Goal: Task Accomplishment & Management: Use online tool/utility

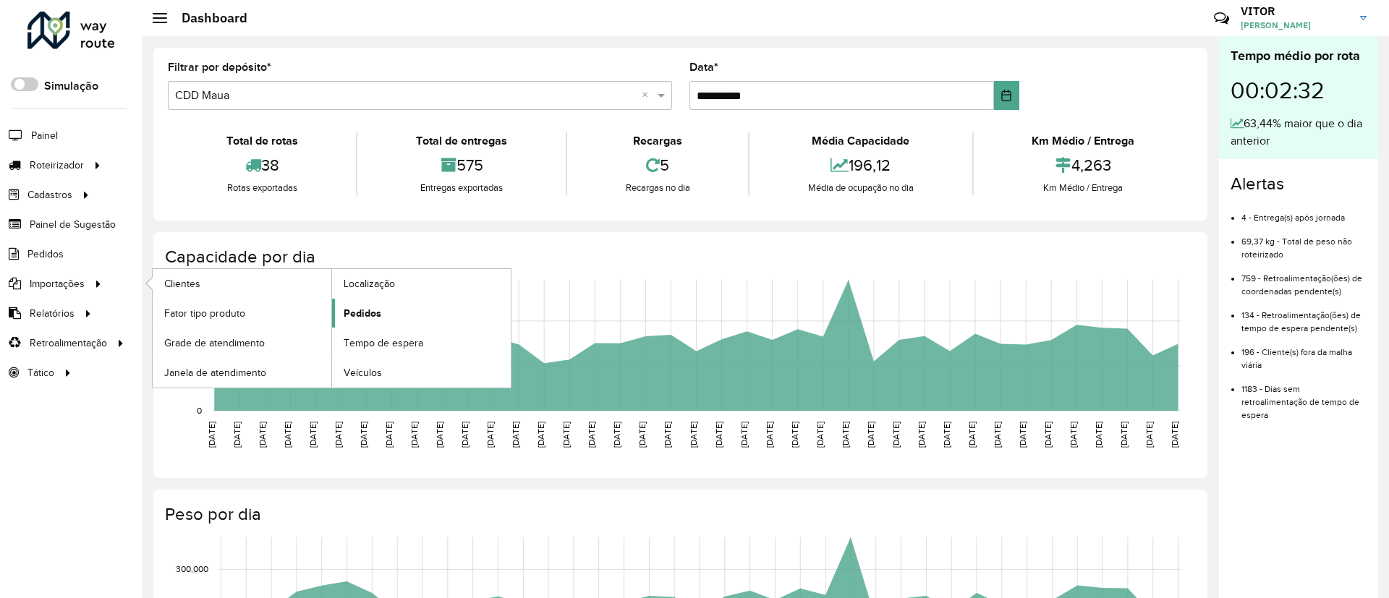
click at [359, 303] on link "Pedidos" at bounding box center [421, 313] width 179 height 29
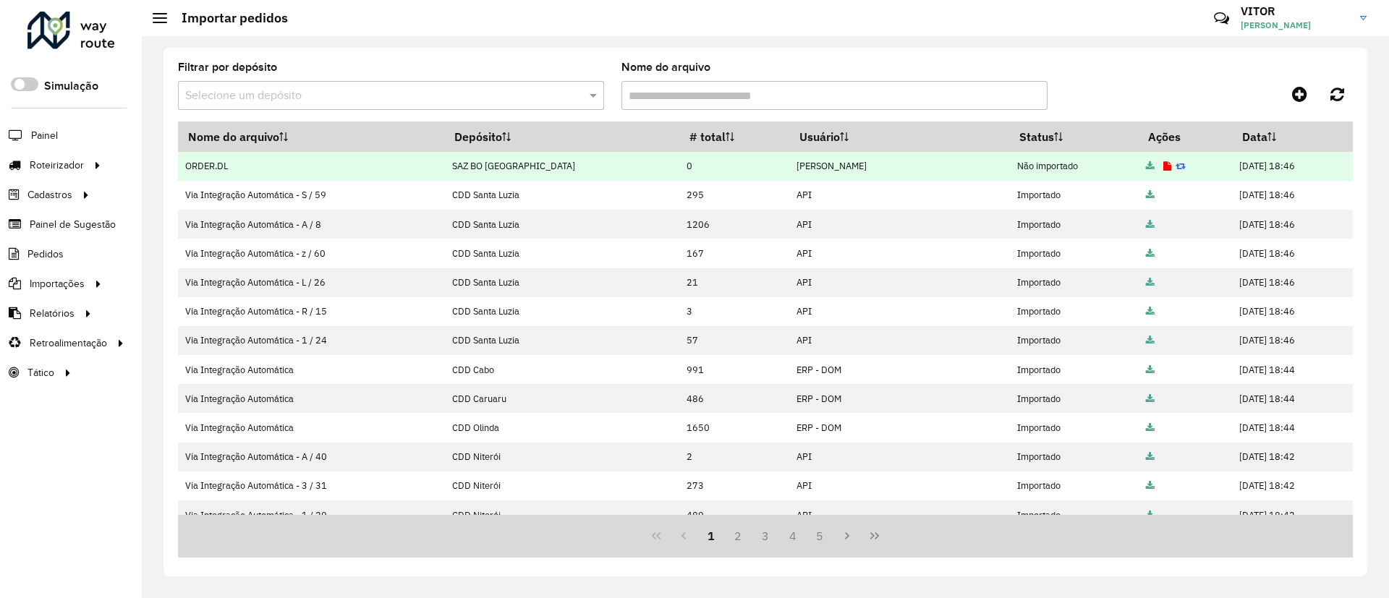
click at [1164, 164] on icon at bounding box center [1168, 166] width 8 height 9
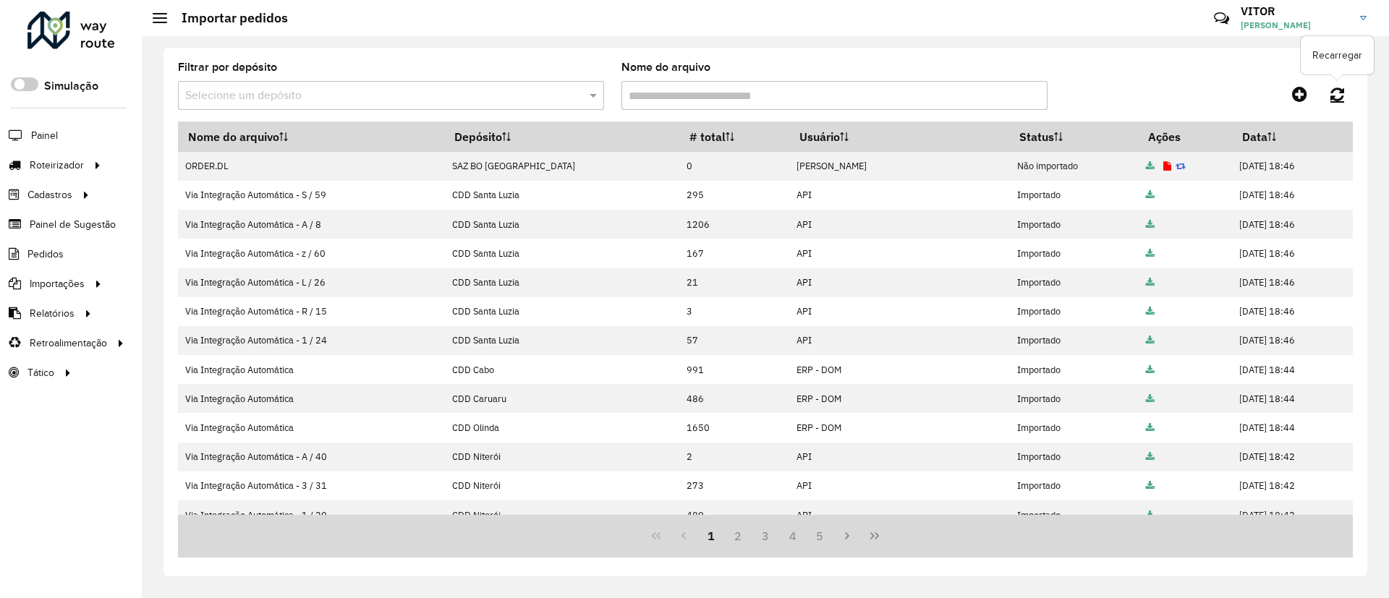
click at [1329, 101] on link at bounding box center [1337, 94] width 31 height 26
click at [1334, 97] on icon at bounding box center [1338, 94] width 14 height 16
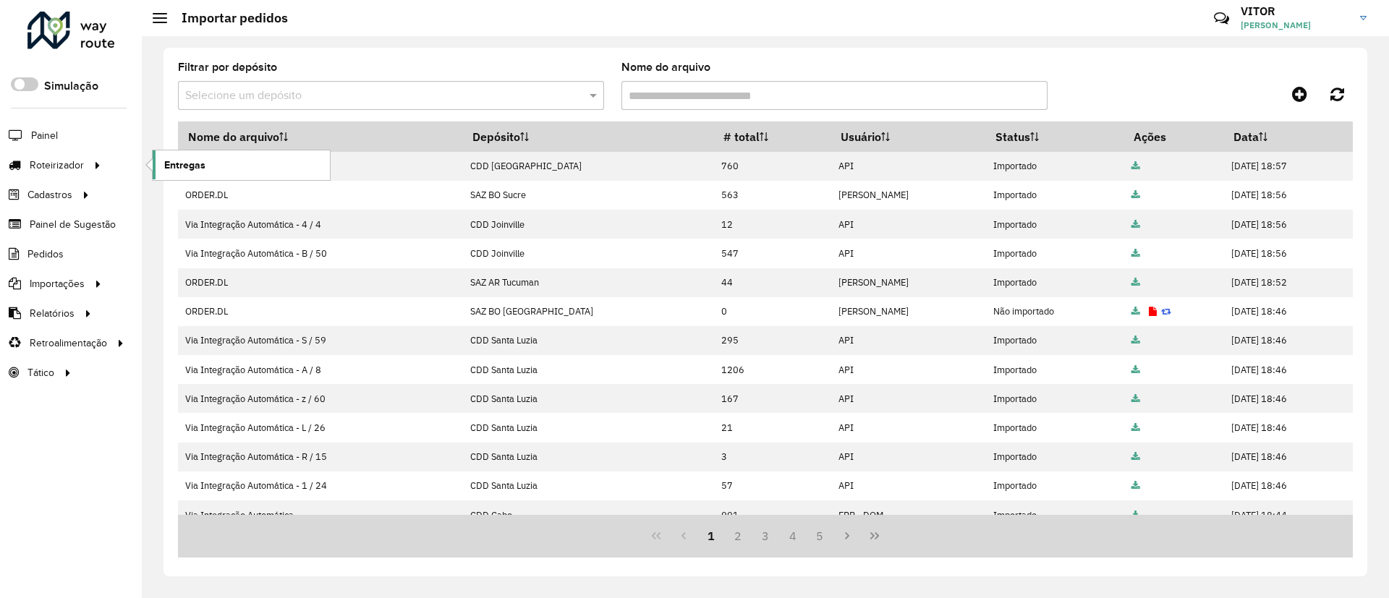
click at [205, 169] on link "Entregas" at bounding box center [241, 165] width 177 height 29
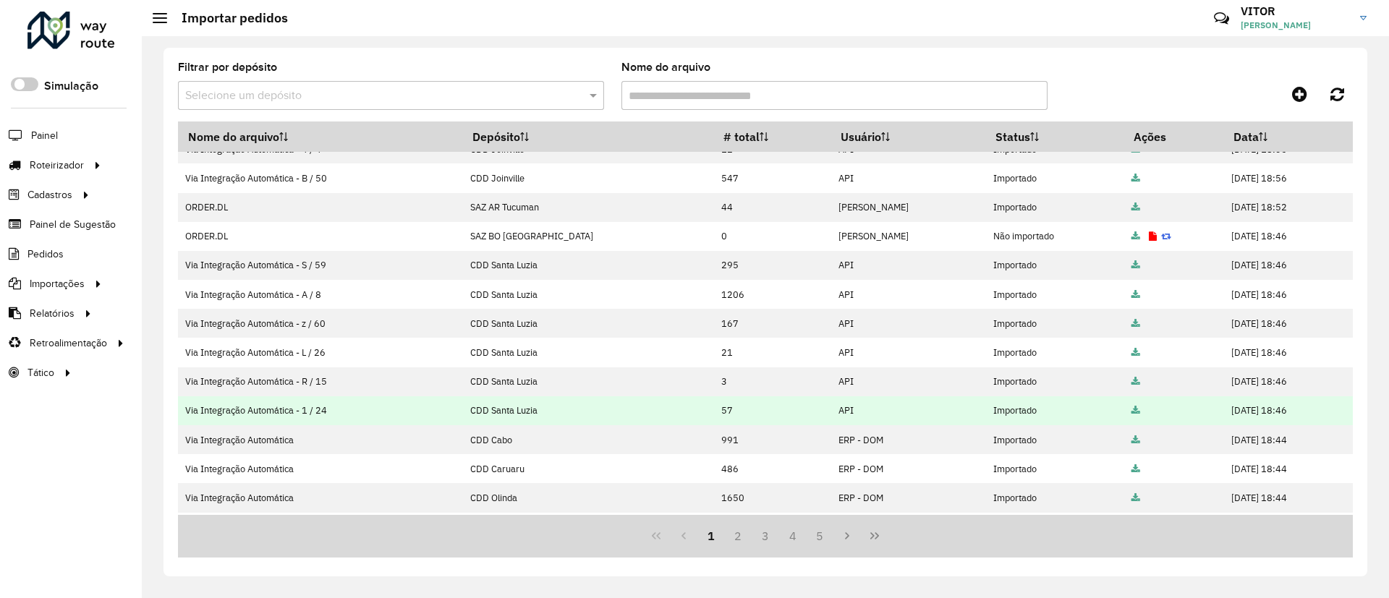
scroll to position [109, 0]
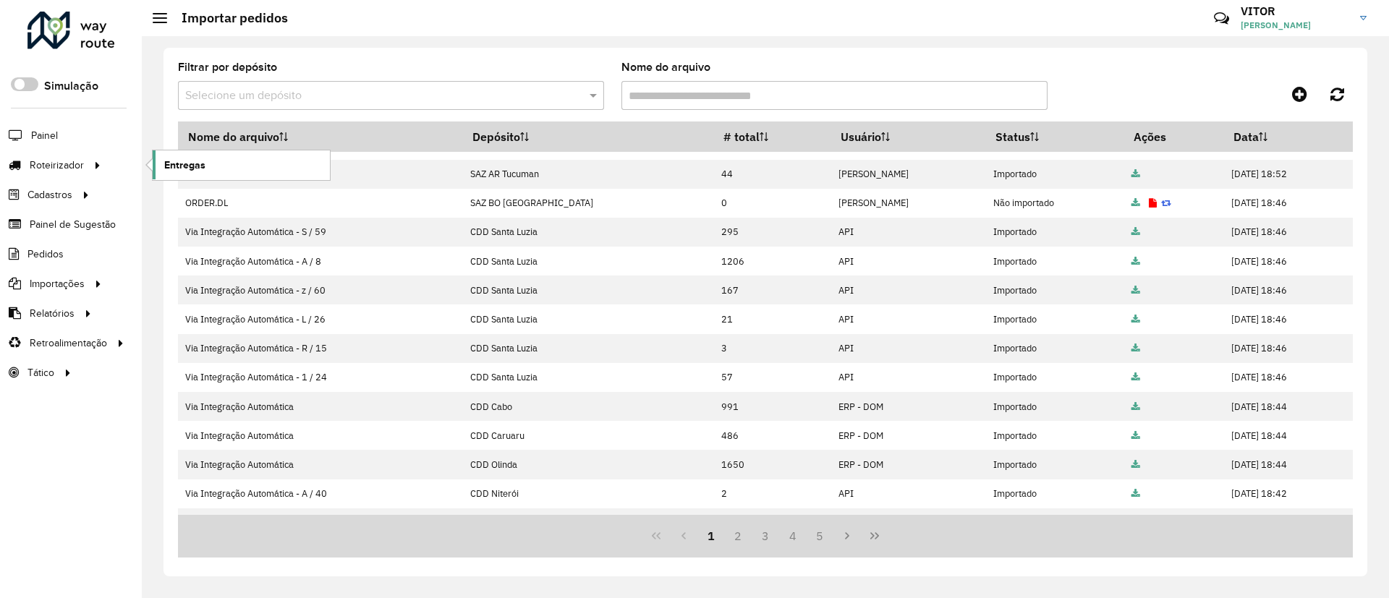
click at [155, 160] on link "Entregas" at bounding box center [241, 165] width 177 height 29
click at [249, 164] on link "Entregas" at bounding box center [241, 165] width 177 height 29
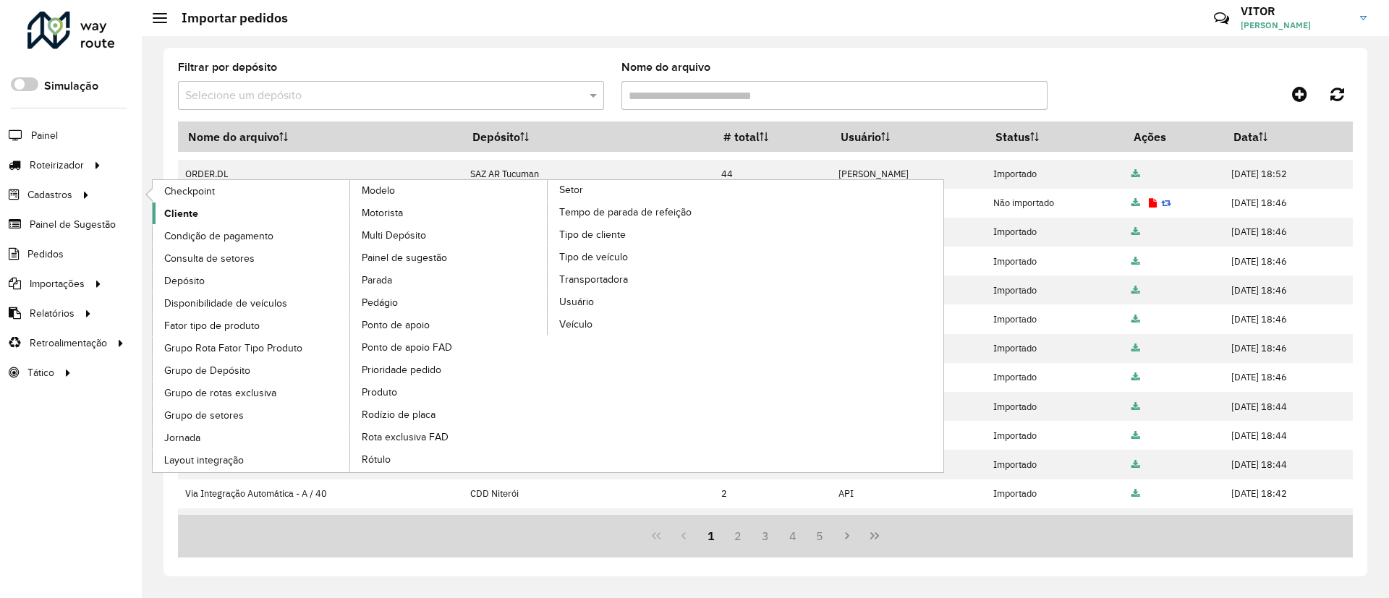
click at [214, 215] on link "Cliente" at bounding box center [252, 214] width 198 height 22
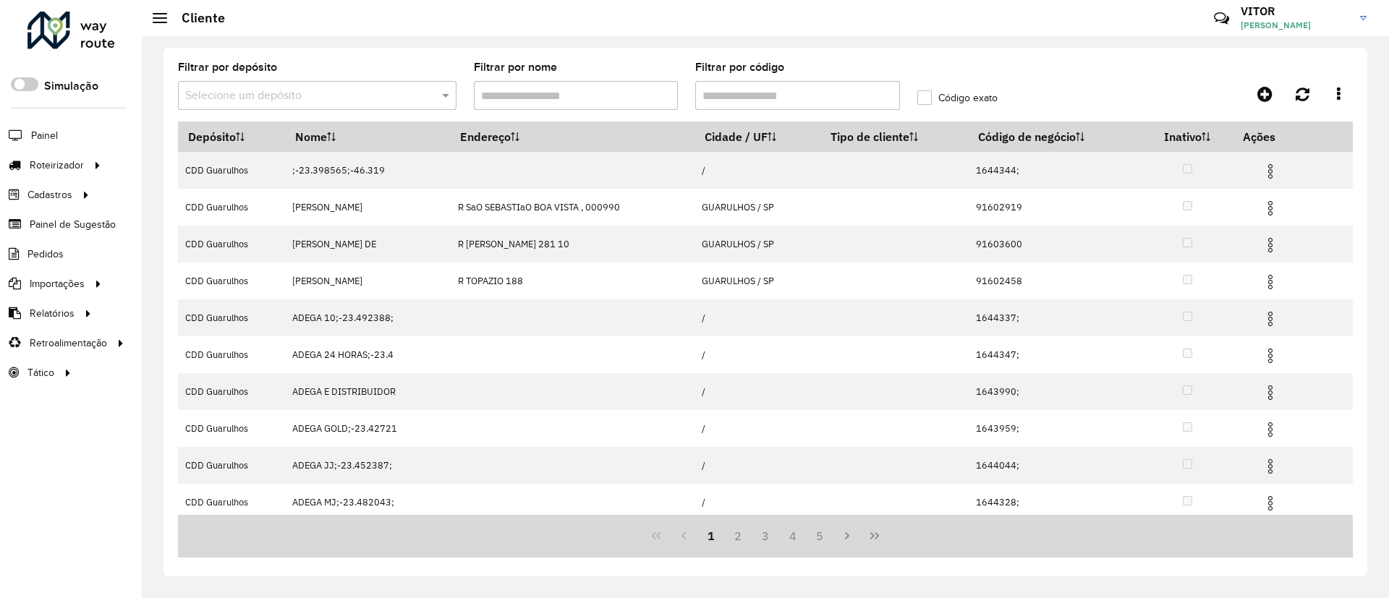
click at [723, 98] on hb-app "Aguarde... Pop-up bloqueado! Seu navegador bloqueou automáticamente a abertura …" at bounding box center [694, 299] width 1389 height 598
click at [724, 98] on input "Filtrar por código" at bounding box center [797, 95] width 205 height 29
paste input "******"
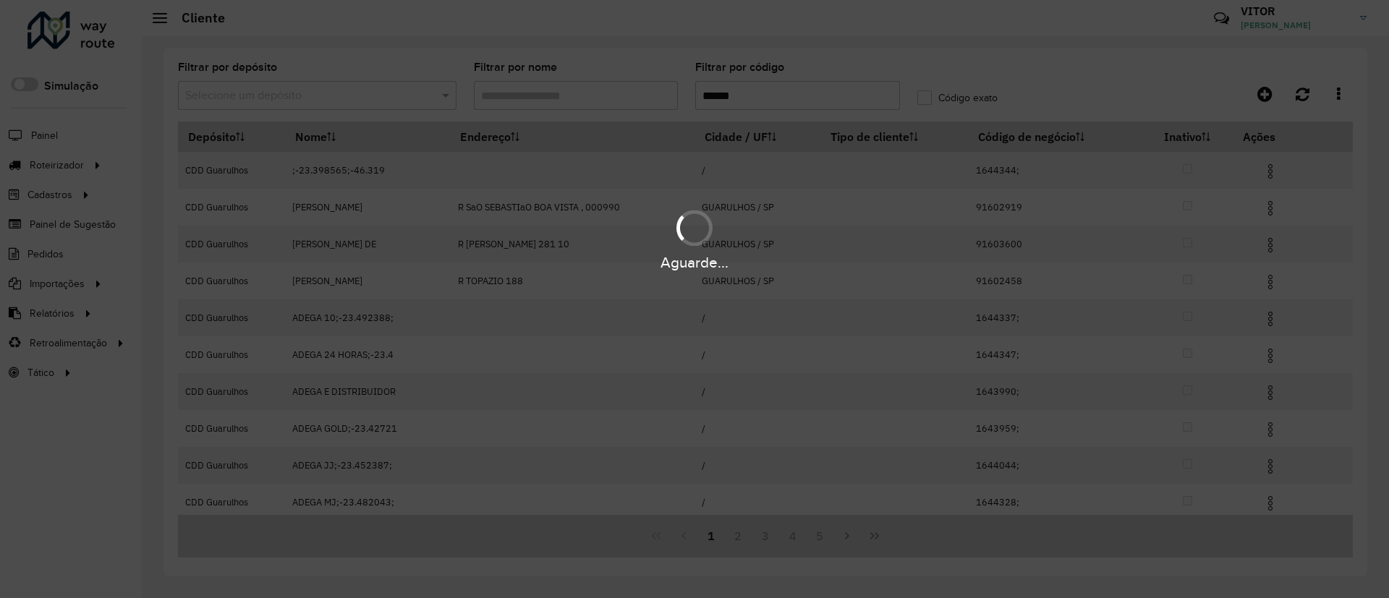
type input "******"
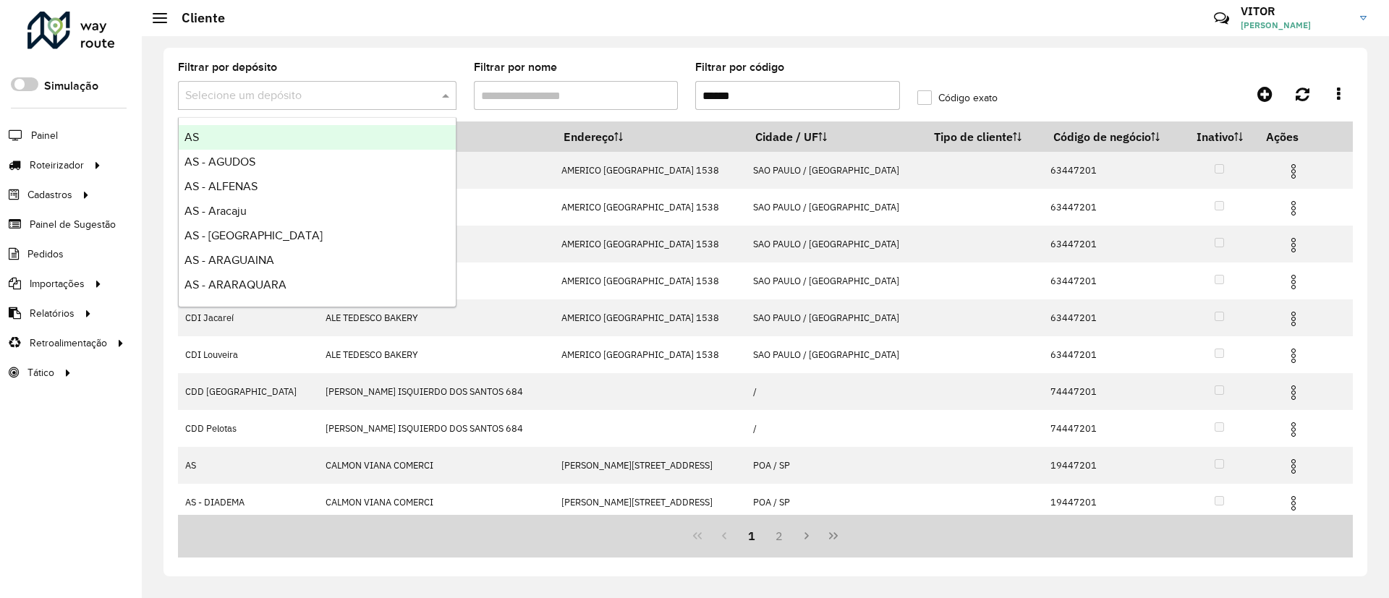
click at [399, 97] on input "text" at bounding box center [302, 96] width 235 height 17
type input "*"
type input "*****"
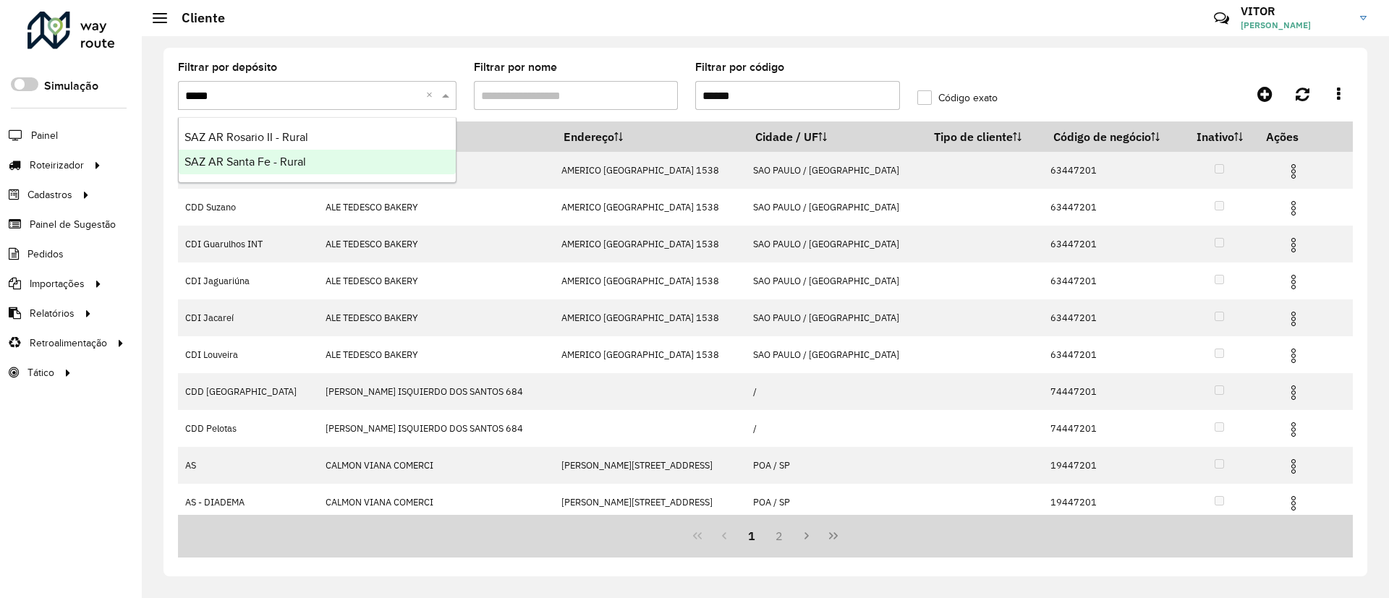
click at [333, 154] on div "SAZ AR Santa Fe - Rural" at bounding box center [317, 162] width 277 height 25
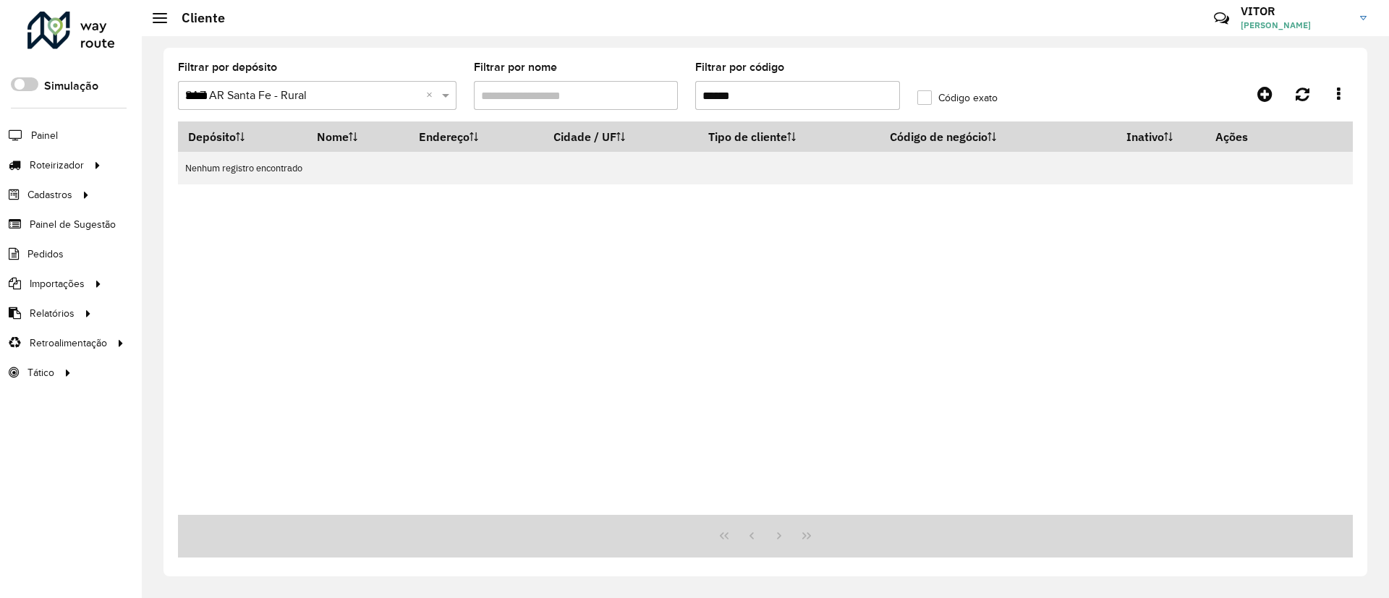
click at [355, 98] on input "*****" at bounding box center [302, 96] width 235 height 17
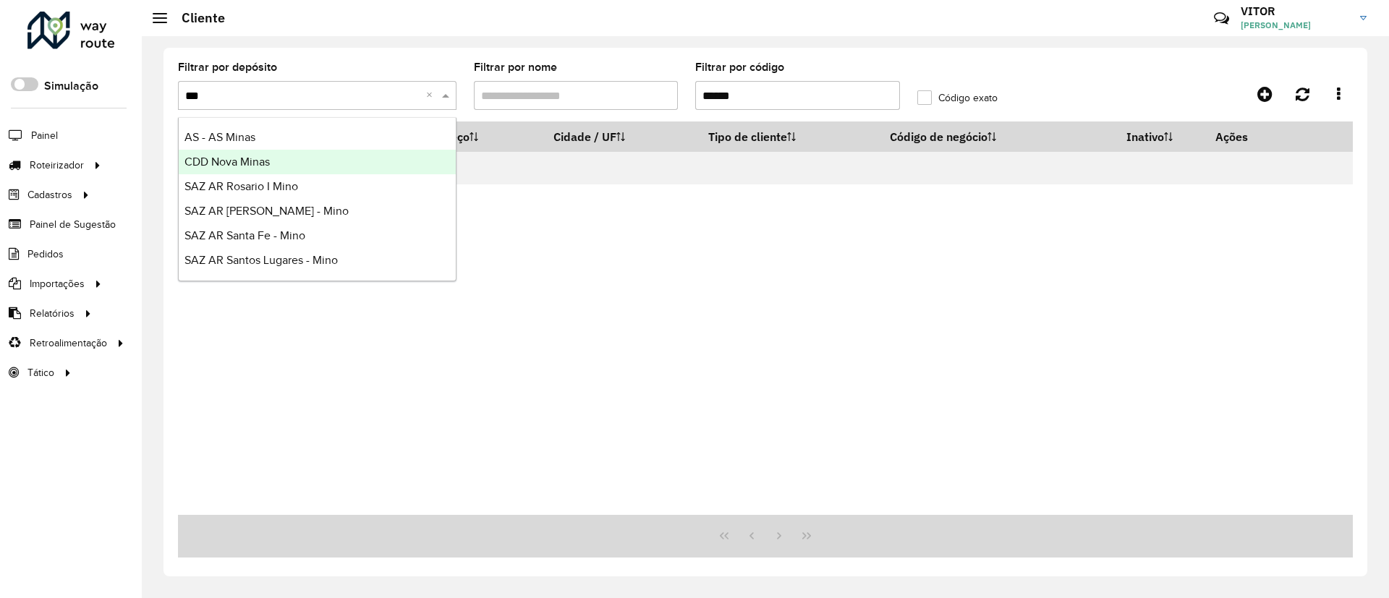
type input "****"
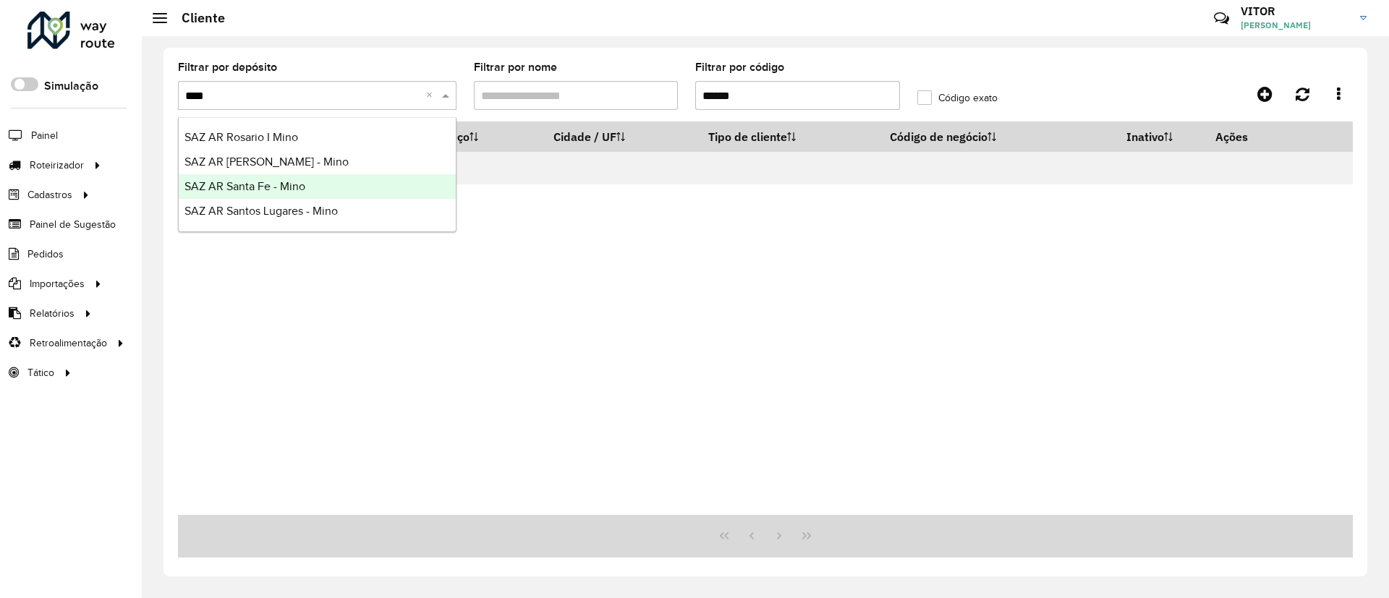
click at [321, 188] on div "SAZ AR Santa Fe - Mino" at bounding box center [317, 186] width 277 height 25
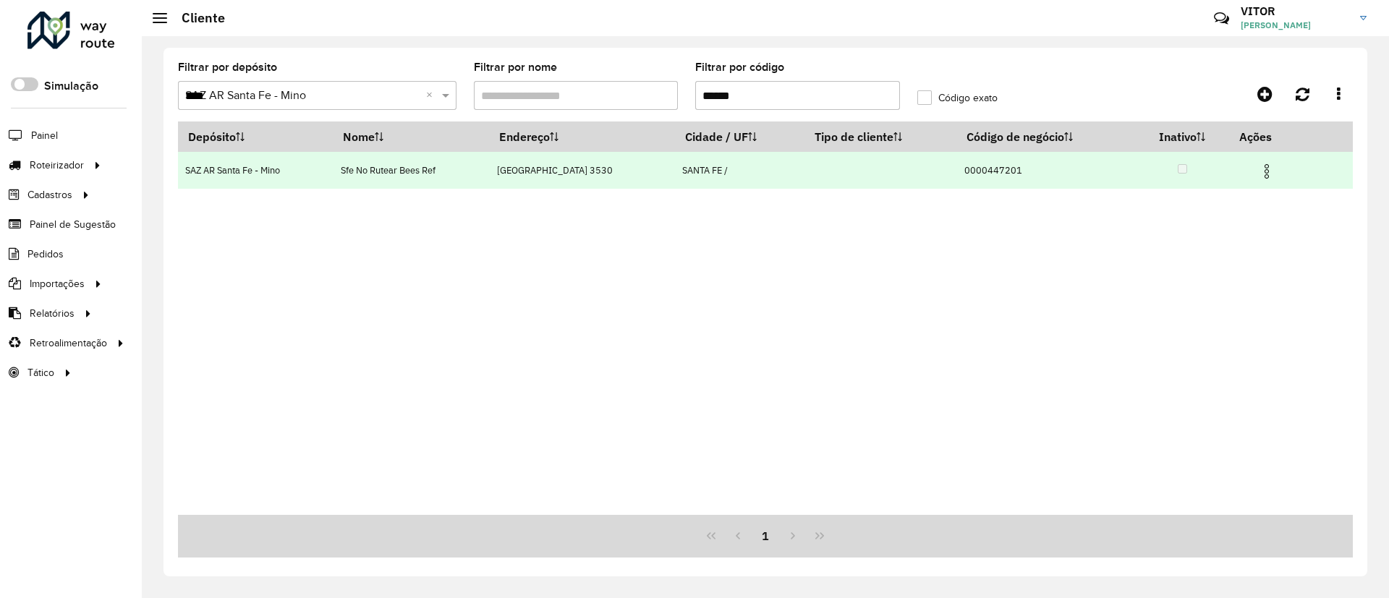
click at [1263, 166] on img at bounding box center [1266, 171] width 17 height 17
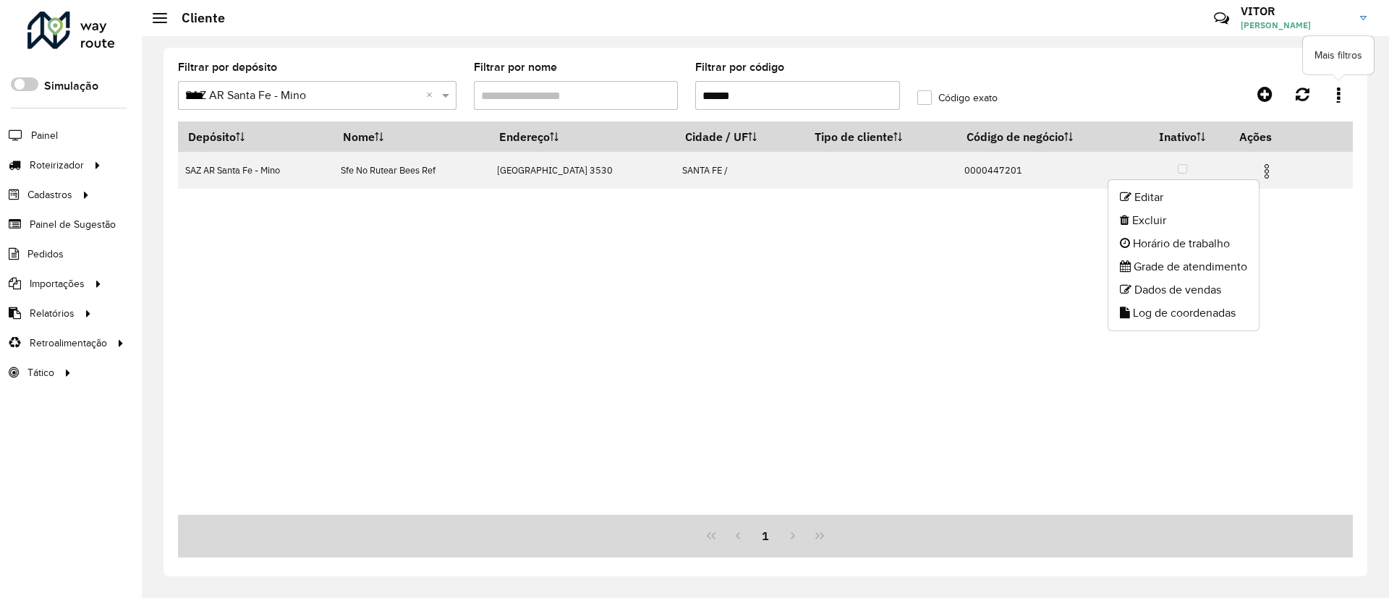
click at [1341, 97] on link at bounding box center [1338, 94] width 29 height 26
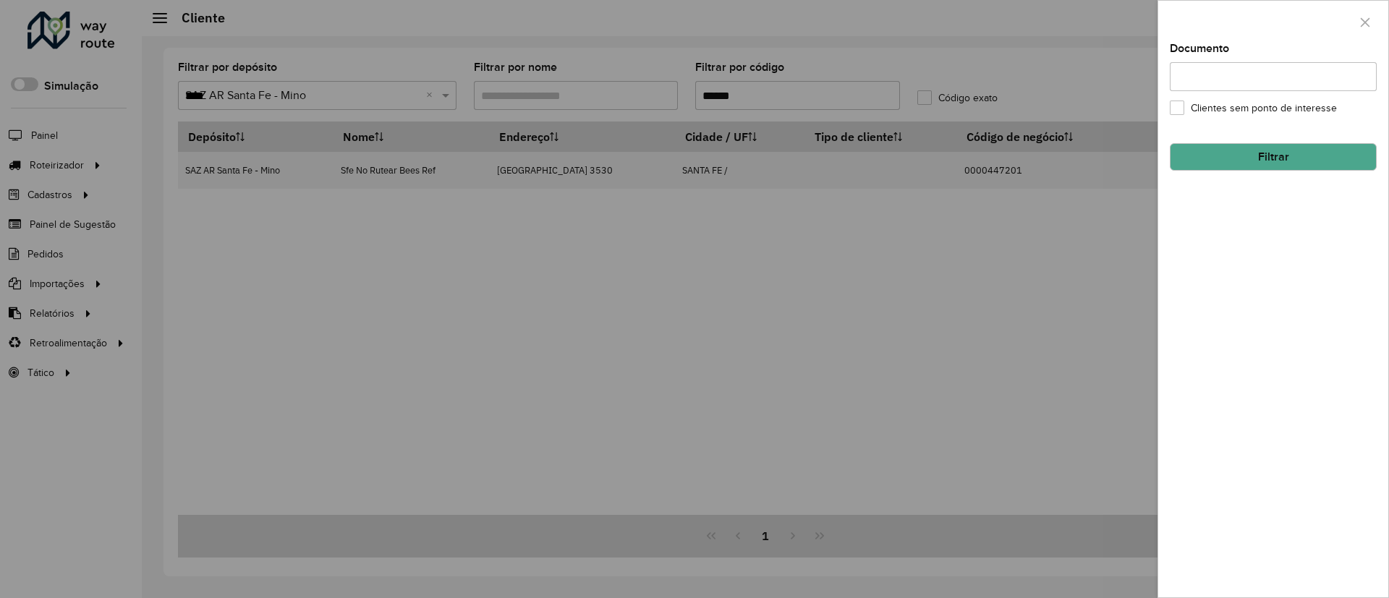
click at [1225, 75] on input "Documento" at bounding box center [1273, 76] width 207 height 29
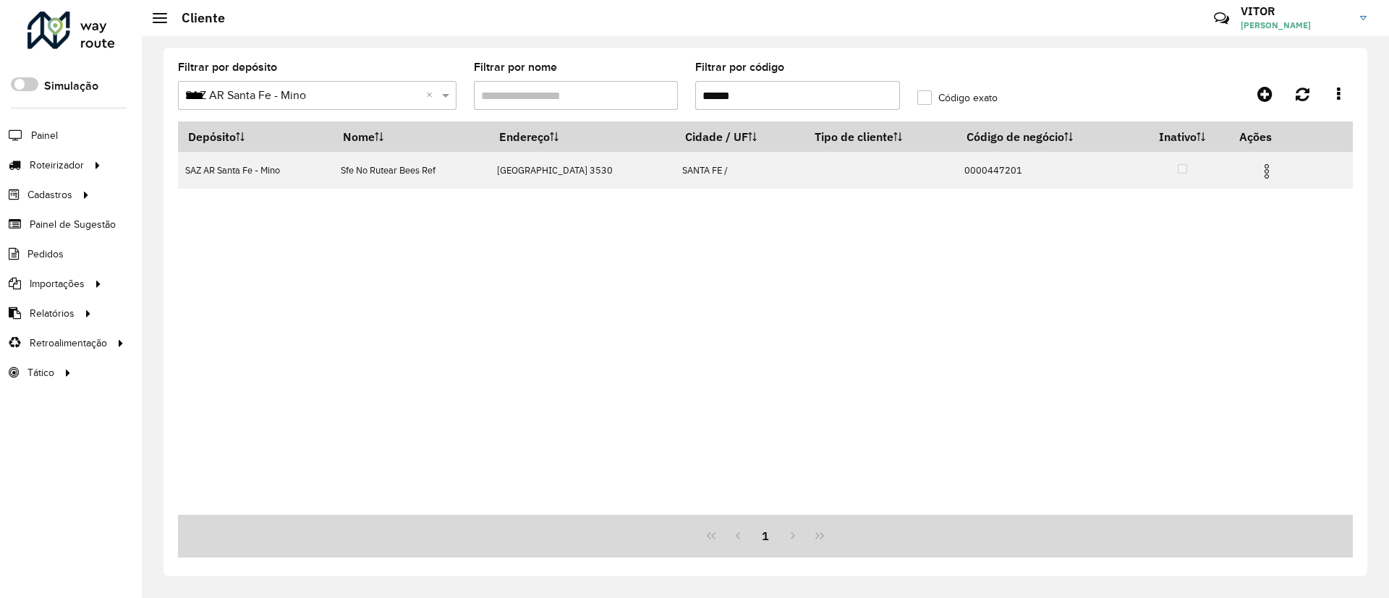
click at [828, 94] on input "******" at bounding box center [797, 95] width 205 height 29
click at [827, 94] on input "******" at bounding box center [797, 95] width 205 height 29
type input "*"
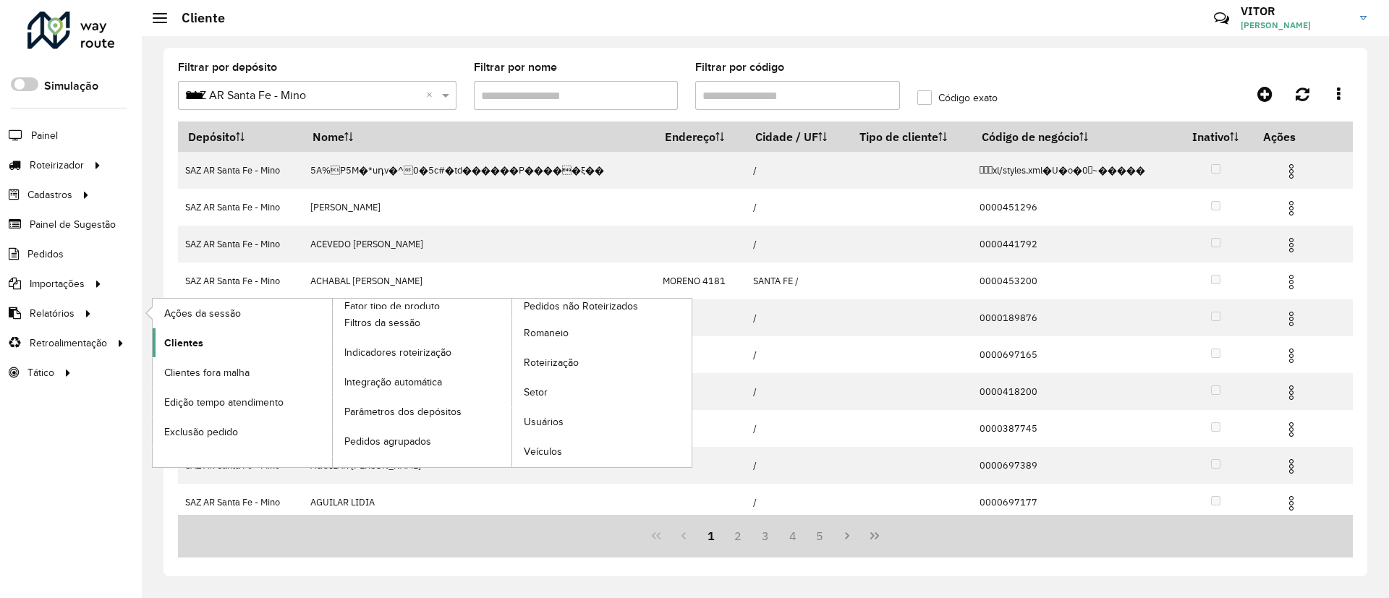
click at [216, 339] on link "Clientes" at bounding box center [242, 343] width 179 height 29
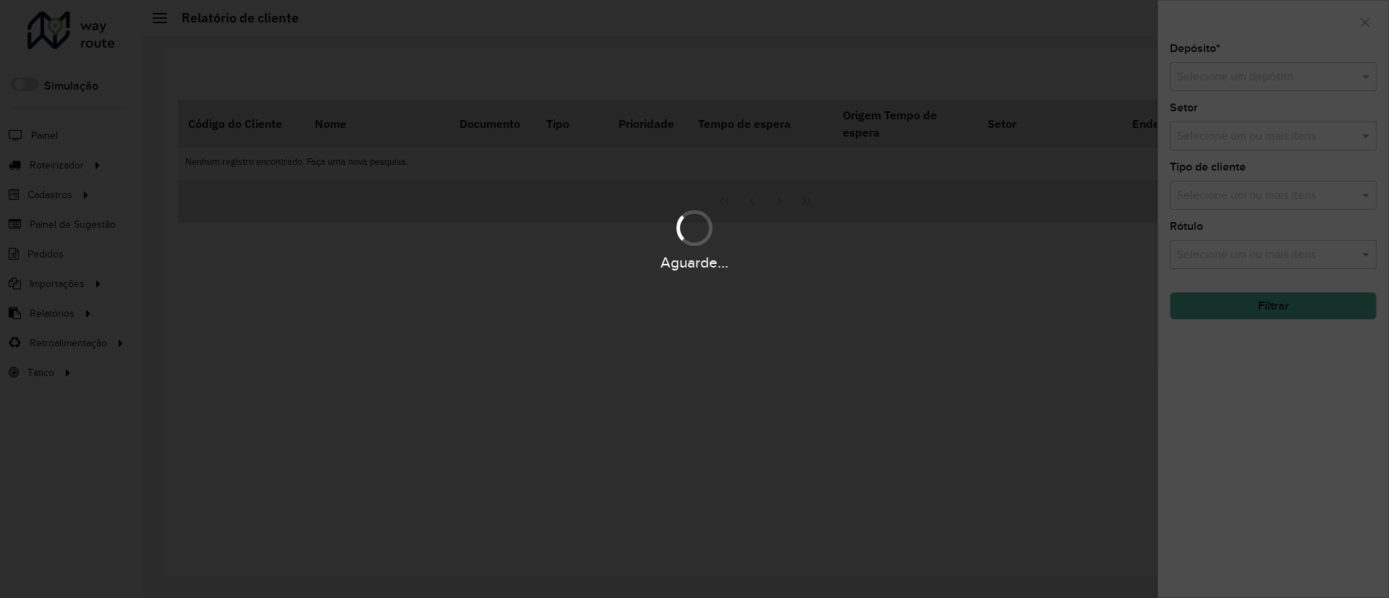
click at [1249, 88] on div "Selecione um depósito" at bounding box center [1273, 76] width 207 height 29
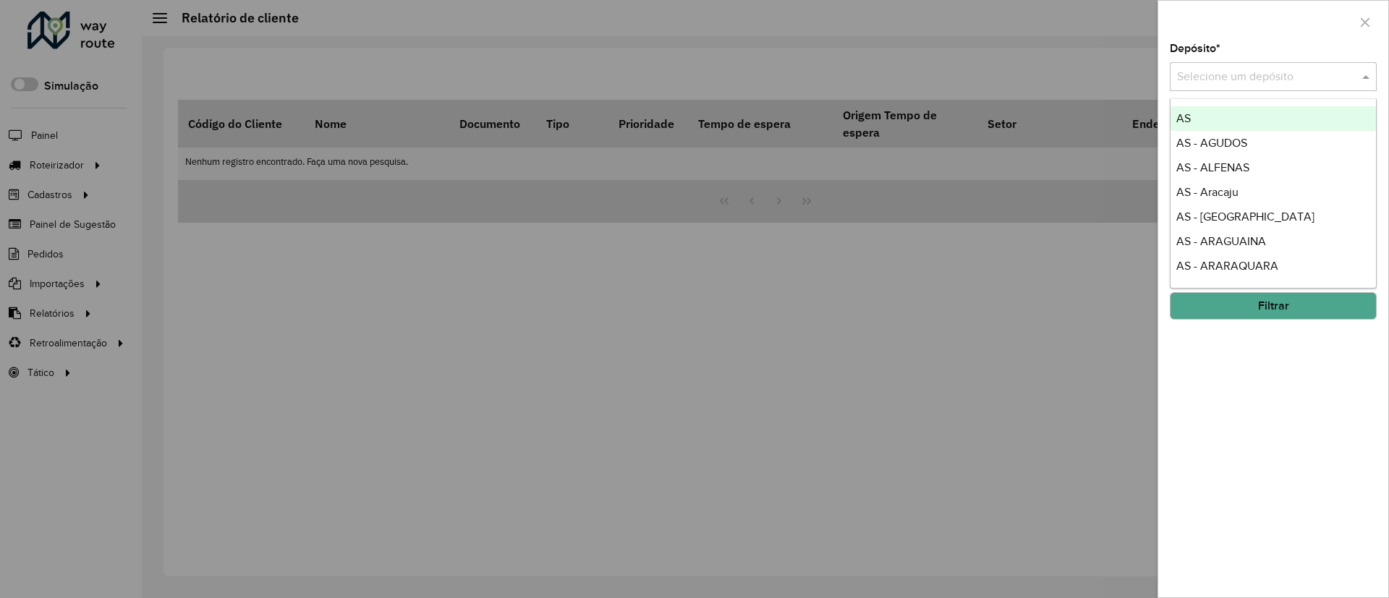
click at [1249, 88] on div "Selecione um depósito" at bounding box center [1273, 76] width 207 height 29
type input "****"
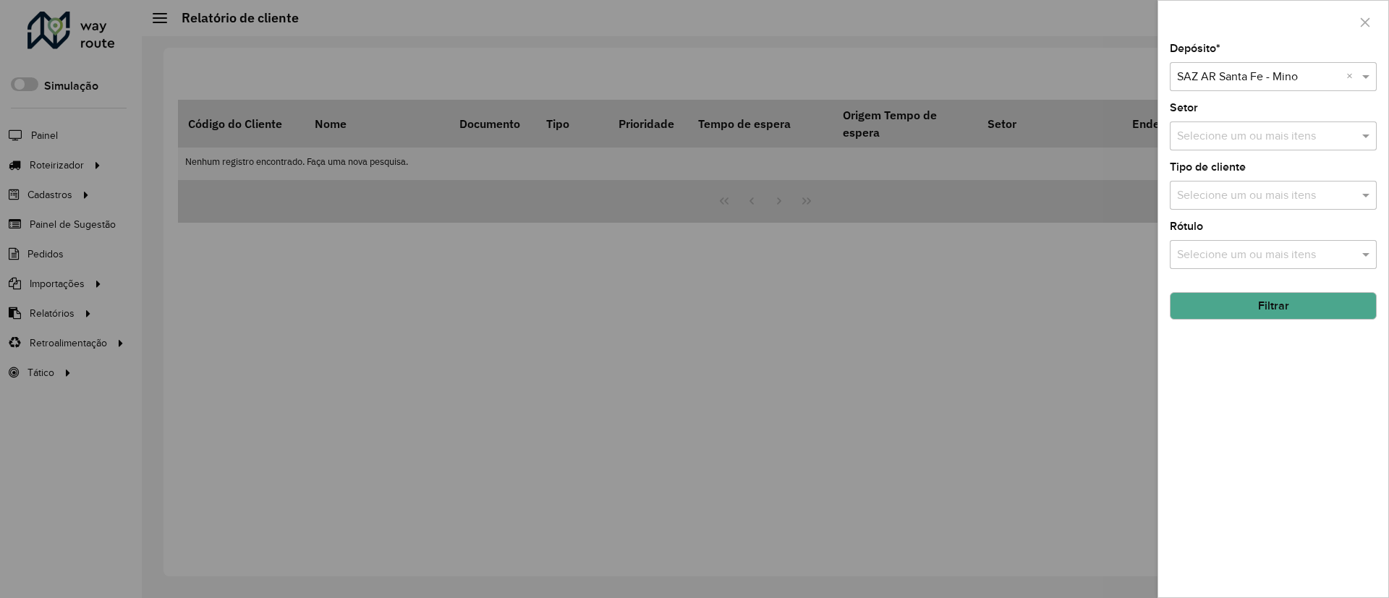
click at [1234, 314] on button "Filtrar" at bounding box center [1273, 305] width 207 height 27
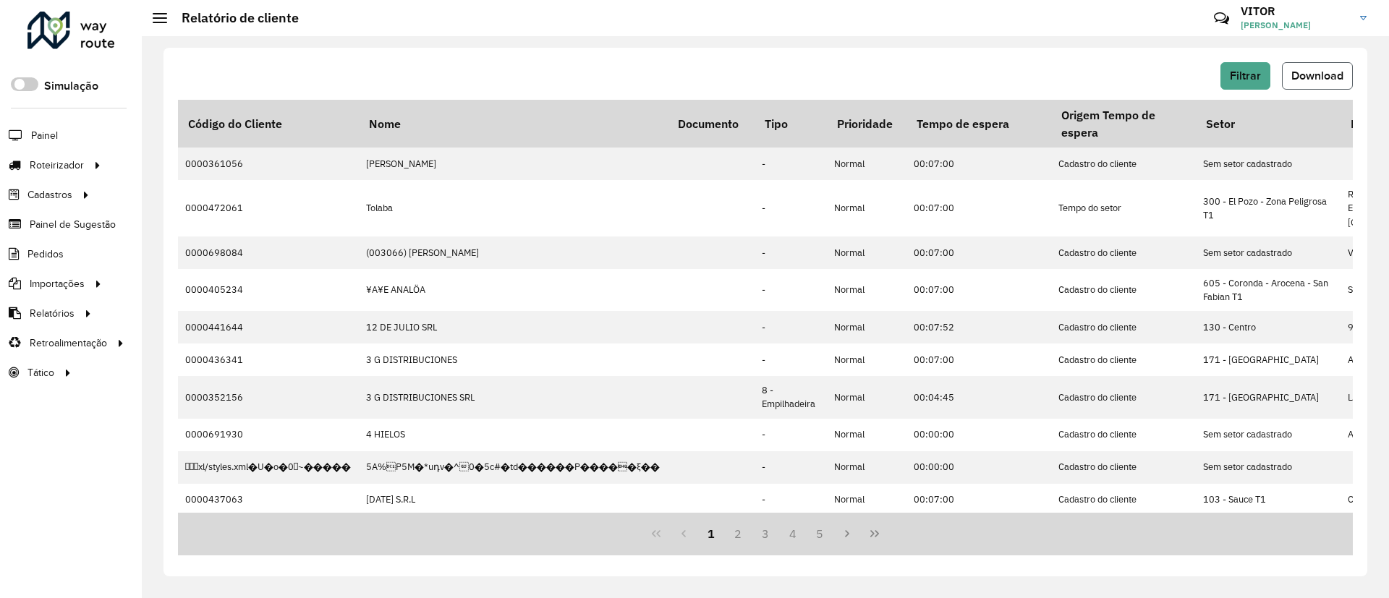
click at [1304, 77] on span "Download" at bounding box center [1318, 75] width 52 height 12
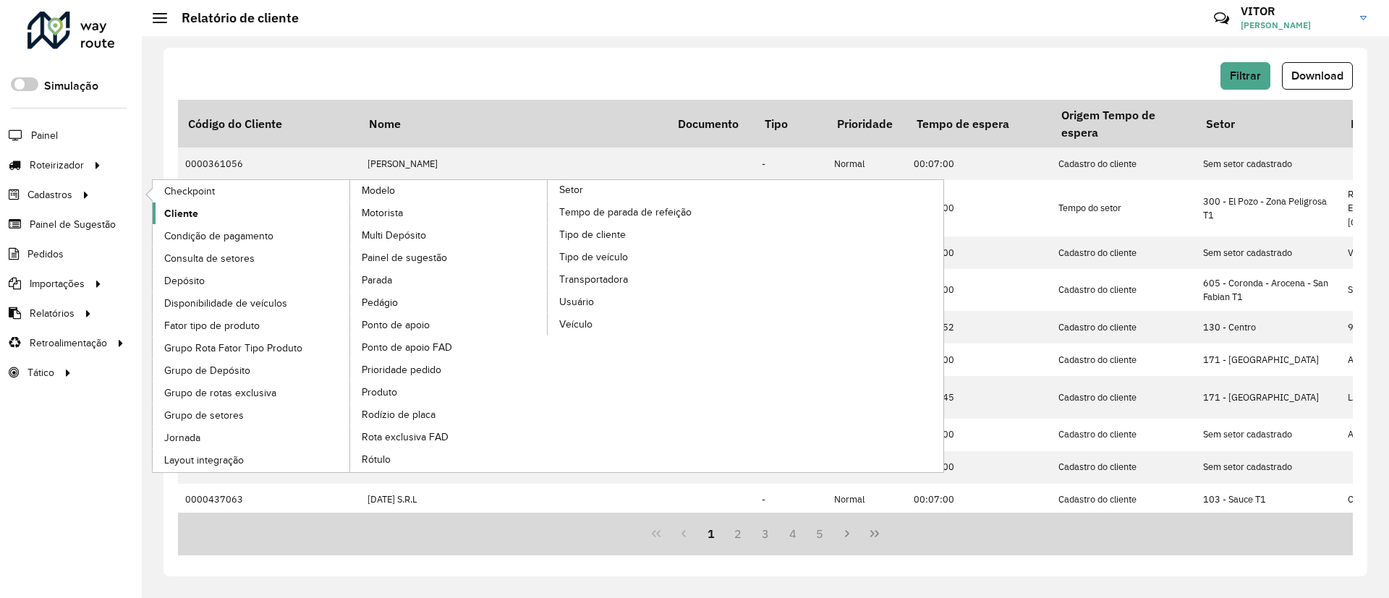
click at [268, 221] on link "Cliente" at bounding box center [252, 214] width 198 height 22
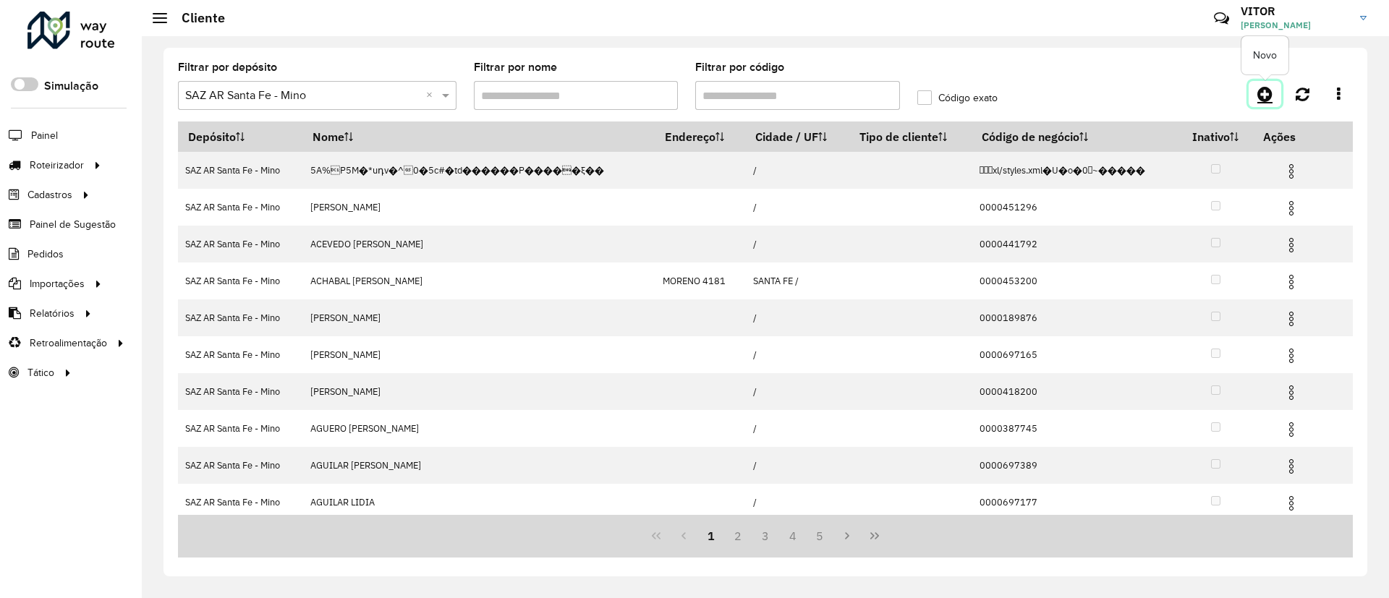
click at [1260, 95] on icon at bounding box center [1265, 93] width 15 height 17
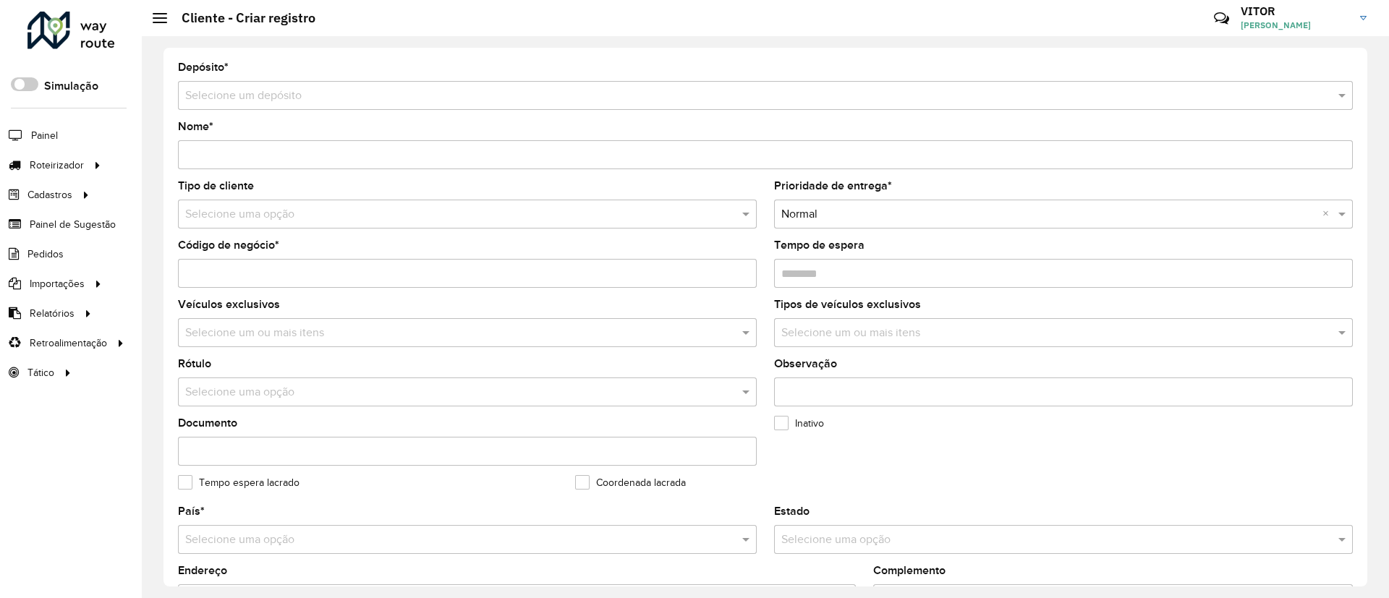
click at [411, 99] on input "text" at bounding box center [751, 96] width 1132 height 17
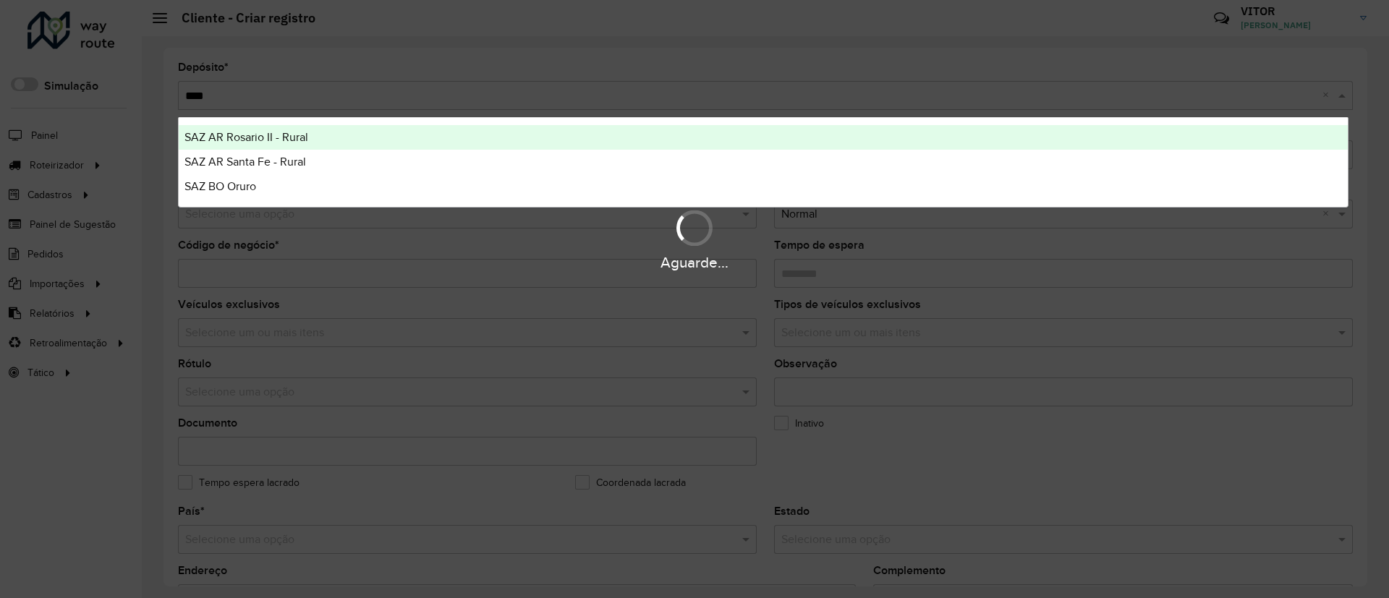
type input "*****"
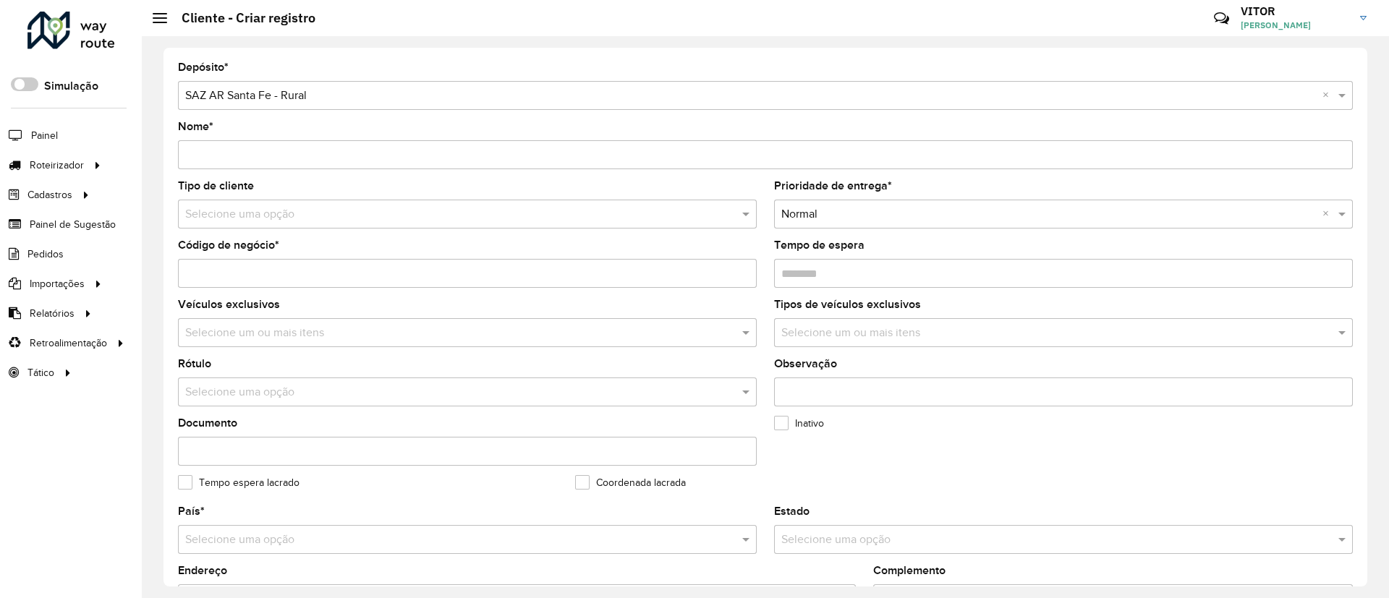
drag, startPoint x: 342, startPoint y: 154, endPoint x: 353, endPoint y: 161, distance: 13.3
click at [341, 154] on input "Nome *" at bounding box center [765, 154] width 1175 height 29
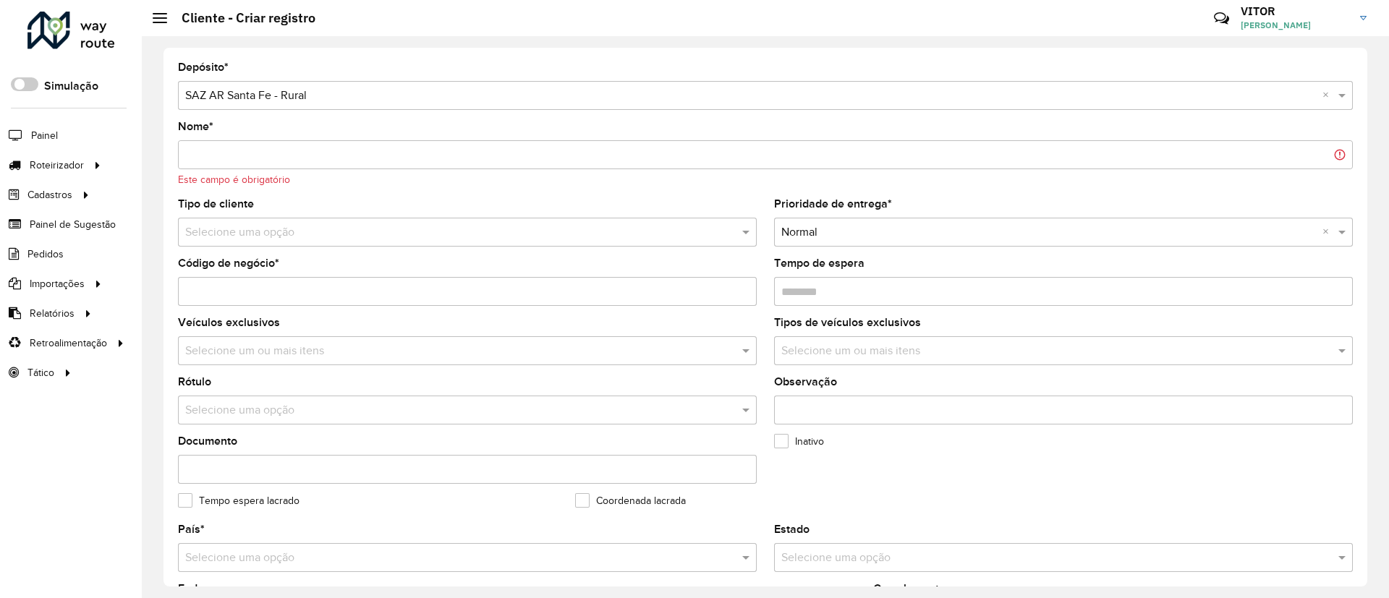
paste input "**********"
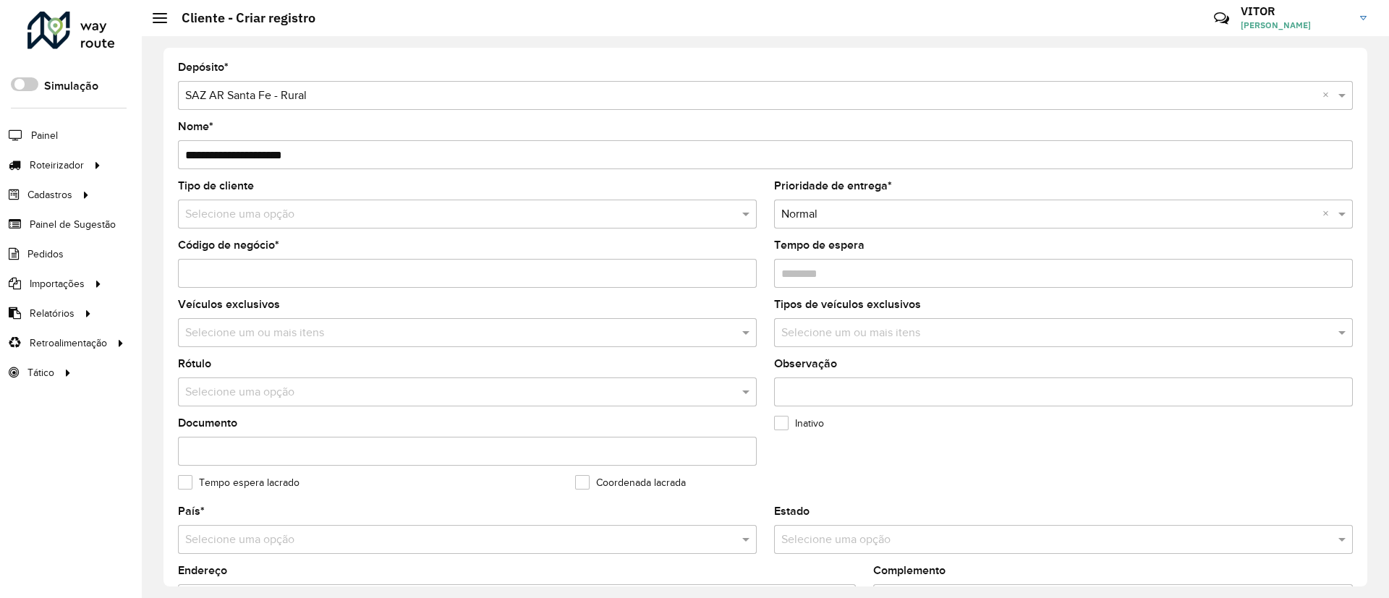
type input "**********"
click at [640, 272] on input "Código de negócio *" at bounding box center [467, 273] width 579 height 29
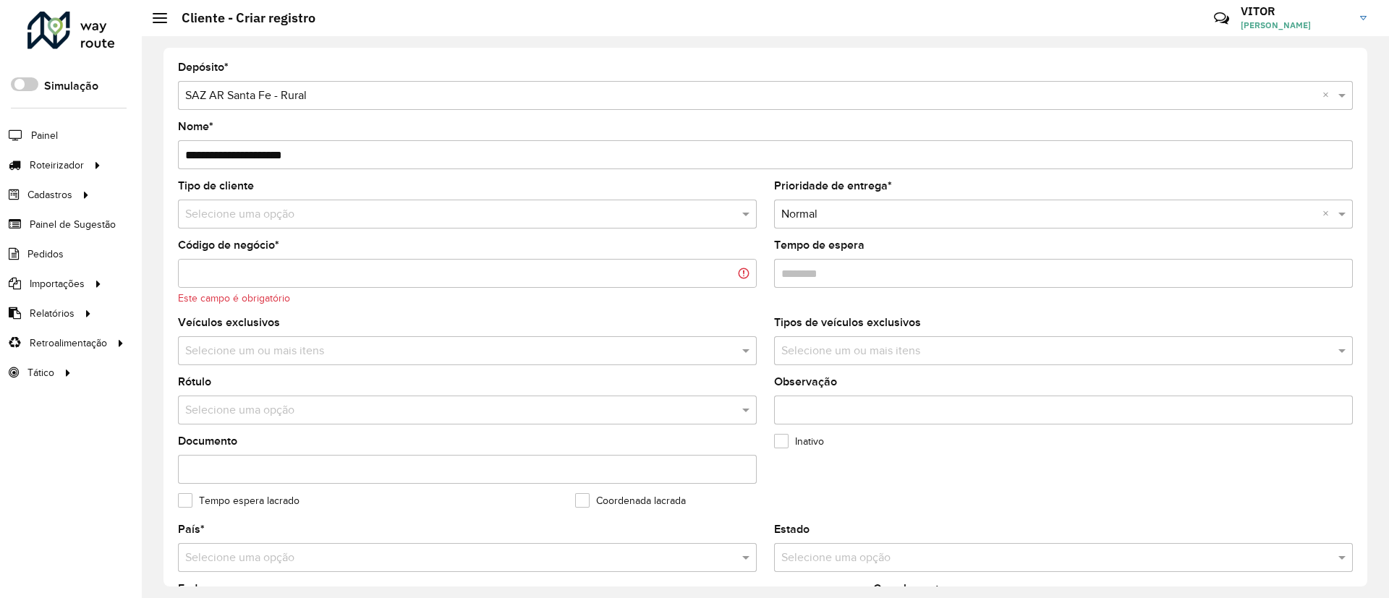
paste input "**********"
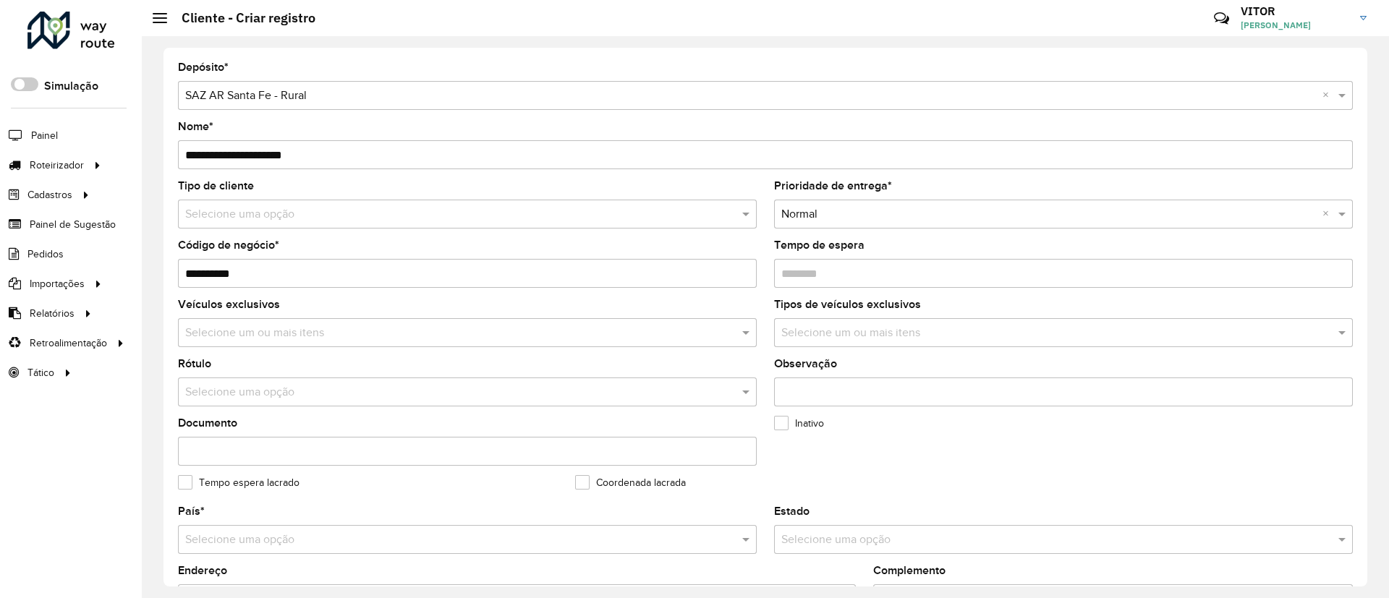
type input "**********"
click at [850, 269] on input "Tempo de espera" at bounding box center [1063, 273] width 579 height 29
paste input "********"
type input "********"
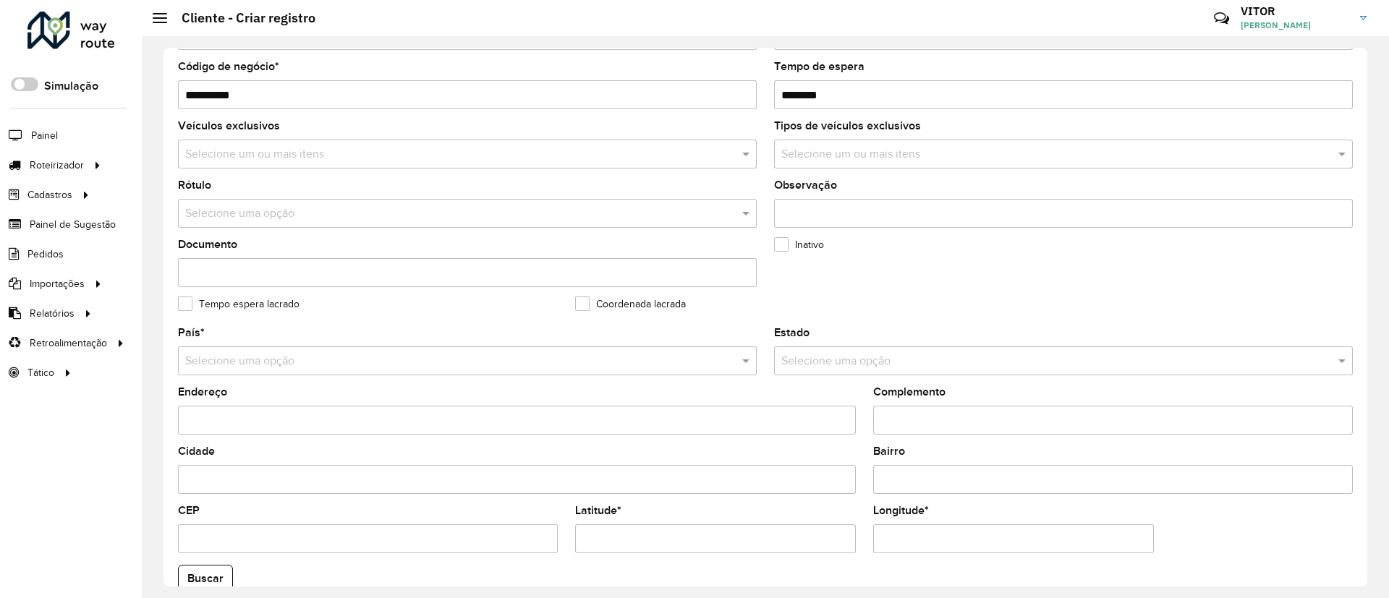
scroll to position [217, 0]
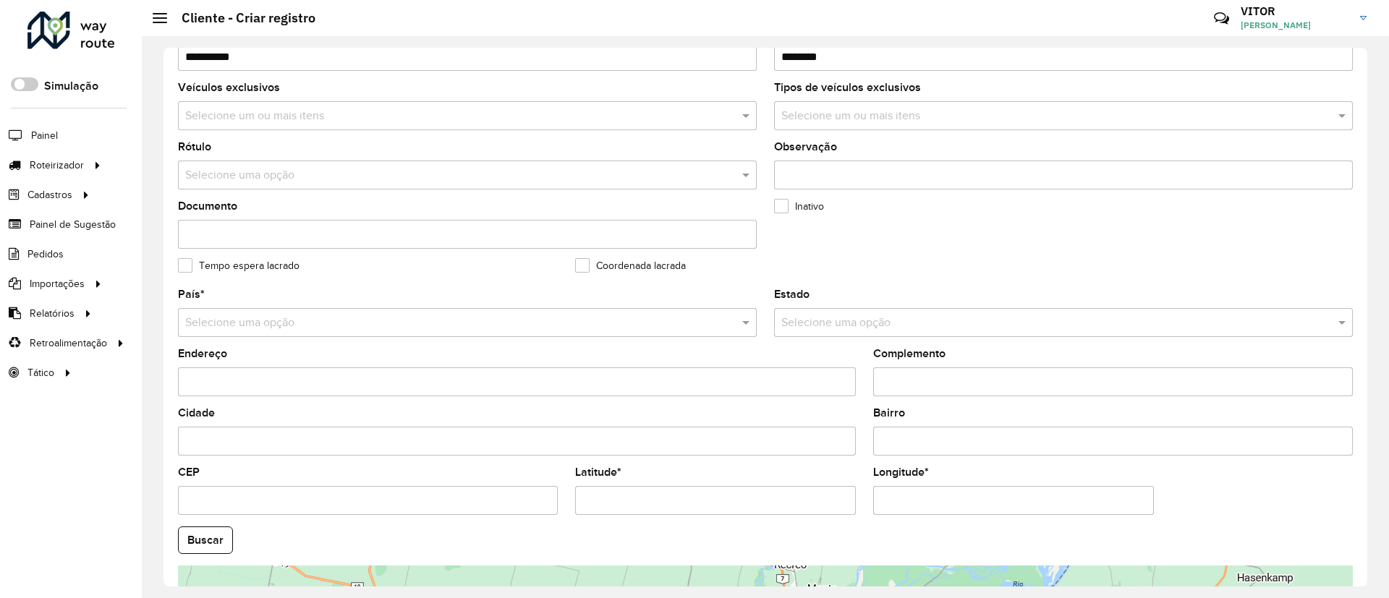
click at [640, 494] on input "Latitude *" at bounding box center [715, 500] width 281 height 29
paste input "*********"
type input "*********"
click at [917, 493] on input "Longitude *" at bounding box center [1013, 500] width 281 height 29
paste input "**********"
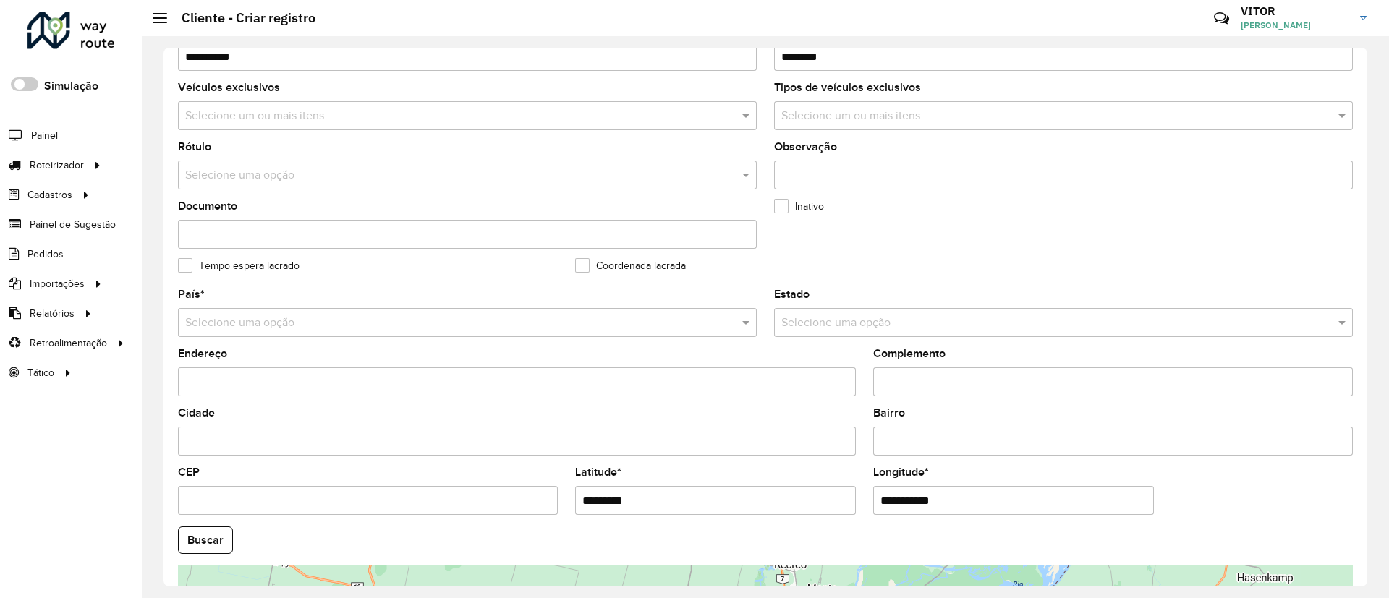
type input "**********"
click at [577, 502] on hb-app "Aguarde... Pop-up bloqueado! Seu navegador bloqueou automáticamente a abertura …" at bounding box center [694, 299] width 1389 height 598
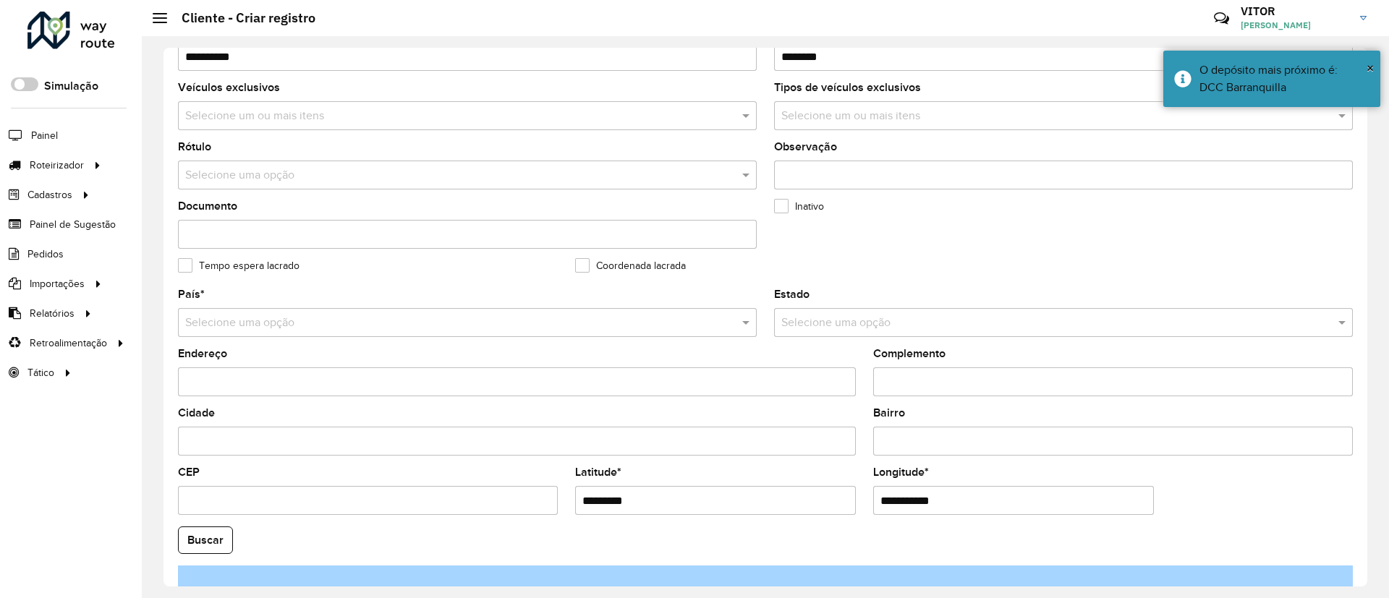
paste input "**********"
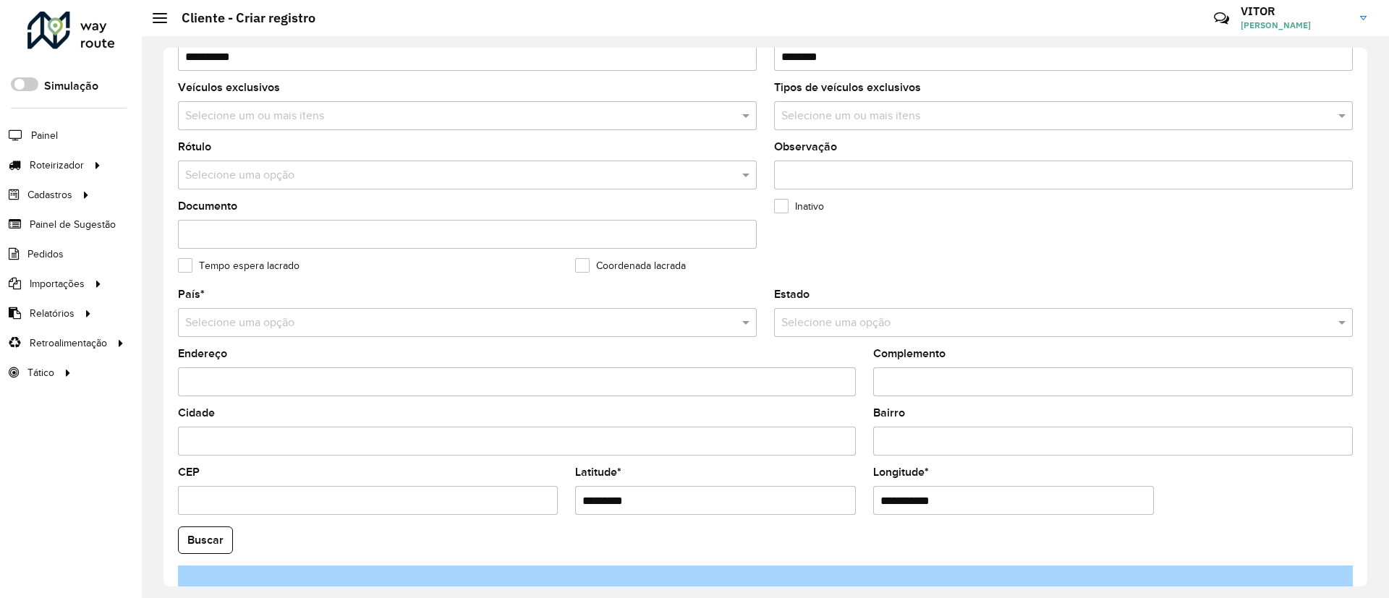
paste input "**********"
type input "**********"
drag, startPoint x: 546, startPoint y: 521, endPoint x: 477, endPoint y: 523, distance: 68.8
click at [543, 521] on hb-app "Aguarde... Pop-up bloqueado! Seu navegador bloqueou automáticamente a abertura …" at bounding box center [694, 299] width 1389 height 598
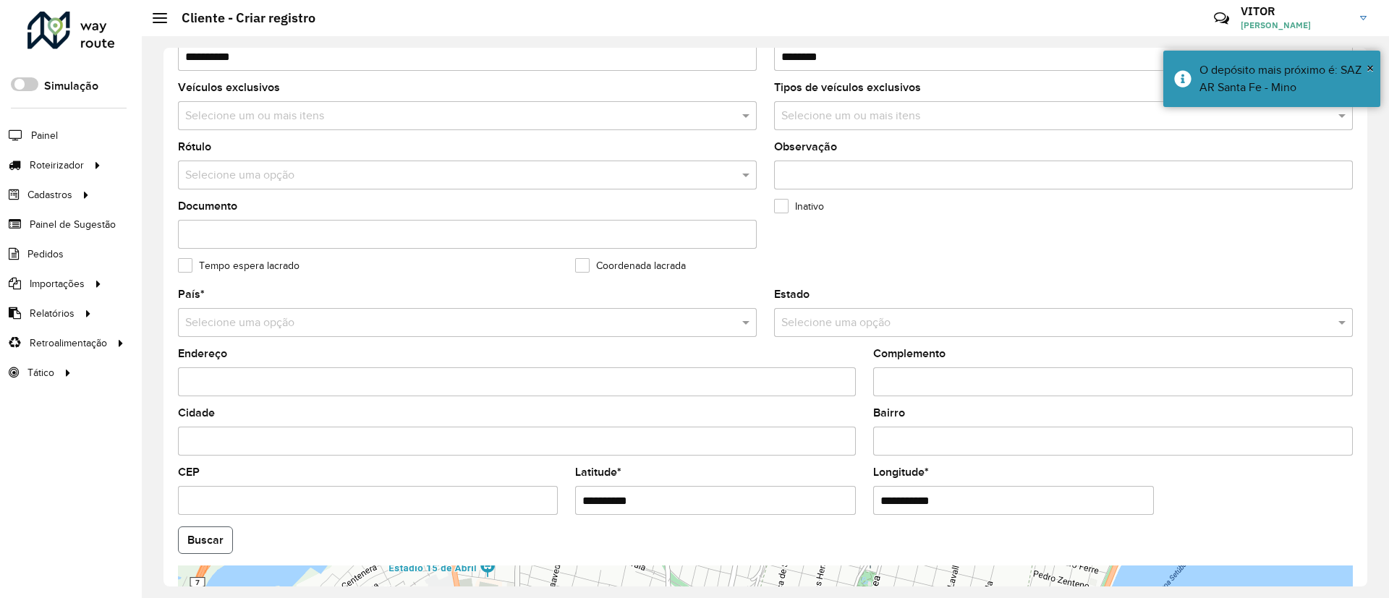
click at [223, 535] on button "Buscar" at bounding box center [205, 540] width 55 height 27
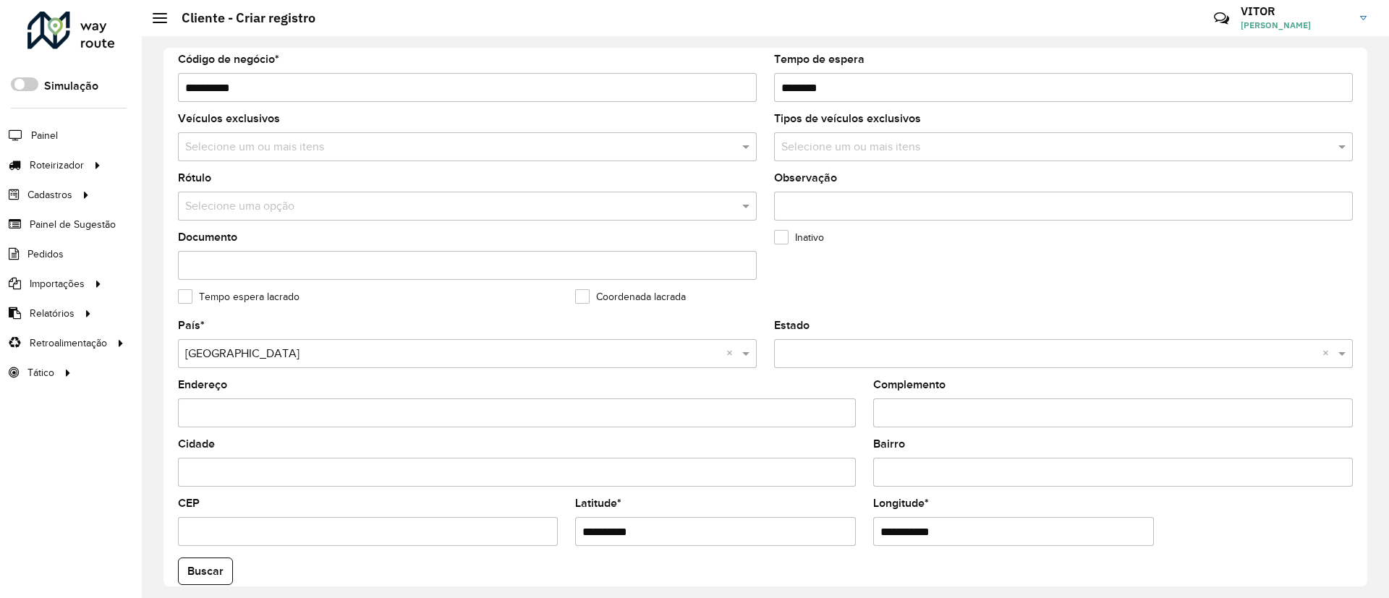
scroll to position [109, 0]
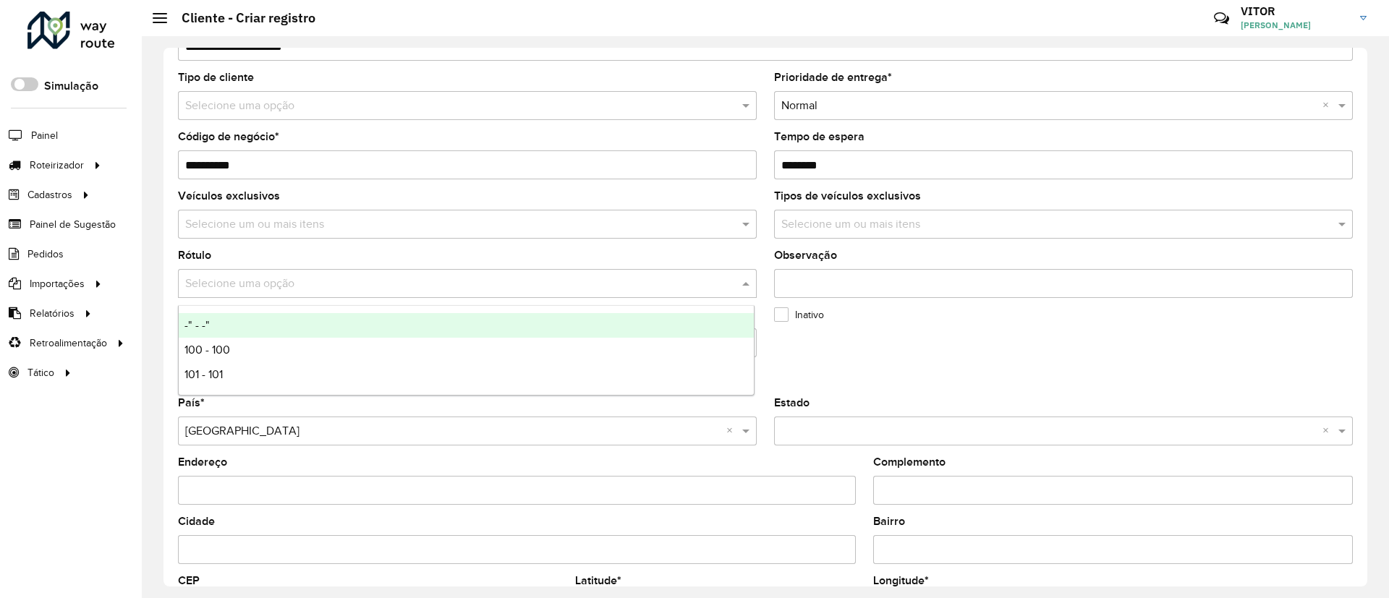
click at [359, 279] on input "text" at bounding box center [452, 284] width 535 height 17
click at [989, 347] on formly-field "Inativo" at bounding box center [964, 339] width 397 height 59
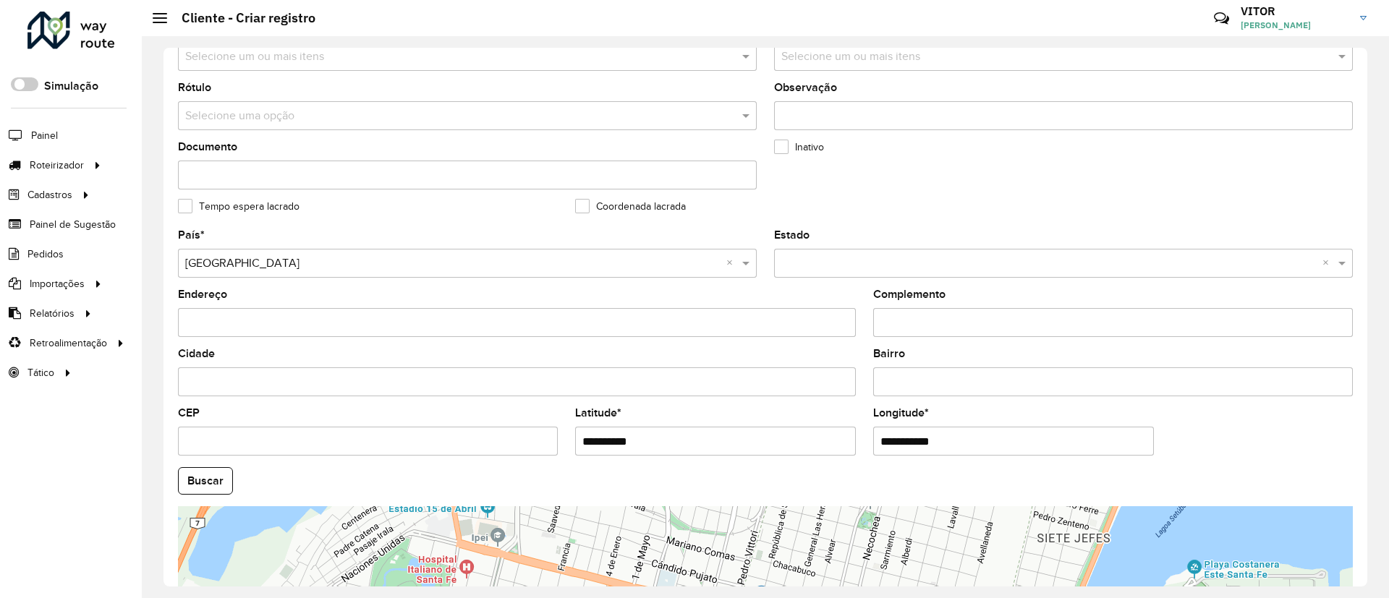
scroll to position [478, 0]
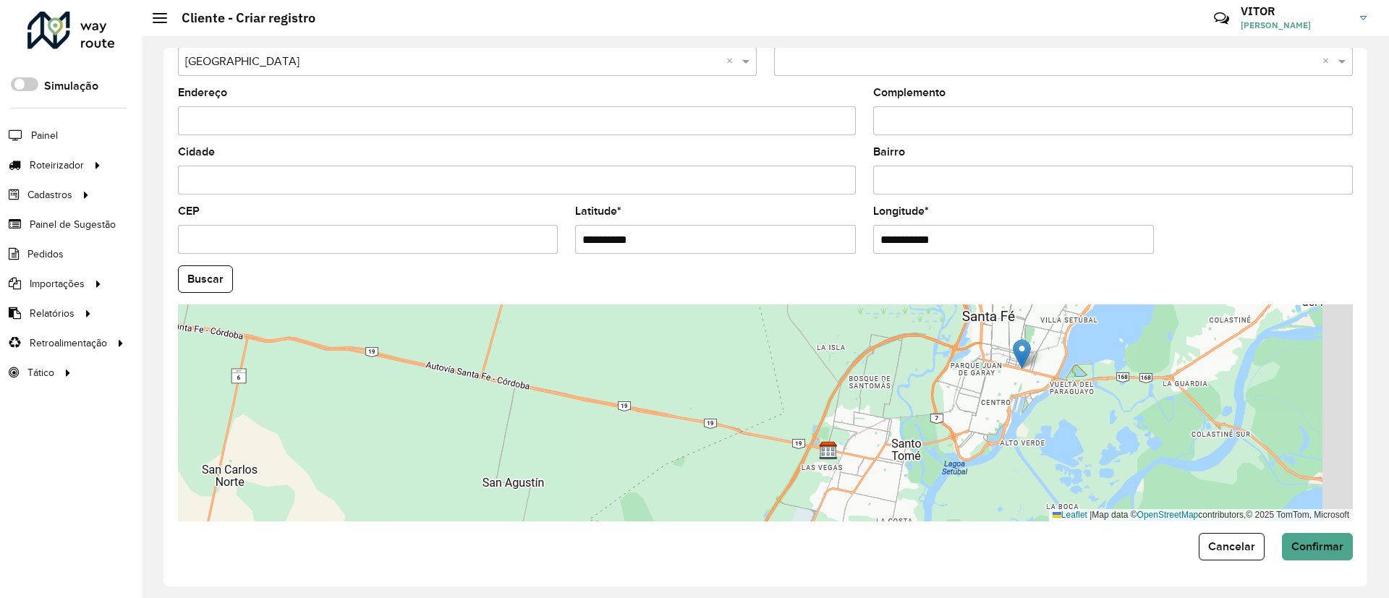
drag, startPoint x: 887, startPoint y: 404, endPoint x: 753, endPoint y: 331, distance: 153.1
click at [753, 331] on div "Leaflet | Map data © OpenStreetMap contributors,© 2025 TomTom, Microsoft" at bounding box center [765, 413] width 1175 height 217
drag, startPoint x: 781, startPoint y: 375, endPoint x: 867, endPoint y: 418, distance: 96.1
click at [773, 370] on div "Leaflet | Map data © OpenStreetMap contributors,© 2025 TomTom, Microsoft" at bounding box center [765, 413] width 1175 height 217
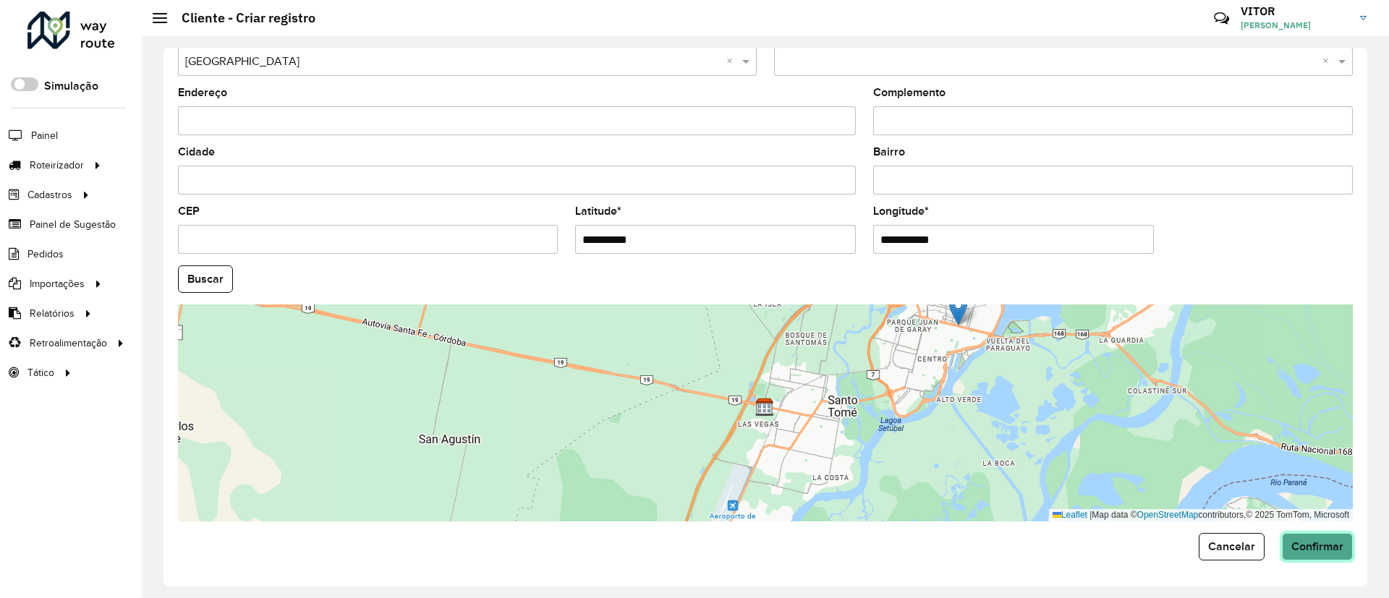
click at [1322, 547] on span "Confirmar" at bounding box center [1318, 547] width 52 height 12
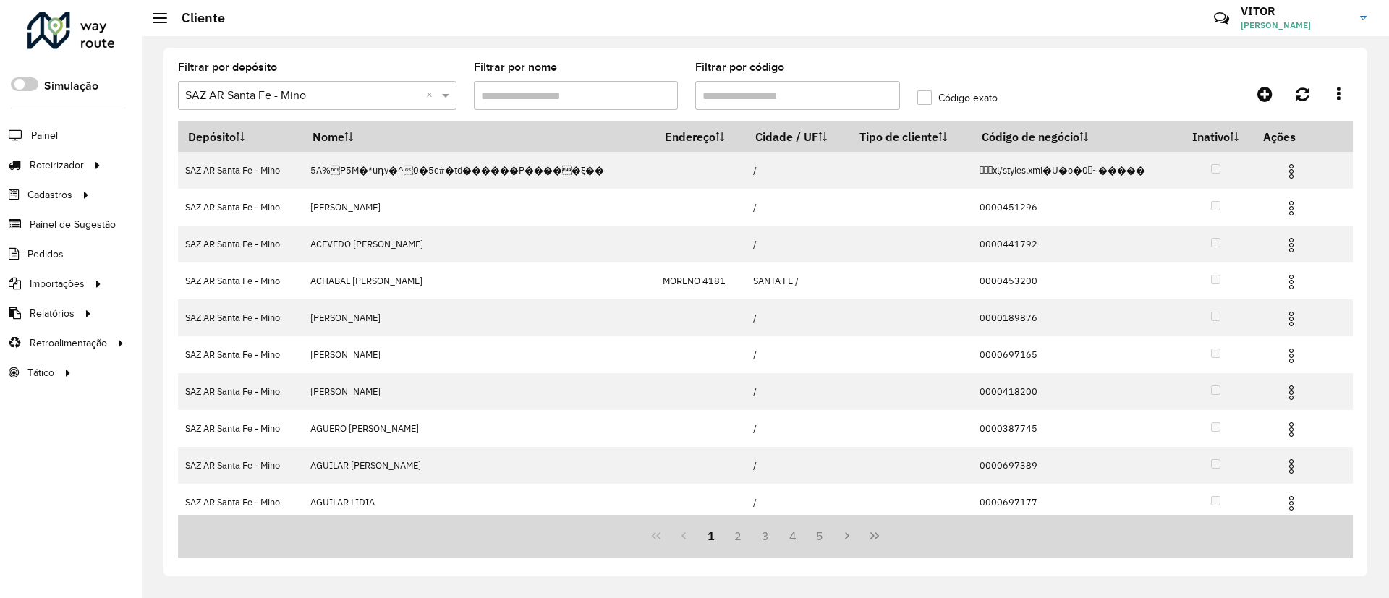
click at [361, 103] on input "text" at bounding box center [302, 96] width 235 height 17
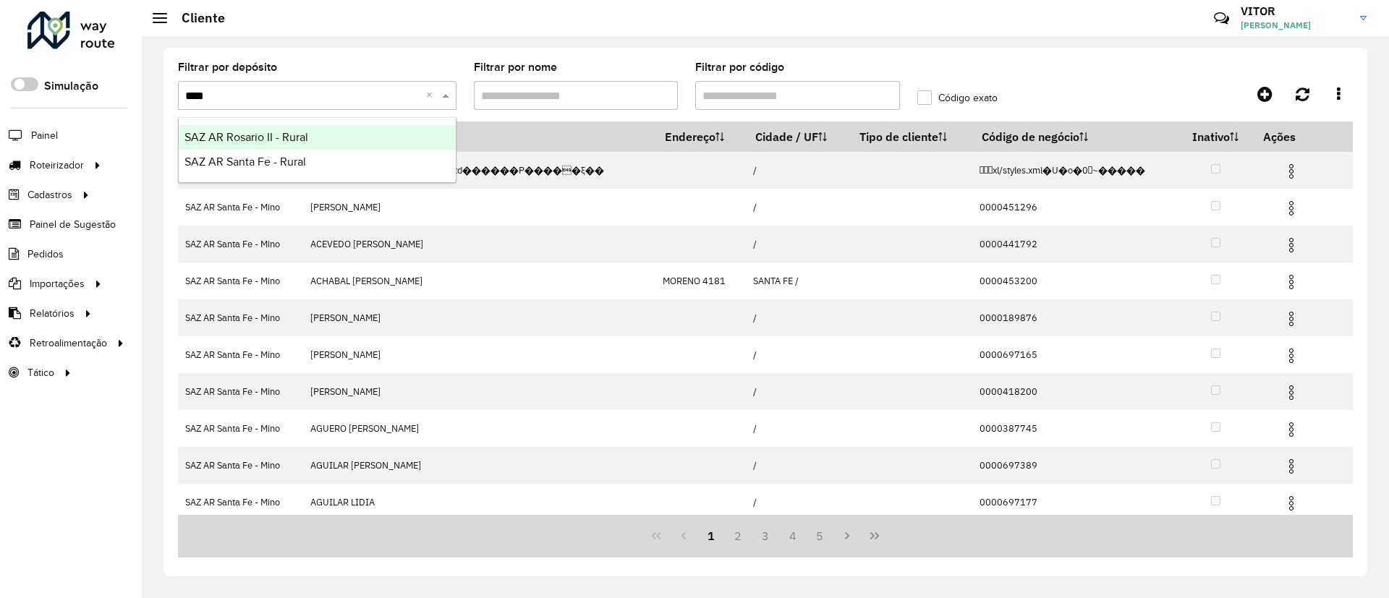
type input "*****"
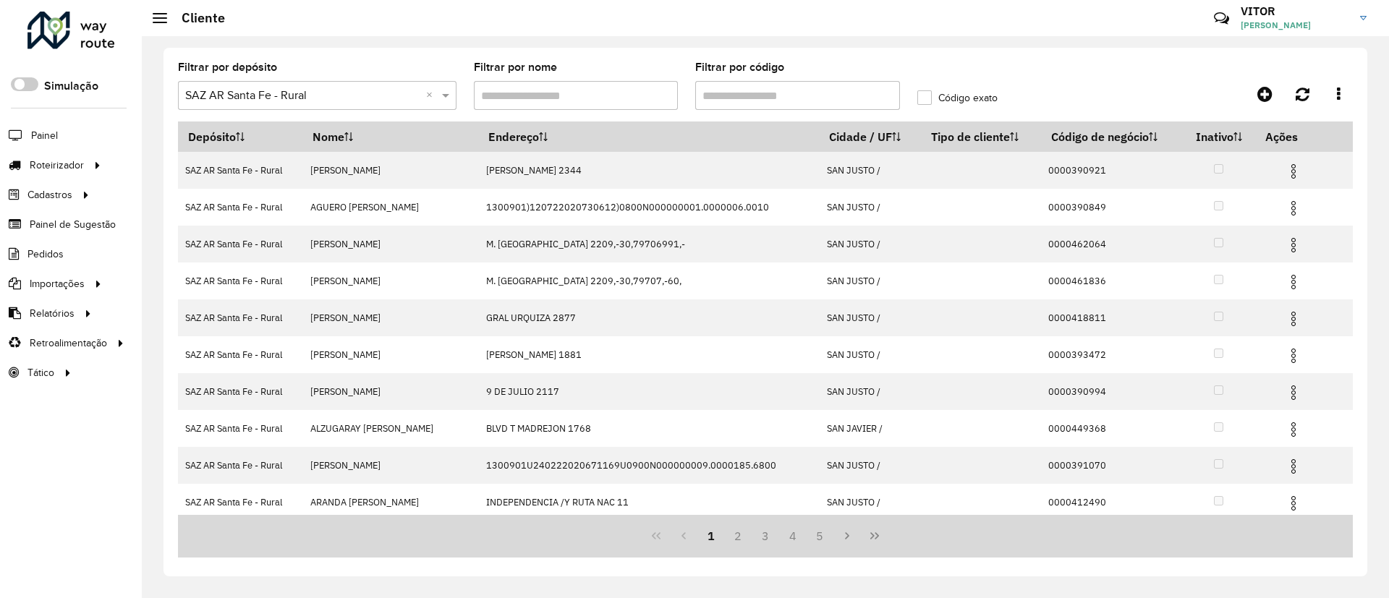
click at [738, 96] on input "Filtrar por código" at bounding box center [797, 95] width 205 height 29
paste input "**********"
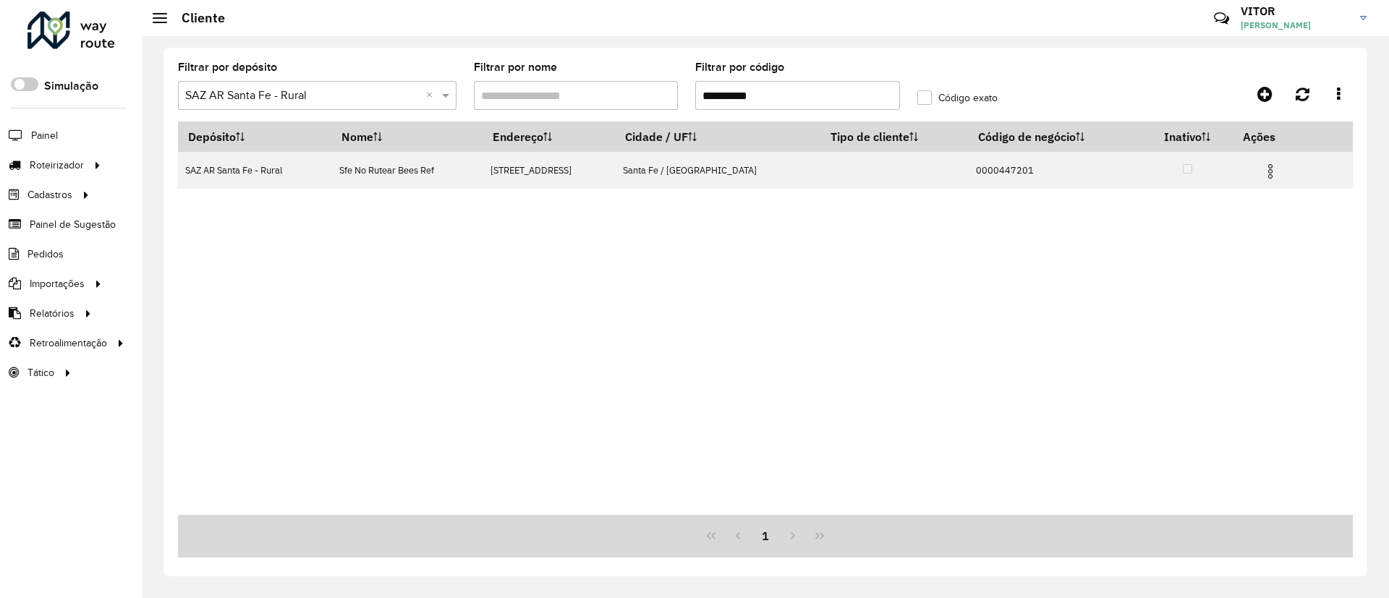
type input "**********"
click at [783, 244] on div "Depósito Nome Endereço Cidade / UF Tipo de cliente Código de negócio Inativo Aç…" at bounding box center [765, 319] width 1175 height 394
click at [387, 314] on link "Pedidos" at bounding box center [421, 313] width 179 height 29
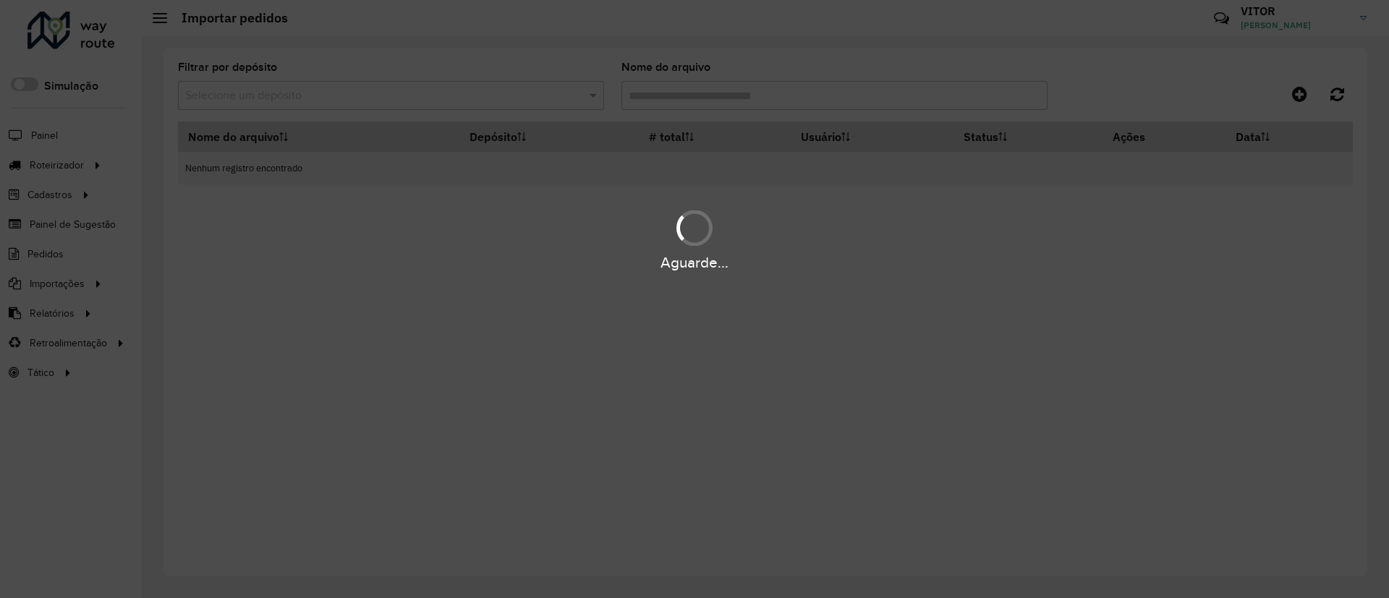
click at [418, 101] on div "Aguarde..." at bounding box center [694, 299] width 1389 height 598
click at [361, 312] on div "Aguarde..." at bounding box center [694, 299] width 1389 height 598
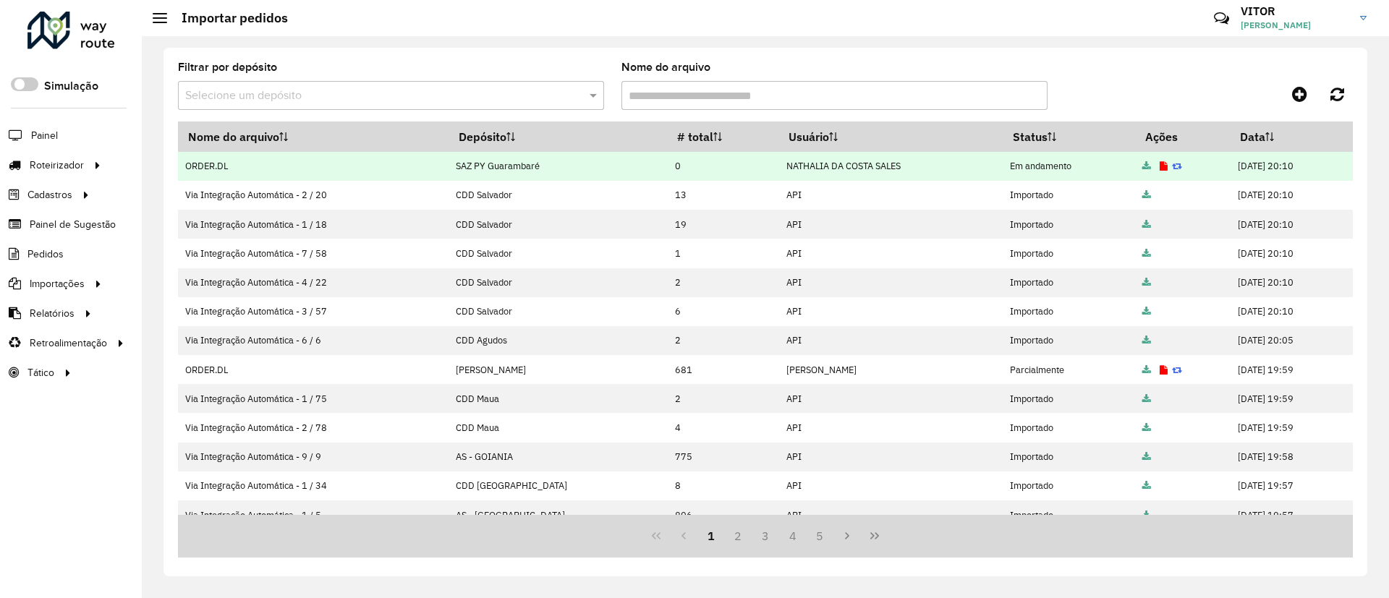
click at [1160, 170] on icon at bounding box center [1164, 166] width 8 height 9
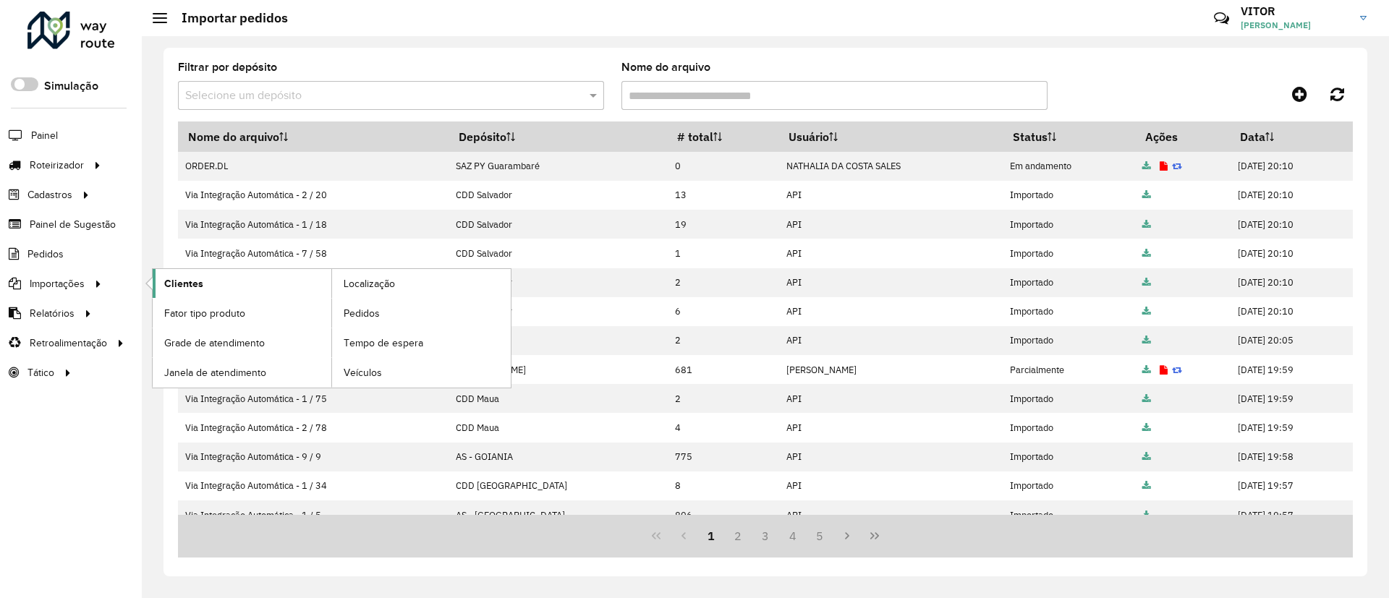
click at [198, 289] on span "Clientes" at bounding box center [183, 283] width 39 height 15
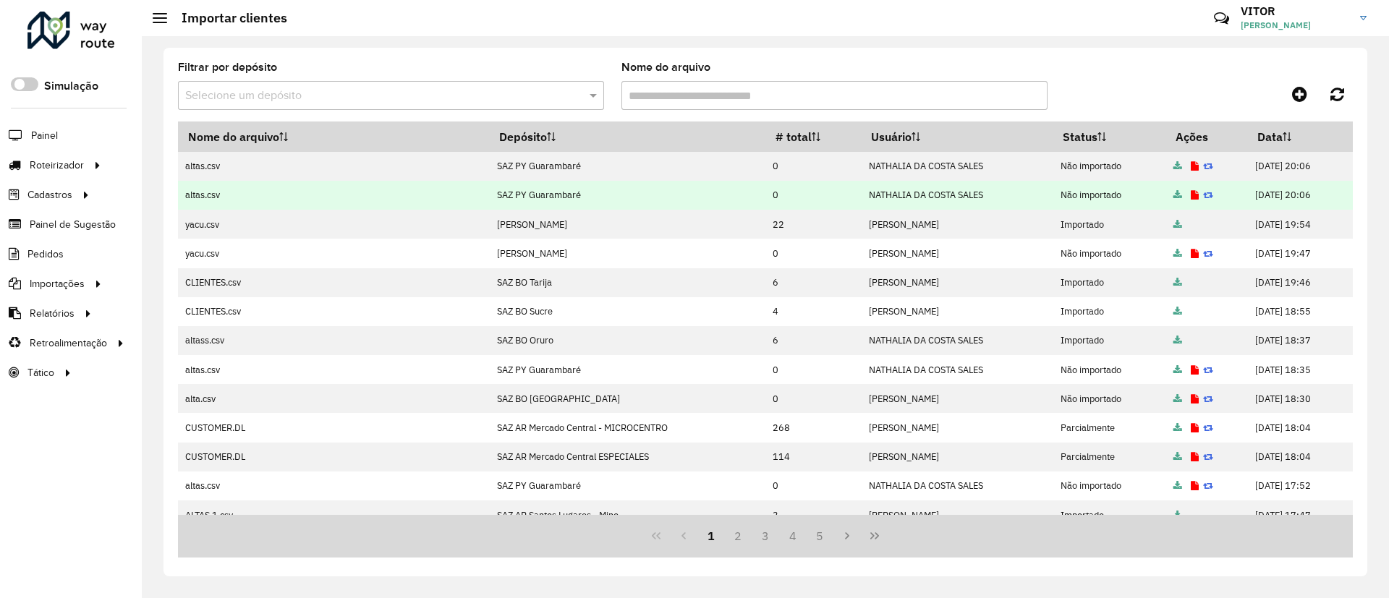
click at [1187, 188] on td at bounding box center [1207, 195] width 82 height 29
click at [1191, 195] on icon at bounding box center [1195, 195] width 8 height 9
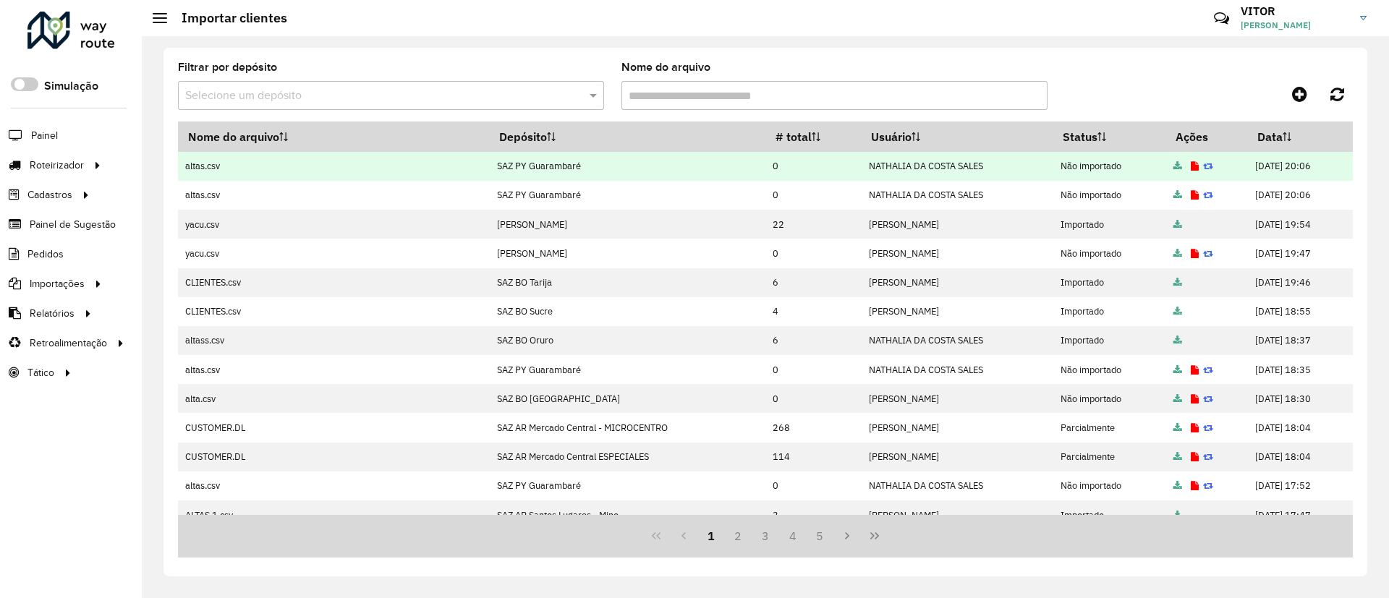
click at [1191, 168] on icon at bounding box center [1195, 166] width 8 height 9
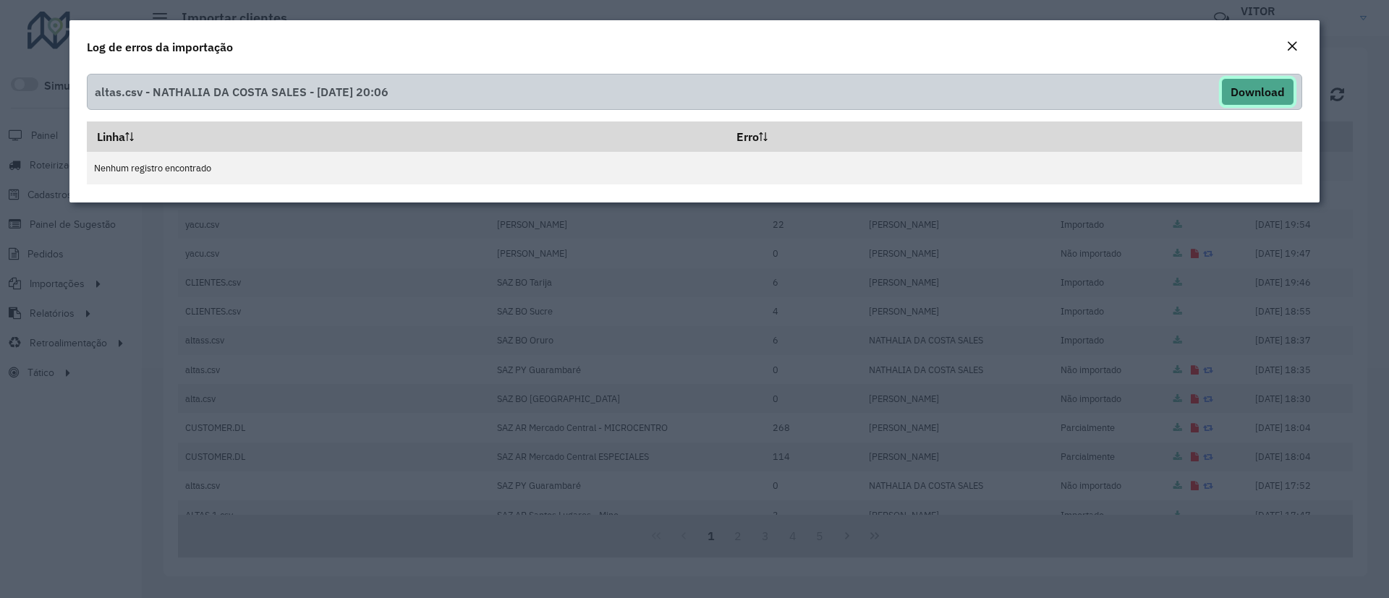
click at [1252, 101] on button "Download" at bounding box center [1257, 91] width 73 height 27
drag, startPoint x: 1297, startPoint y: 30, endPoint x: 1295, endPoint y: 43, distance: 12.5
click at [1297, 33] on div "Log de erros da importação" at bounding box center [694, 44] width 1250 height 48
click at [1295, 43] on em "Close" at bounding box center [1293, 47] width 12 height 12
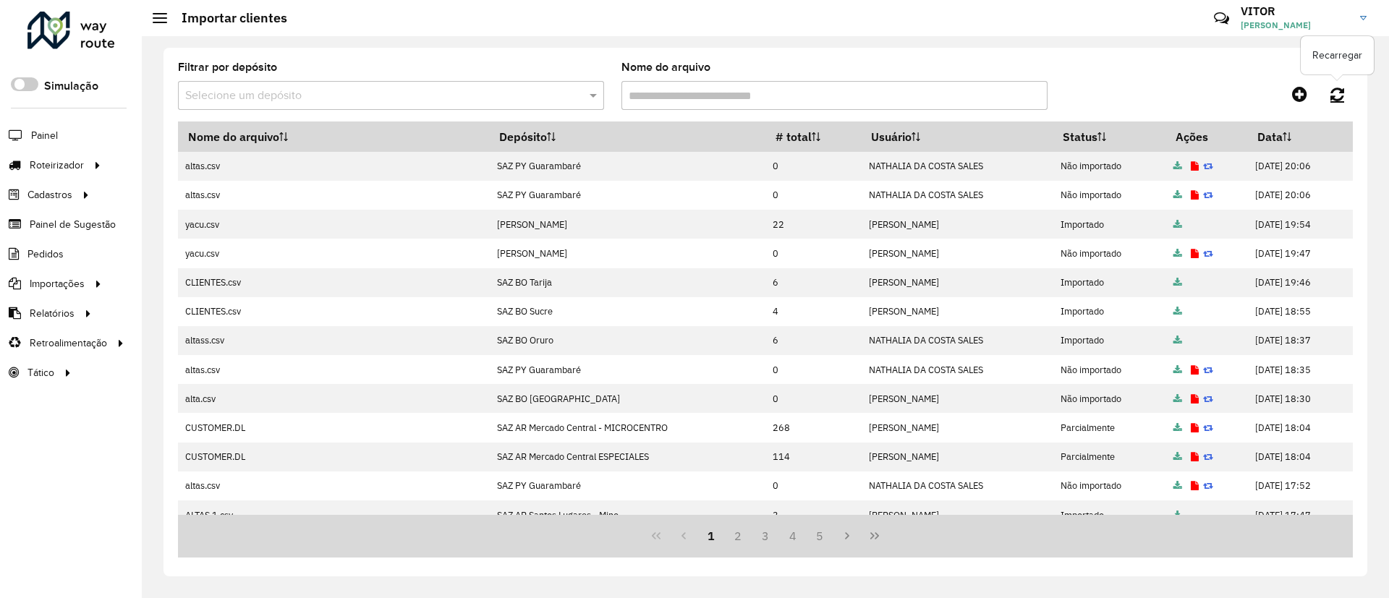
click at [1333, 95] on icon at bounding box center [1338, 94] width 14 height 16
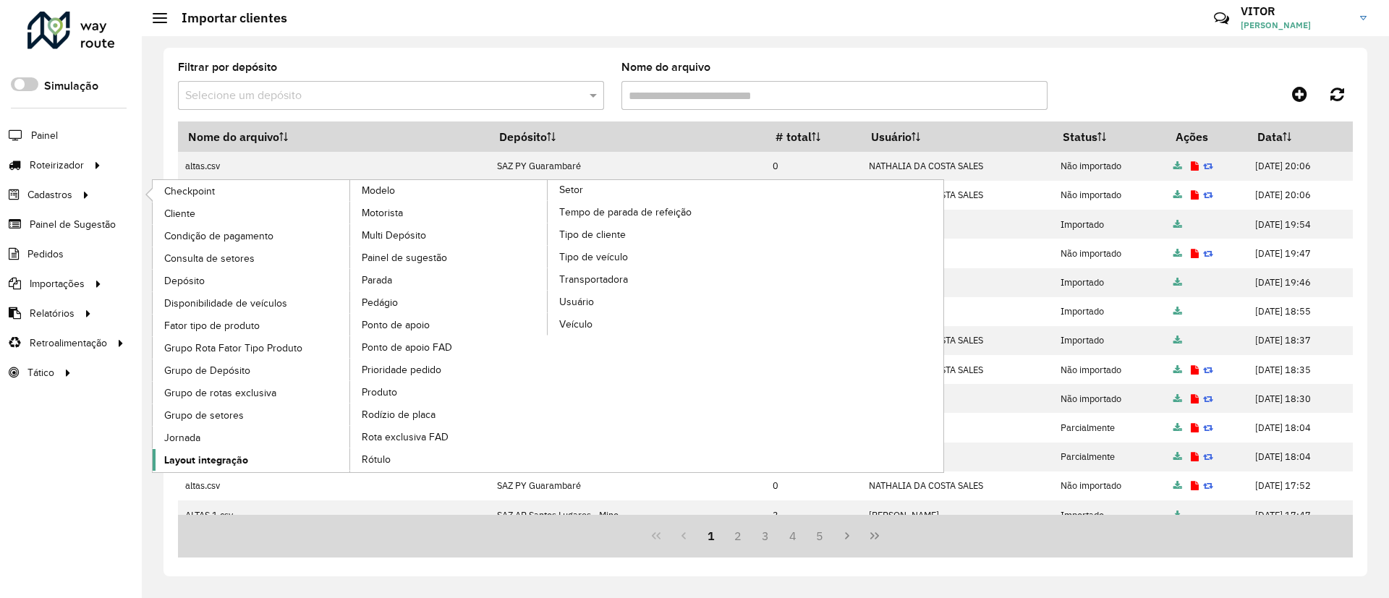
click at [218, 450] on link "Layout integração" at bounding box center [252, 460] width 198 height 22
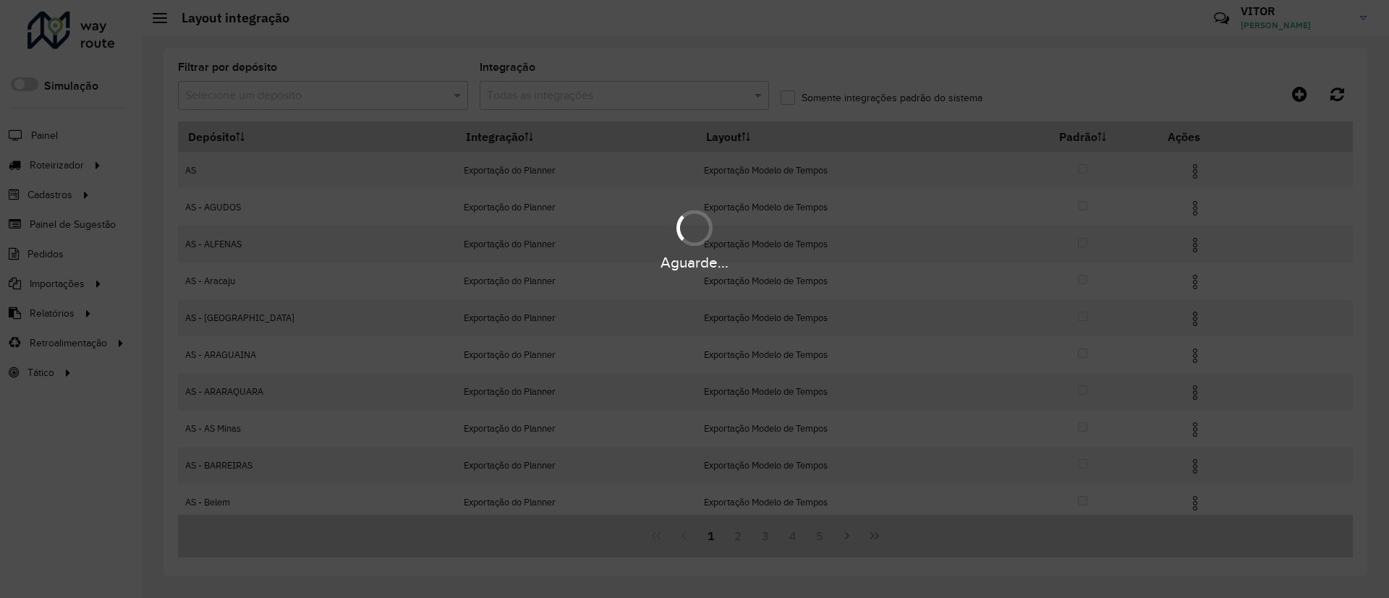
click at [355, 95] on div "Aguarde..." at bounding box center [694, 299] width 1389 height 598
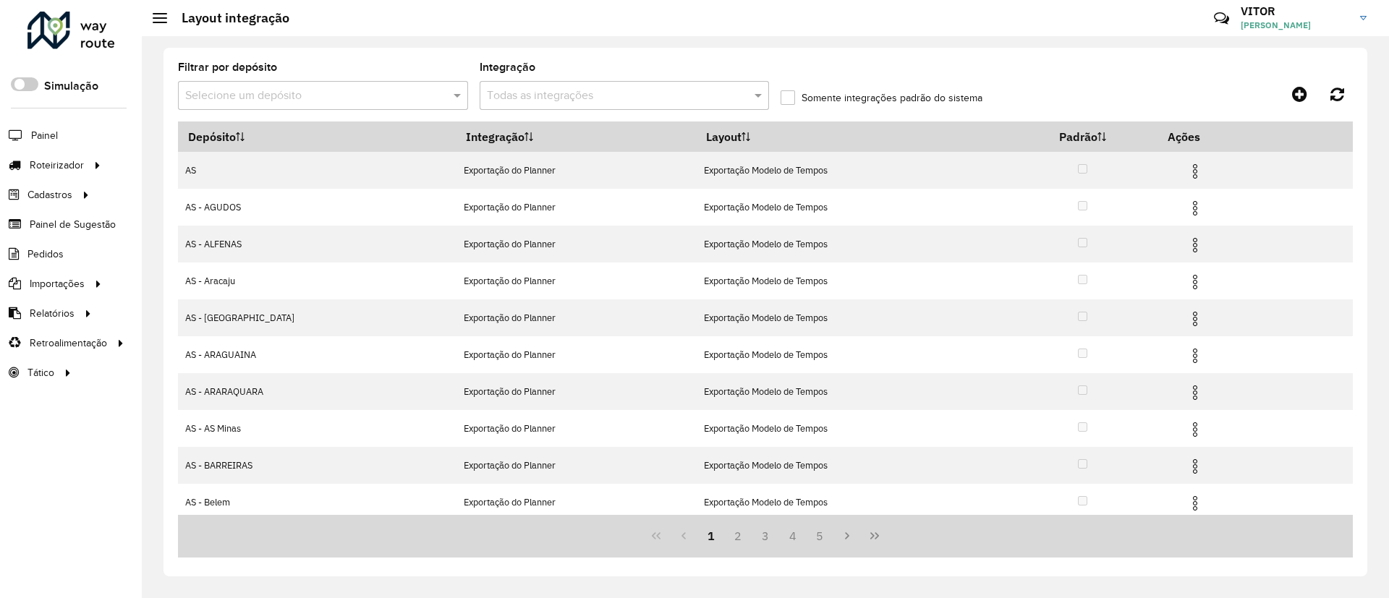
click at [355, 95] on input "text" at bounding box center [308, 96] width 247 height 17
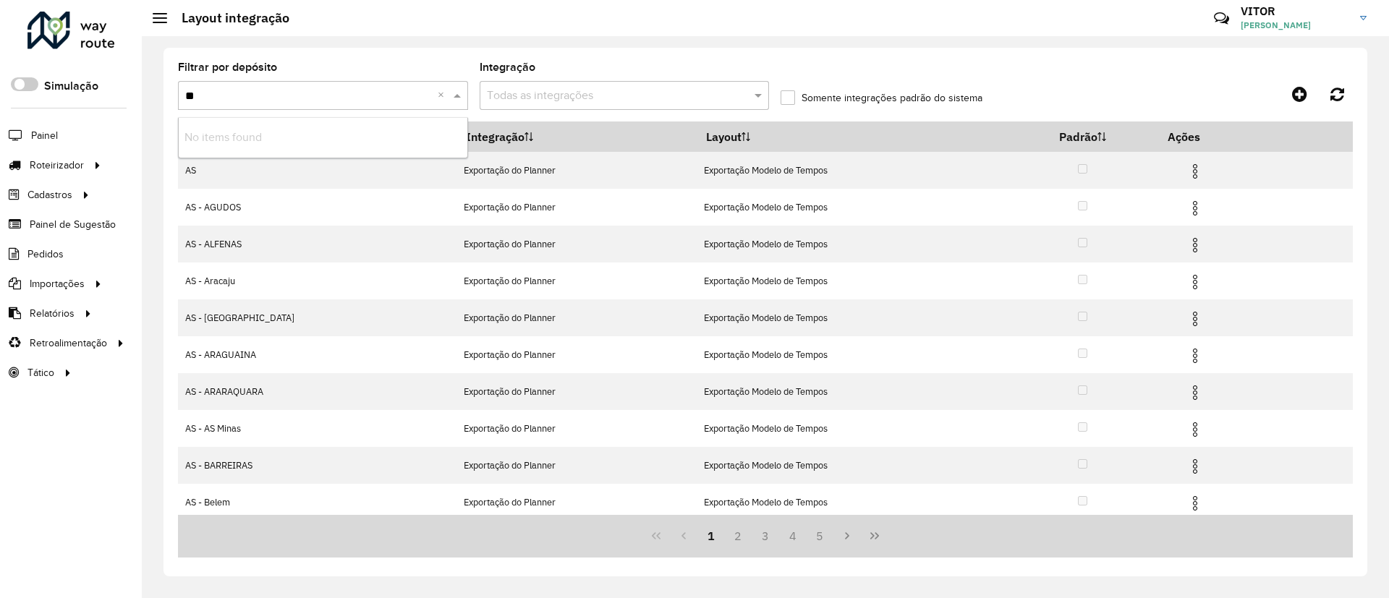
type input "*"
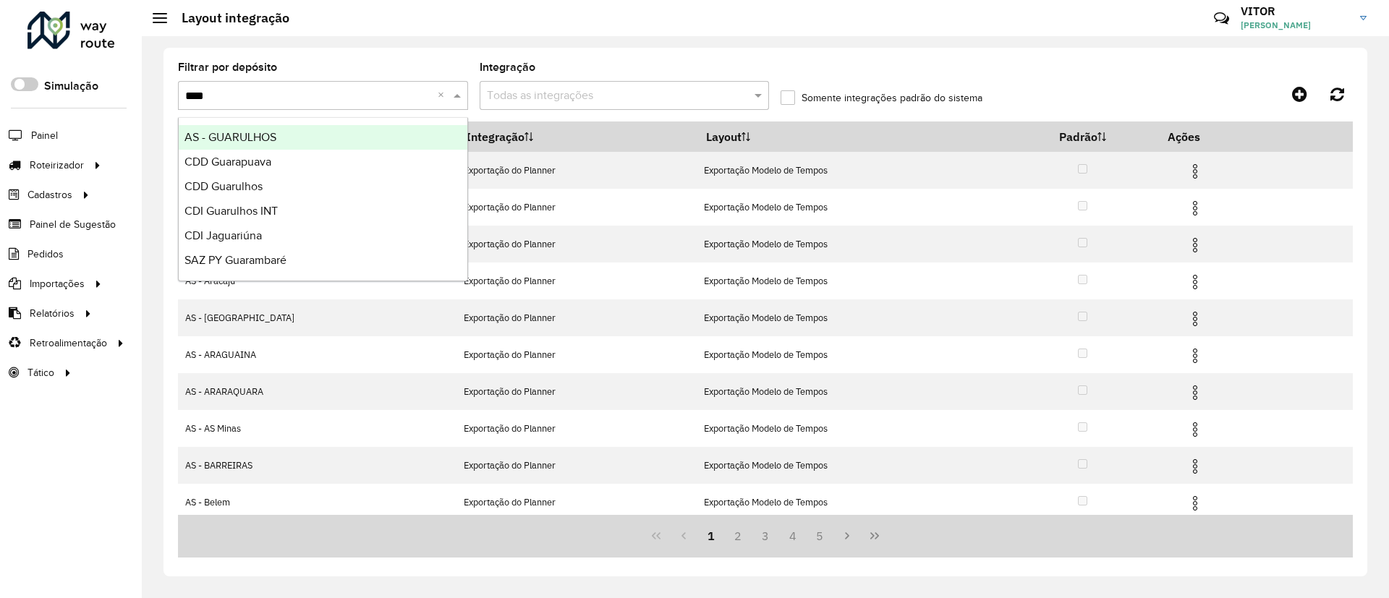
type input "*****"
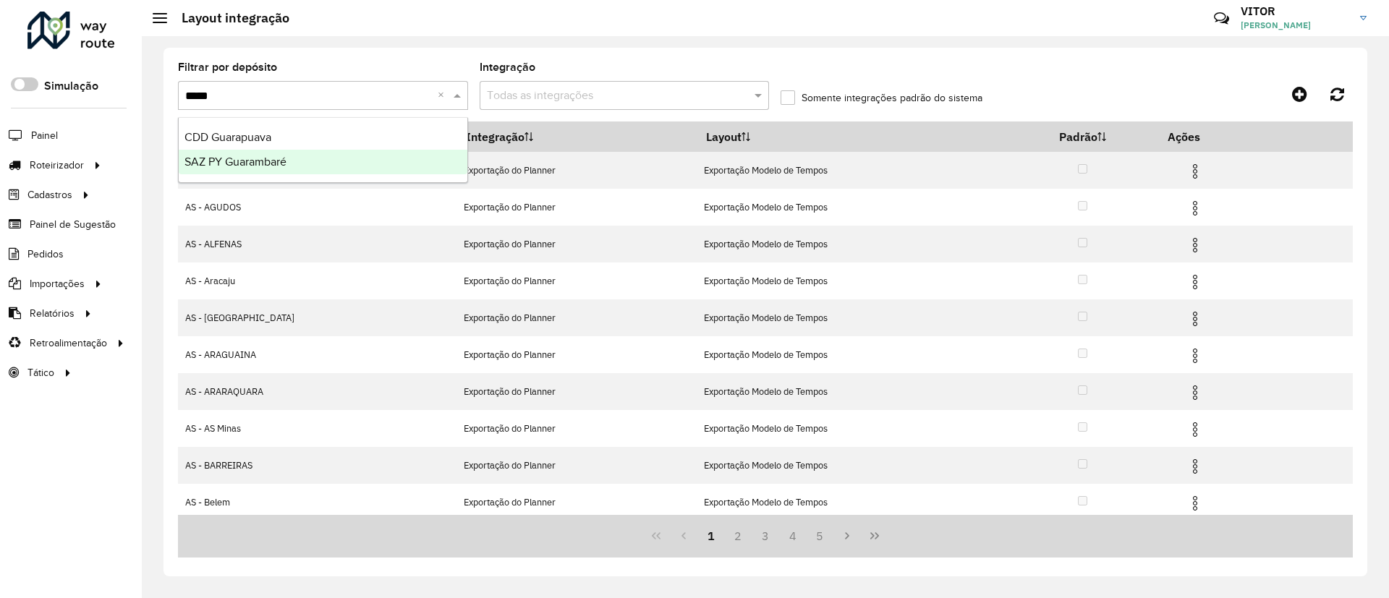
click at [300, 172] on div "SAZ PY Guarambaré" at bounding box center [323, 162] width 289 height 25
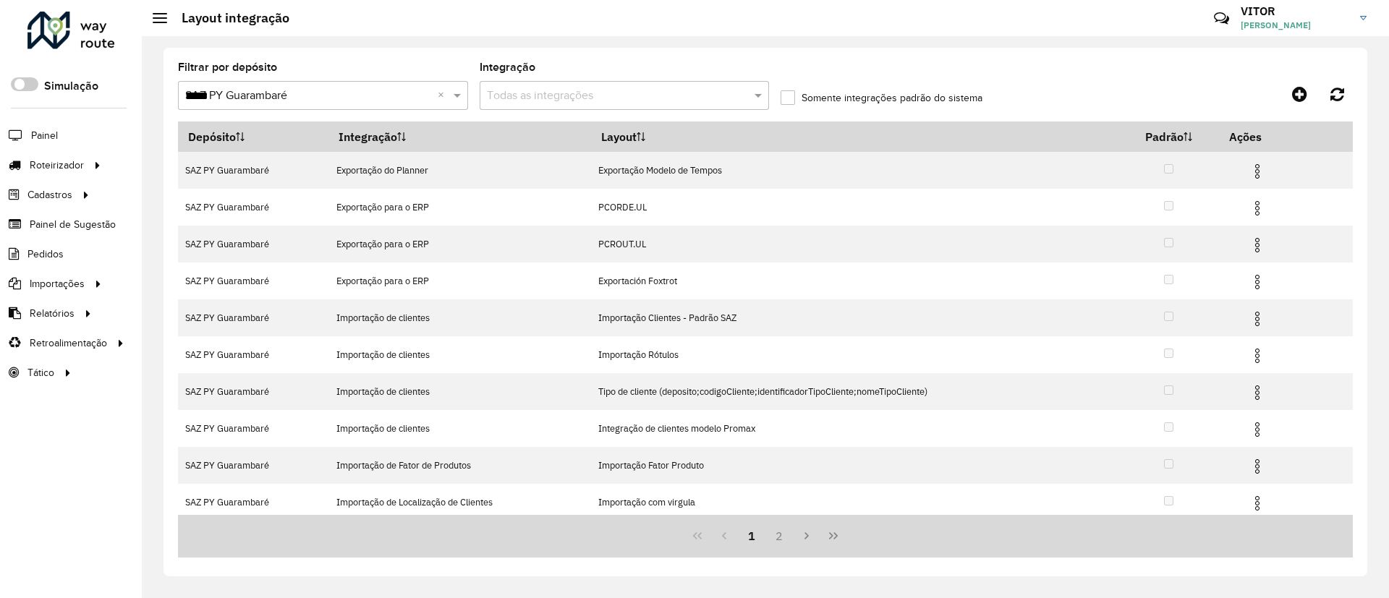
click at [539, 88] on input "text" at bounding box center [610, 96] width 247 height 17
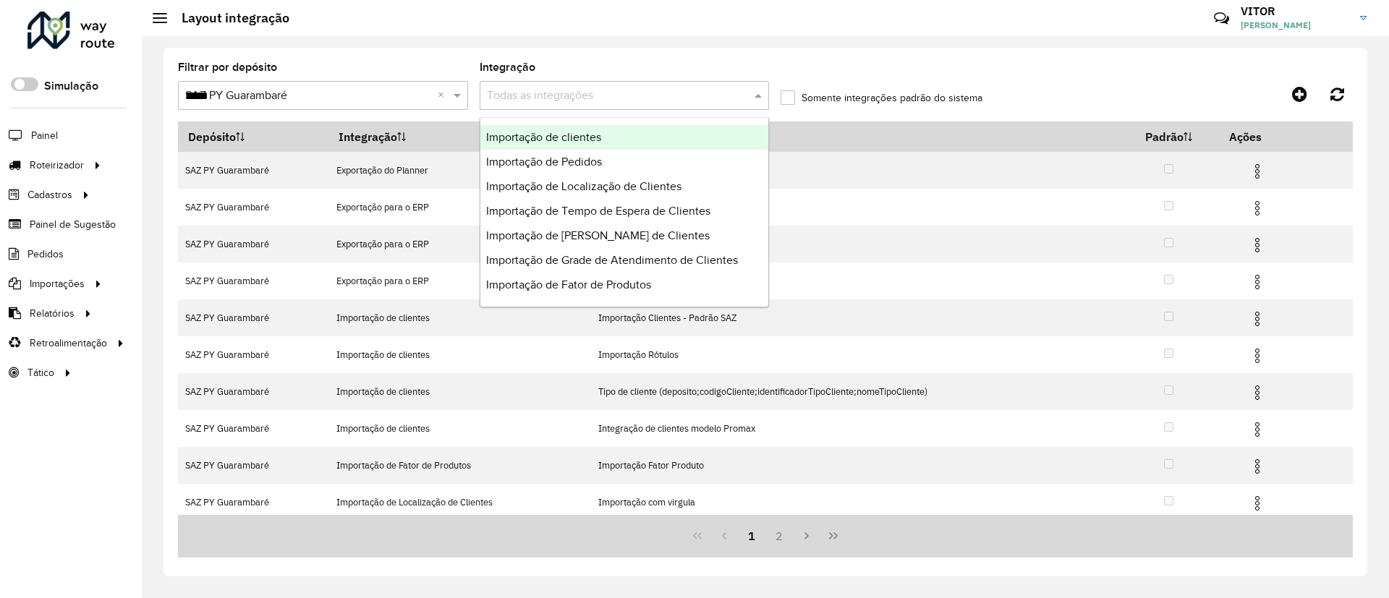
click at [561, 143] on div "Importação de clientes" at bounding box center [624, 137] width 289 height 25
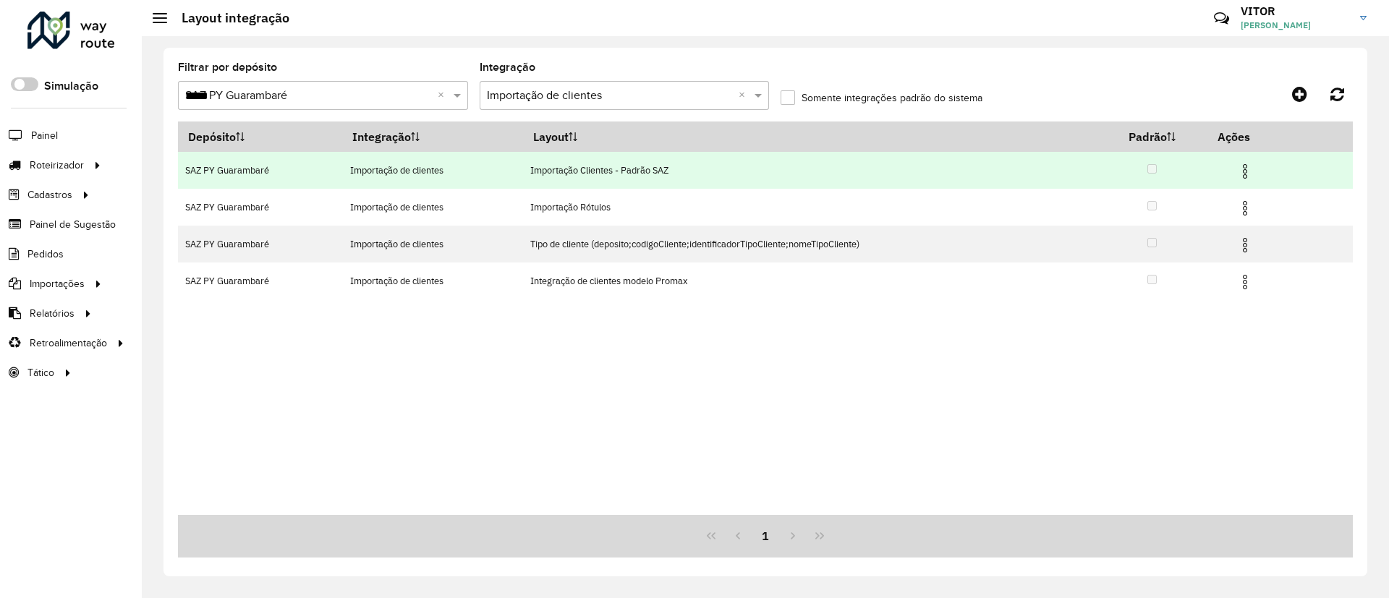
click at [1248, 171] on img at bounding box center [1245, 171] width 17 height 17
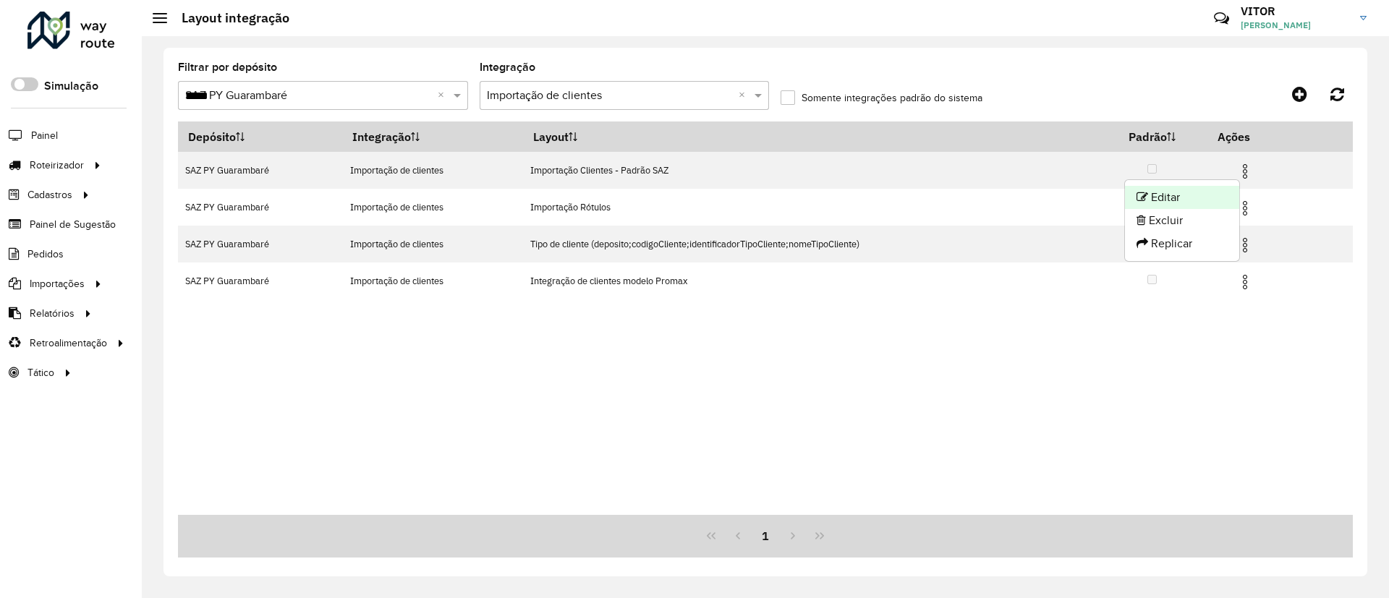
click at [1213, 195] on li "Editar" at bounding box center [1182, 197] width 114 height 23
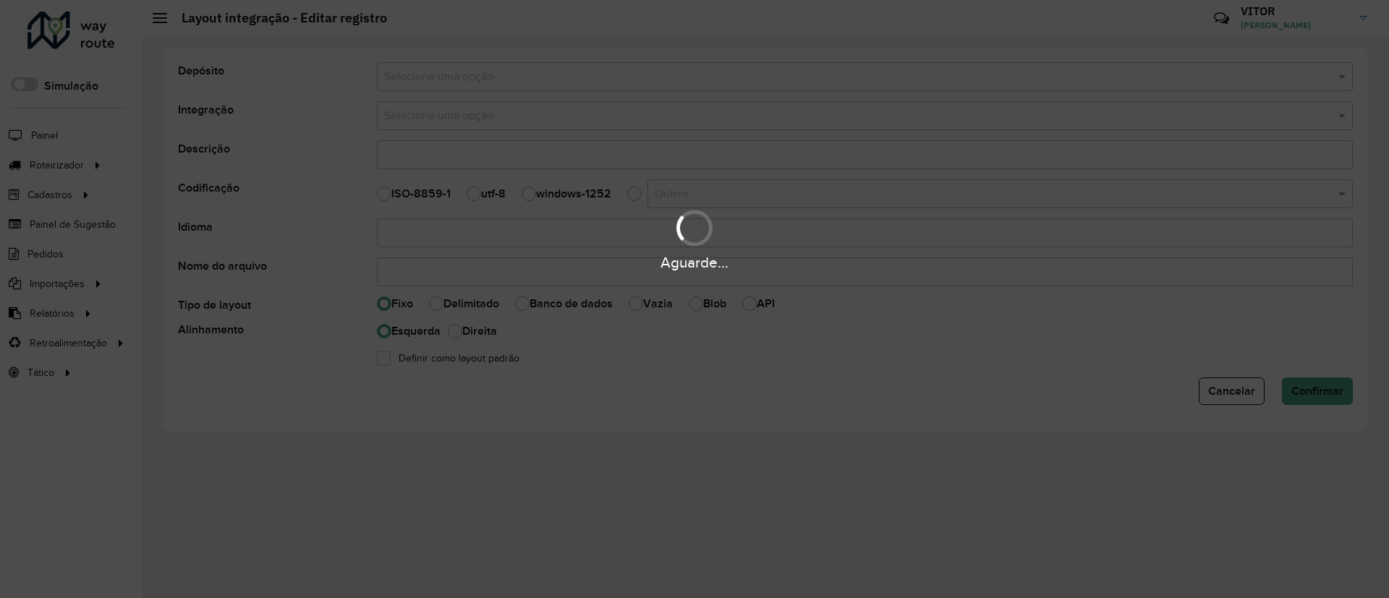
select select
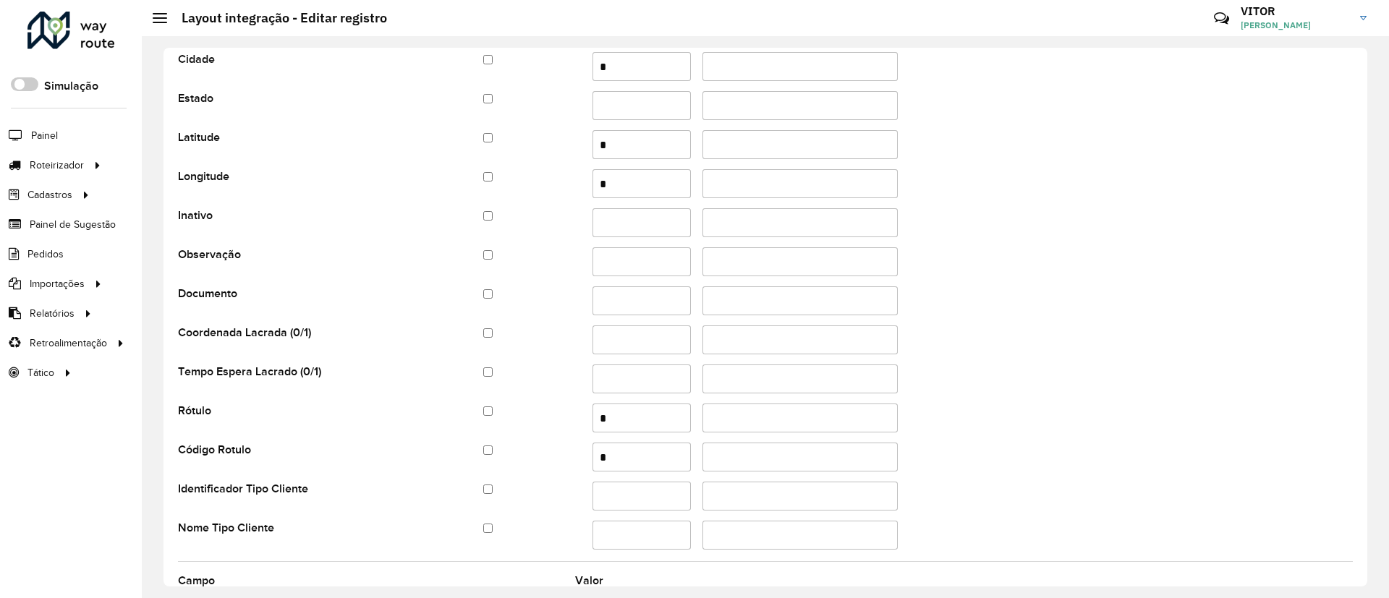
scroll to position [425, 0]
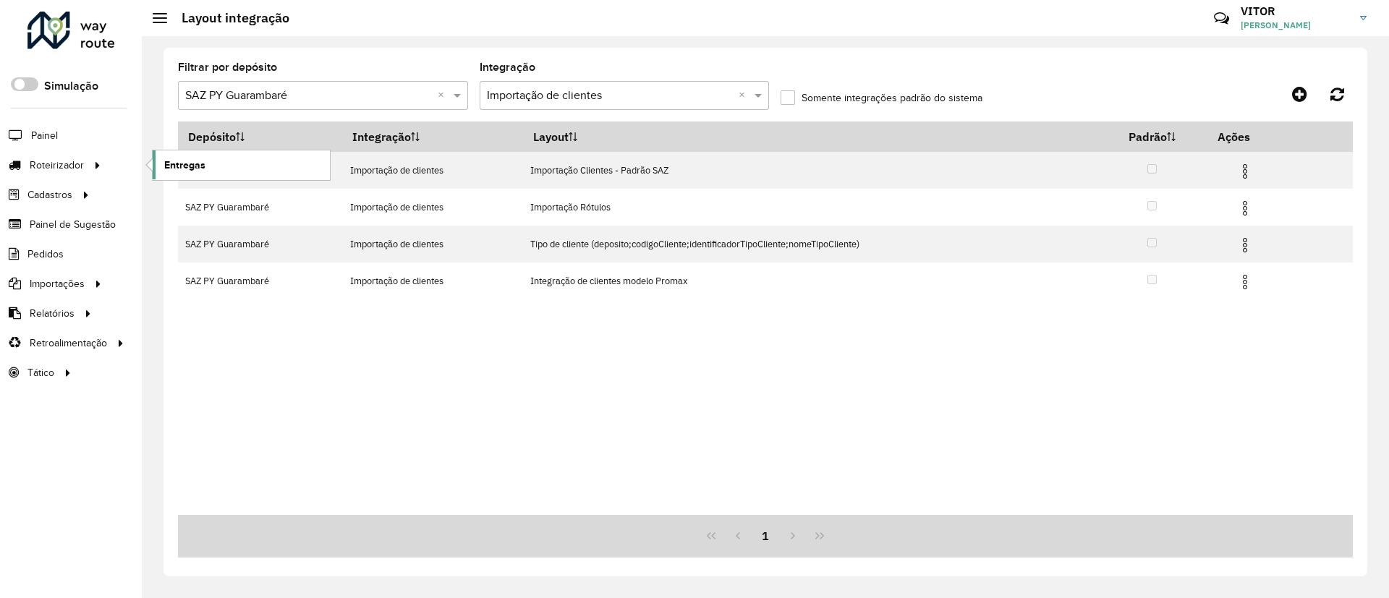
click at [224, 166] on link "Entregas" at bounding box center [241, 165] width 177 height 29
click at [220, 161] on link "Entregas" at bounding box center [241, 165] width 177 height 29
click at [172, 161] on span "Entregas" at bounding box center [184, 165] width 41 height 15
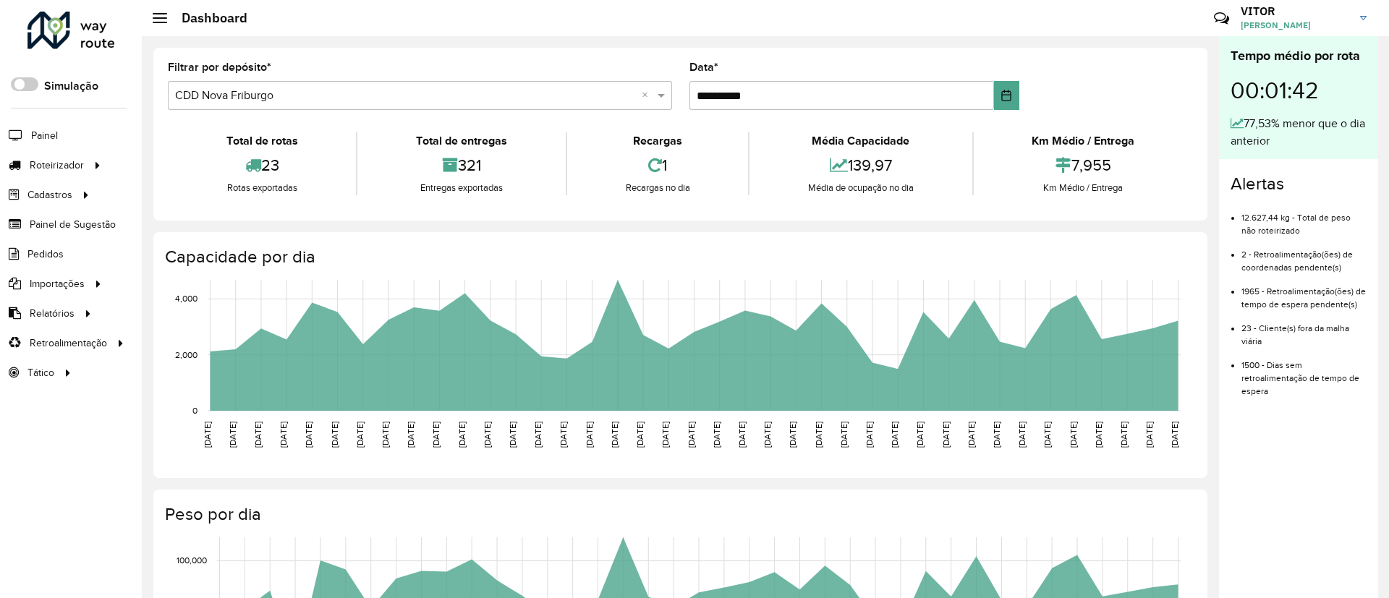
click at [293, 184] on div "Rotas exportadas" at bounding box center [261, 188] width 181 height 14
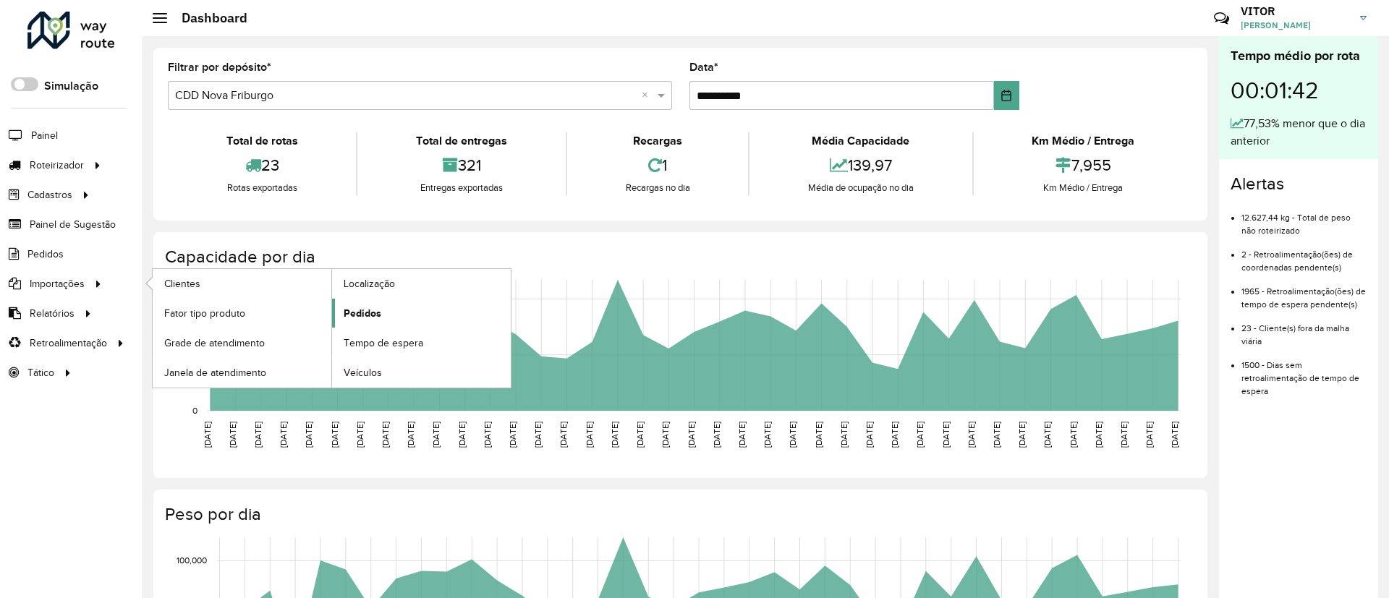
click at [357, 302] on link "Pedidos" at bounding box center [421, 313] width 179 height 29
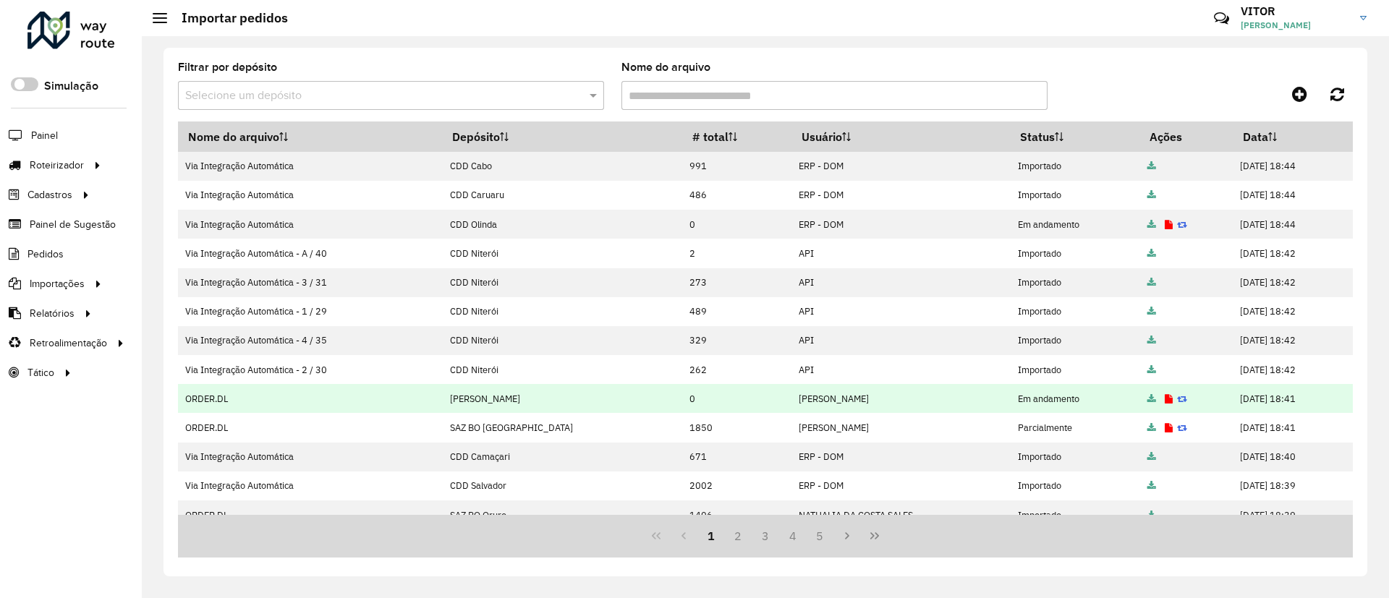
click at [1165, 400] on icon at bounding box center [1169, 399] width 8 height 9
click at [1165, 399] on icon at bounding box center [1169, 399] width 8 height 9
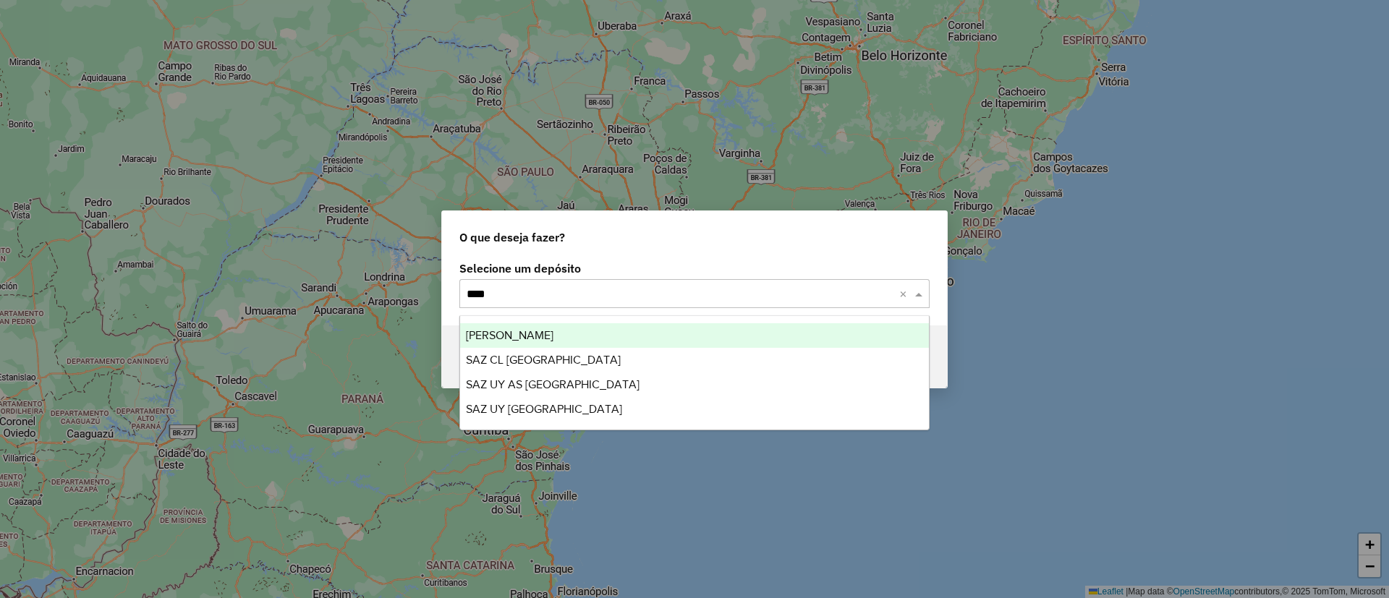
type input "*****"
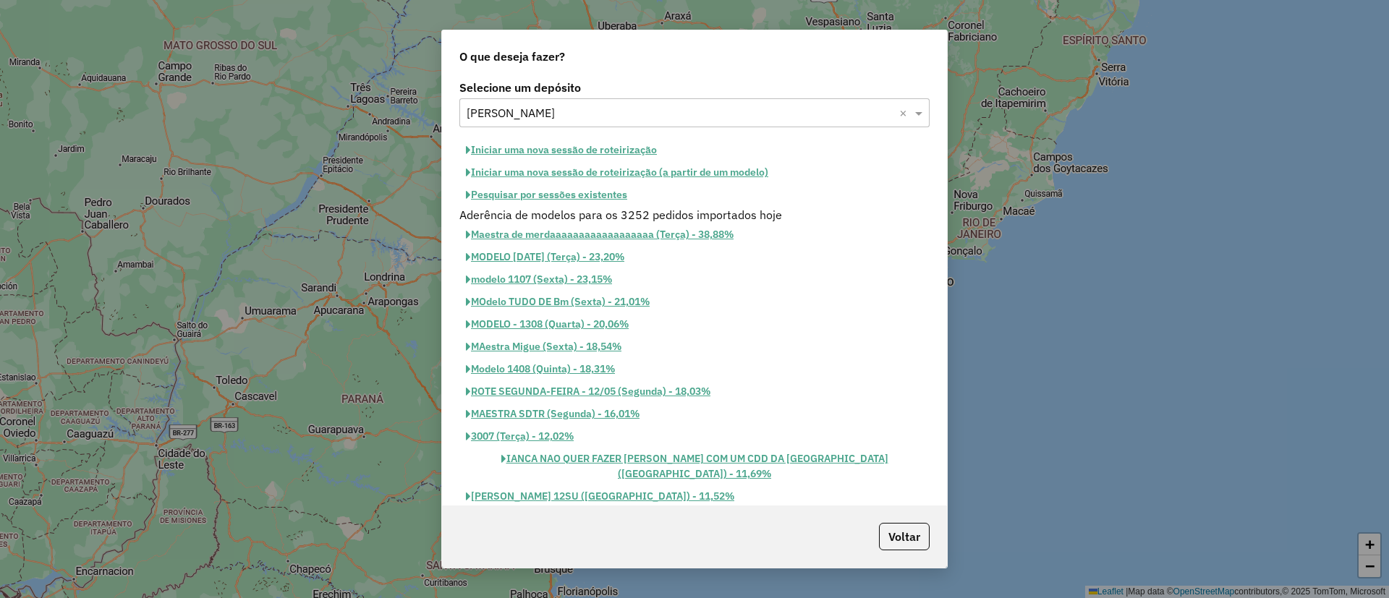
click at [554, 203] on button "Pesquisar por sessões existentes" at bounding box center [546, 195] width 174 height 22
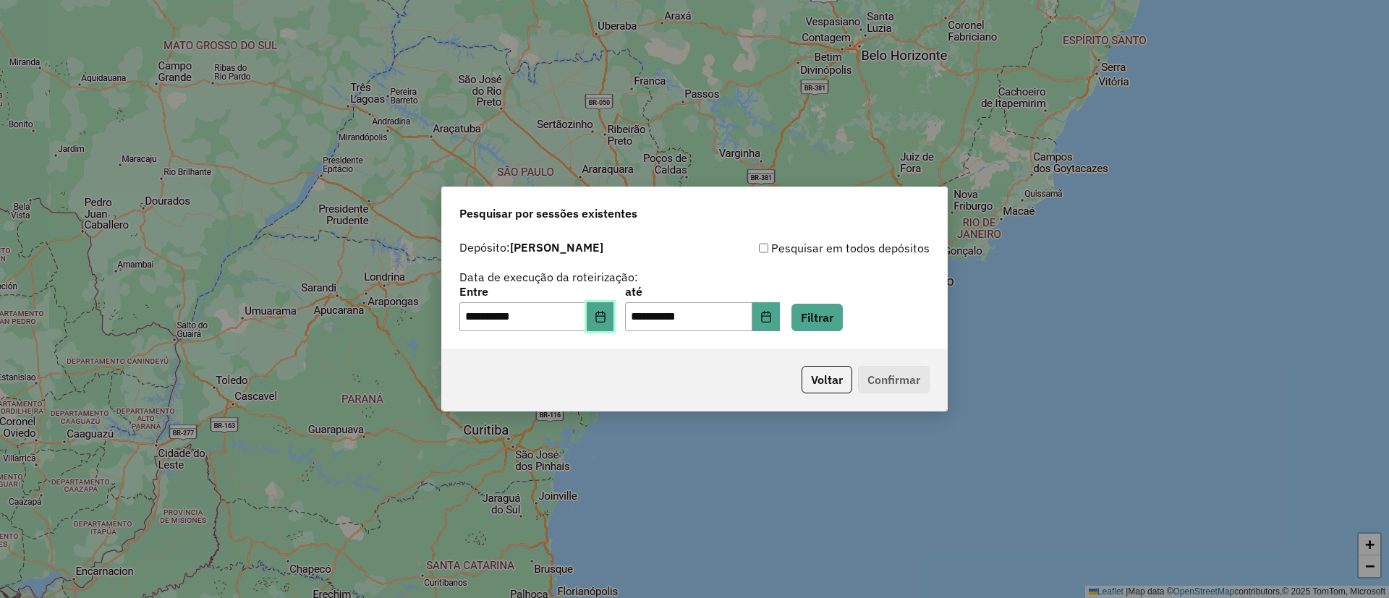
click at [606, 307] on button "Choose Date" at bounding box center [600, 316] width 27 height 29
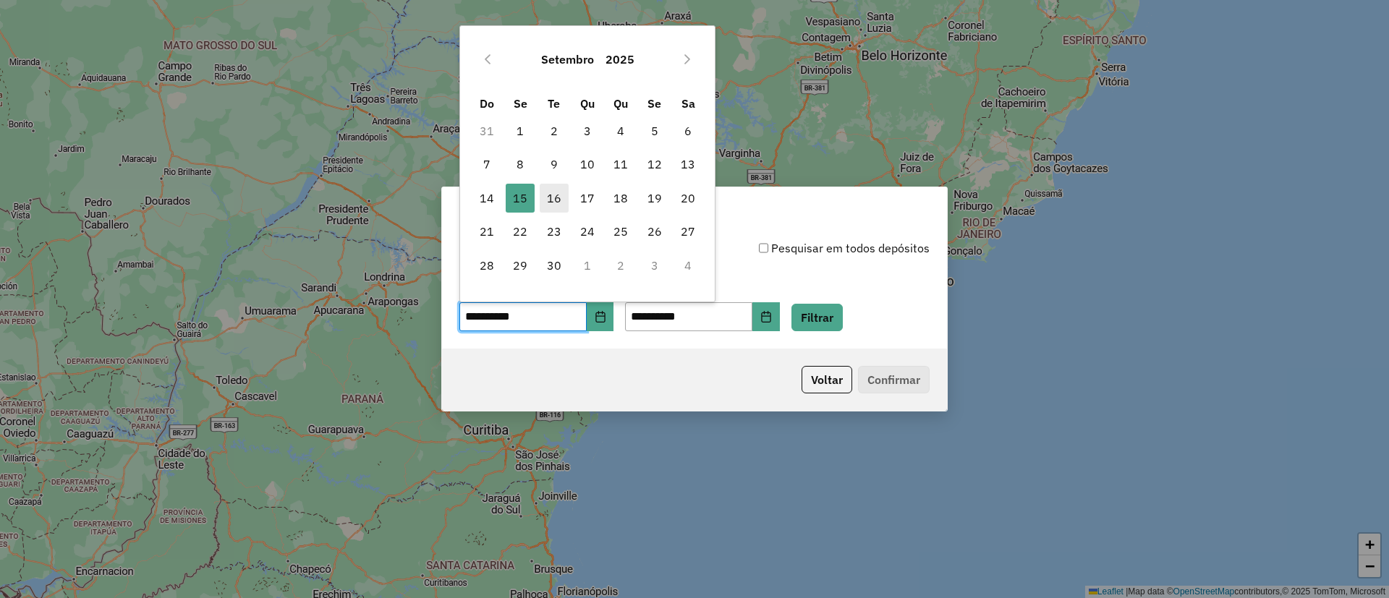
click at [548, 190] on span "16" at bounding box center [554, 198] width 29 height 29
type input "**********"
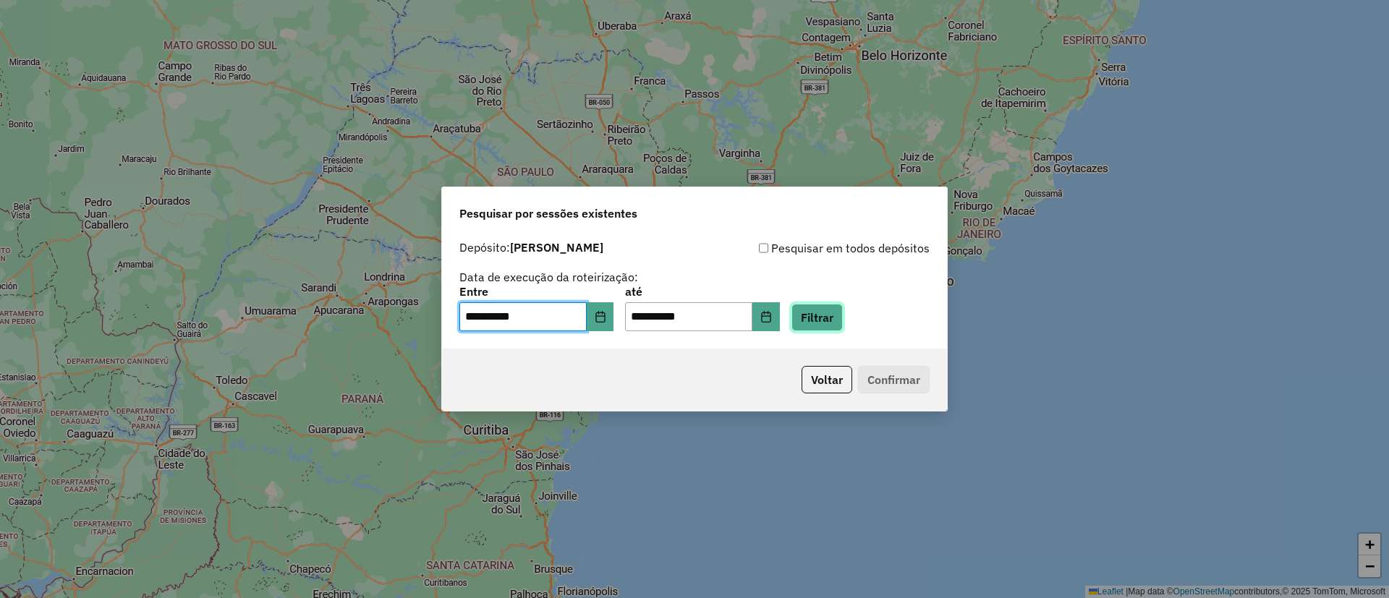
click at [840, 326] on button "Filtrar" at bounding box center [817, 317] width 51 height 27
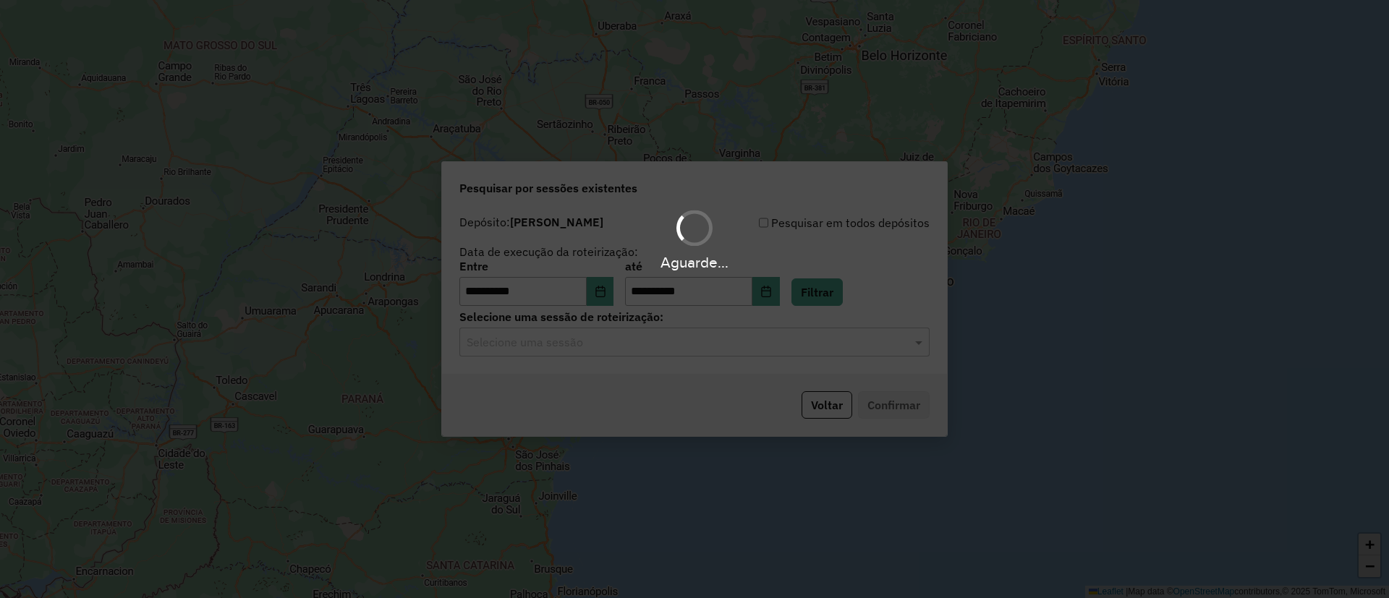
click at [619, 347] on hb-app "**********" at bounding box center [694, 299] width 1389 height 598
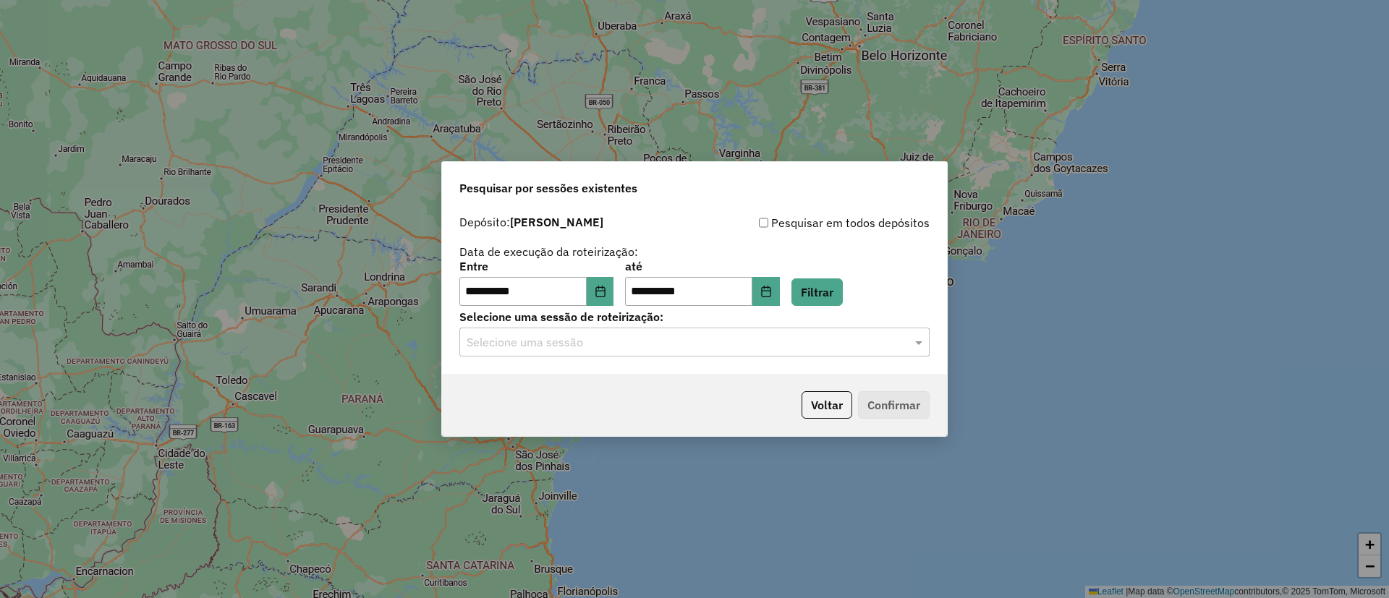
click at [614, 347] on input "text" at bounding box center [680, 342] width 427 height 17
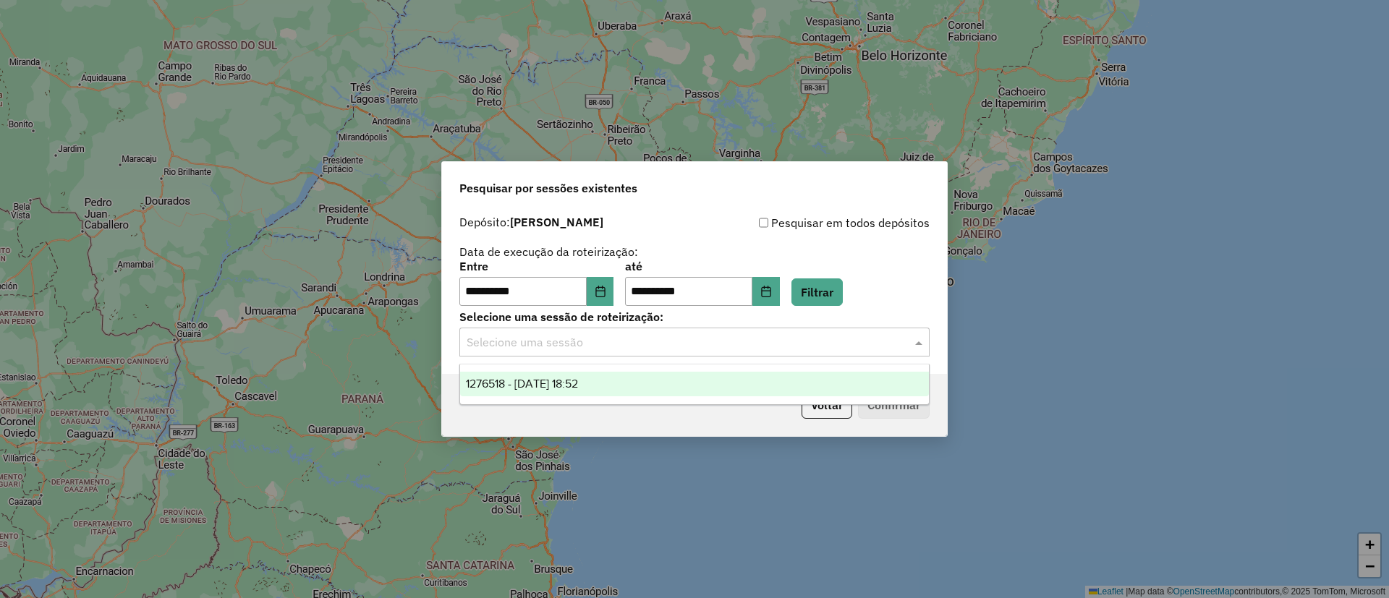
click at [578, 380] on span "1276518 - 16/09/2025 18:52" at bounding box center [522, 384] width 112 height 12
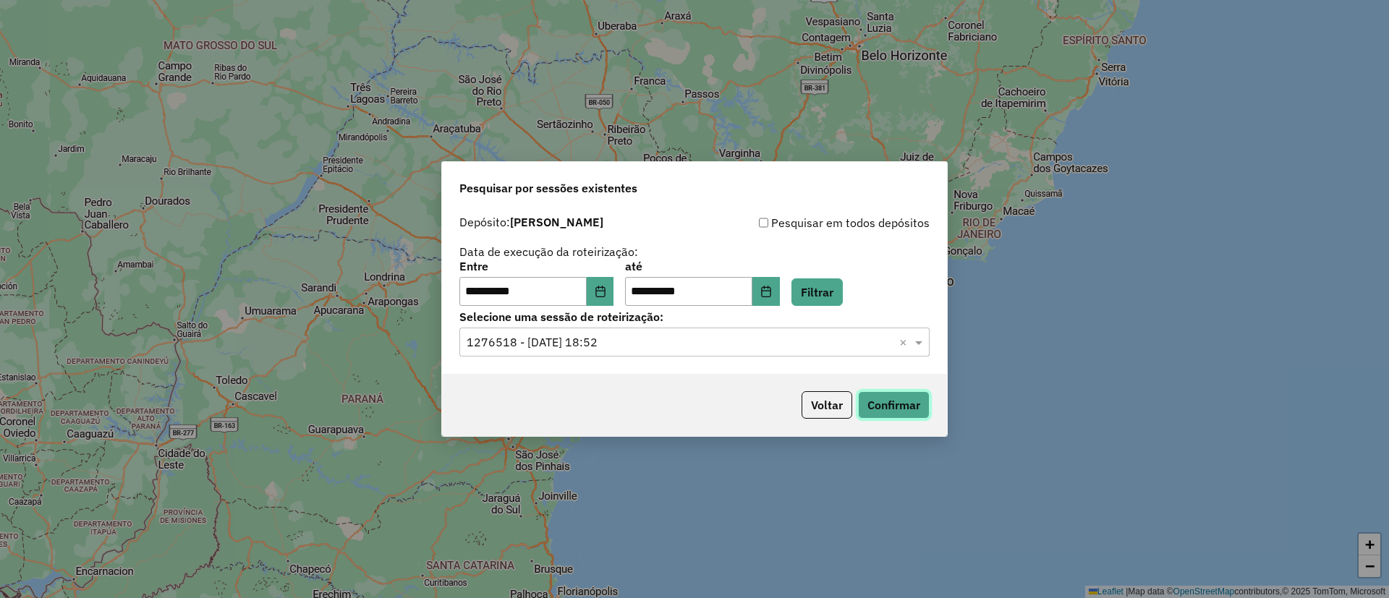
click at [883, 413] on button "Confirmar" at bounding box center [894, 404] width 72 height 27
click at [815, 402] on button "Voltar" at bounding box center [827, 404] width 51 height 27
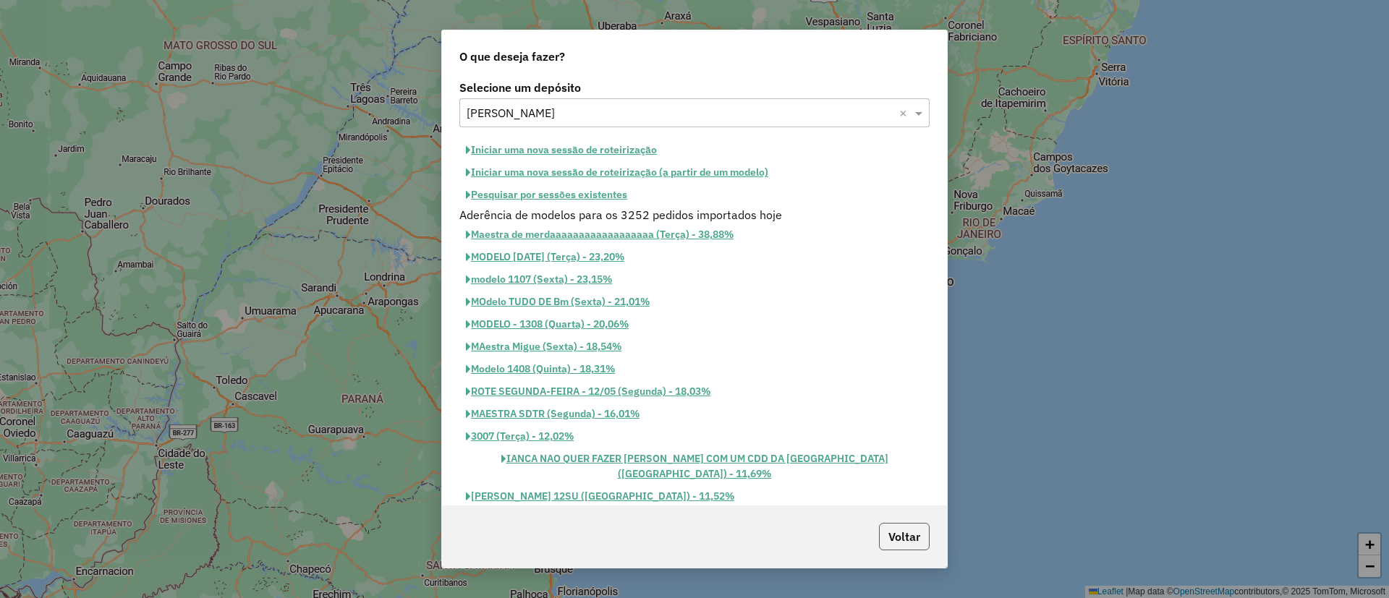
click at [888, 523] on button "Voltar" at bounding box center [904, 536] width 51 height 27
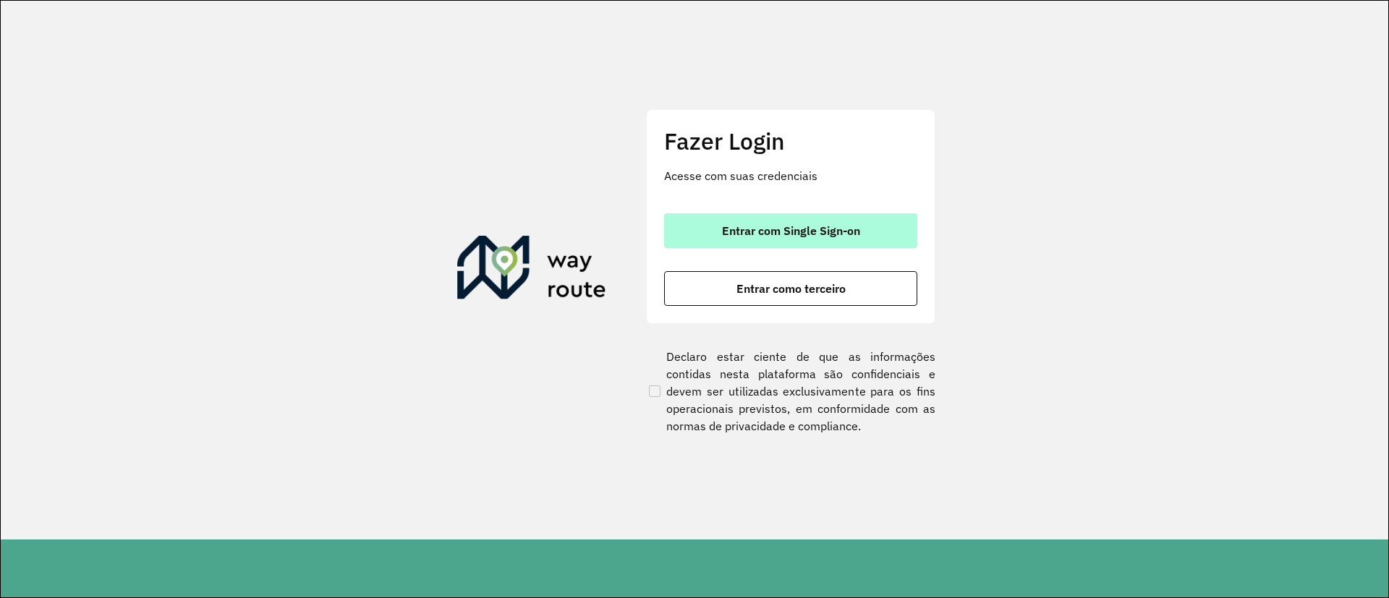
drag, startPoint x: 765, startPoint y: 194, endPoint x: 773, endPoint y: 213, distance: 21.1
click at [766, 195] on div "Fazer Login Acesse com suas credenciais Entrar com Single Sign-on Entrar como t…" at bounding box center [790, 216] width 289 height 214
click at [773, 214] on button "Entrar com Single Sign-on" at bounding box center [790, 230] width 253 height 35
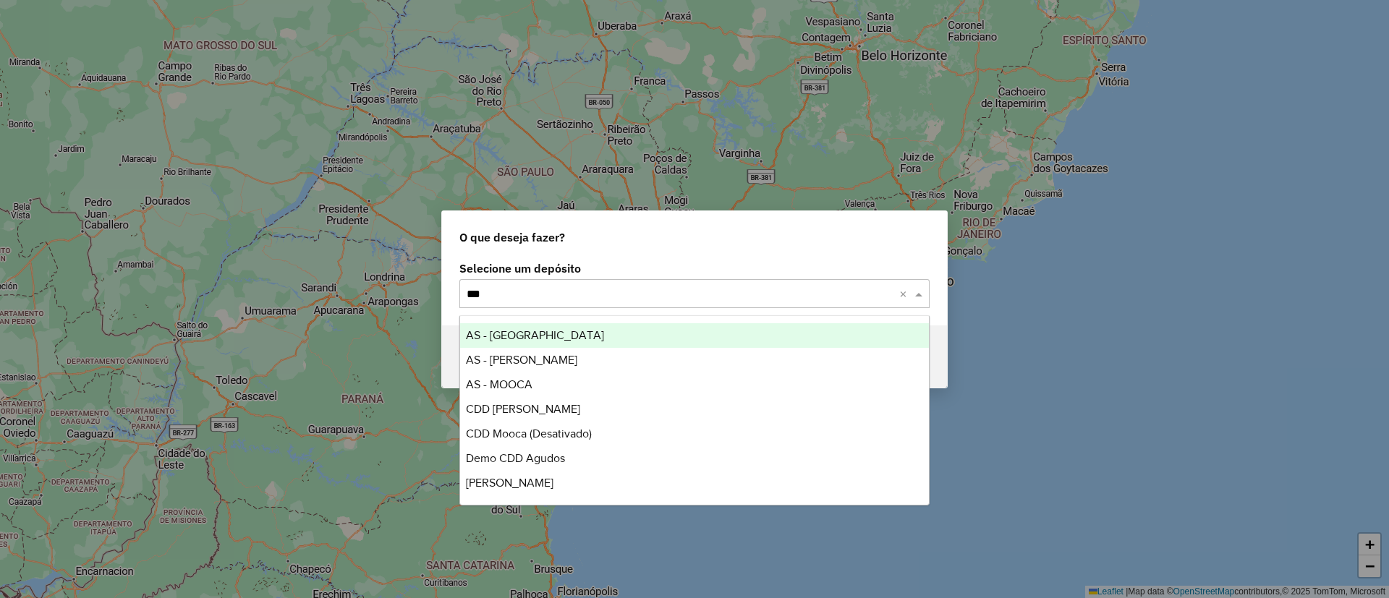
type input "****"
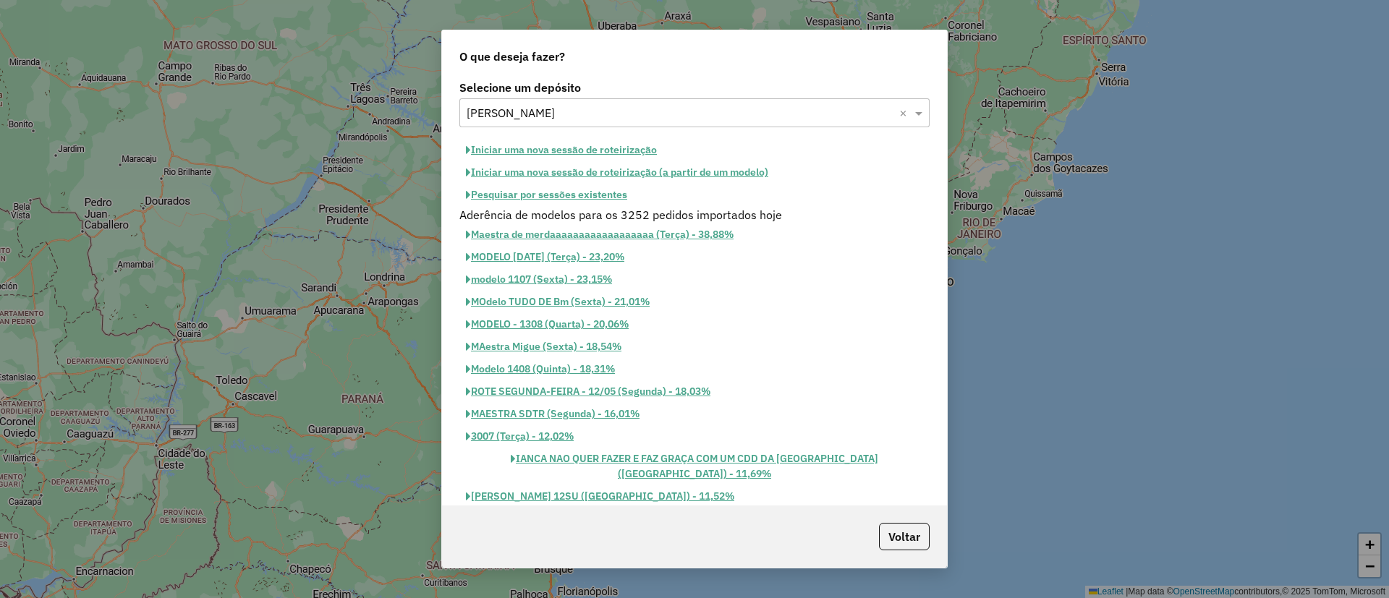
click at [579, 198] on button "Pesquisar por sessões existentes" at bounding box center [546, 195] width 174 height 22
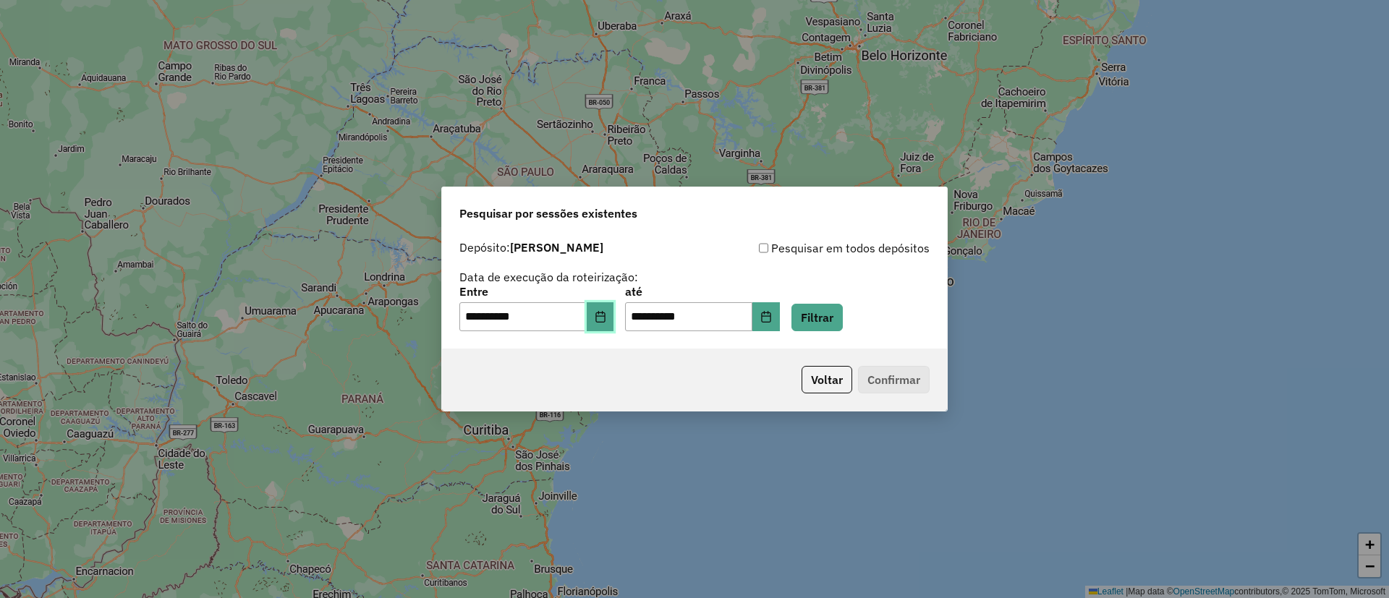
click at [614, 326] on button "Choose Date" at bounding box center [600, 316] width 27 height 29
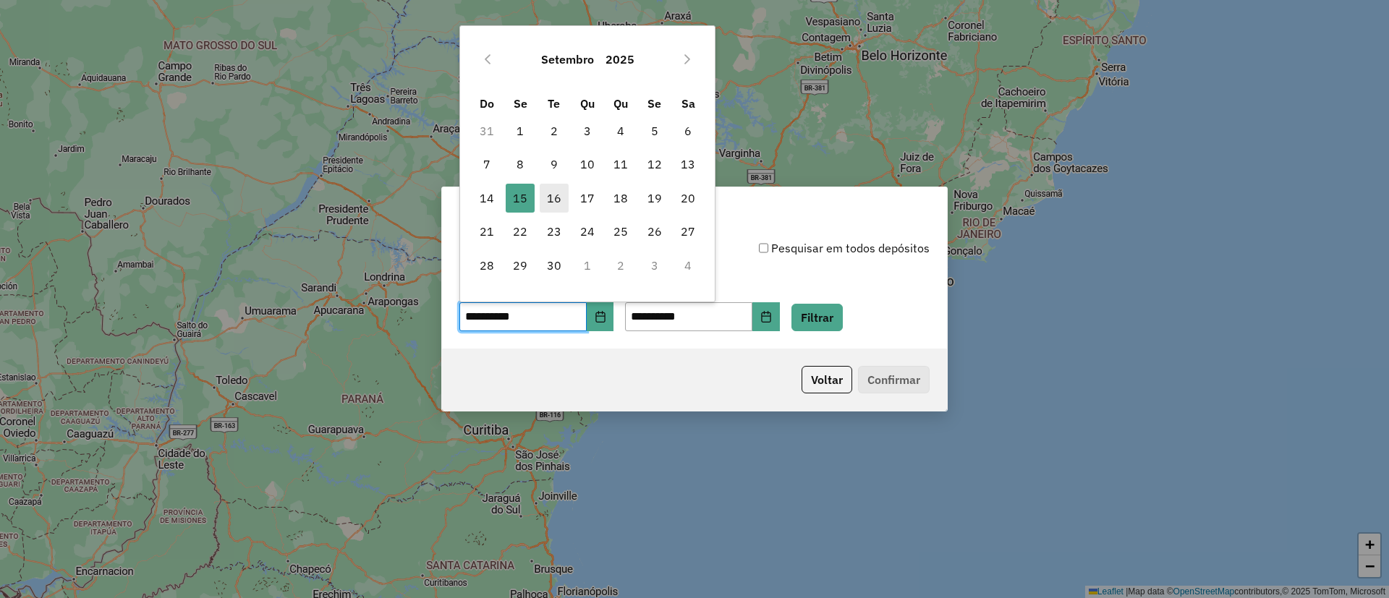
click at [554, 199] on span "16" at bounding box center [554, 198] width 29 height 29
type input "**********"
click at [843, 304] on button "Filtrar" at bounding box center [817, 317] width 51 height 27
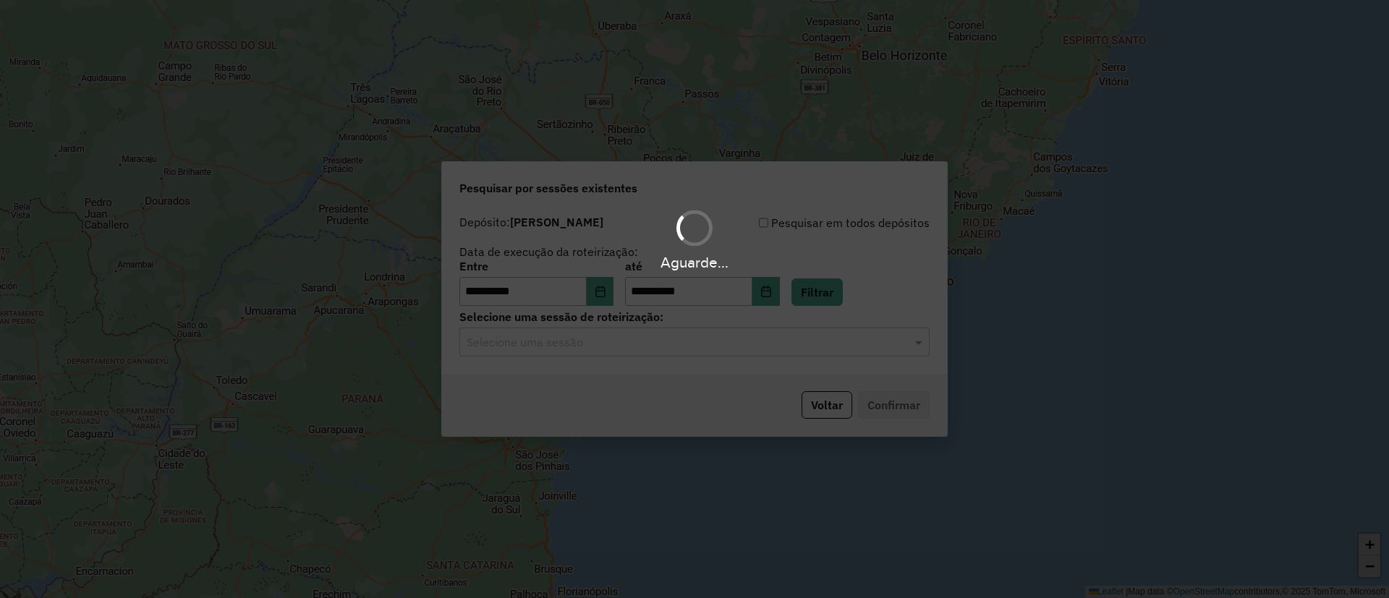
click at [570, 344] on div "Aguarde..." at bounding box center [694, 299] width 1389 height 598
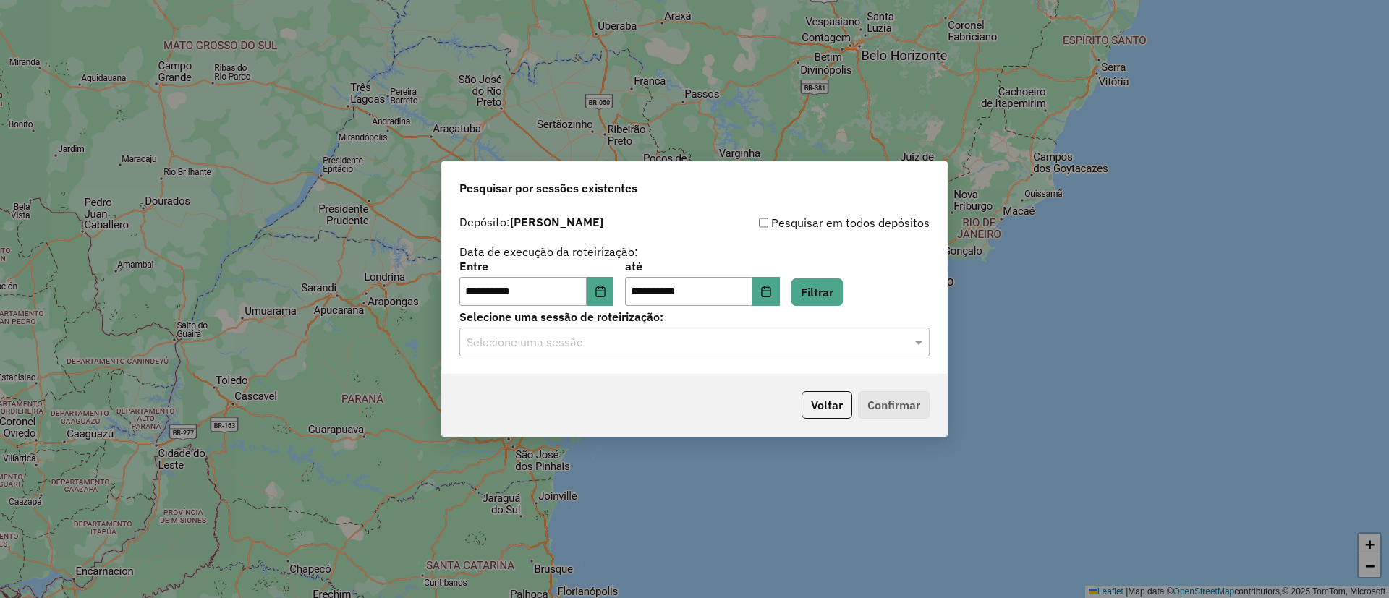
click at [569, 345] on input "text" at bounding box center [680, 342] width 427 height 17
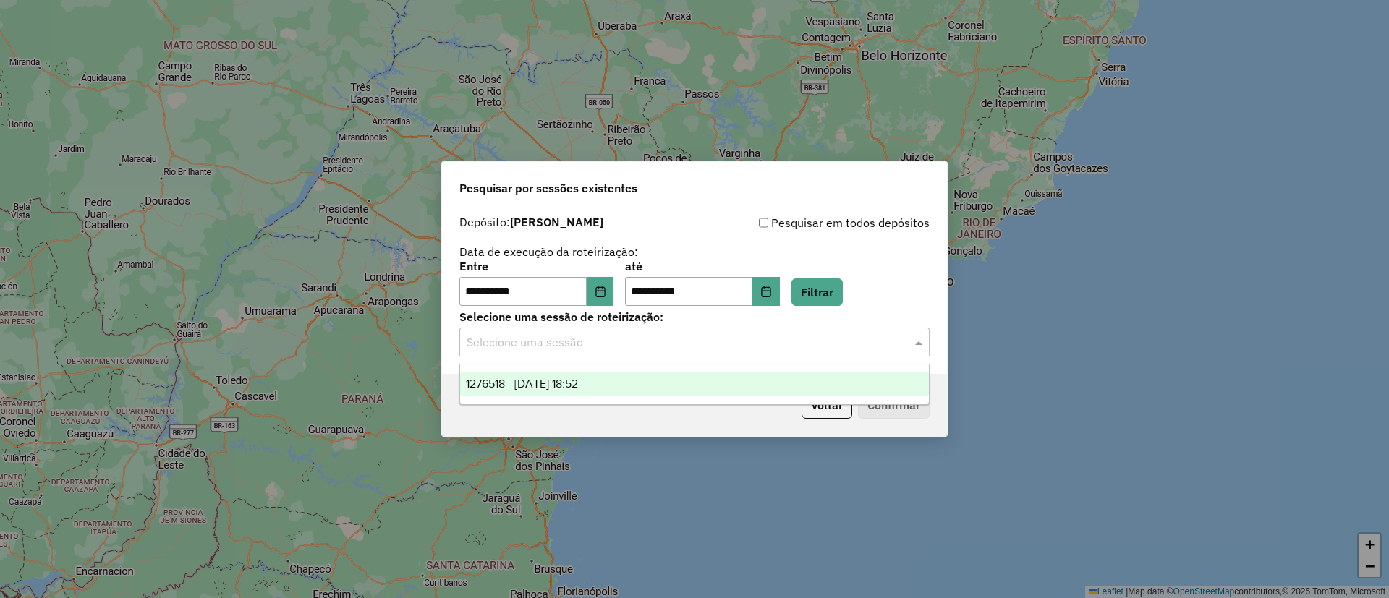
click at [578, 378] on span "1276518 - 16/09/2025 18:52" at bounding box center [522, 384] width 112 height 12
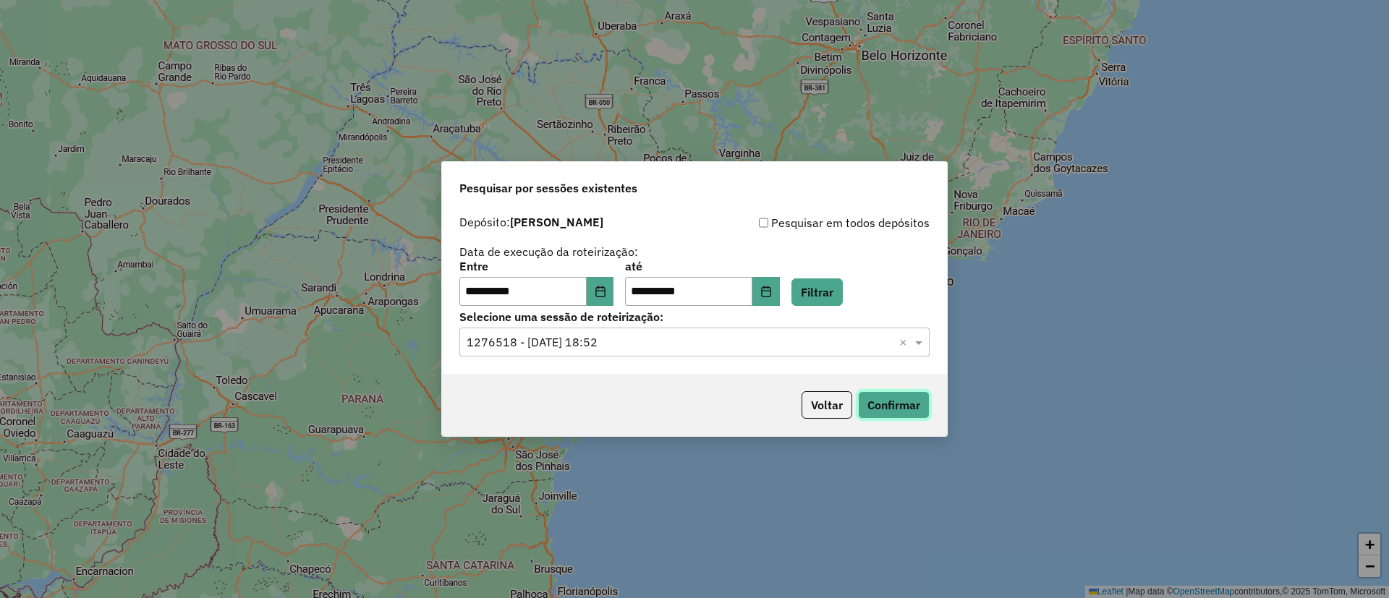
click at [903, 402] on button "Confirmar" at bounding box center [894, 404] width 72 height 27
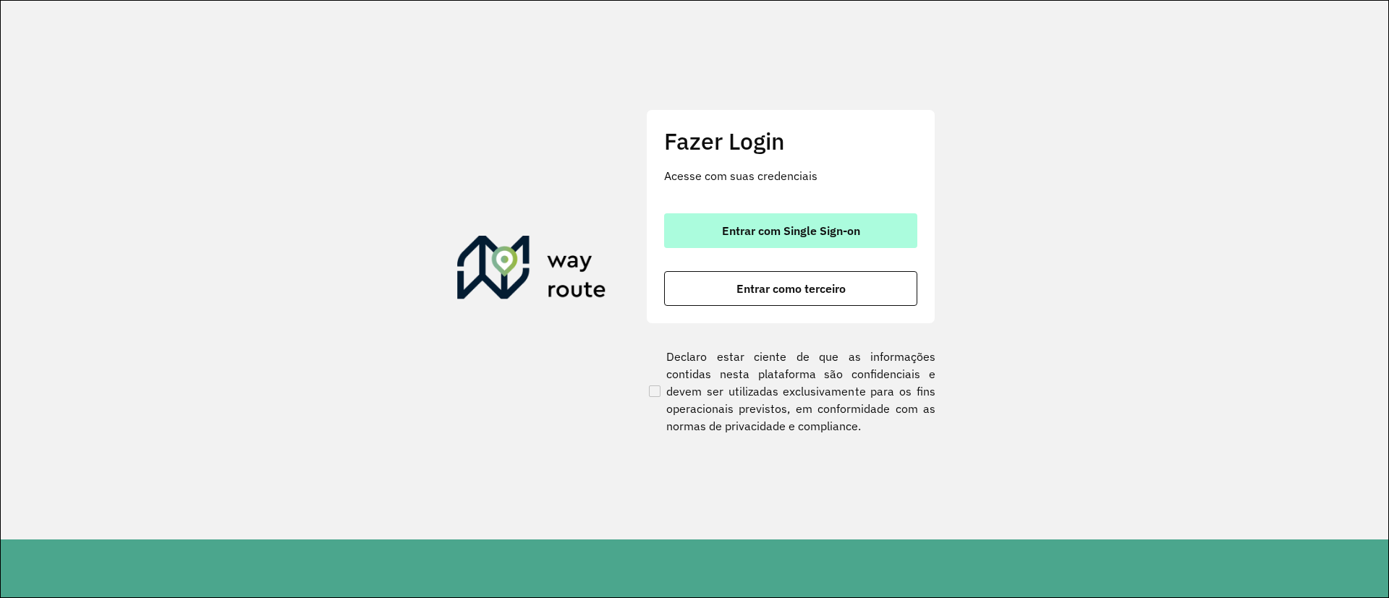
click at [734, 227] on span "Entrar com Single Sign-on" at bounding box center [791, 231] width 138 height 12
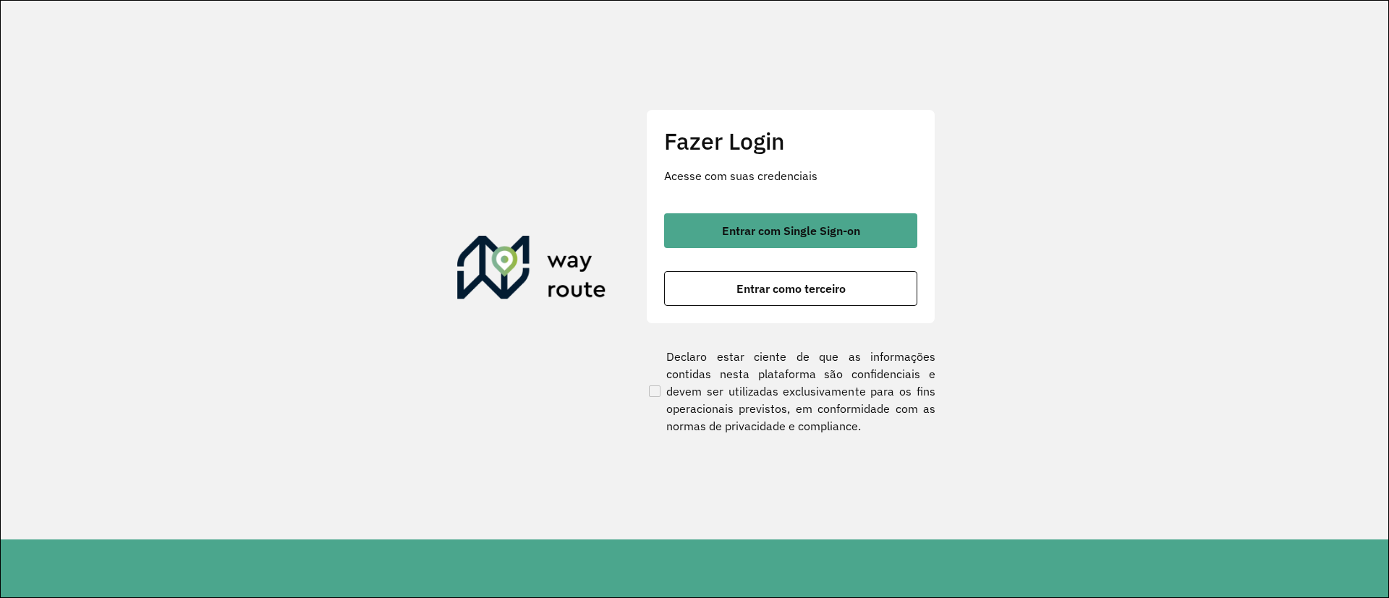
click at [736, 206] on div "Fazer Login Acesse com suas credenciais Entrar com Single Sign-on Entrar como t…" at bounding box center [790, 216] width 289 height 214
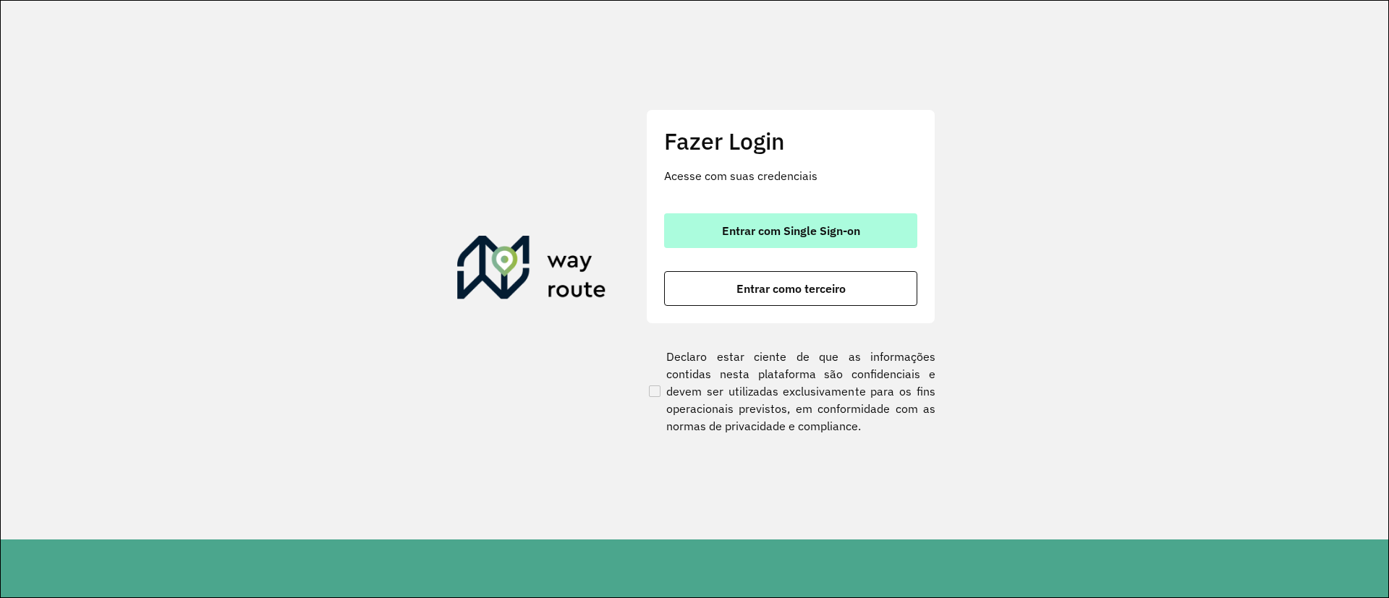
click at [739, 218] on button "Entrar com Single Sign-on" at bounding box center [790, 230] width 253 height 35
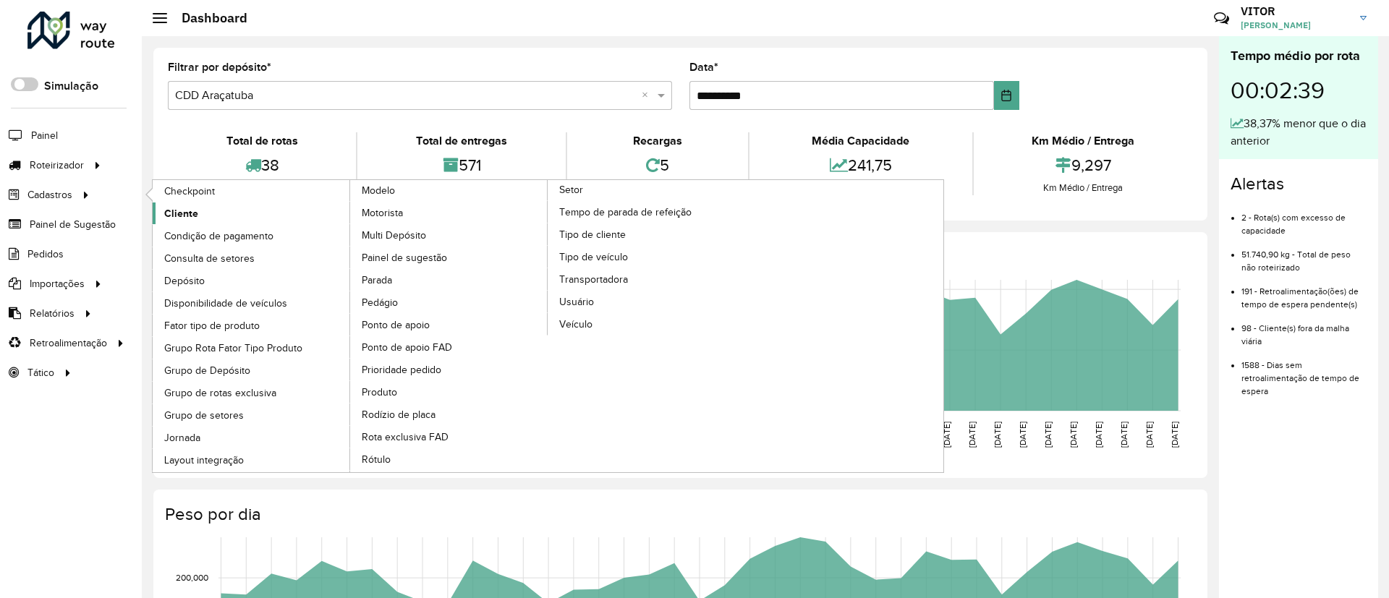
click at [234, 216] on link "Cliente" at bounding box center [252, 214] width 198 height 22
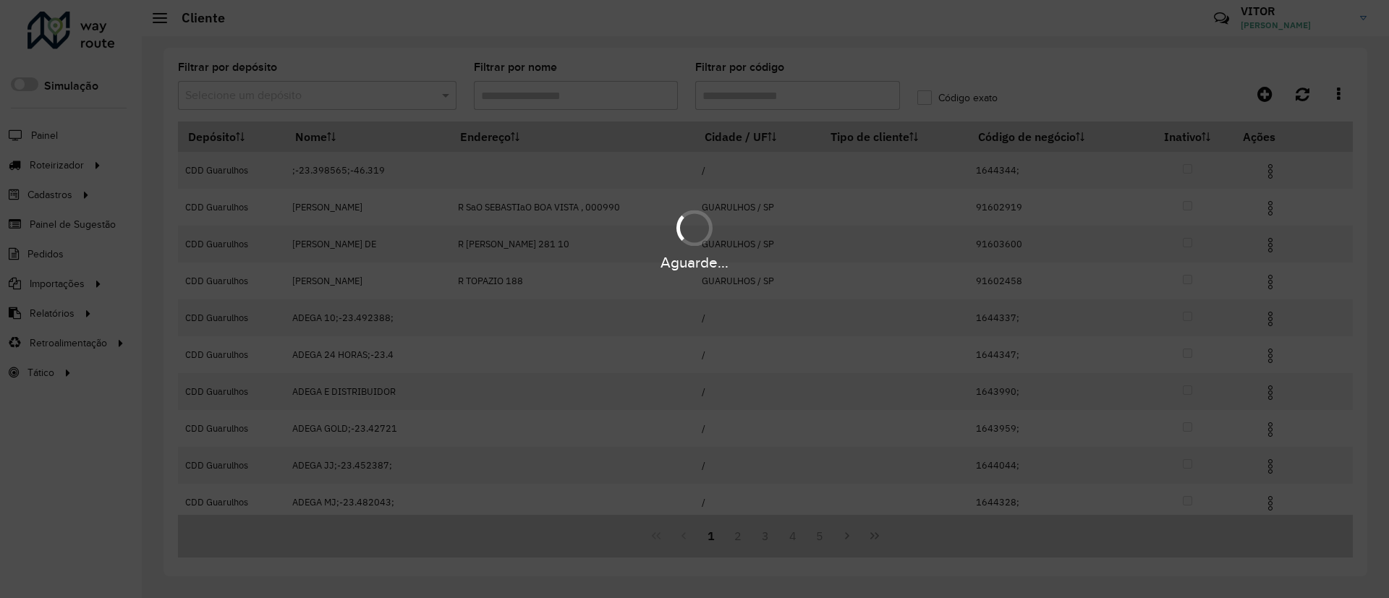
click at [377, 98] on input "text" at bounding box center [302, 96] width 235 height 17
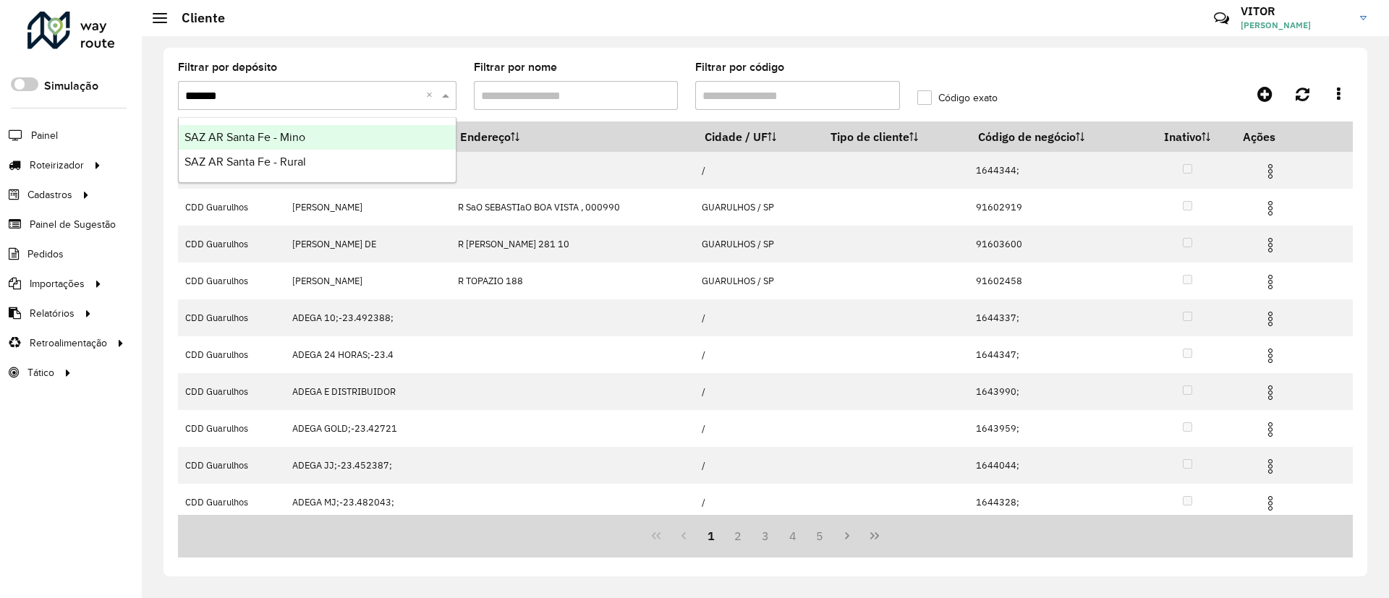
type input "********"
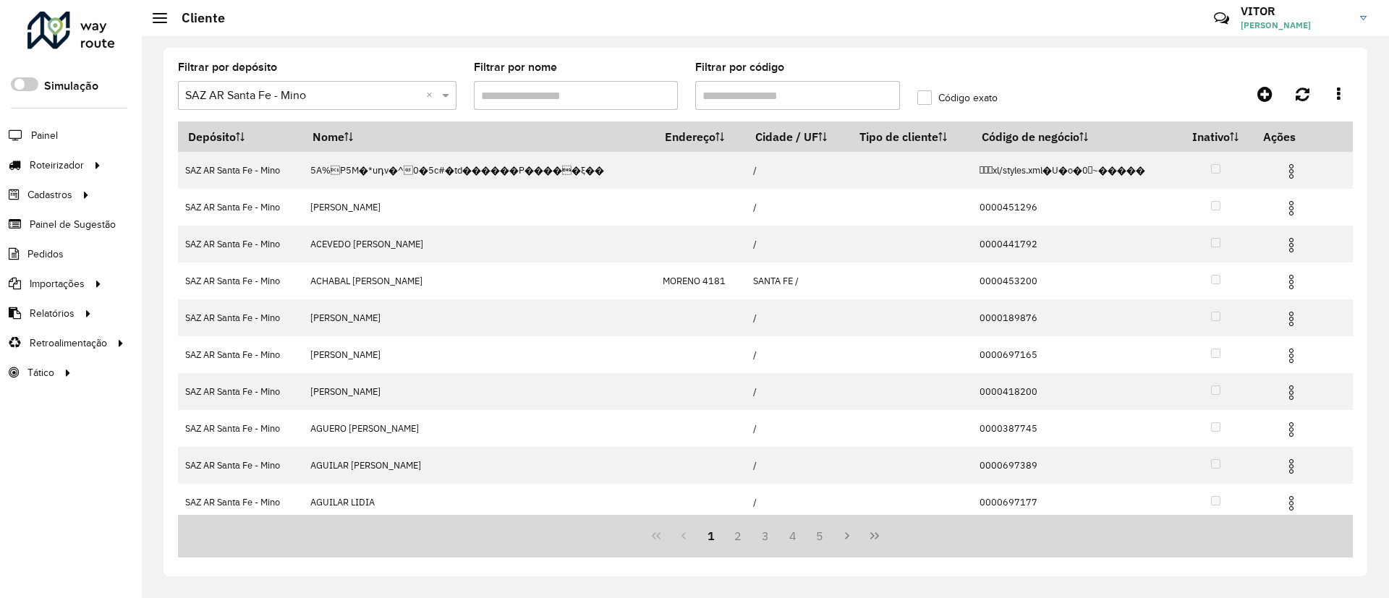
click at [735, 98] on input "Filtrar por código" at bounding box center [797, 95] width 205 height 29
paste input "******"
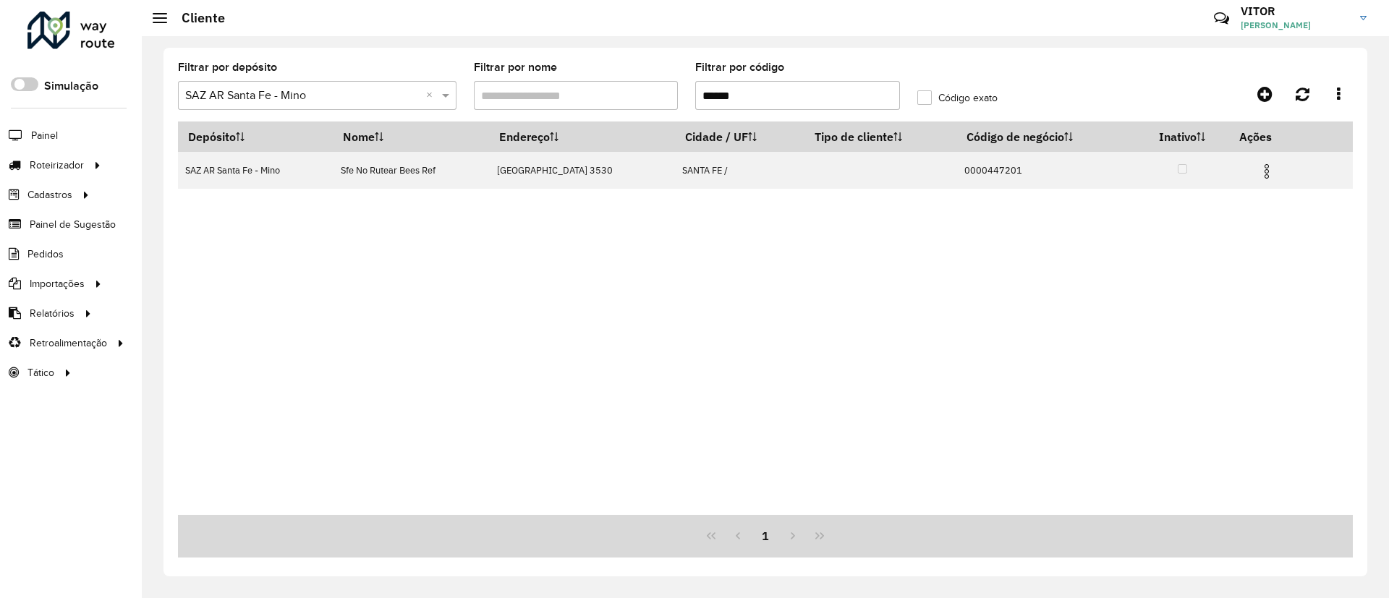
type input "******"
click at [415, 79] on div "Filtrar por depósito Selecione um depósito × SAZ AR Santa Fe - Mino ×" at bounding box center [317, 86] width 279 height 48
click at [418, 96] on input "text" at bounding box center [302, 96] width 235 height 17
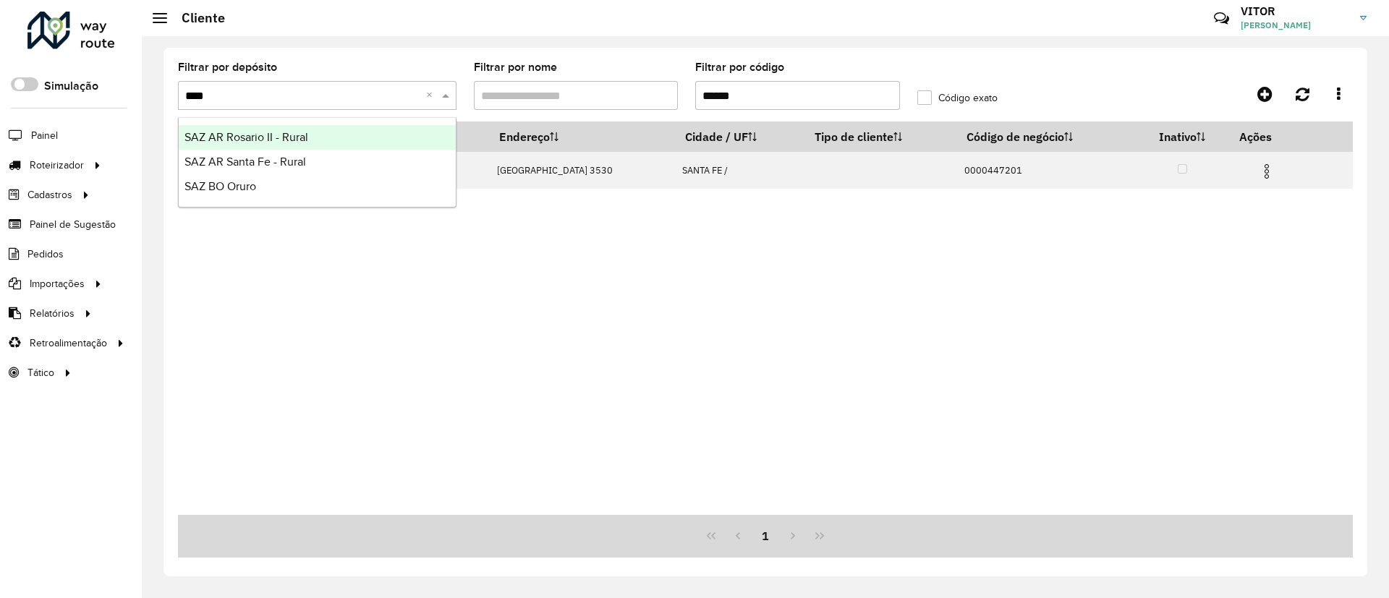
type input "*****"
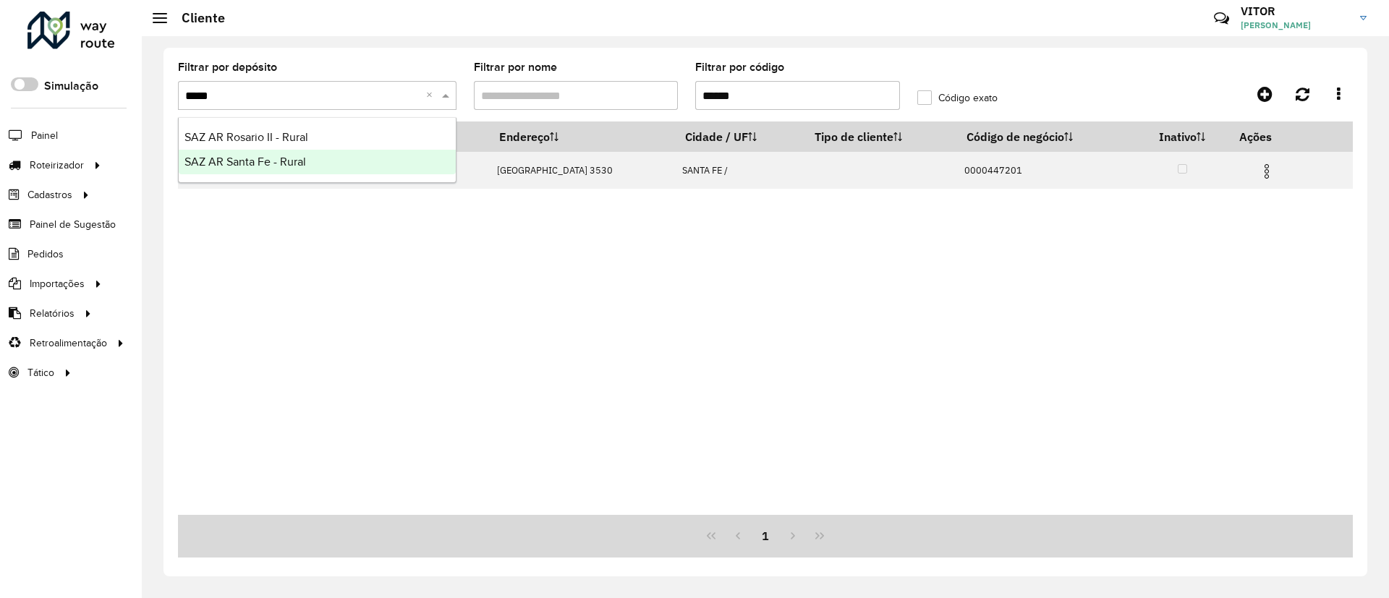
click at [347, 156] on div "SAZ AR Santa Fe - Rural" at bounding box center [317, 162] width 277 height 25
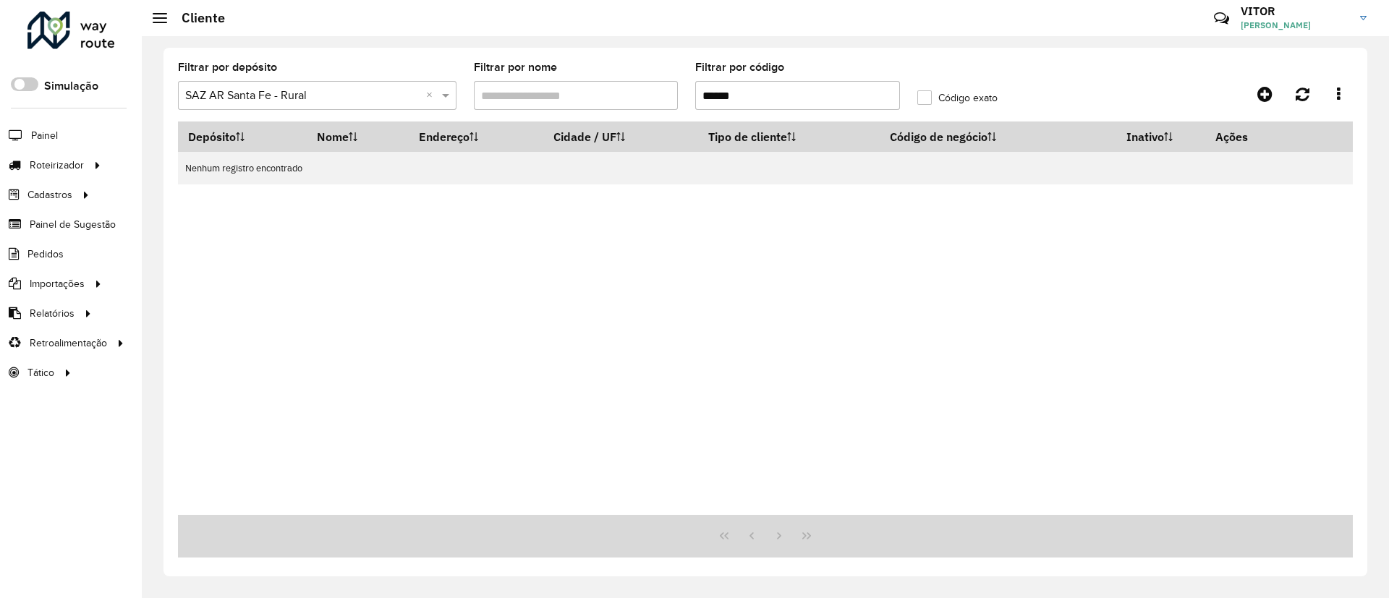
click at [355, 98] on input "text" at bounding box center [302, 96] width 235 height 17
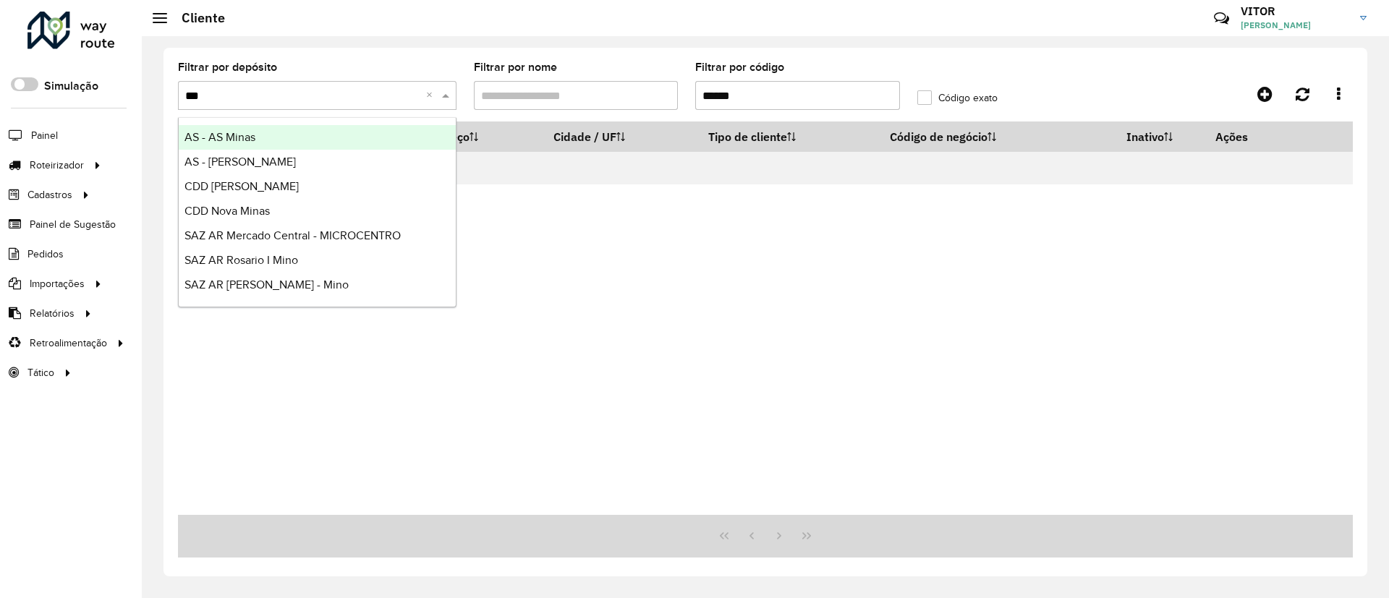
type input "****"
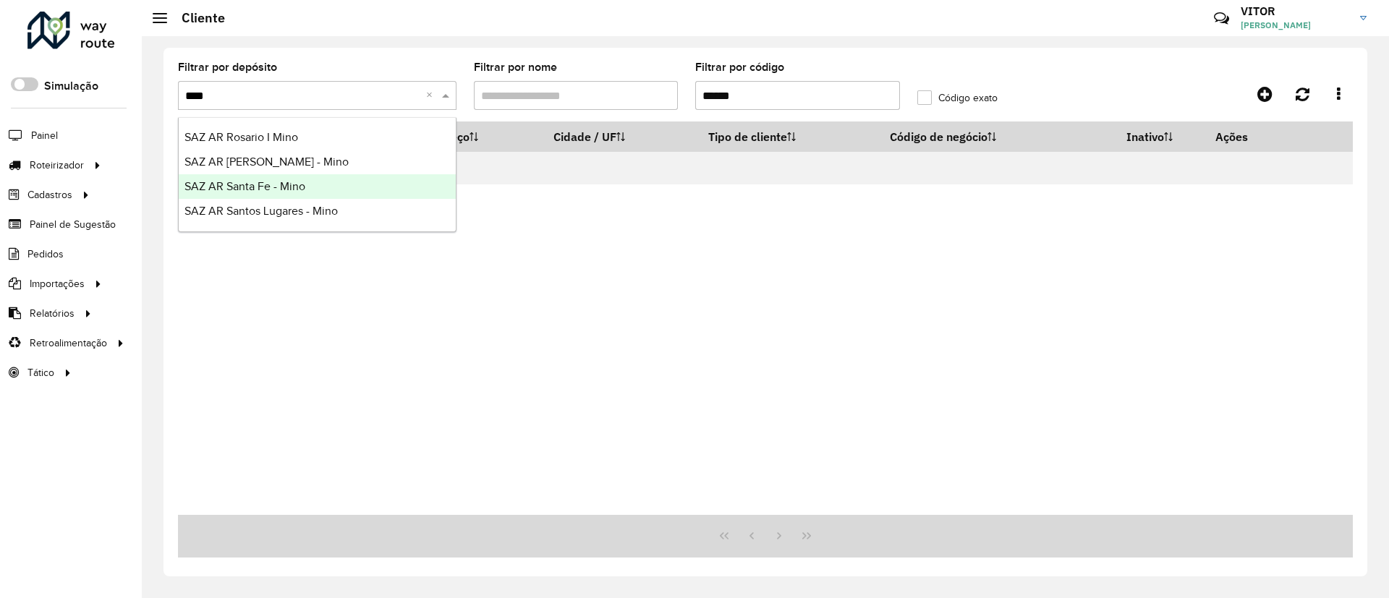
click at [327, 183] on div "SAZ AR Santa Fe - Mino" at bounding box center [317, 186] width 277 height 25
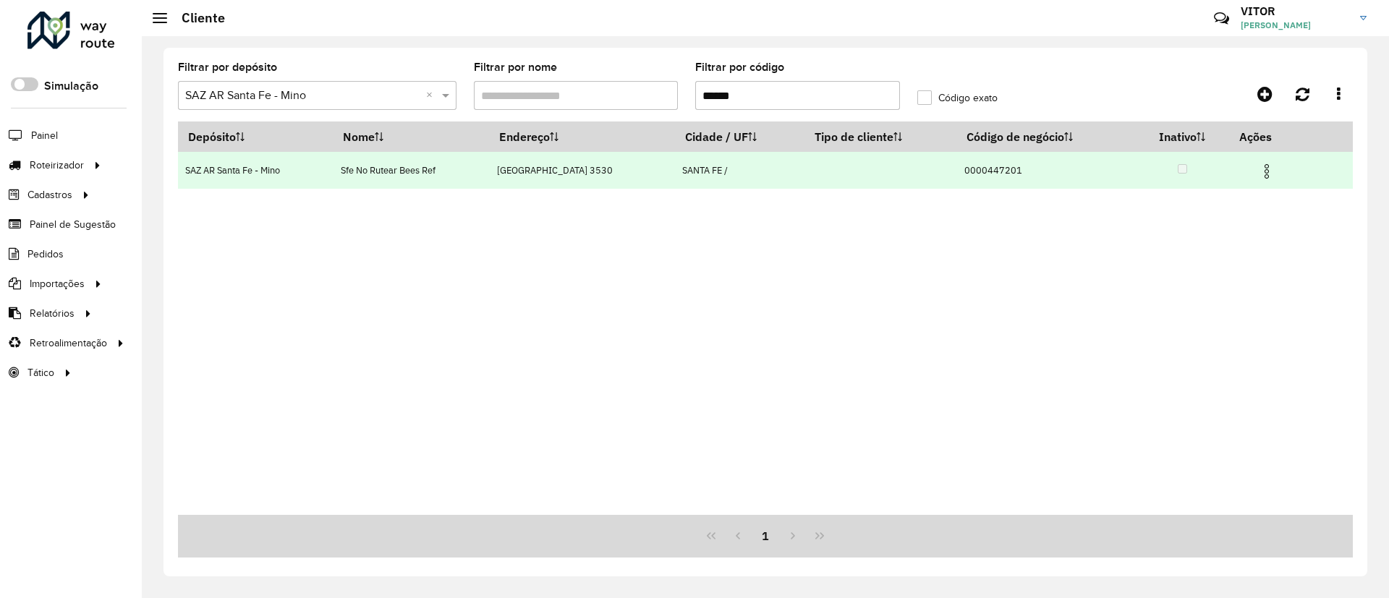
click at [1264, 173] on img at bounding box center [1266, 171] width 17 height 17
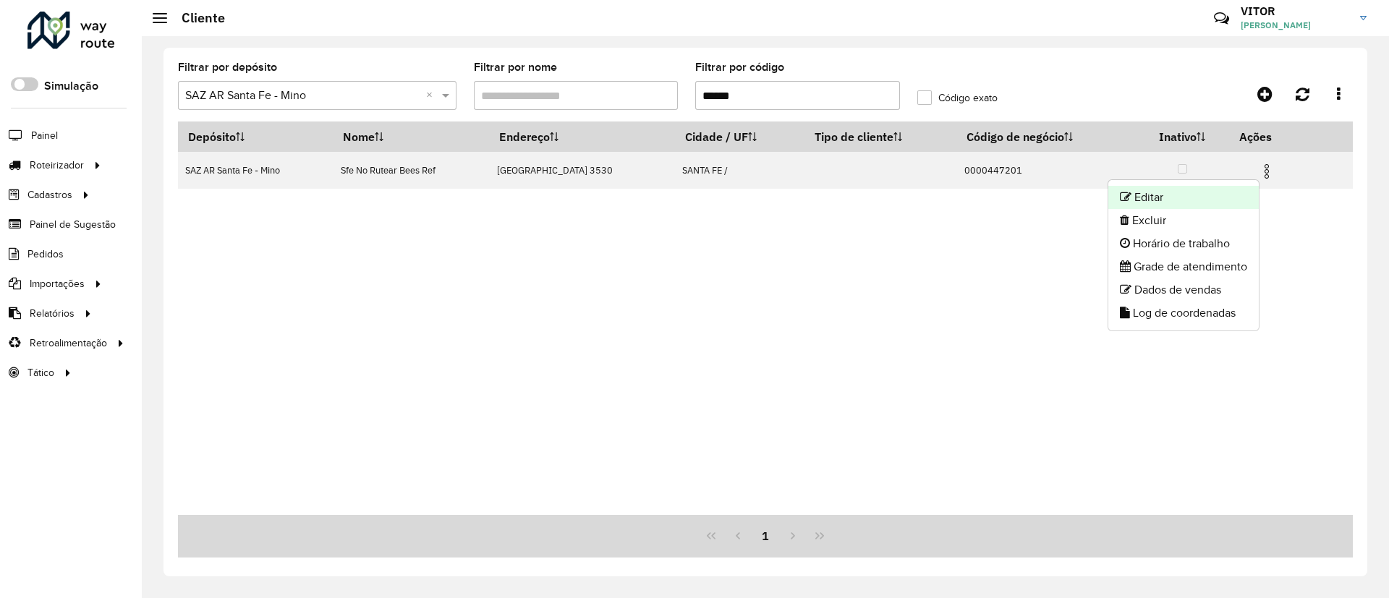
click at [1204, 196] on li "Editar" at bounding box center [1184, 197] width 151 height 23
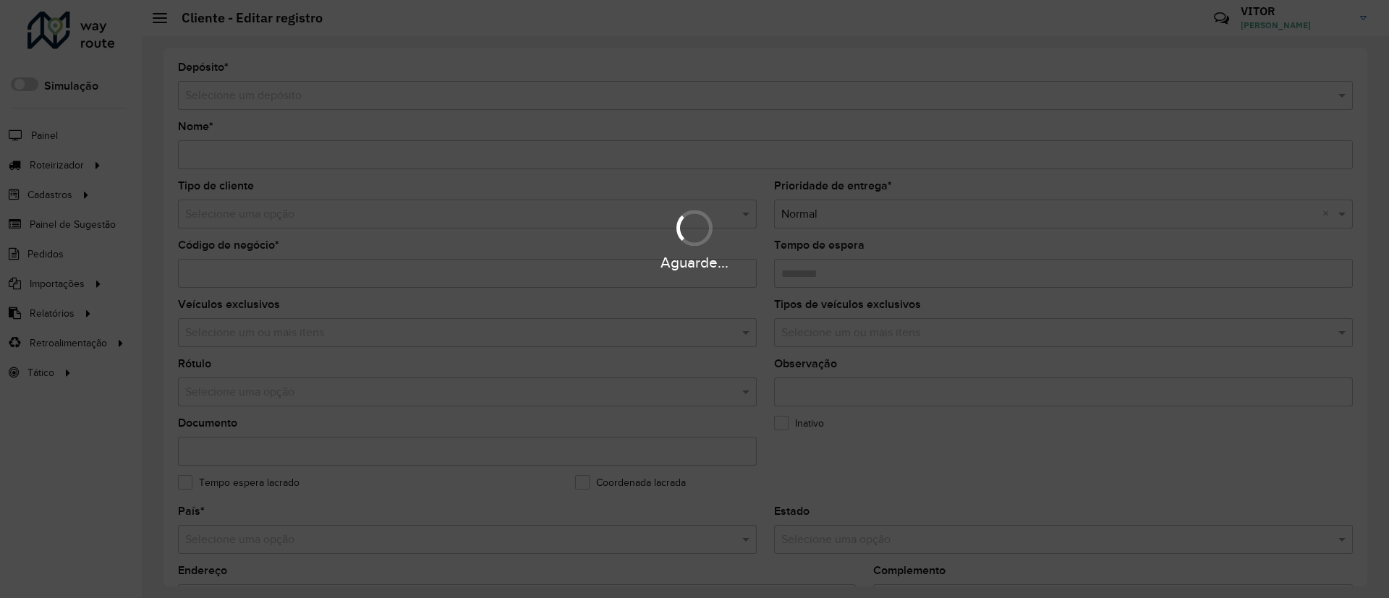
type input "**********"
type input "********"
type input "**********"
type input "********"
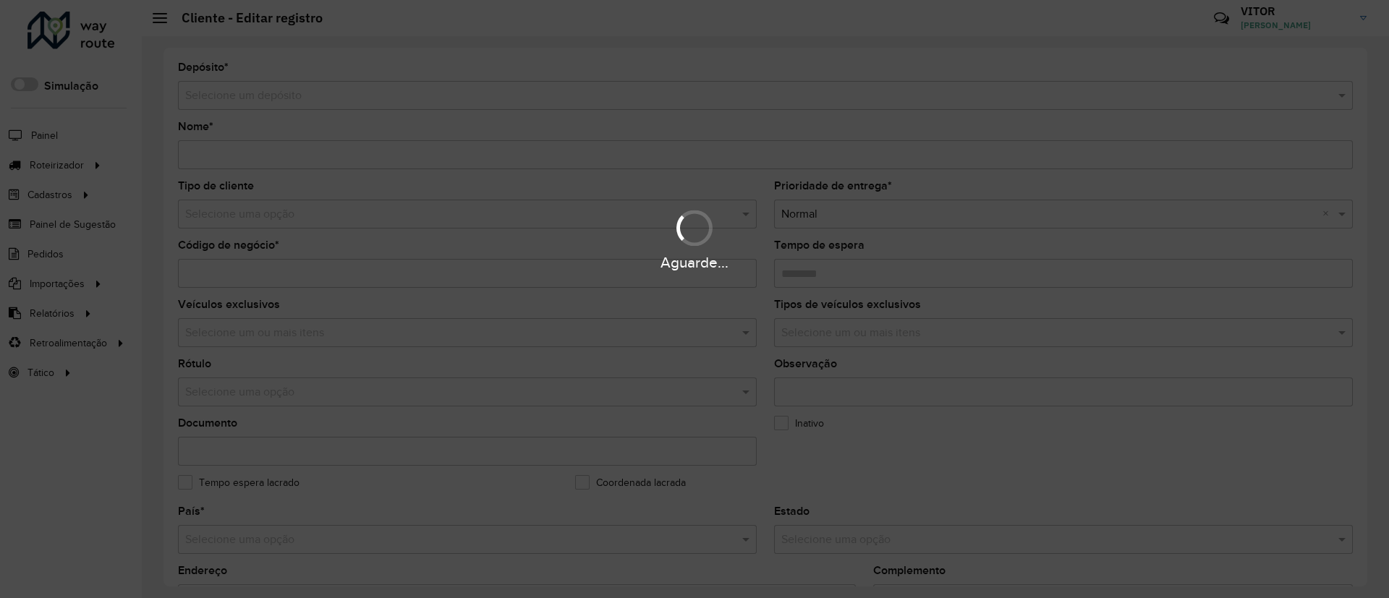
type input "**********"
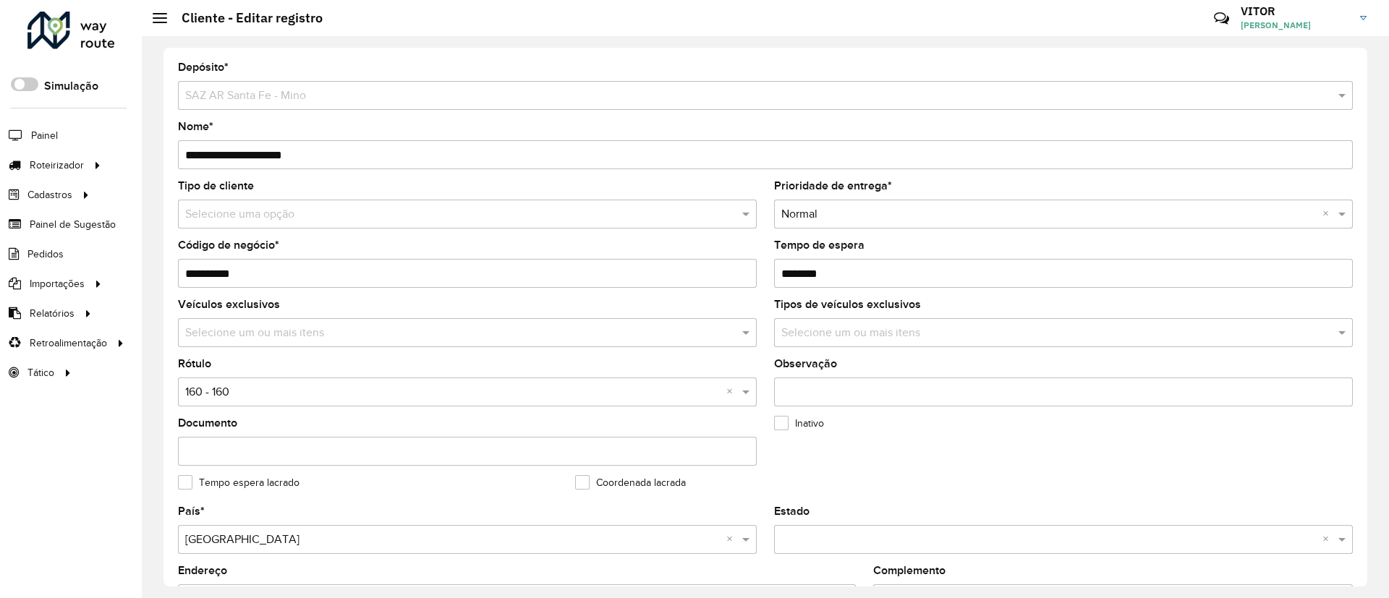
click at [306, 275] on input "**********" at bounding box center [467, 273] width 579 height 29
click at [849, 278] on input "Tempo de espera" at bounding box center [1063, 273] width 579 height 29
click at [849, 279] on input "Tempo de espera" at bounding box center [1063, 273] width 579 height 29
click at [849, 278] on input "Tempo de espera" at bounding box center [1063, 273] width 579 height 29
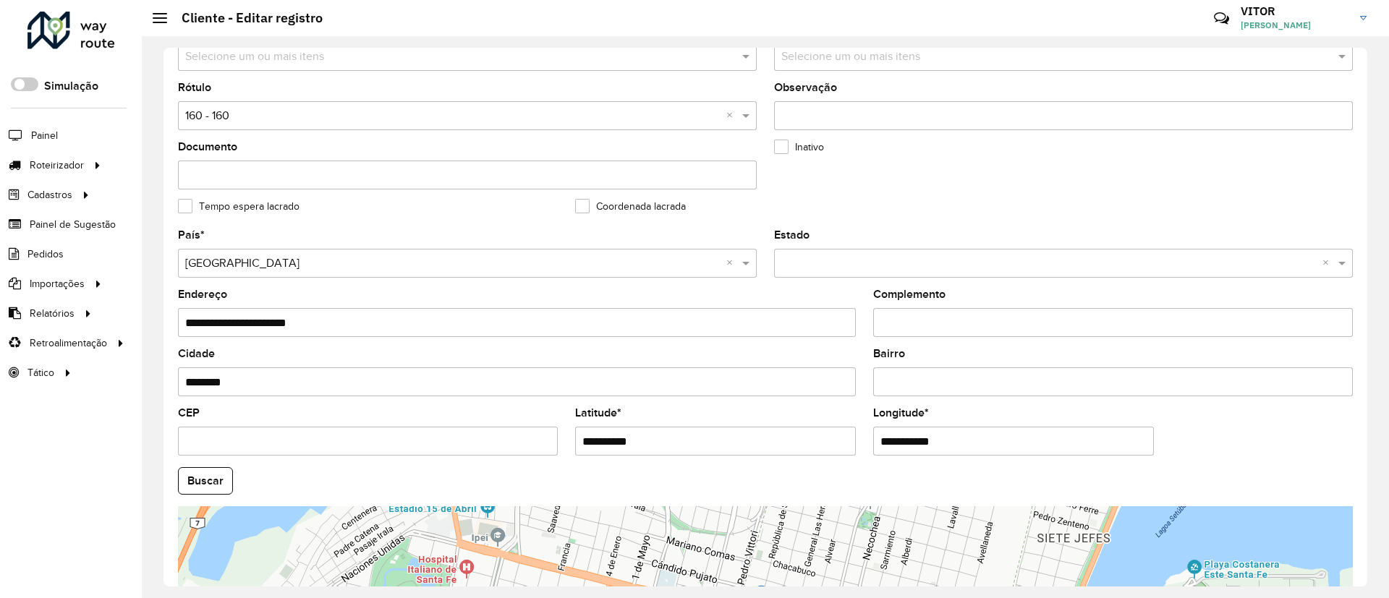
scroll to position [326, 0]
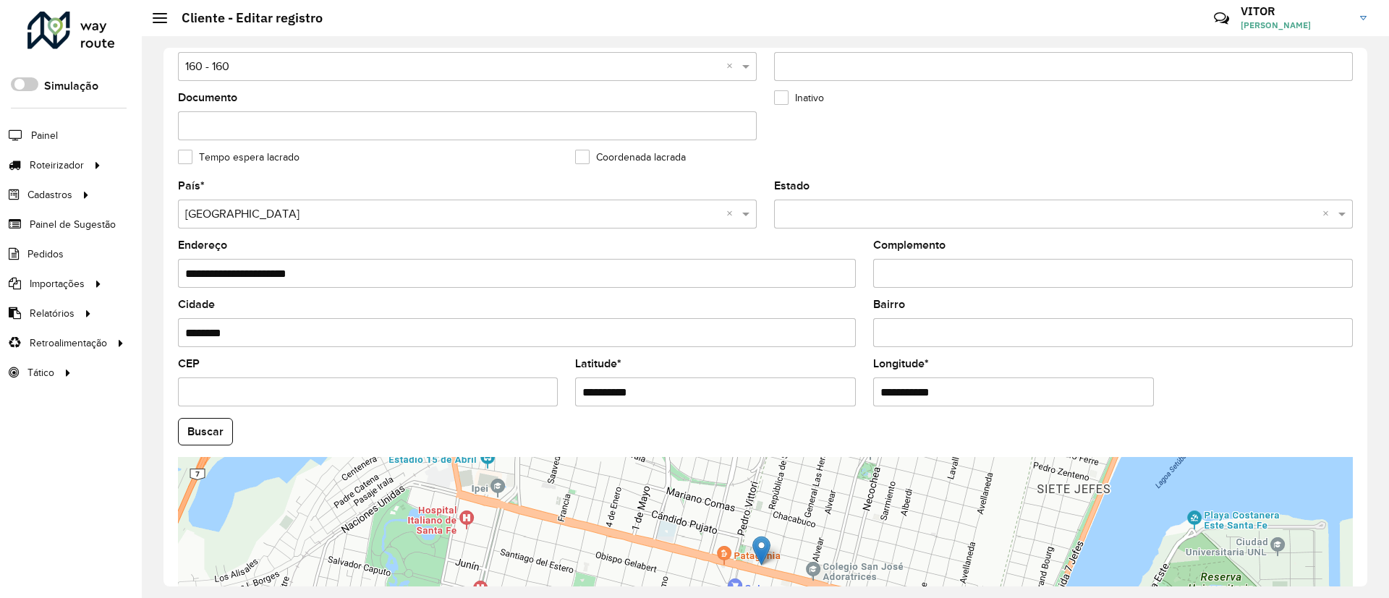
click at [630, 393] on input "**********" at bounding box center [715, 392] width 281 height 29
click at [923, 390] on input "**********" at bounding box center [1013, 392] width 281 height 29
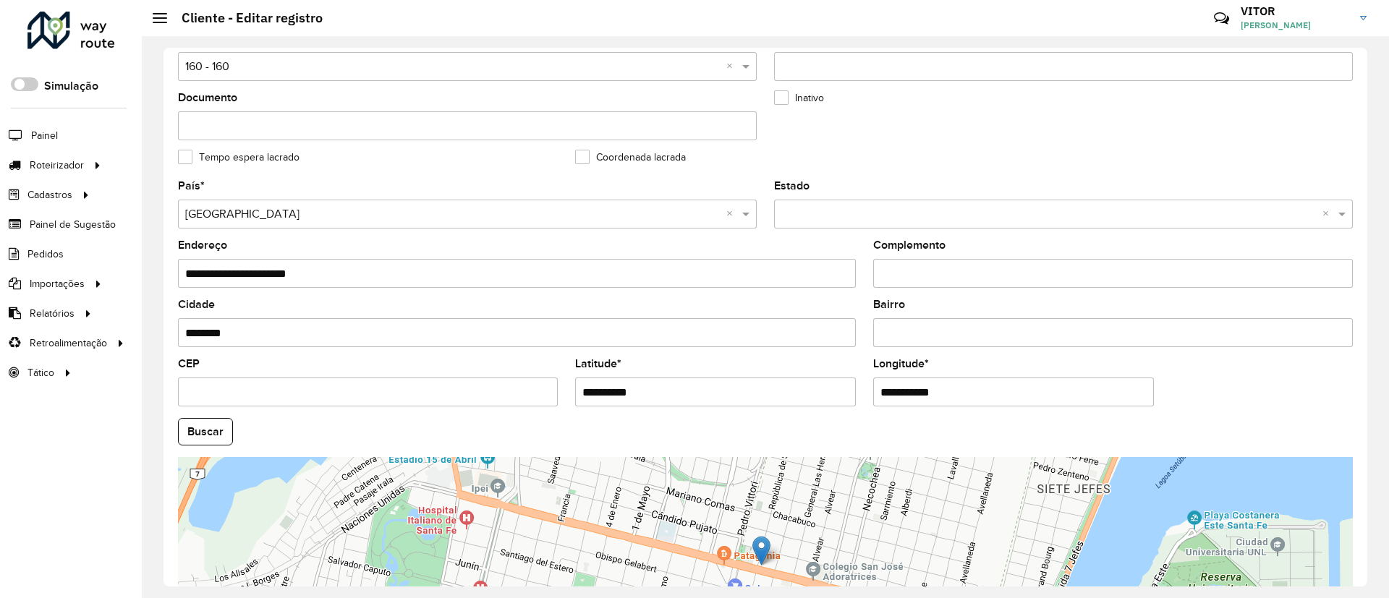
click at [923, 390] on input "**********" at bounding box center [1013, 392] width 281 height 29
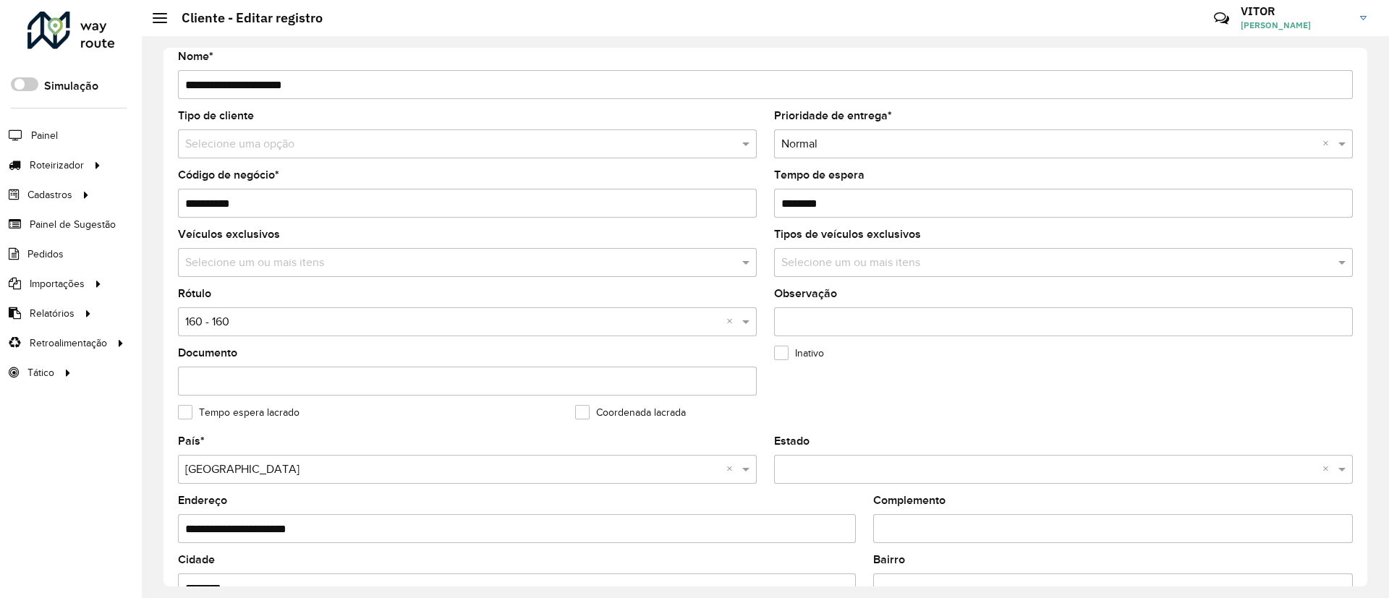
scroll to position [0, 0]
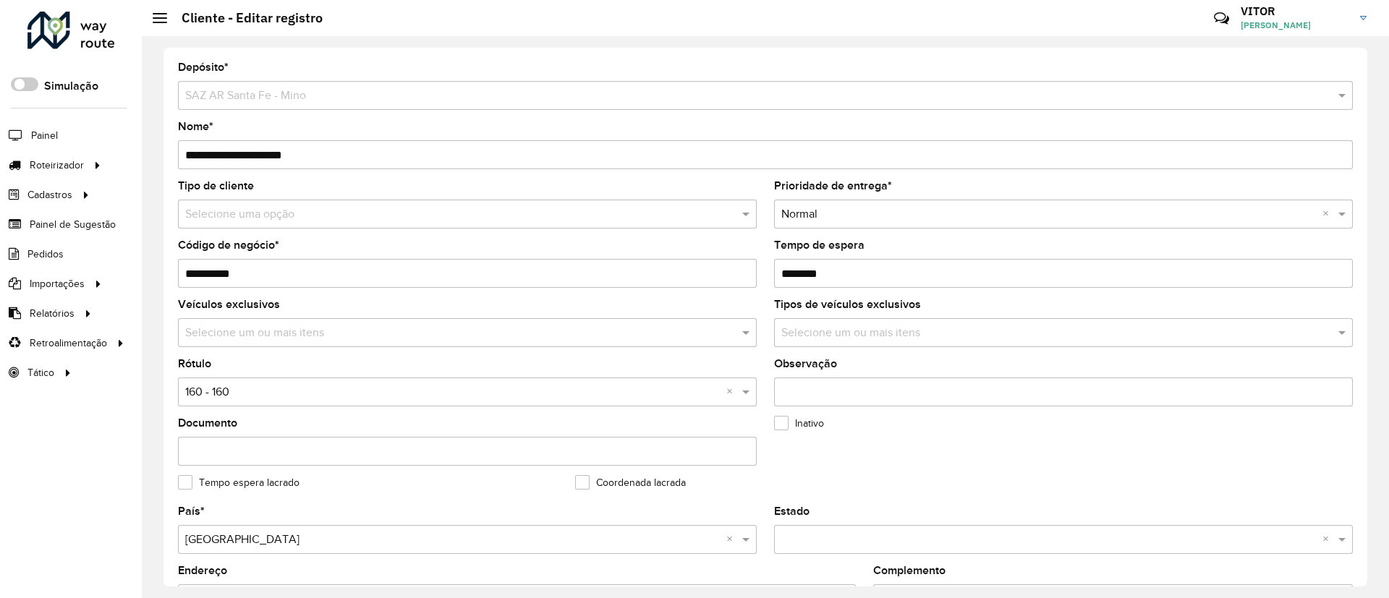
click at [318, 269] on input "**********" at bounding box center [467, 273] width 579 height 29
click at [318, 271] on input "**********" at bounding box center [467, 273] width 579 height 29
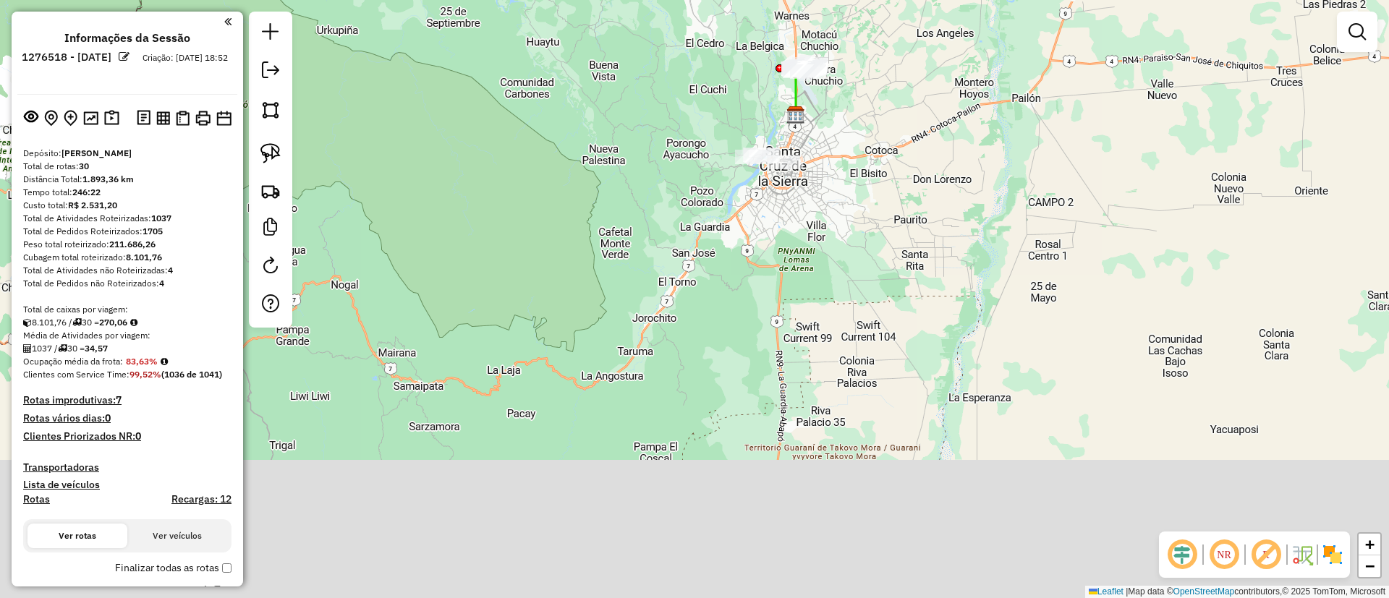
drag, startPoint x: 569, startPoint y: 279, endPoint x: 670, endPoint y: 109, distance: 196.9
click at [670, 109] on div "Janela de atendimento Grade de atendimento Capacidade Transportadoras Veículos …" at bounding box center [694, 299] width 1389 height 598
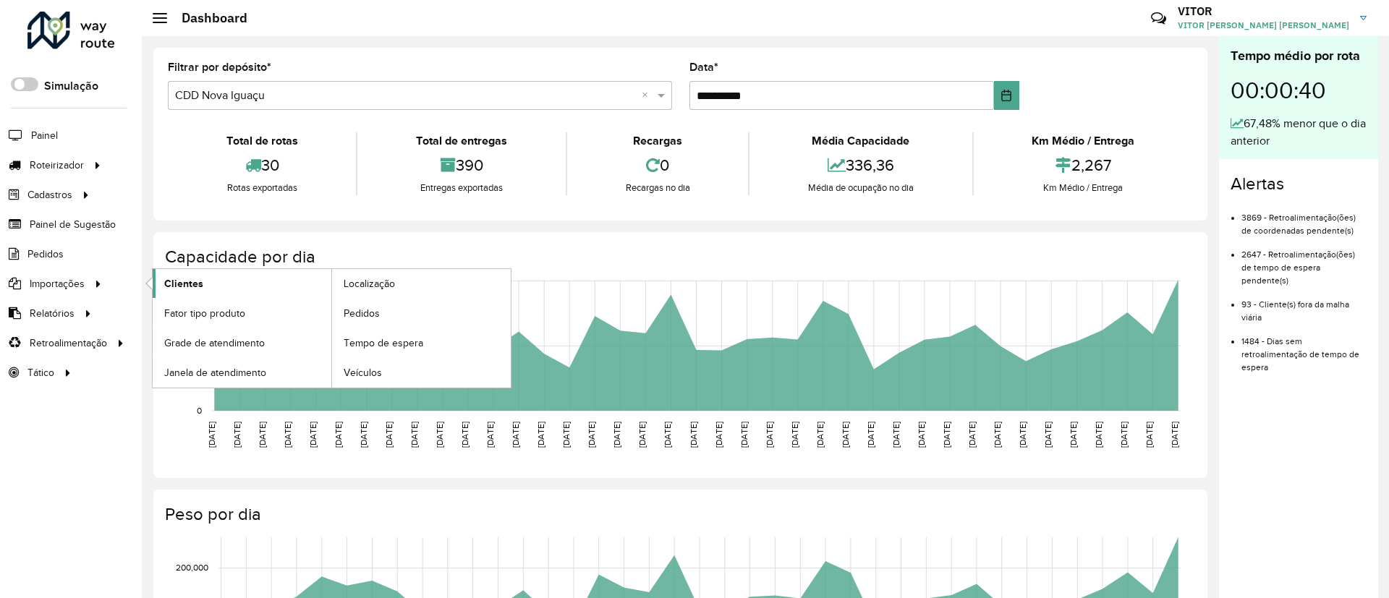
click at [236, 290] on link "Clientes" at bounding box center [242, 283] width 179 height 29
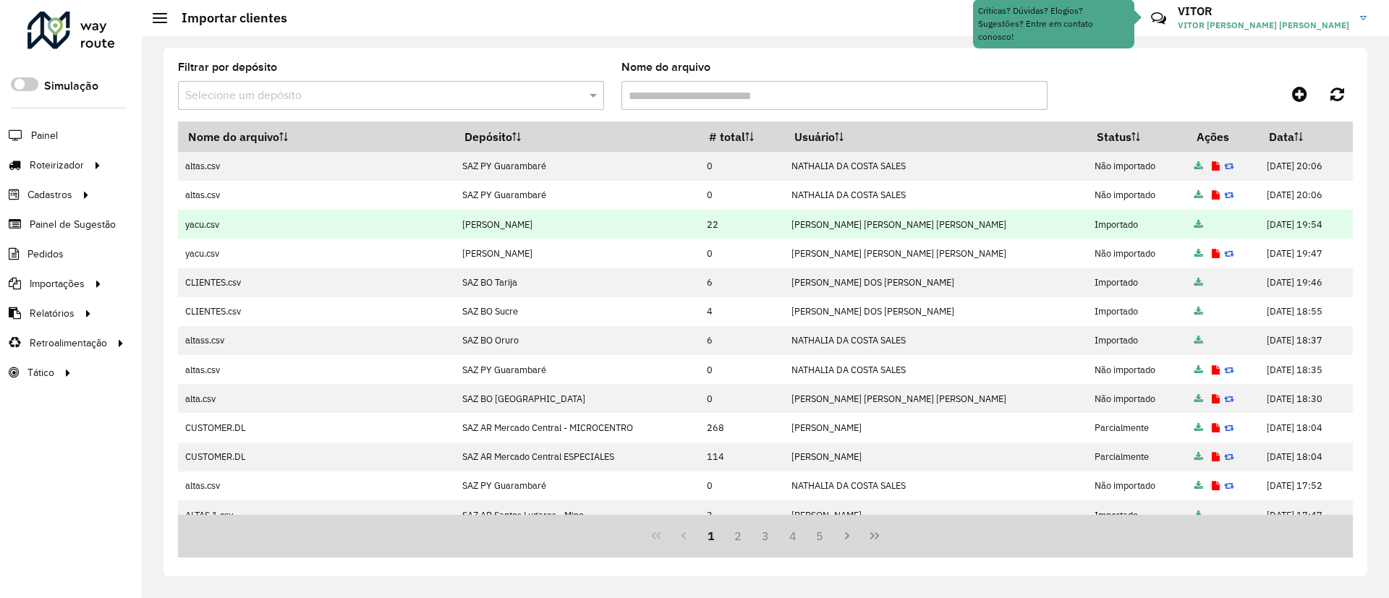
click at [1195, 221] on icon at bounding box center [1199, 225] width 9 height 9
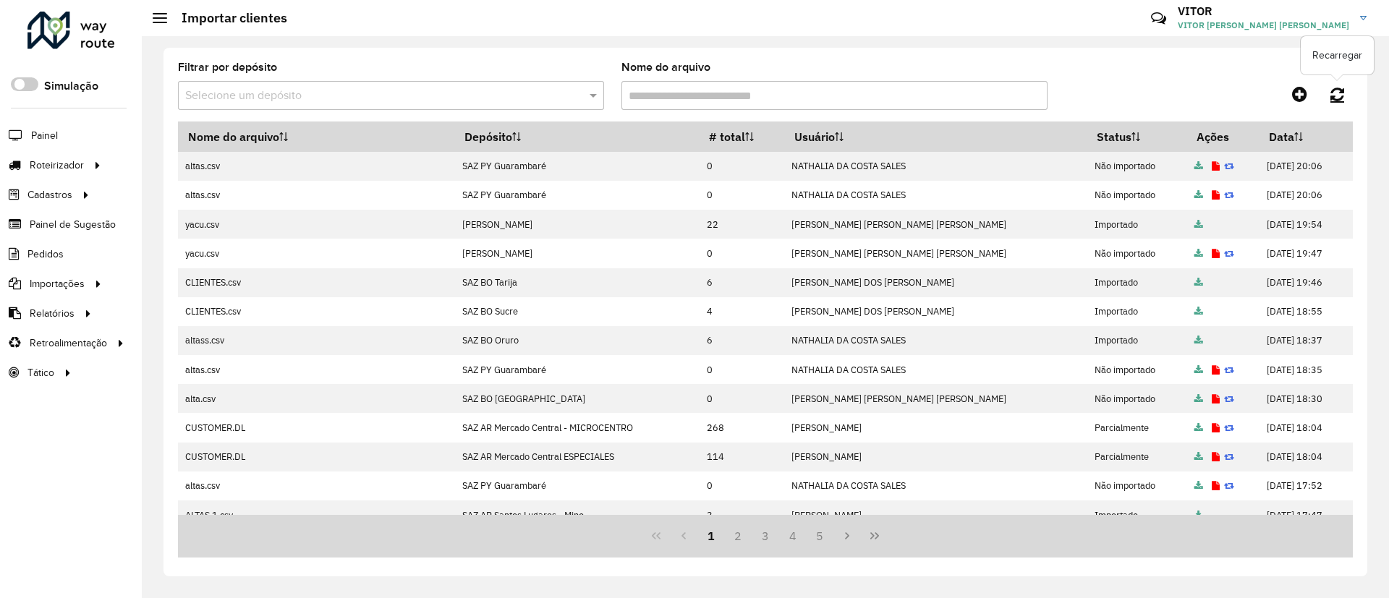
click at [1329, 93] on link at bounding box center [1337, 94] width 31 height 26
click at [1331, 91] on icon at bounding box center [1338, 94] width 14 height 16
click at [1292, 93] on icon at bounding box center [1299, 93] width 15 height 17
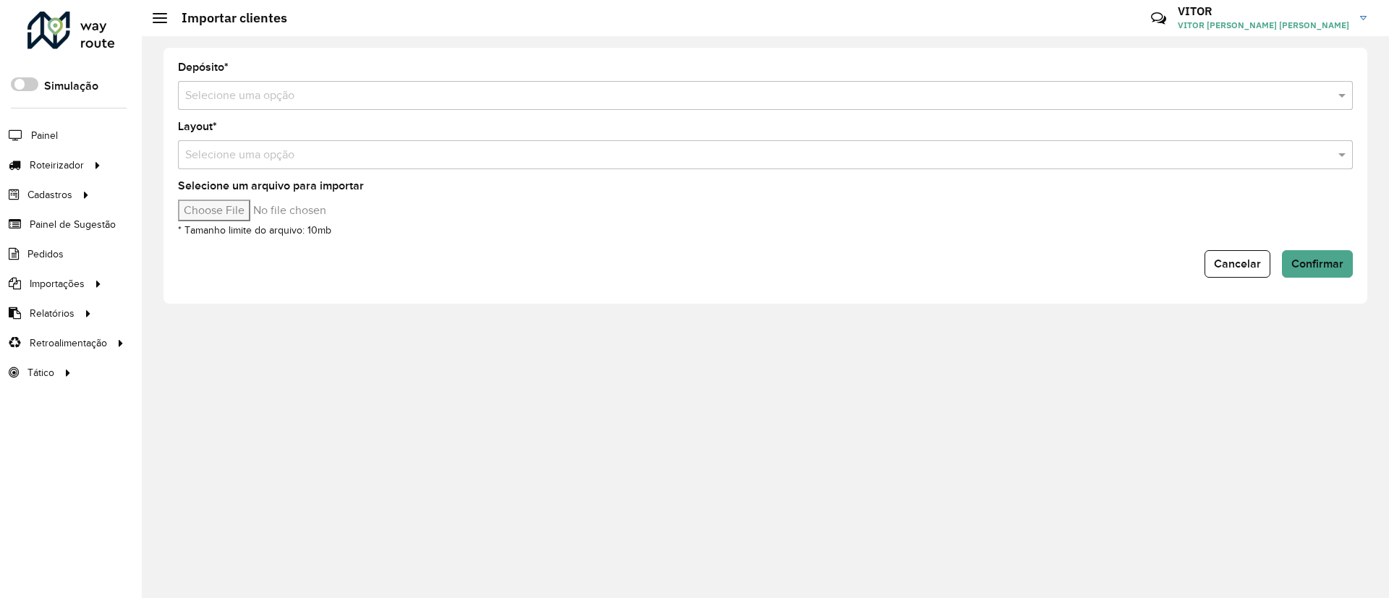
click at [224, 115] on form "Depósito * Selecione uma opção Layout * Selecione uma opção Selecione um arquiv…" at bounding box center [765, 170] width 1175 height 216
click at [224, 107] on div "Selecione uma opção" at bounding box center [765, 95] width 1175 height 29
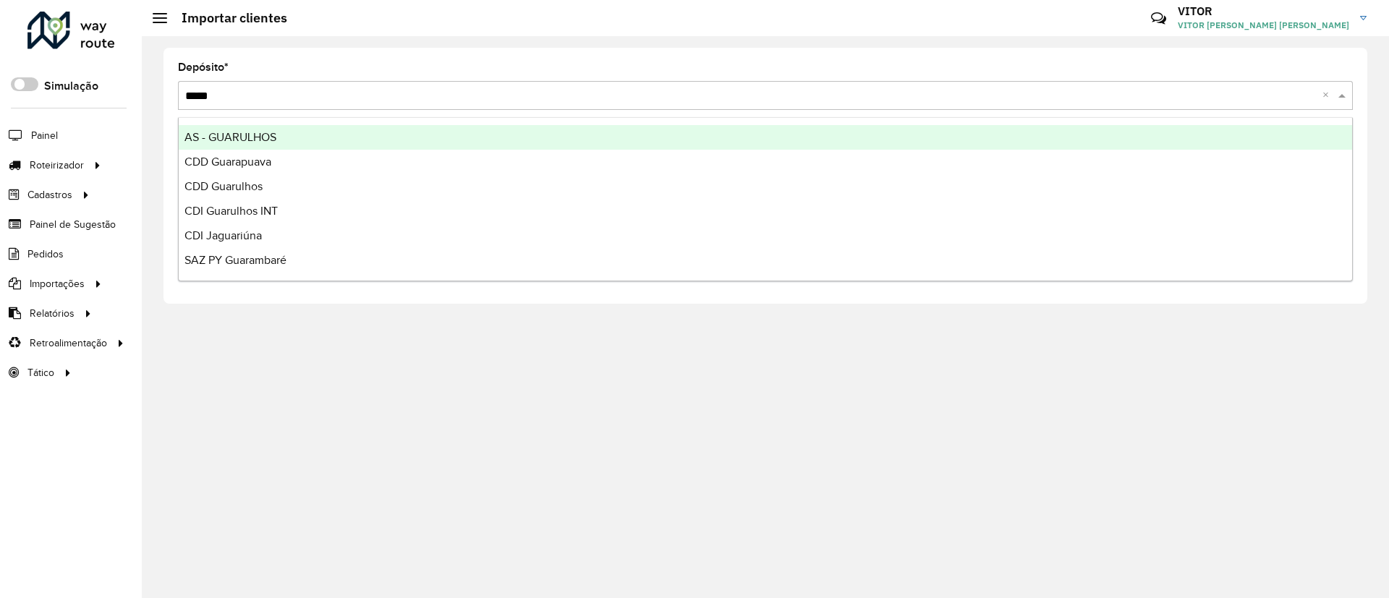
type input "******"
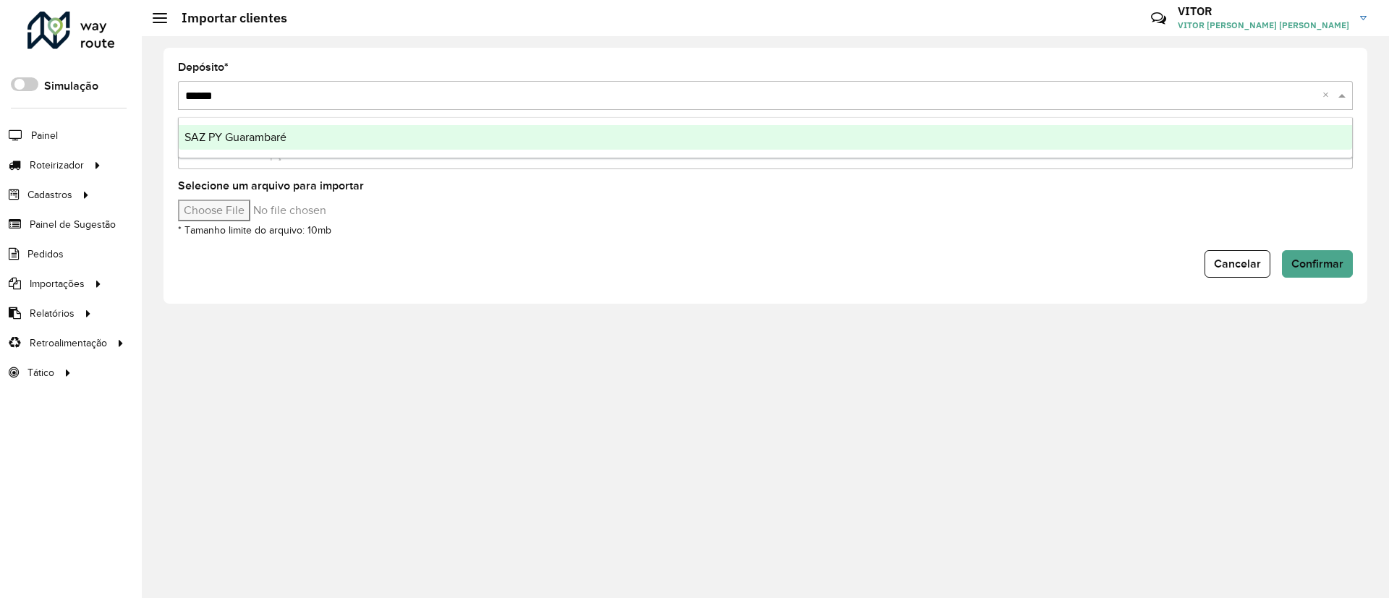
drag, startPoint x: 284, startPoint y: 132, endPoint x: 286, endPoint y: 145, distance: 12.5
click at [283, 132] on span "SAZ PY Guarambaré" at bounding box center [236, 137] width 102 height 12
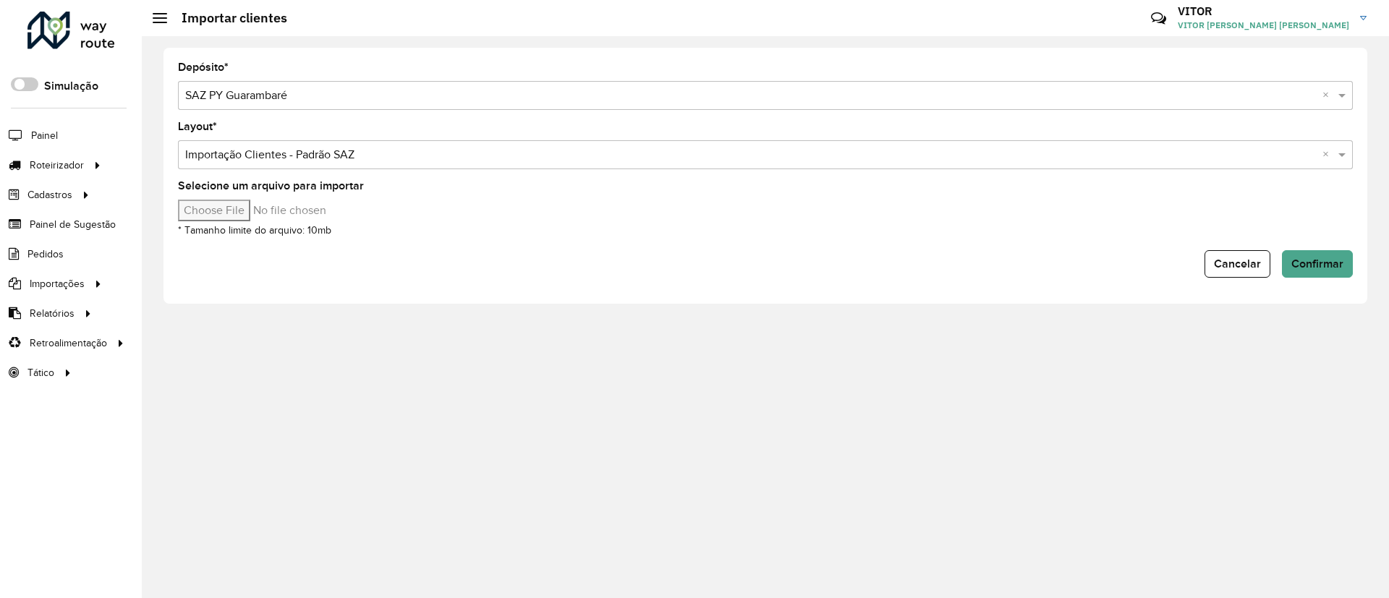
click at [251, 202] on input "Selecione um arquivo para importar" at bounding box center [301, 211] width 246 height 22
type input "**********"
click at [1300, 262] on span "Confirmar" at bounding box center [1318, 264] width 52 height 12
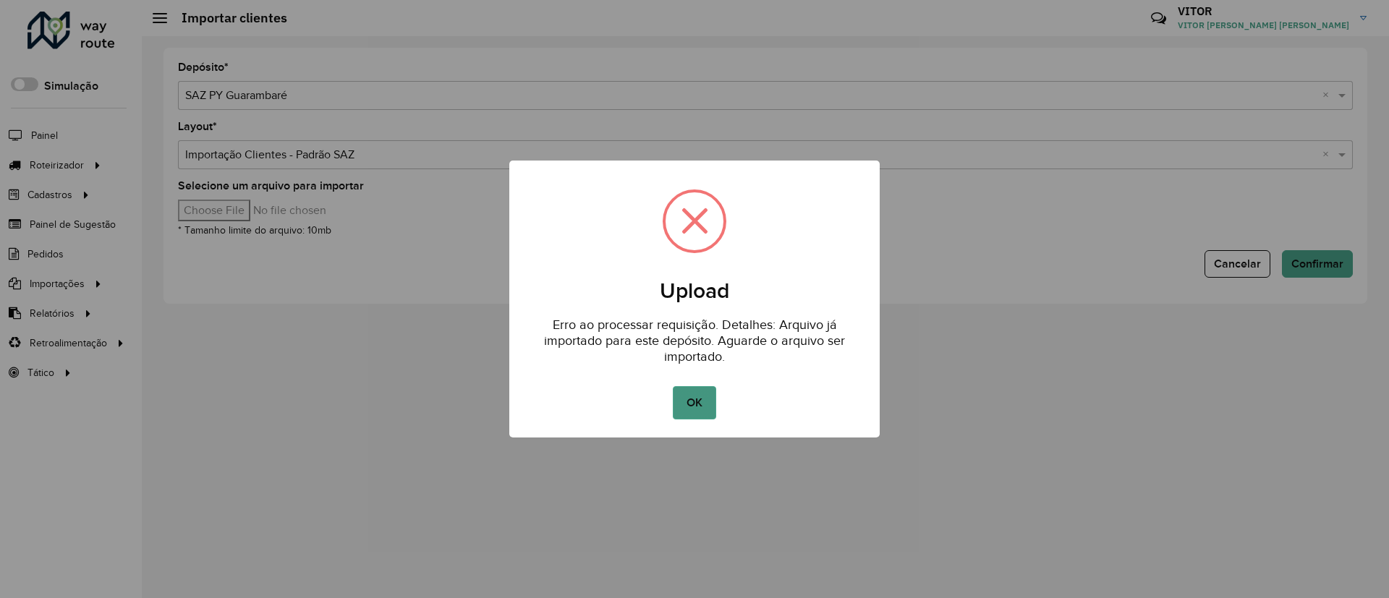
click at [685, 397] on button "OK" at bounding box center [694, 402] width 43 height 33
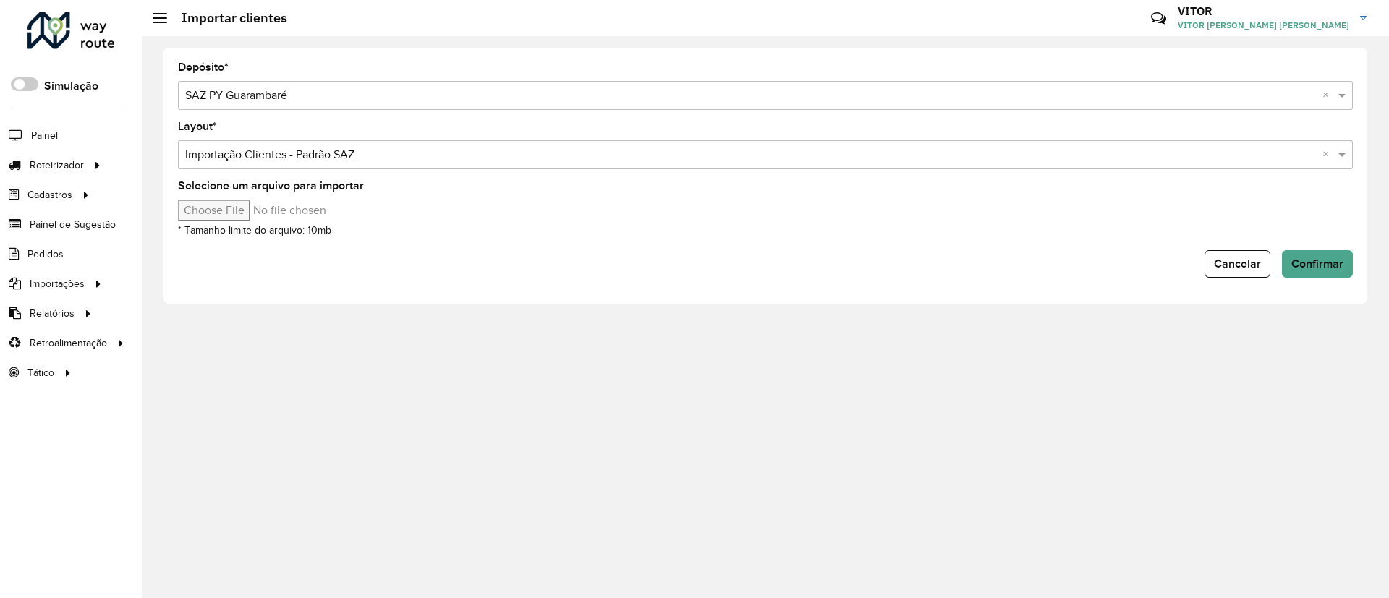
click at [221, 211] on input "Selecione um arquivo para importar" at bounding box center [301, 211] width 246 height 22
type input "**********"
click at [1332, 265] on span "Confirmar" at bounding box center [1318, 264] width 52 height 12
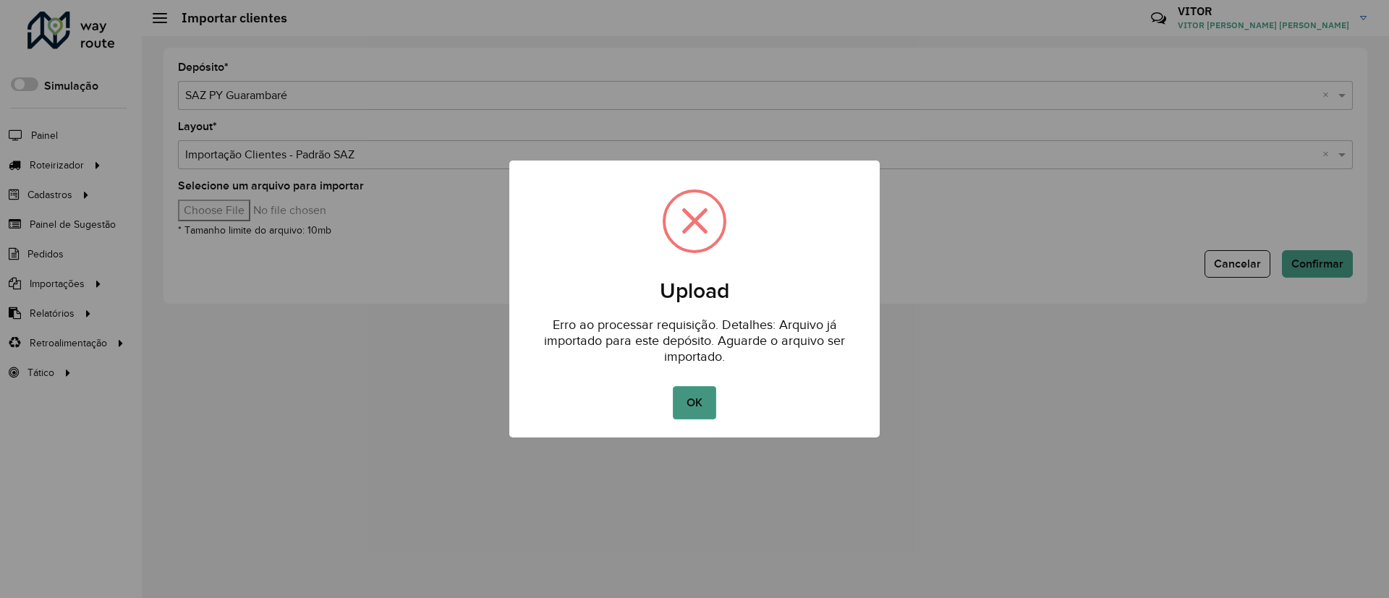
click at [712, 390] on button "OK" at bounding box center [694, 402] width 43 height 33
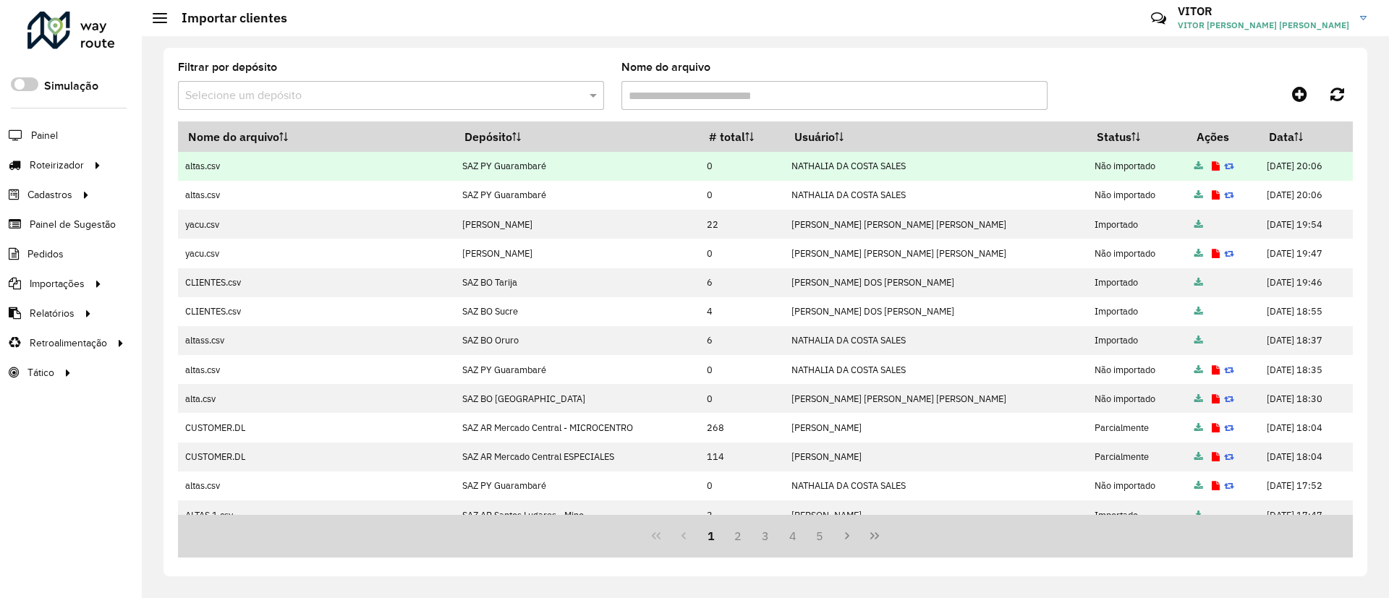
click at [1224, 167] on icon at bounding box center [1229, 166] width 10 height 9
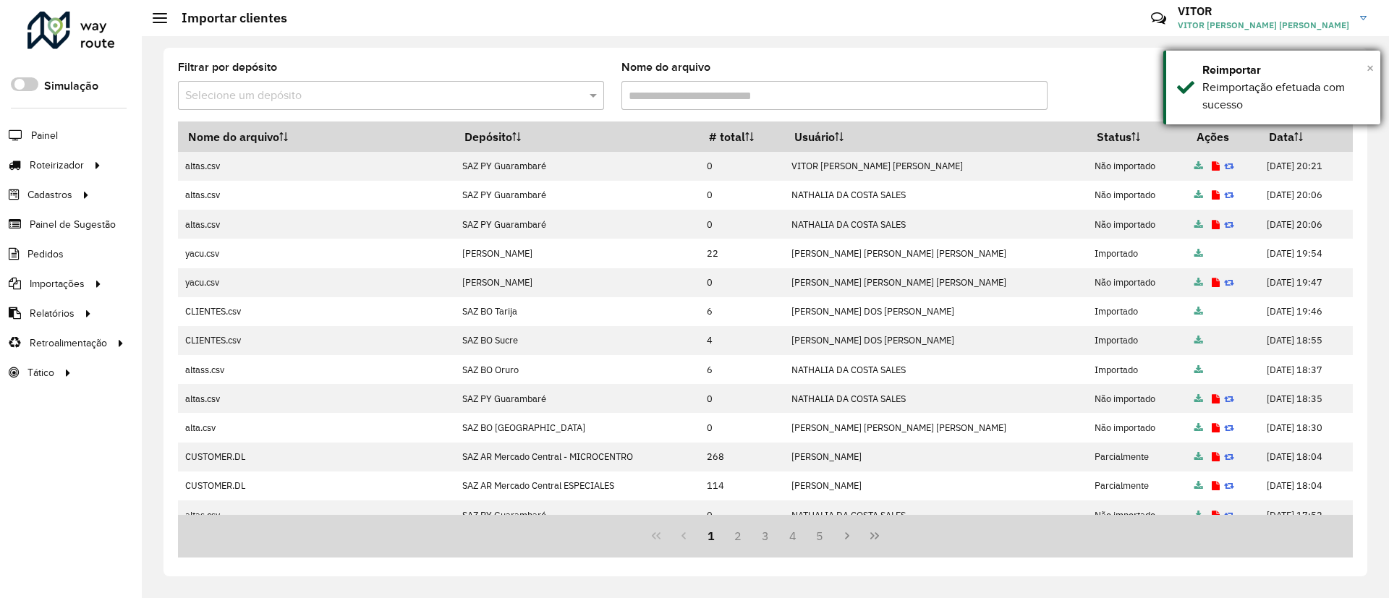
click at [1369, 67] on span "×" at bounding box center [1370, 68] width 7 height 16
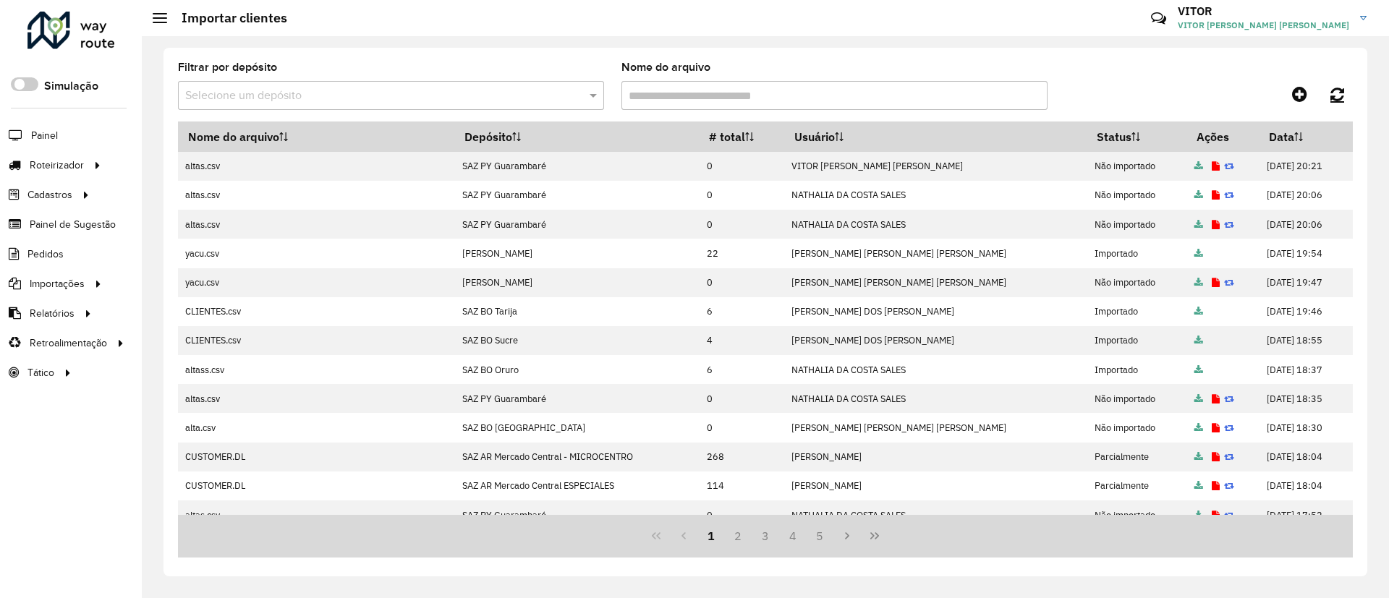
click at [1329, 96] on link at bounding box center [1337, 94] width 31 height 26
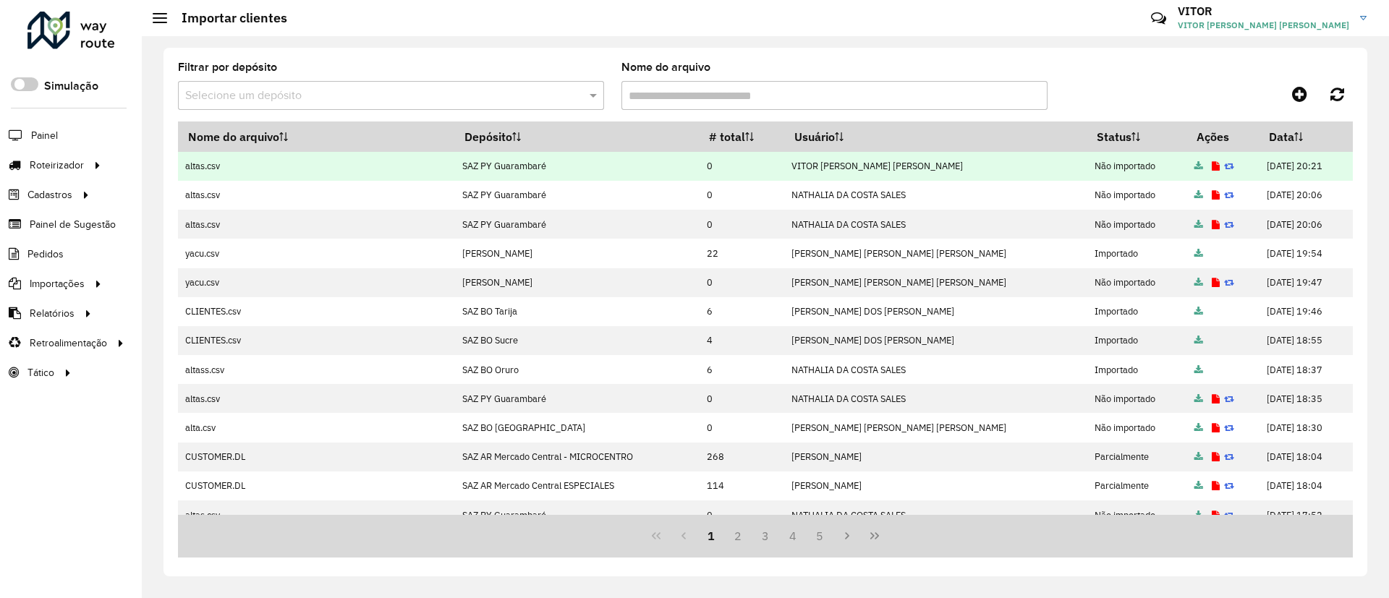
click at [1212, 169] on icon at bounding box center [1216, 166] width 8 height 9
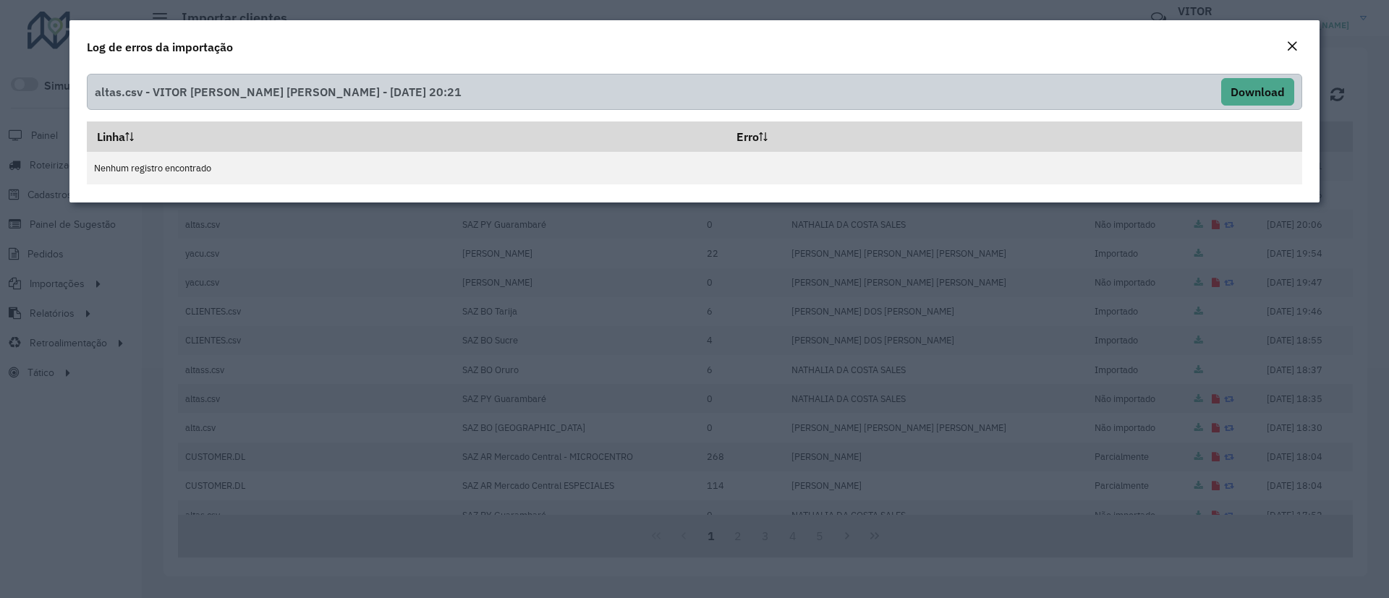
drag, startPoint x: 1308, startPoint y: 46, endPoint x: 1287, endPoint y: 44, distance: 21.8
click at [1307, 46] on div "Log de erros da importação" at bounding box center [694, 44] width 1250 height 48
drag, startPoint x: 1287, startPoint y: 44, endPoint x: 1268, endPoint y: 69, distance: 31.1
click at [1286, 44] on button "Close" at bounding box center [1292, 47] width 20 height 19
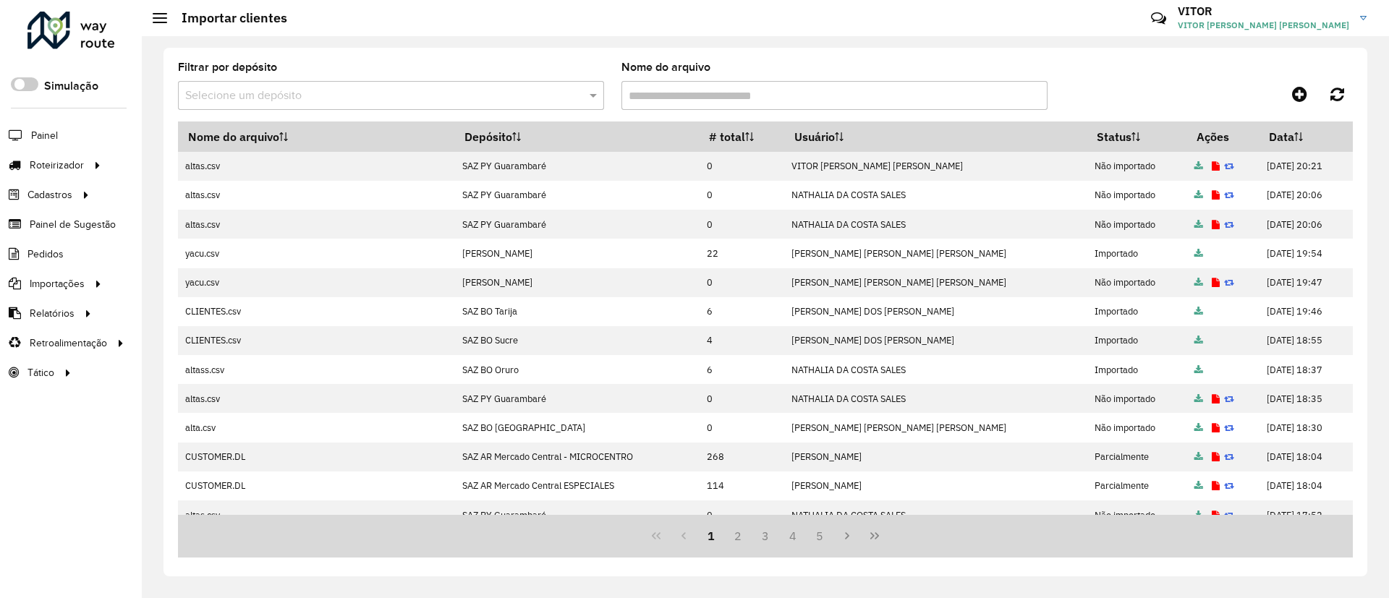
click at [1342, 108] on div "Filtrar por depósito Selecione um depósito Nome do arquivo" at bounding box center [765, 91] width 1175 height 59
click at [1341, 103] on link at bounding box center [1337, 94] width 31 height 26
click at [1339, 101] on icon at bounding box center [1338, 94] width 14 height 16
click at [152, 164] on li "Entregas" at bounding box center [241, 166] width 178 height 30
click at [167, 164] on span "Entregas" at bounding box center [184, 165] width 41 height 15
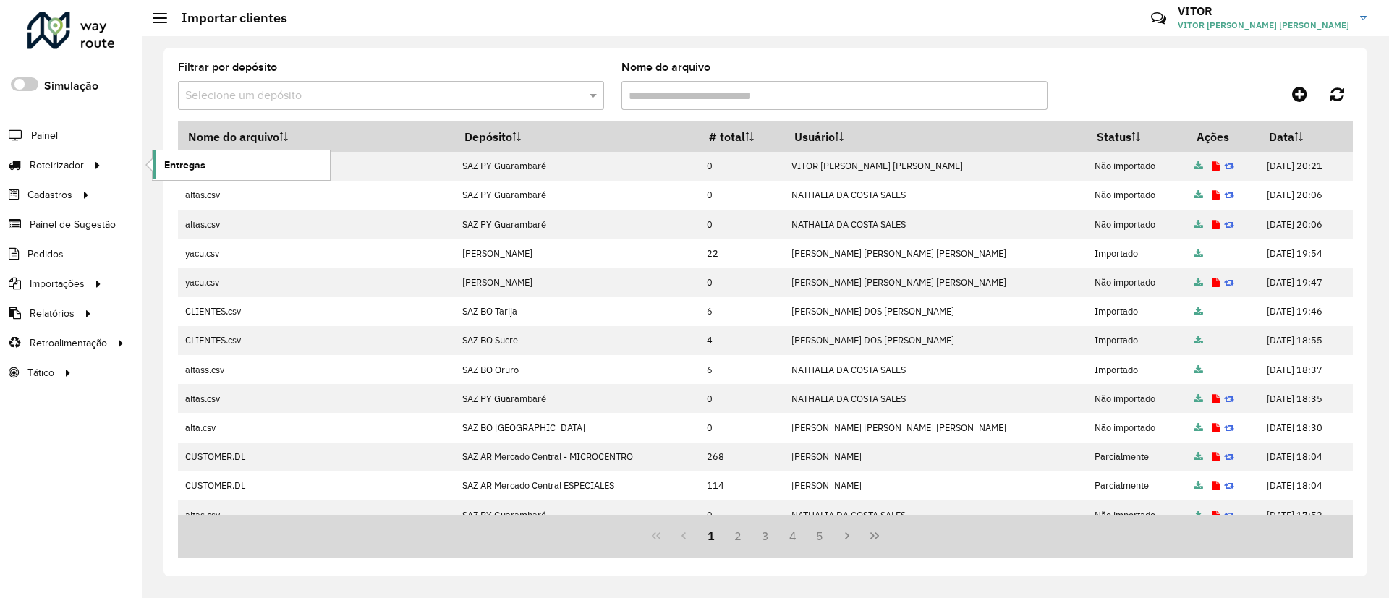
click at [190, 162] on span "Entregas" at bounding box center [184, 165] width 41 height 15
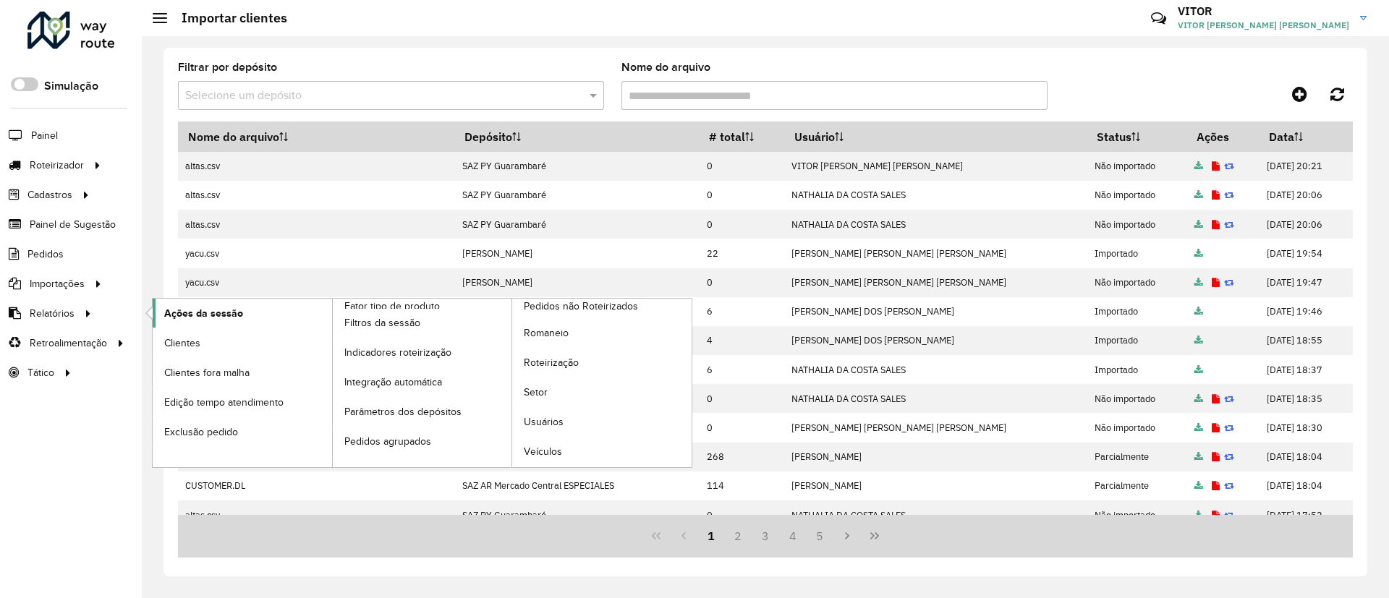
click at [275, 315] on link "Ações da sessão" at bounding box center [242, 313] width 179 height 29
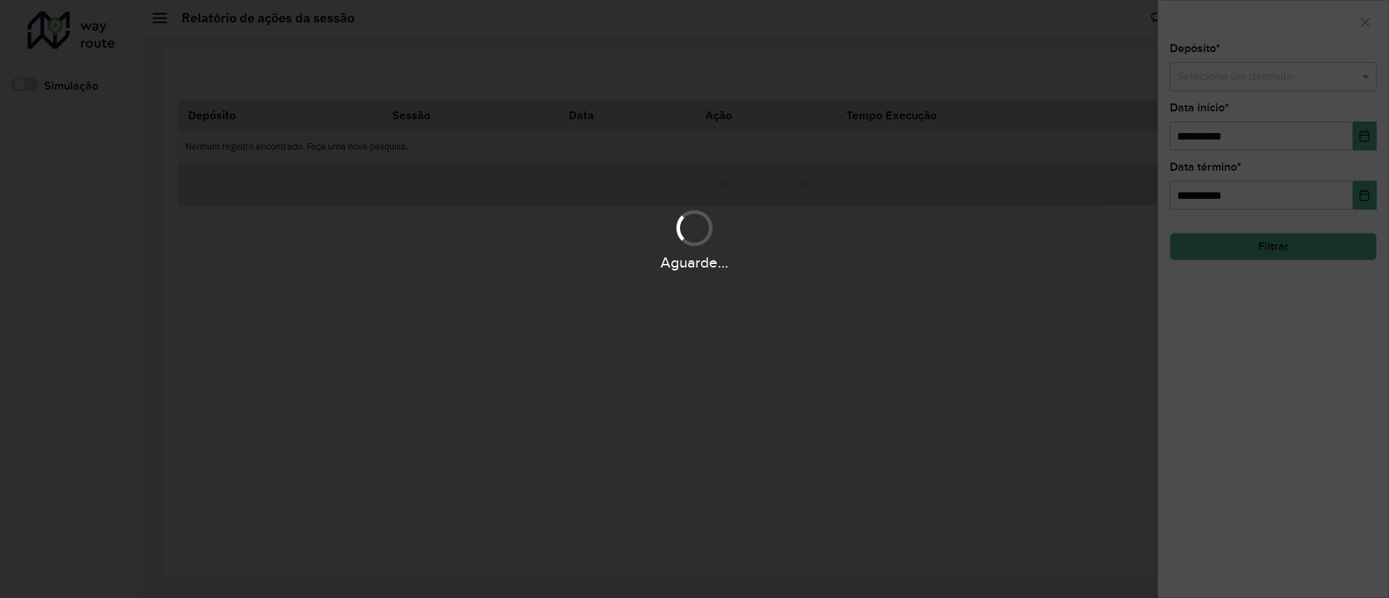
click at [1268, 78] on div "Aguarde..." at bounding box center [694, 299] width 1389 height 598
click at [1267, 77] on div "Aguarde..." at bounding box center [694, 299] width 1389 height 598
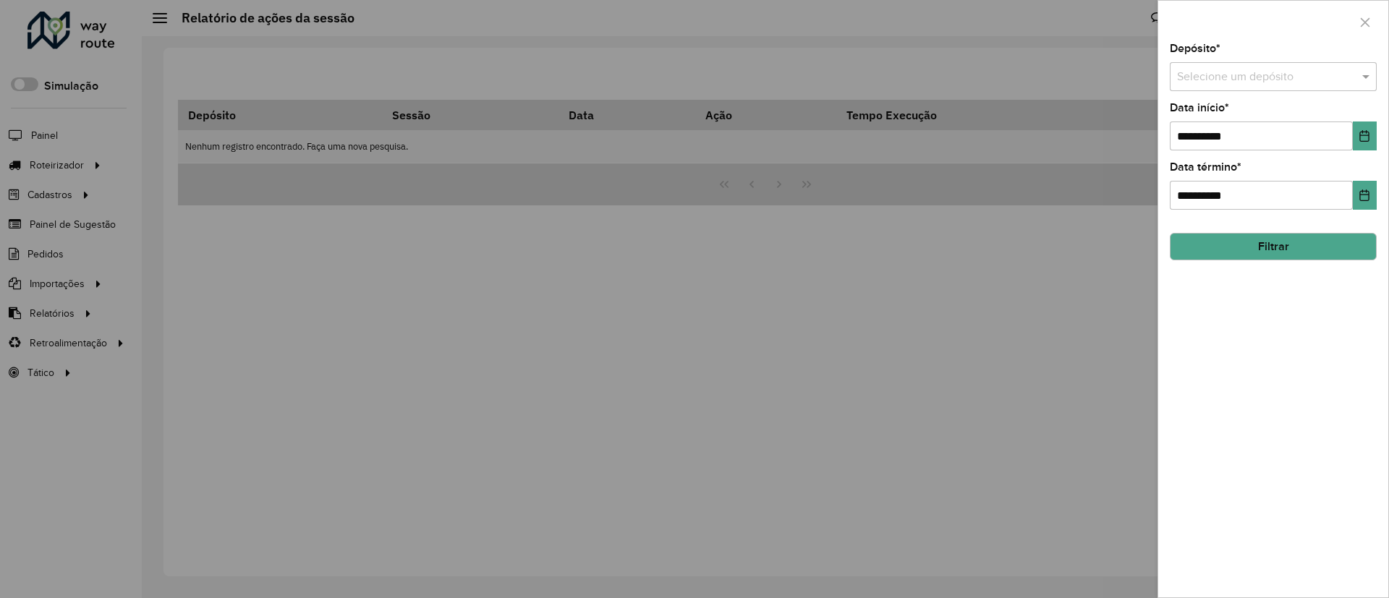
click at [1256, 76] on input "text" at bounding box center [1259, 77] width 164 height 17
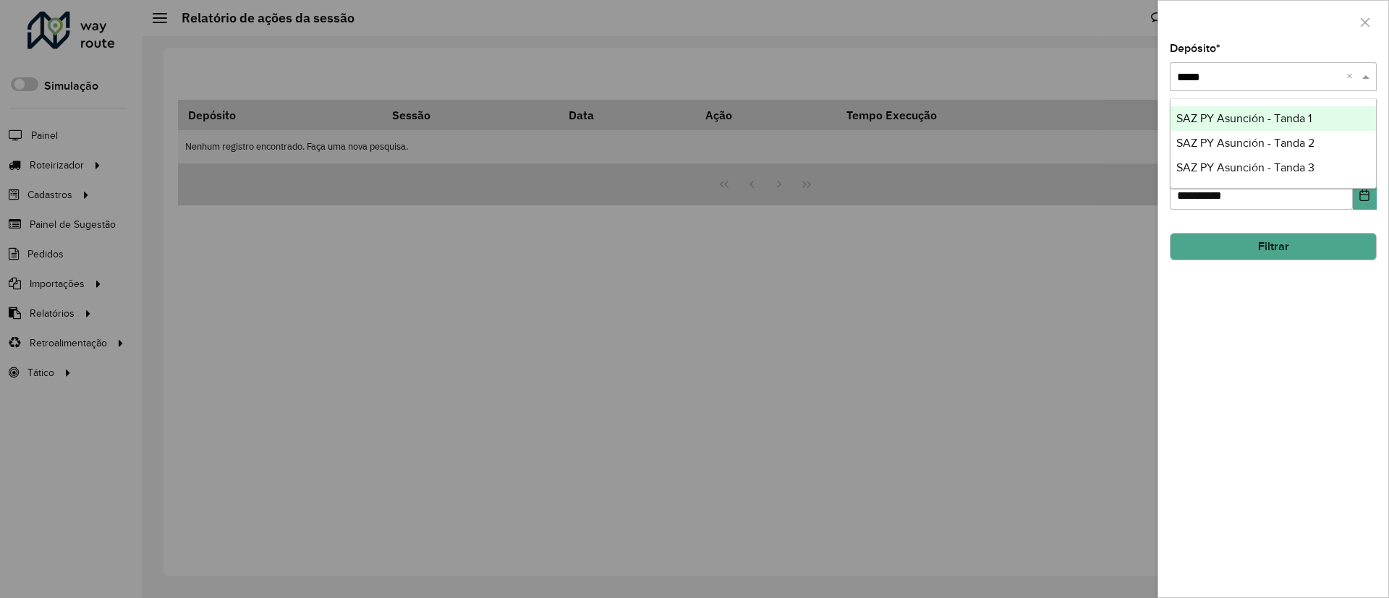
type input "*****"
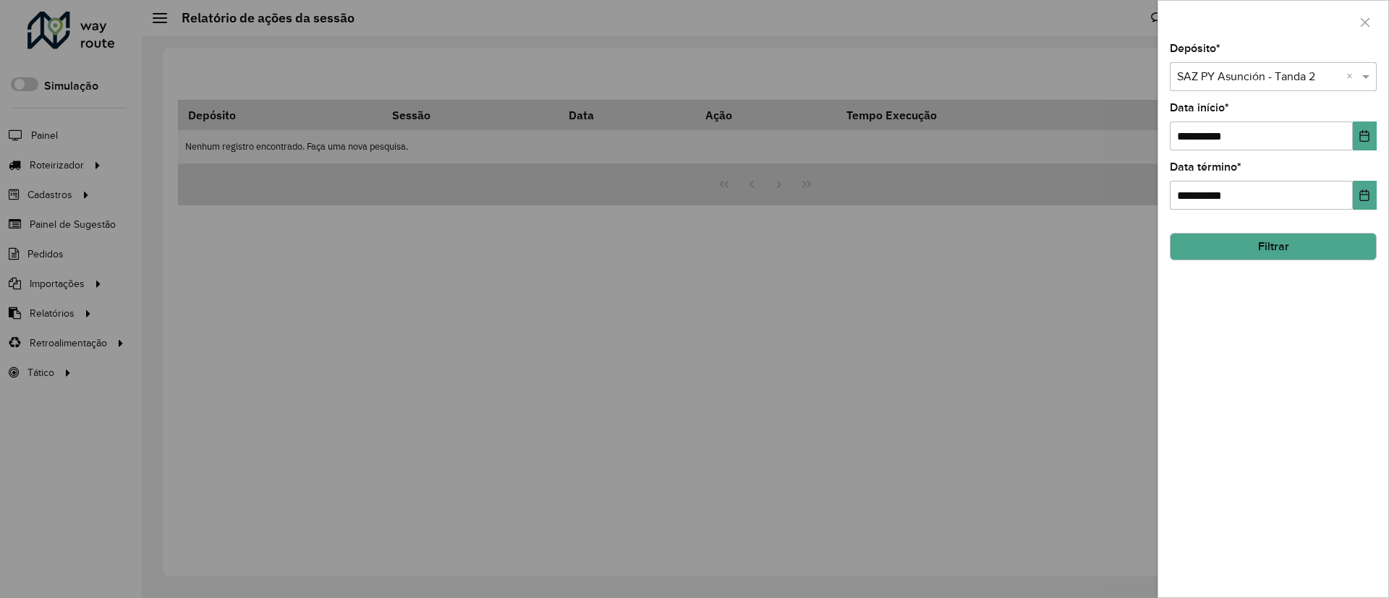
click at [1286, 253] on button "Filtrar" at bounding box center [1273, 246] width 207 height 27
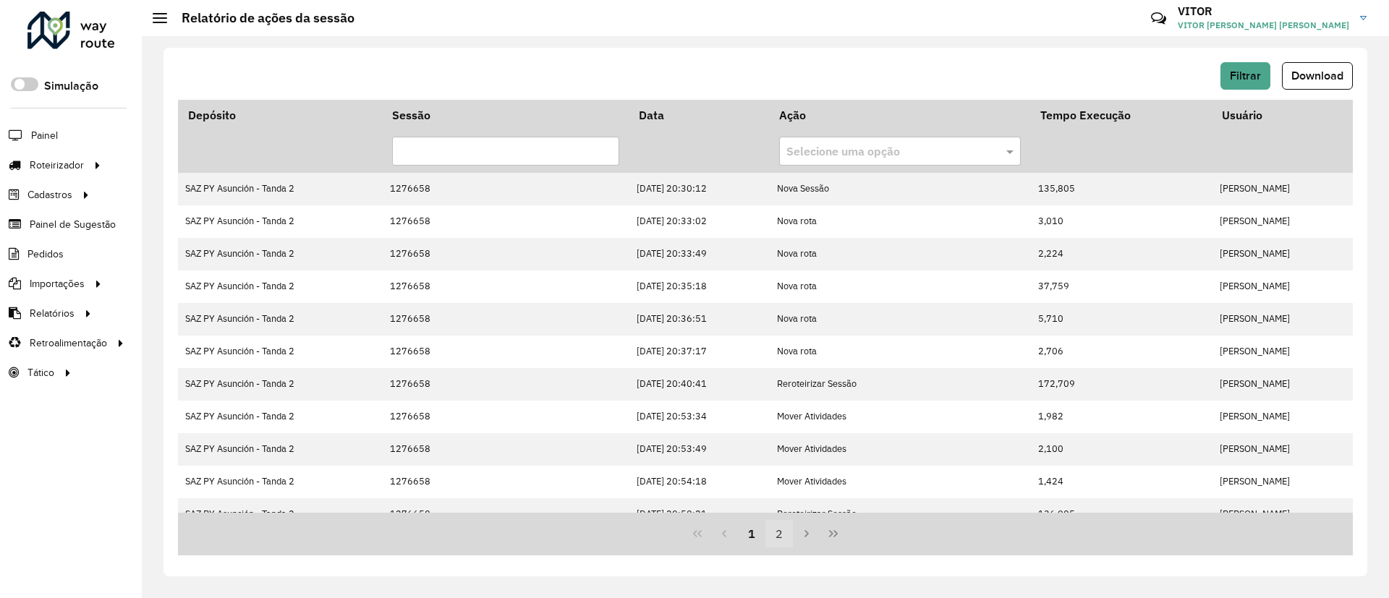
click at [780, 530] on button "2" at bounding box center [779, 533] width 27 height 27
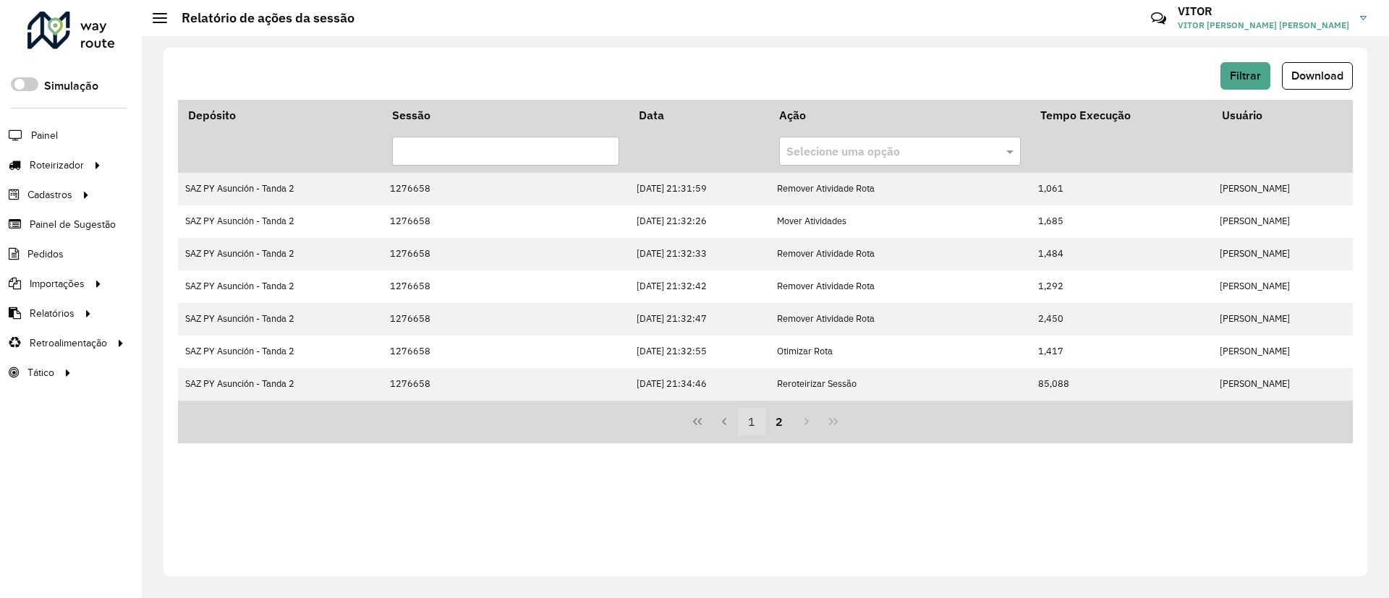
click at [758, 418] on button "1" at bounding box center [751, 421] width 27 height 27
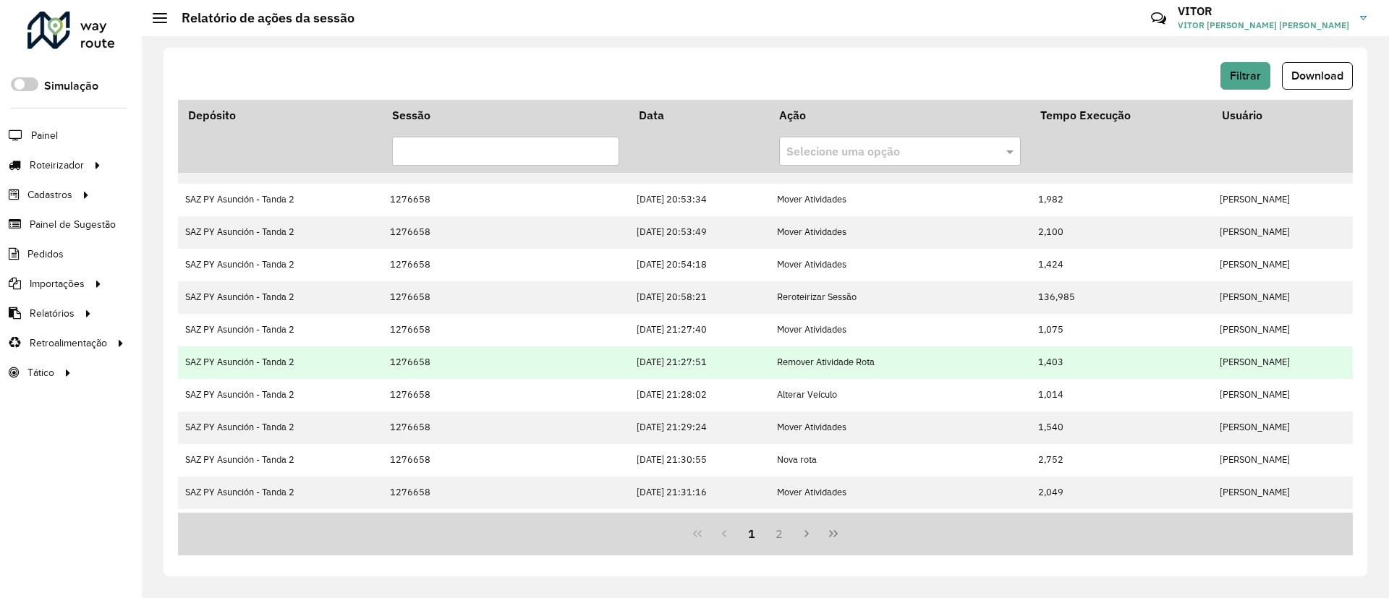
scroll to position [311, 0]
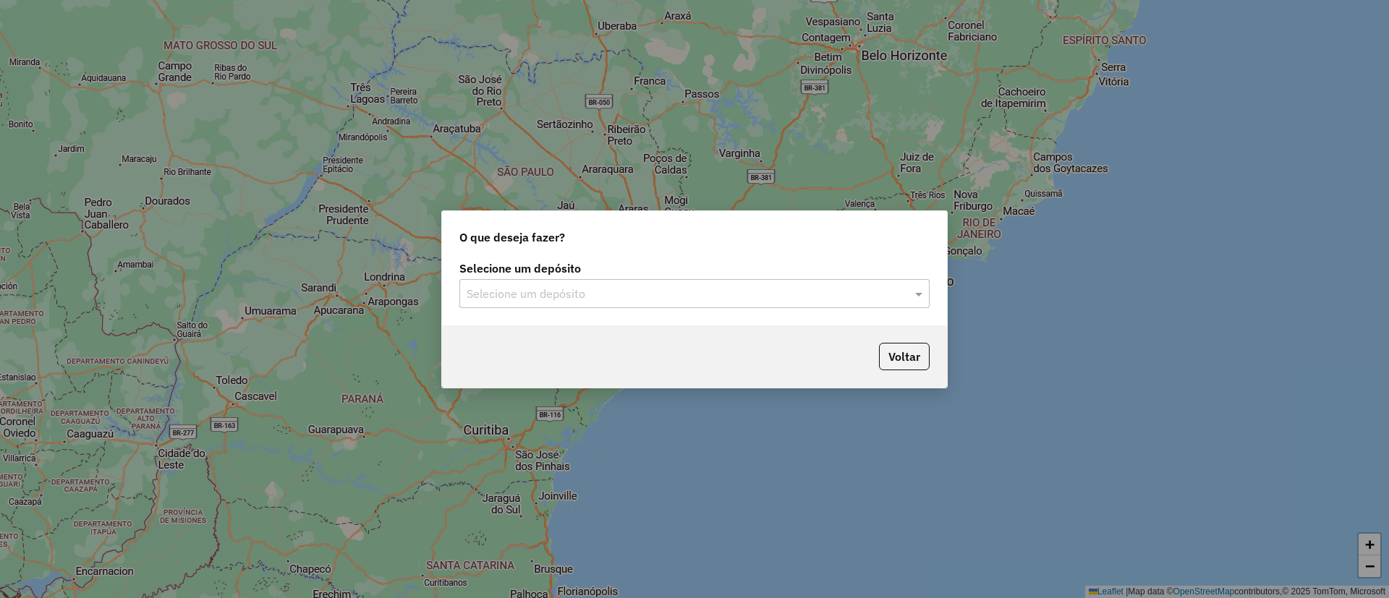
click at [594, 300] on input "text" at bounding box center [680, 294] width 427 height 17
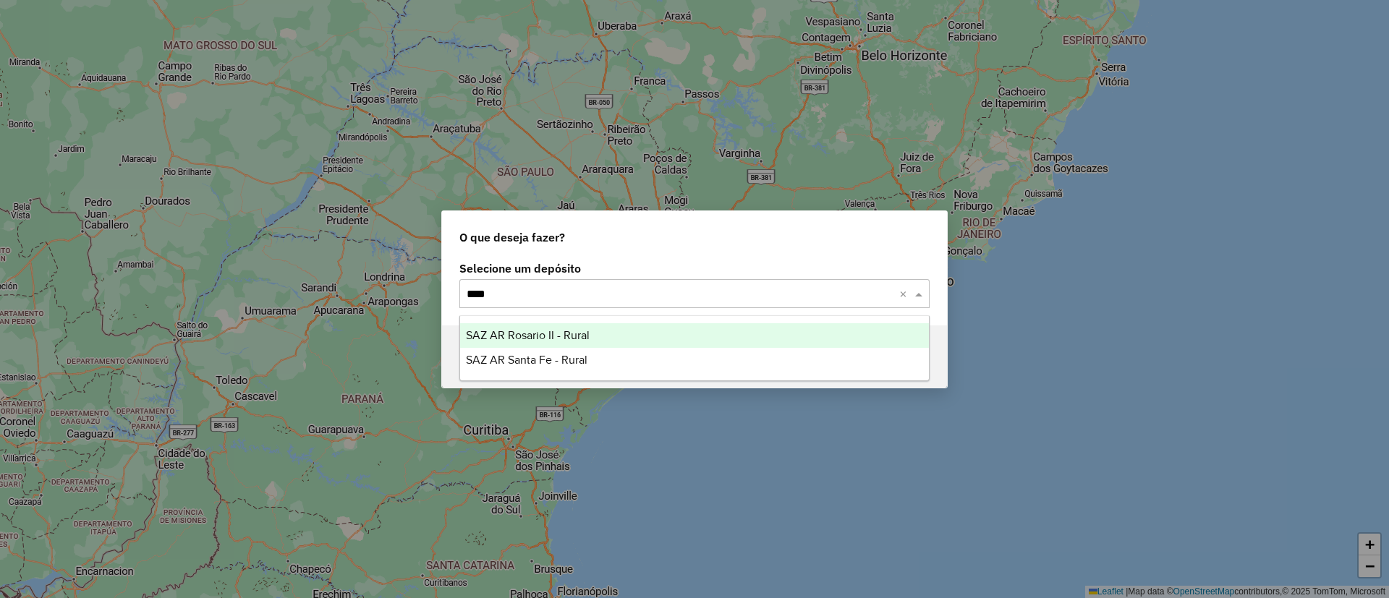
type input "*****"
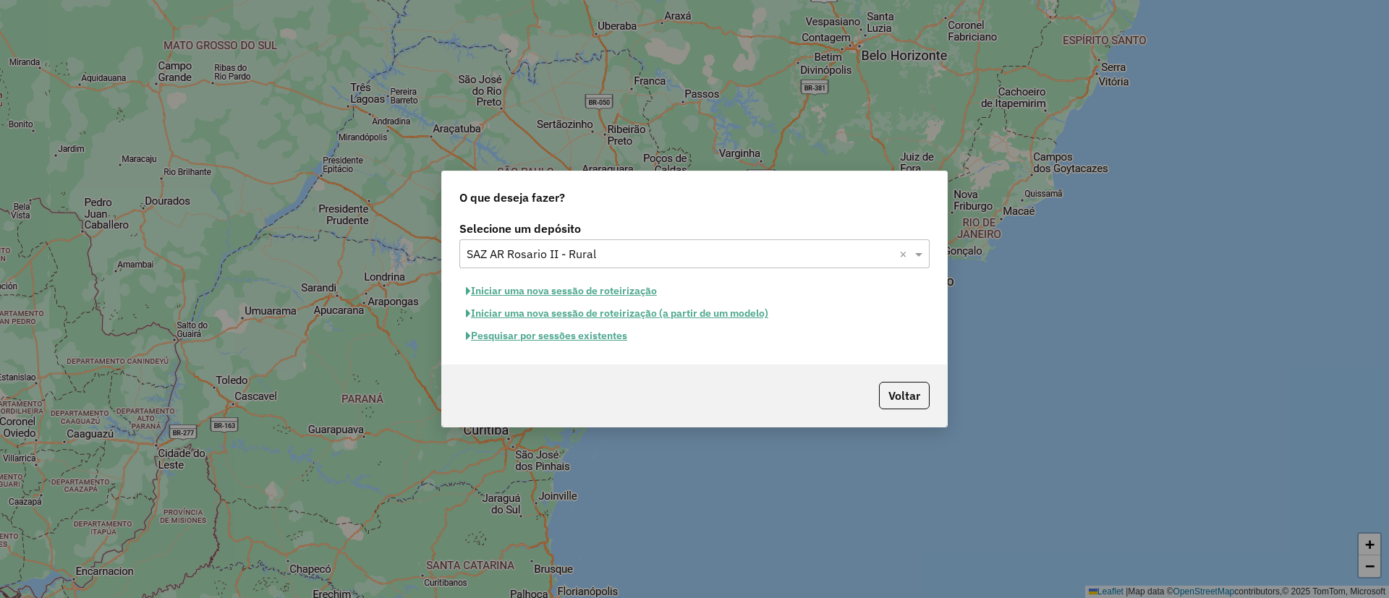
click at [624, 255] on input "text" at bounding box center [680, 254] width 427 height 17
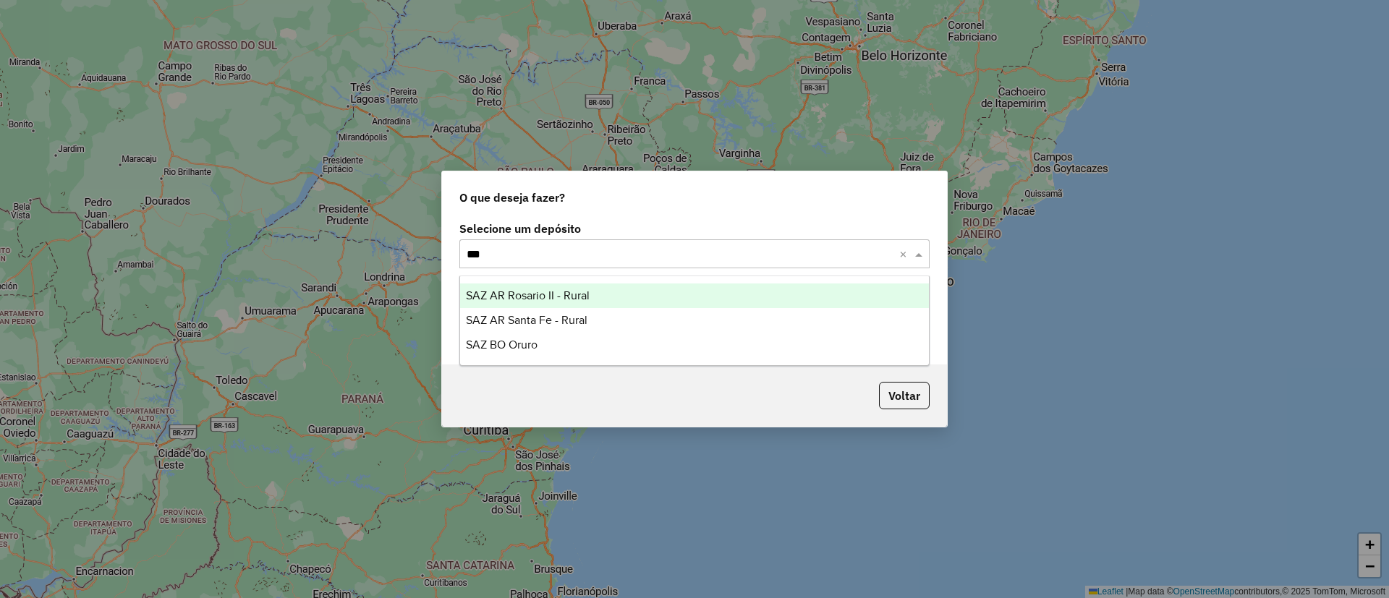
type input "****"
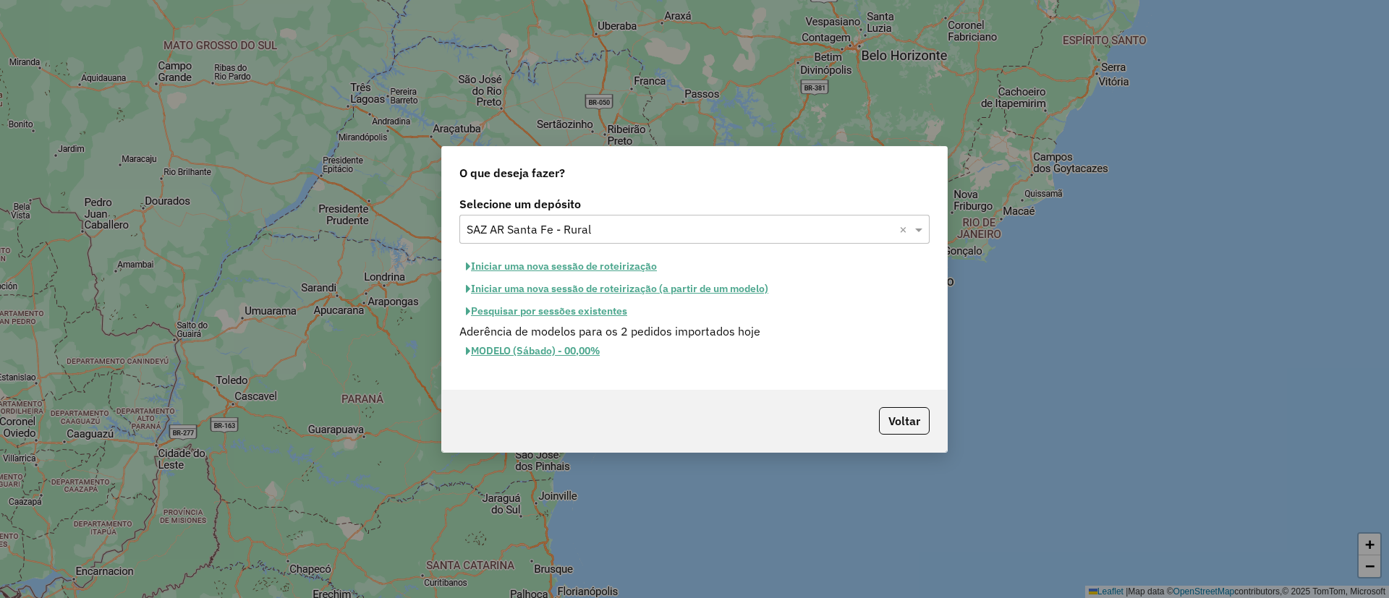
click at [592, 266] on button "Iniciar uma nova sessão de roteirização" at bounding box center [561, 266] width 204 height 22
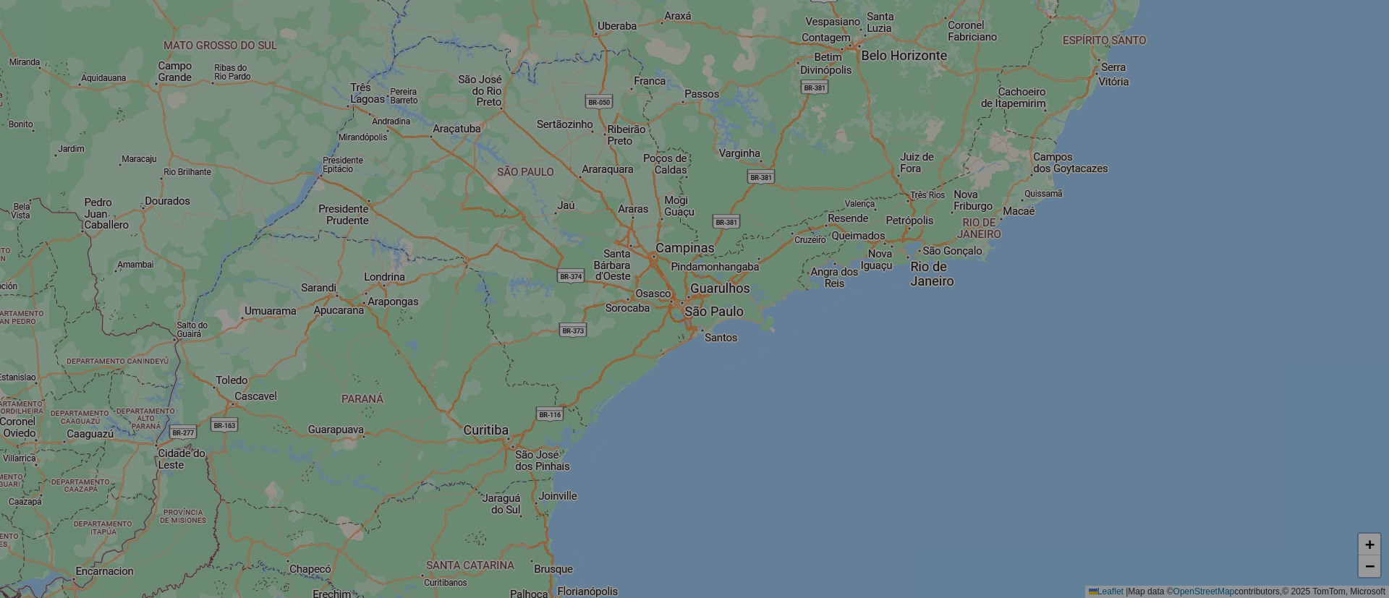
select select "*"
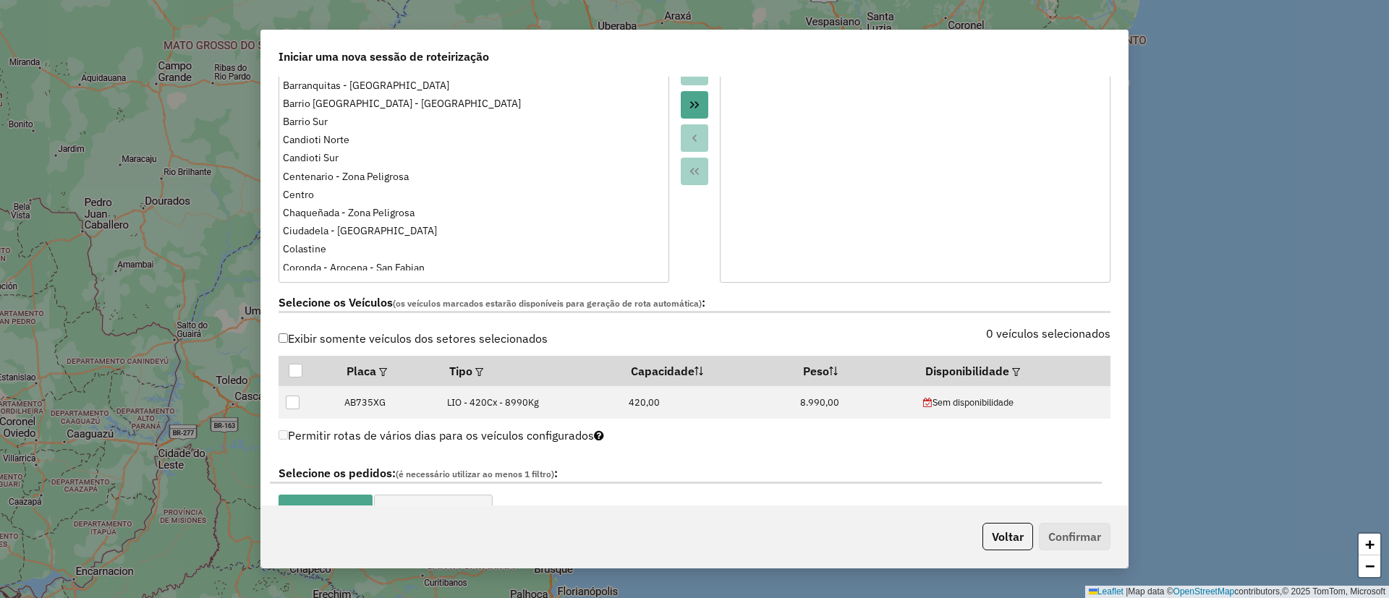
scroll to position [326, 0]
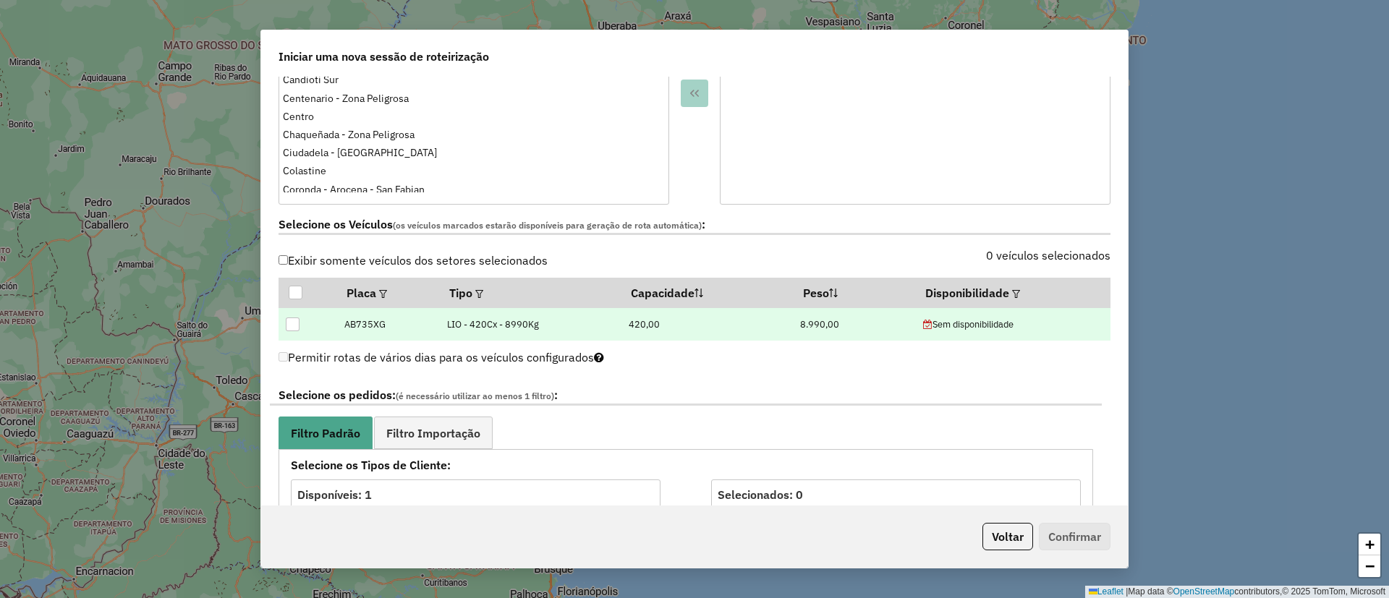
click at [297, 323] on div at bounding box center [293, 325] width 14 height 14
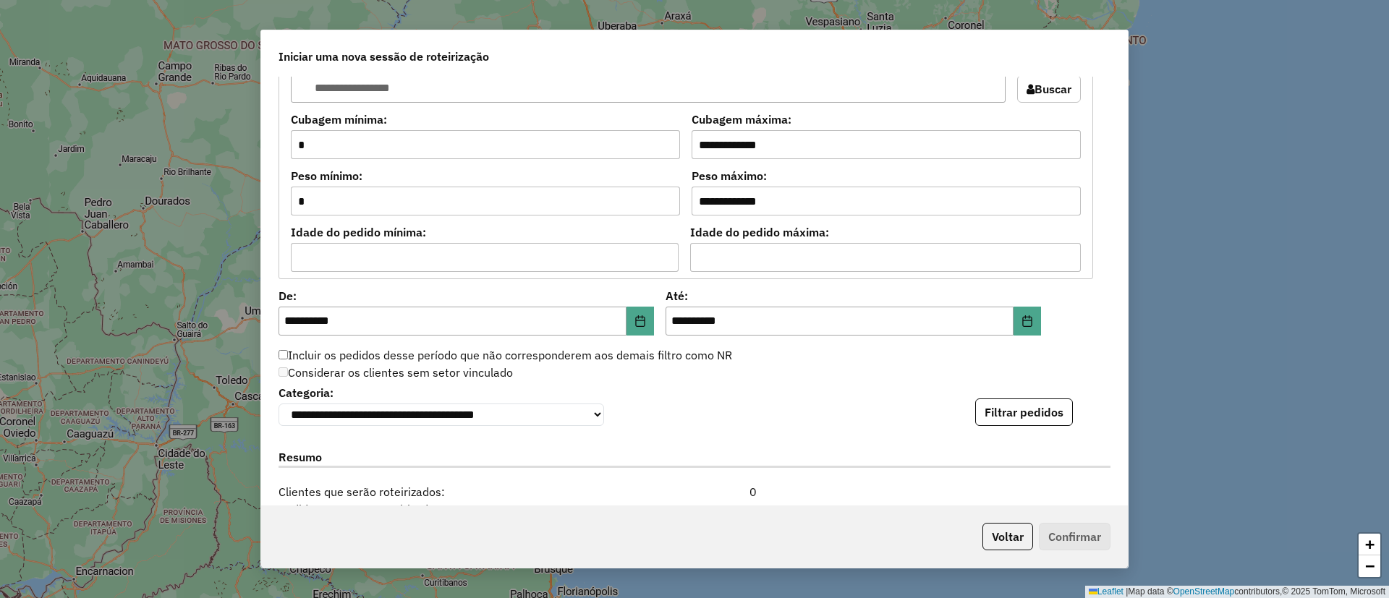
scroll to position [1085, 0]
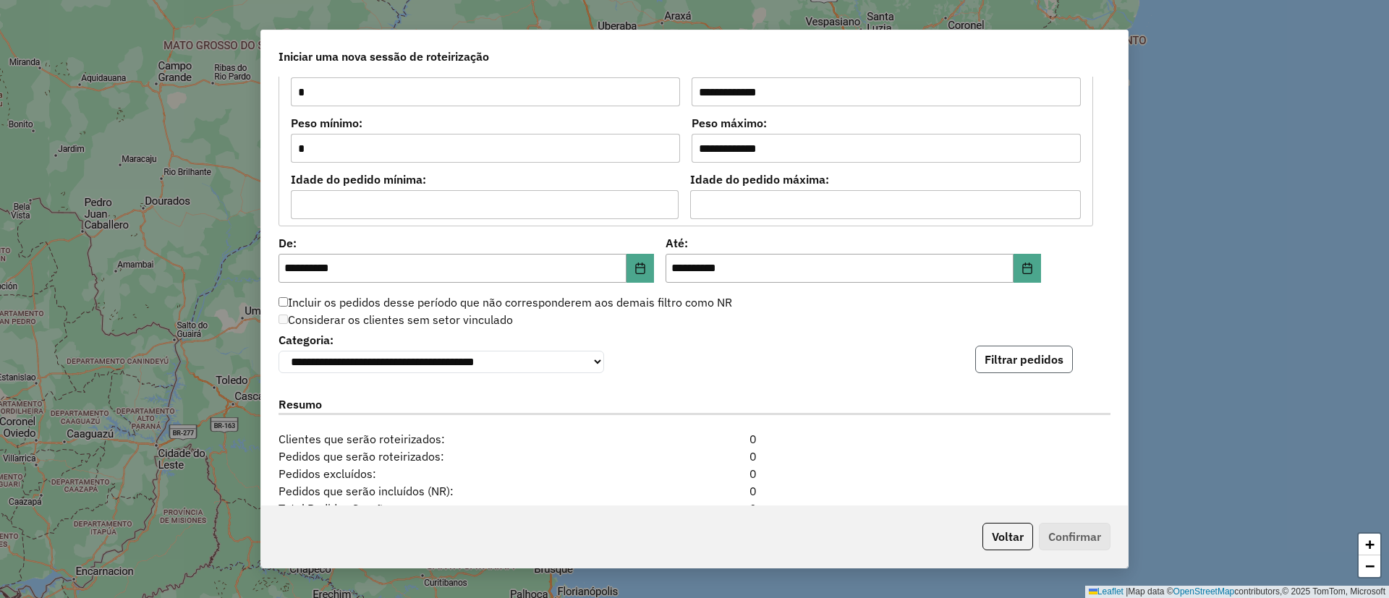
click at [989, 361] on button "Filtrar pedidos" at bounding box center [1024, 359] width 98 height 27
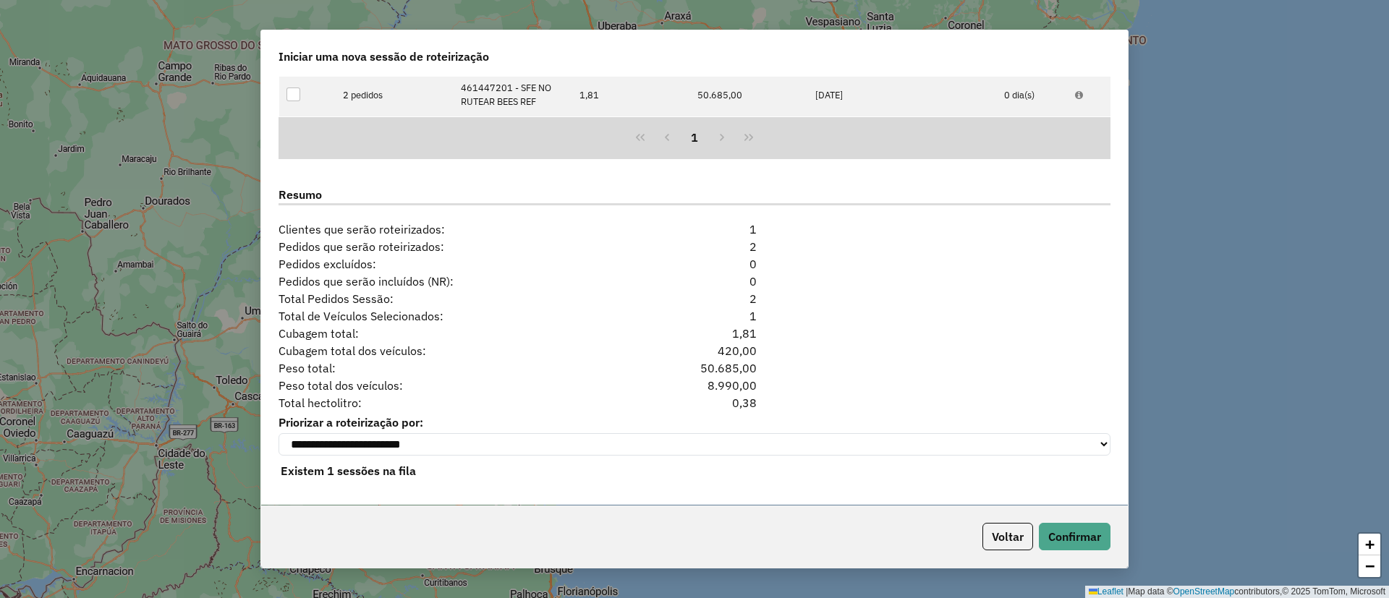
scroll to position [1457, 0]
drag, startPoint x: 754, startPoint y: 301, endPoint x: 738, endPoint y: 300, distance: 16.0
click at [738, 300] on div "2" at bounding box center [695, 298] width 142 height 17
click at [1083, 546] on button "Confirmar" at bounding box center [1075, 536] width 72 height 27
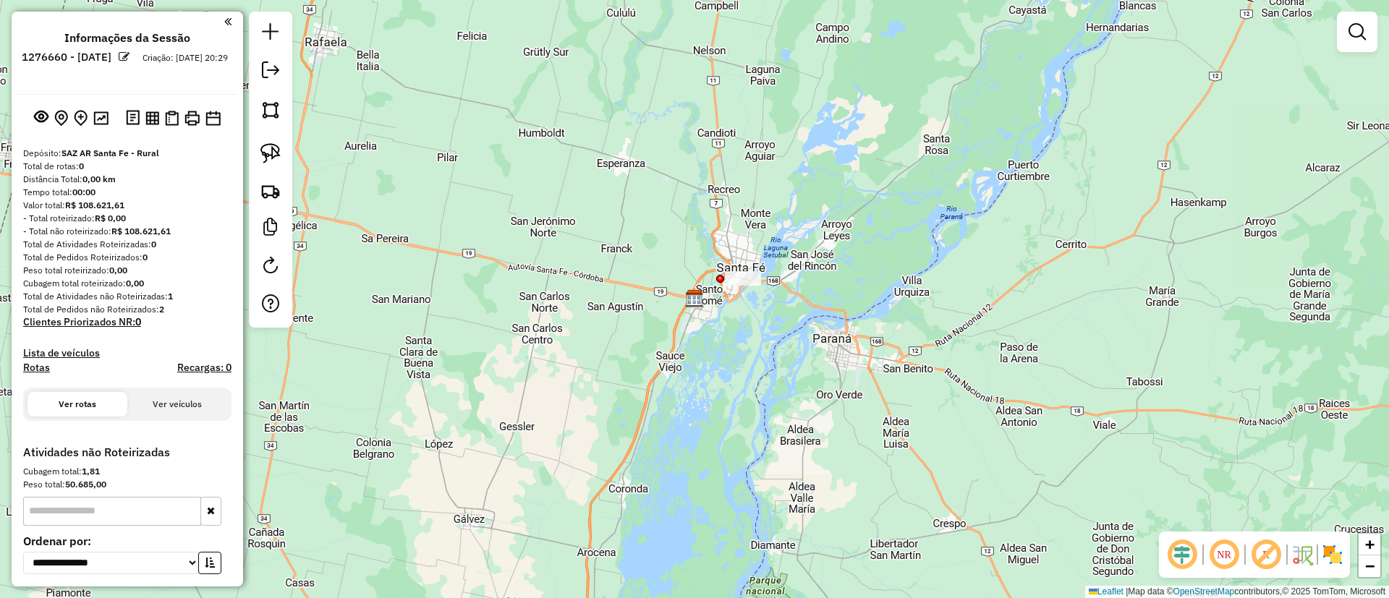
drag, startPoint x: 271, startPoint y: 160, endPoint x: 478, endPoint y: 290, distance: 243.9
click at [271, 159] on img at bounding box center [270, 153] width 20 height 20
click at [754, 284] on div "Janela de atendimento Grade de atendimento Capacidade Transportadoras Veículos …" at bounding box center [694, 299] width 1389 height 598
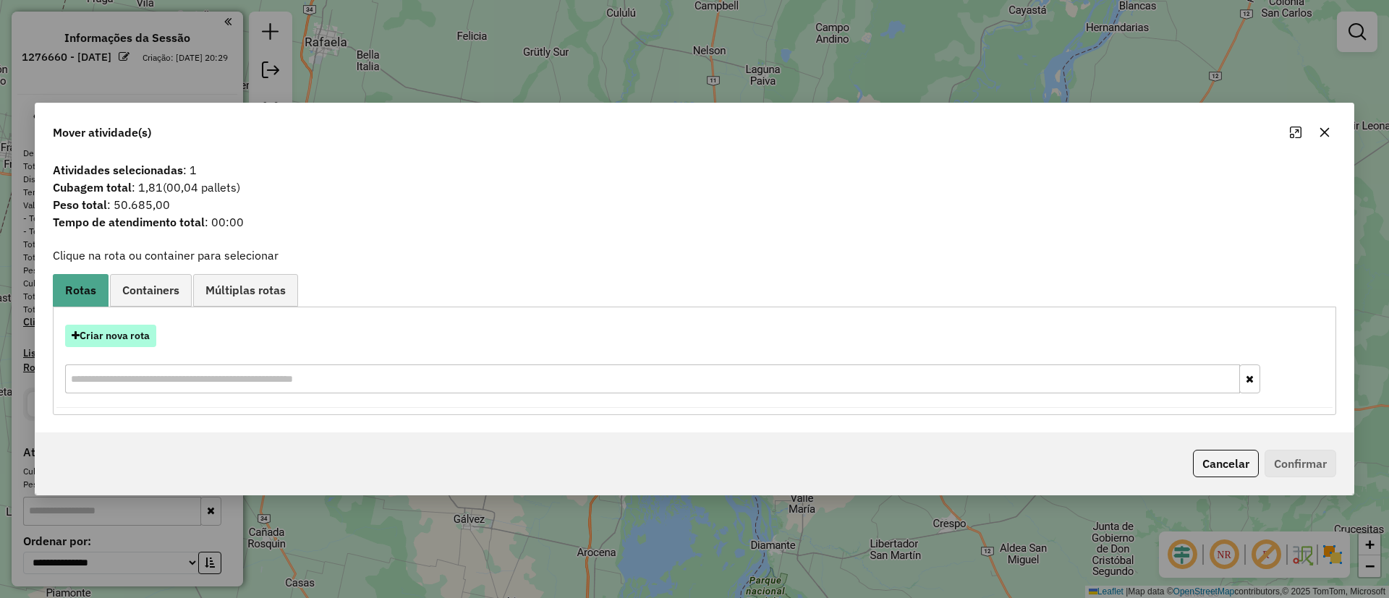
click at [131, 331] on button "Criar nova rota" at bounding box center [110, 336] width 91 height 22
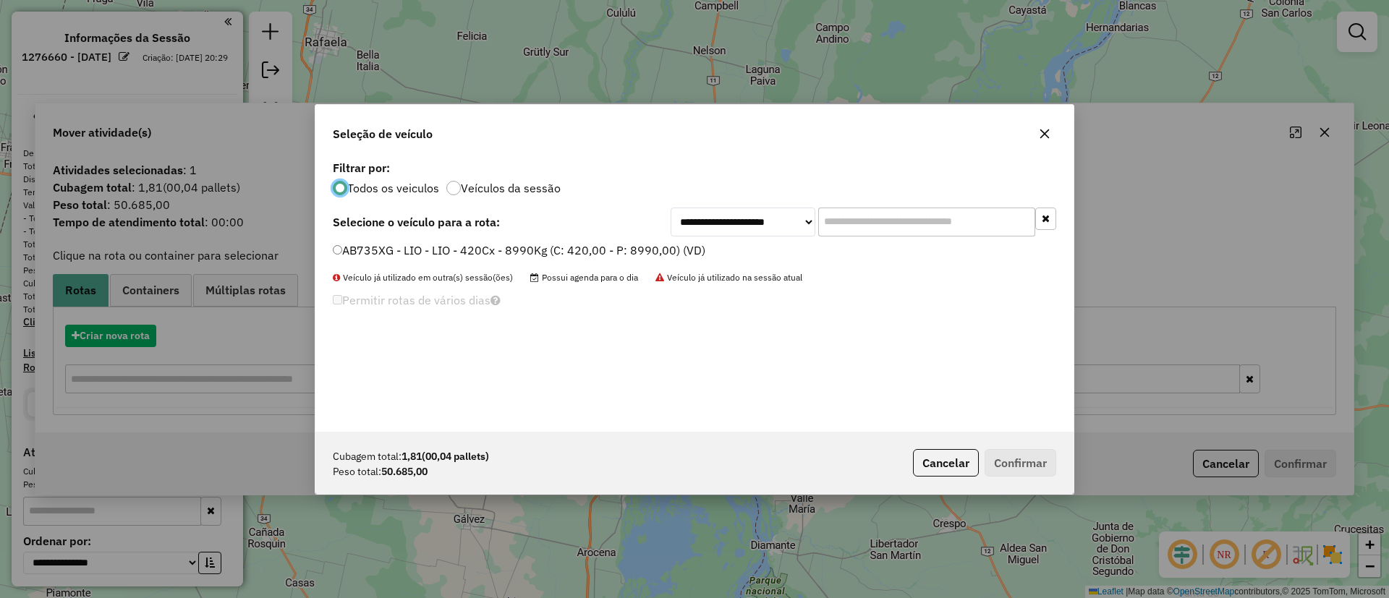
scroll to position [8, 4]
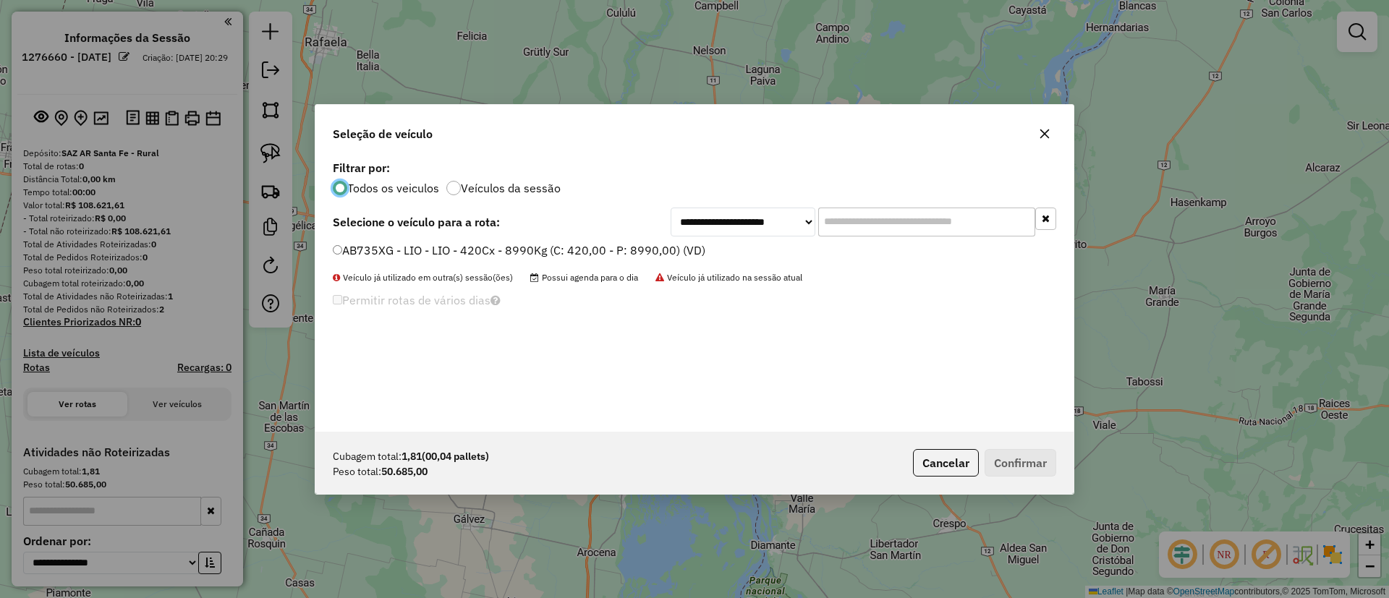
click at [407, 258] on label "AB735XG - LIO - LIO - 420Cx - 8990Kg (C: 420,00 - P: 8990,00) (VD)" at bounding box center [519, 250] width 373 height 17
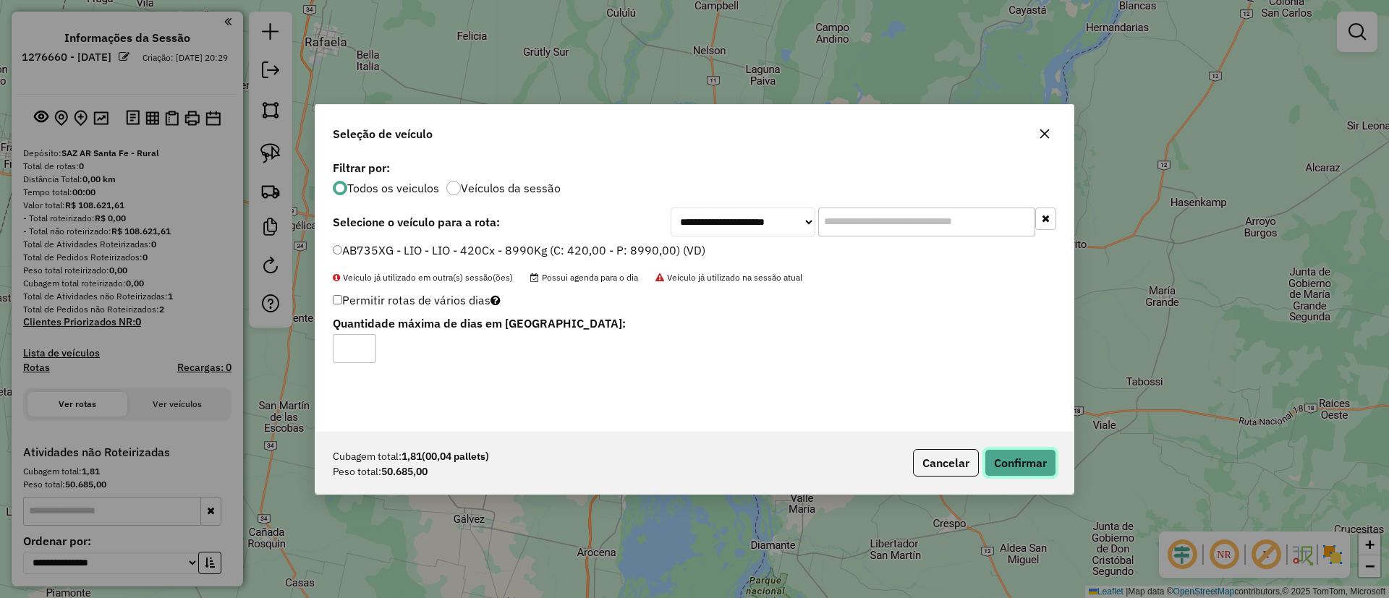
click at [1013, 462] on button "Confirmar" at bounding box center [1021, 462] width 72 height 27
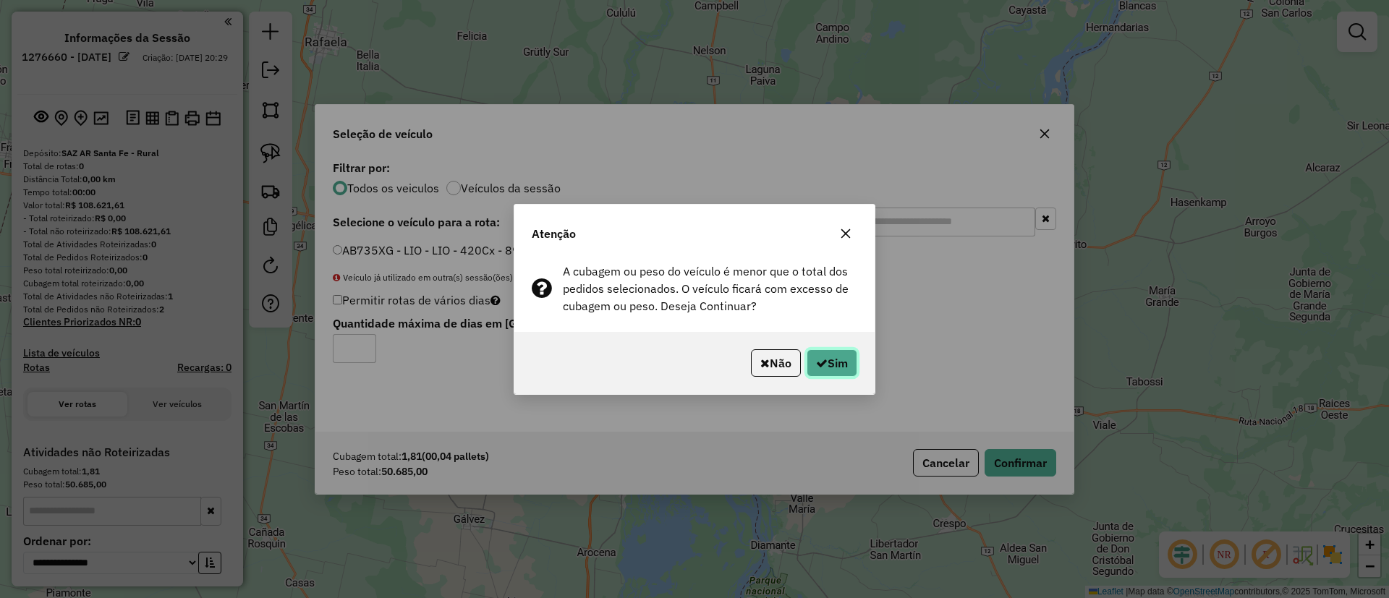
click at [837, 368] on button "Sim" at bounding box center [832, 362] width 51 height 27
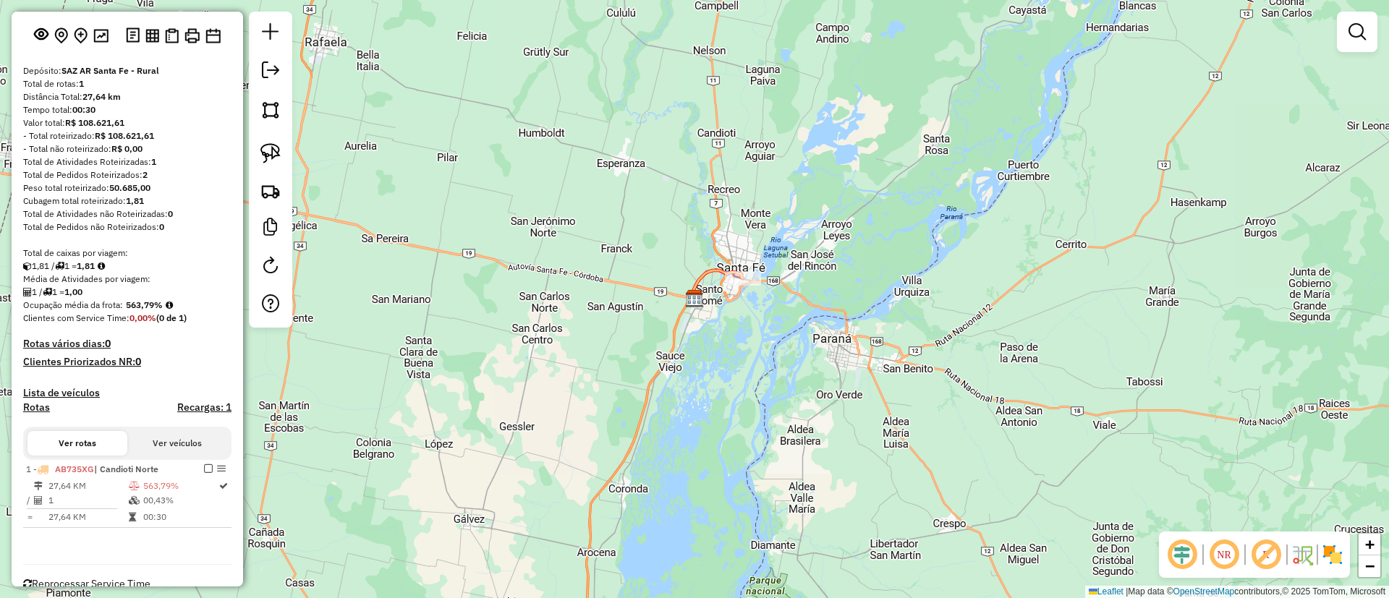
scroll to position [109, 0]
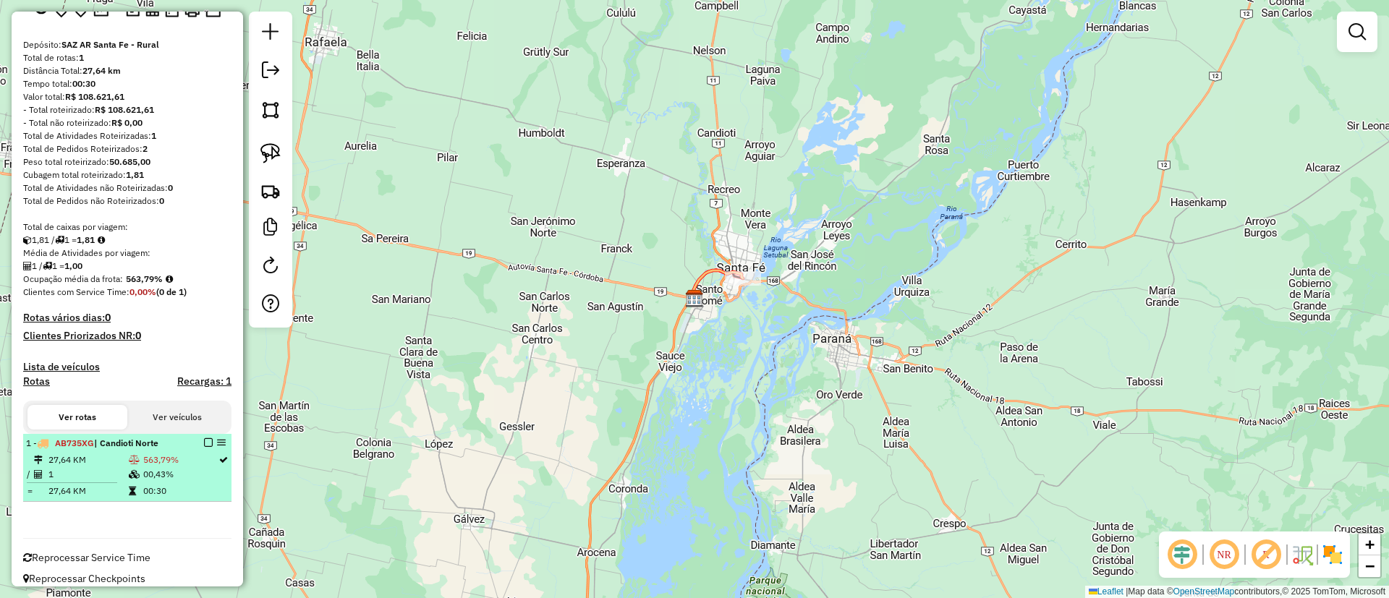
click at [171, 449] on div "1 - AB735XG | Candioti Norte" at bounding box center [102, 443] width 153 height 13
select select "**********"
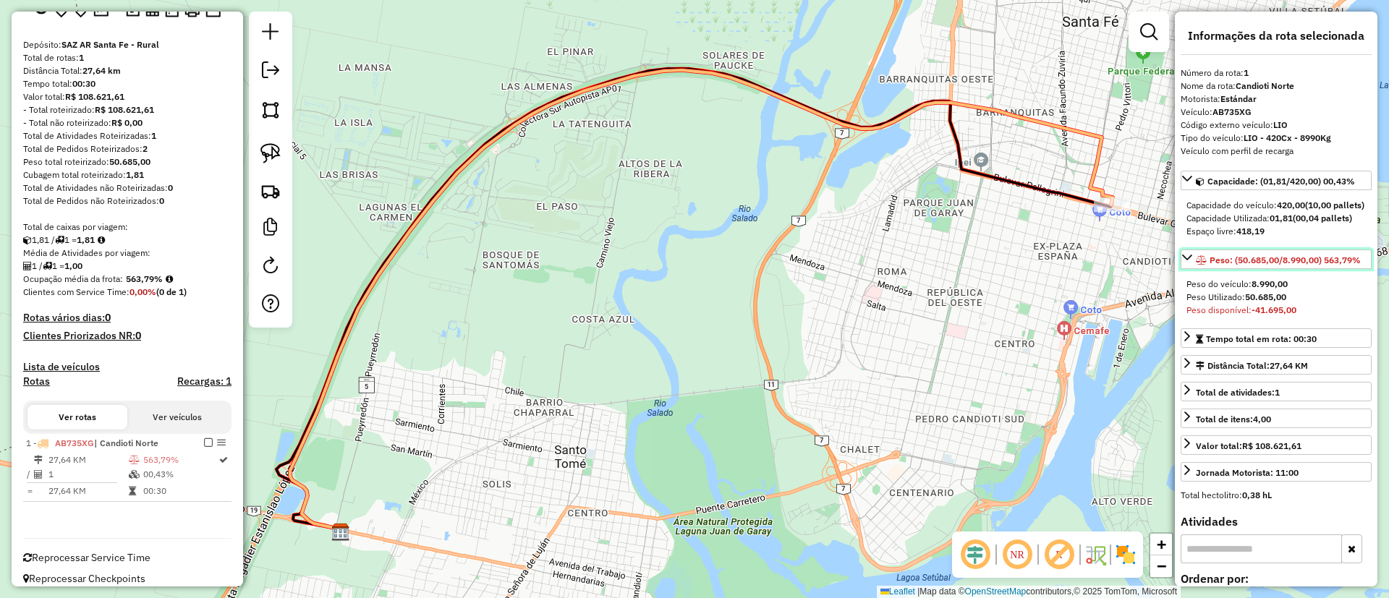
click at [1236, 266] on span "Peso: (50.685,00/8.990,00) 563,79%" at bounding box center [1285, 260] width 151 height 11
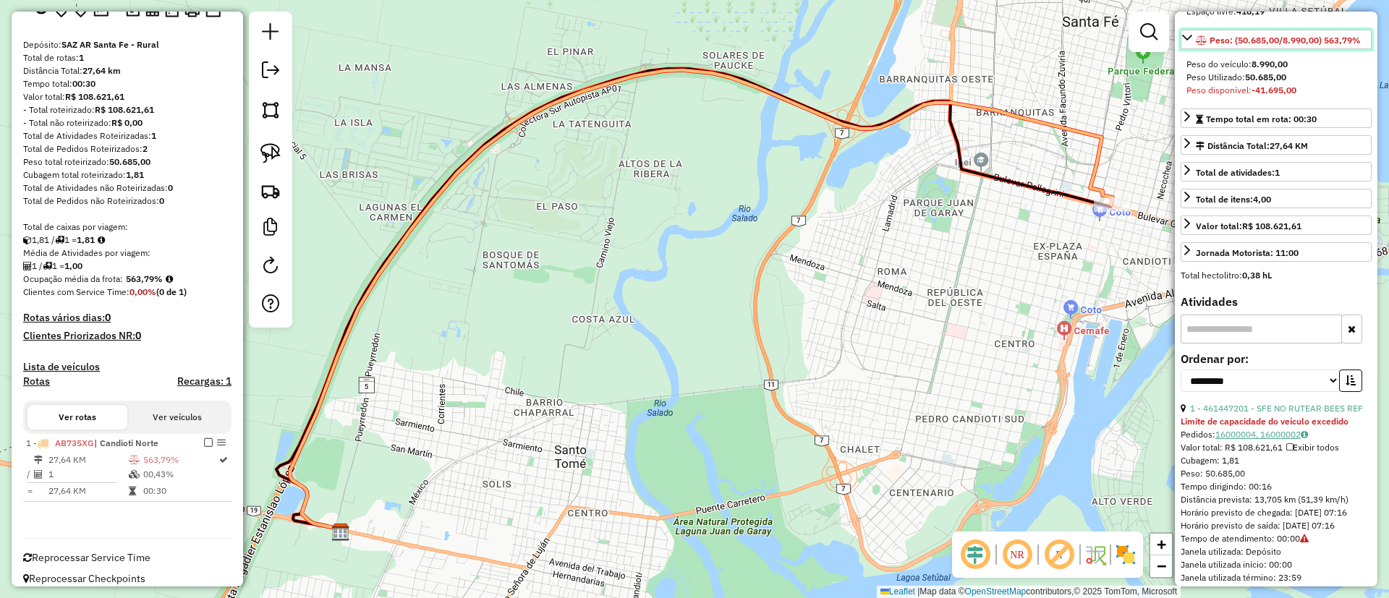
scroll to position [294, 0]
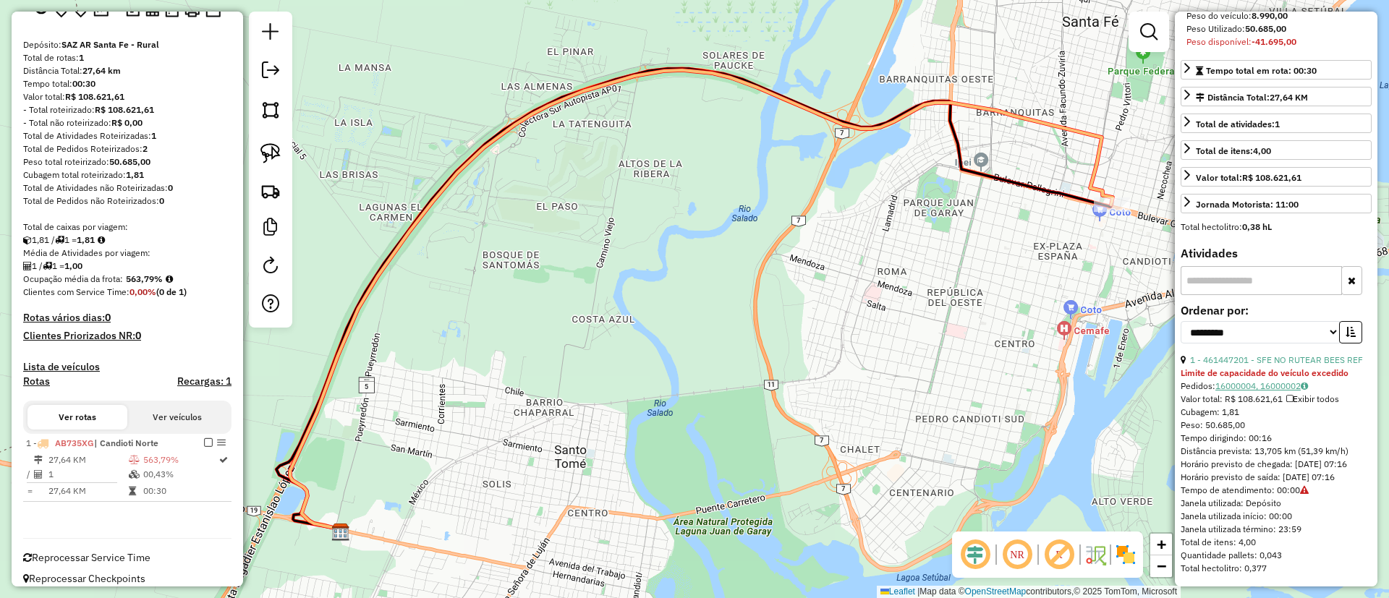
click at [1253, 381] on link "16000004, 16000002" at bounding box center [1262, 386] width 93 height 11
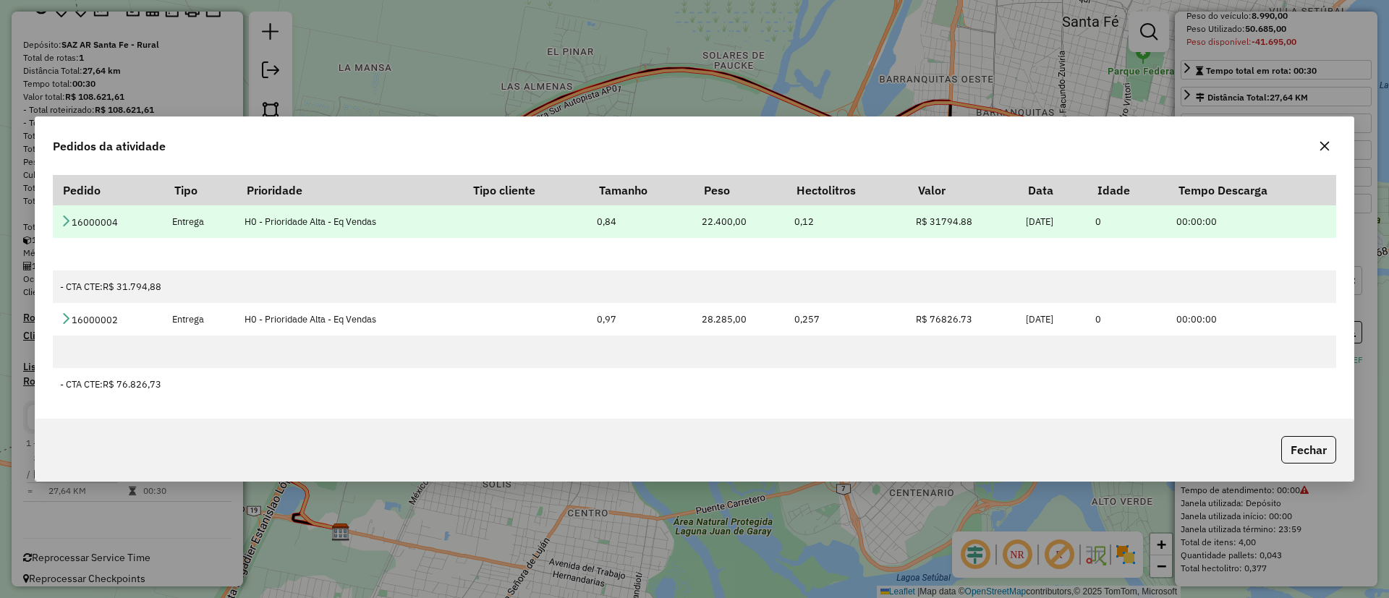
click at [72, 224] on td "16000004" at bounding box center [109, 221] width 112 height 33
click at [66, 218] on icon at bounding box center [66, 221] width 12 height 12
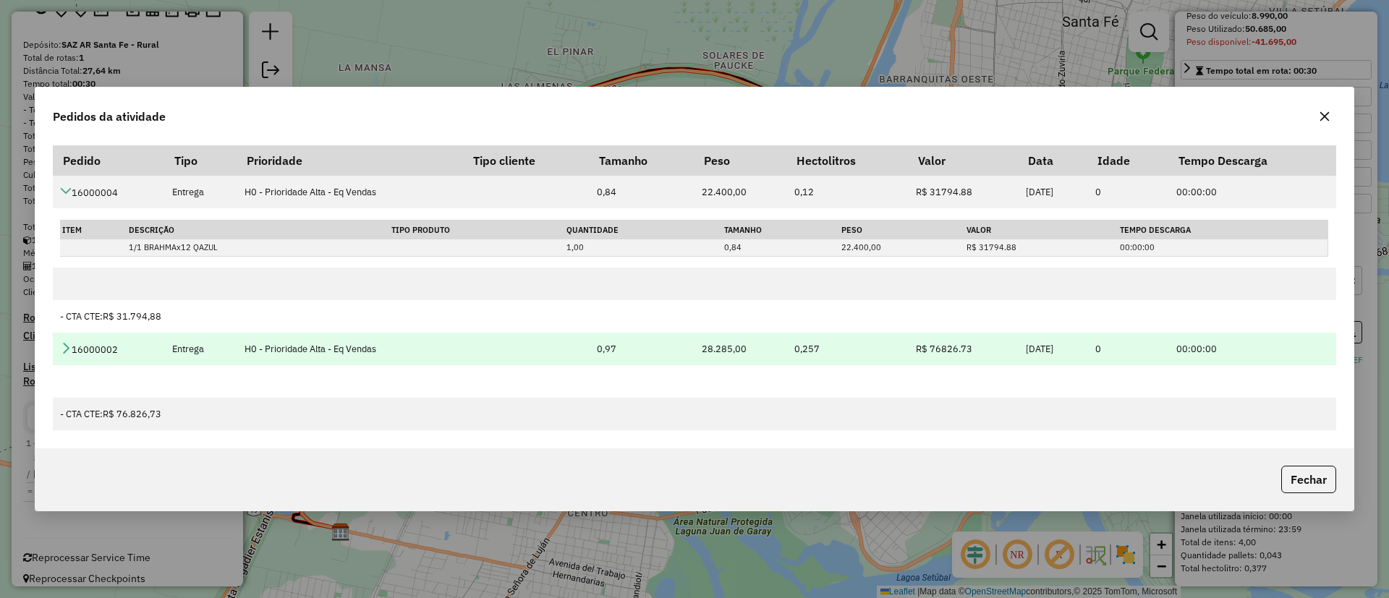
click at [63, 342] on icon at bounding box center [66, 348] width 12 height 12
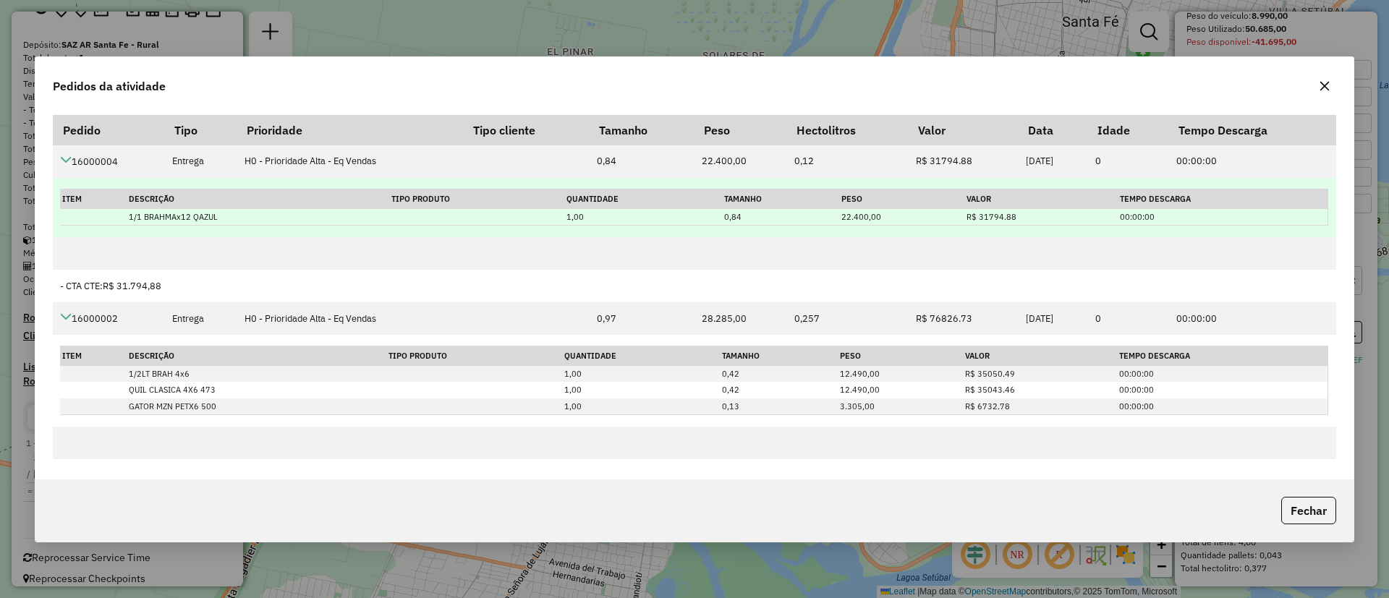
drag, startPoint x: 556, startPoint y: 215, endPoint x: 594, endPoint y: 217, distance: 38.4
click at [594, 217] on tr "1/1 BRAHMAx12 QAZUL 1,00 0,84 22.400,00 R$ 31794.88 00:00:00" at bounding box center [694, 217] width 1268 height 17
click at [591, 217] on td "1,00" at bounding box center [643, 217] width 158 height 17
drag, startPoint x: 564, startPoint y: 216, endPoint x: 585, endPoint y: 219, distance: 21.1
click at [585, 219] on td "1,00" at bounding box center [643, 217] width 158 height 17
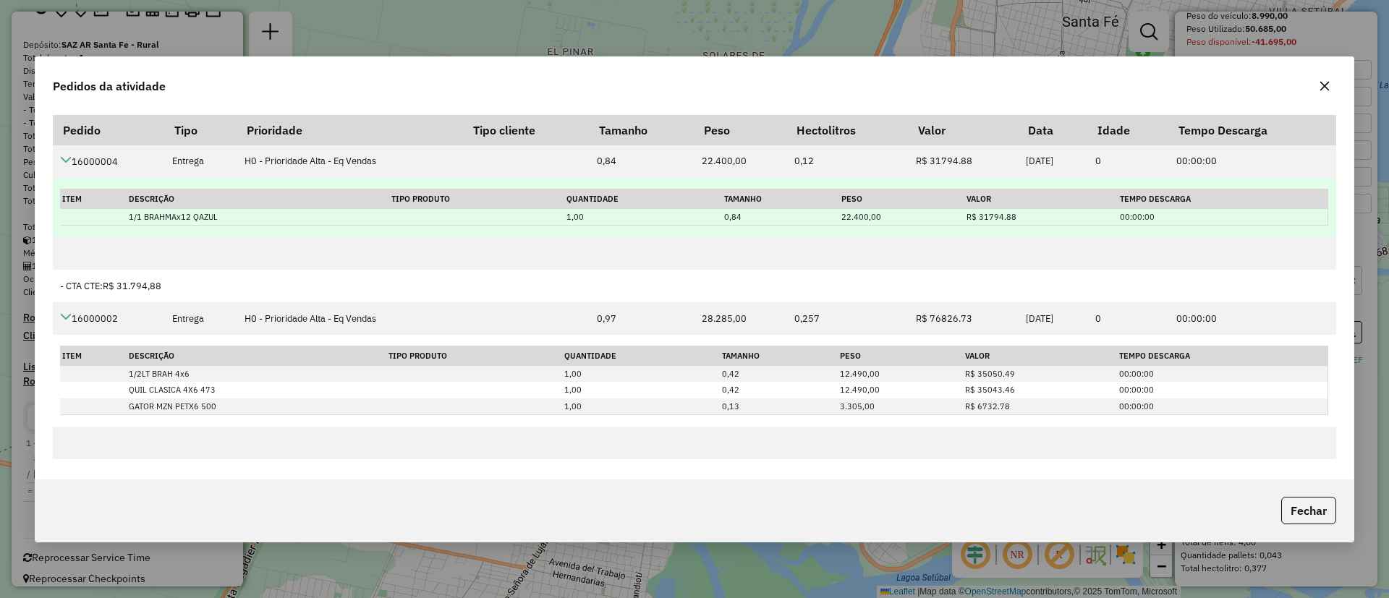
click at [705, 216] on td "1,00" at bounding box center [643, 217] width 158 height 17
drag, startPoint x: 716, startPoint y: 215, endPoint x: 751, endPoint y: 216, distance: 34.8
click at [751, 216] on tr "1/1 BRAHMAx12 QAZUL 1,00 0,84 22.400,00 R$ 31794.88 00:00:00" at bounding box center [694, 217] width 1268 height 17
click at [847, 216] on td "22.400,00" at bounding box center [901, 217] width 125 height 17
drag, startPoint x: 845, startPoint y: 216, endPoint x: 891, endPoint y: 217, distance: 46.3
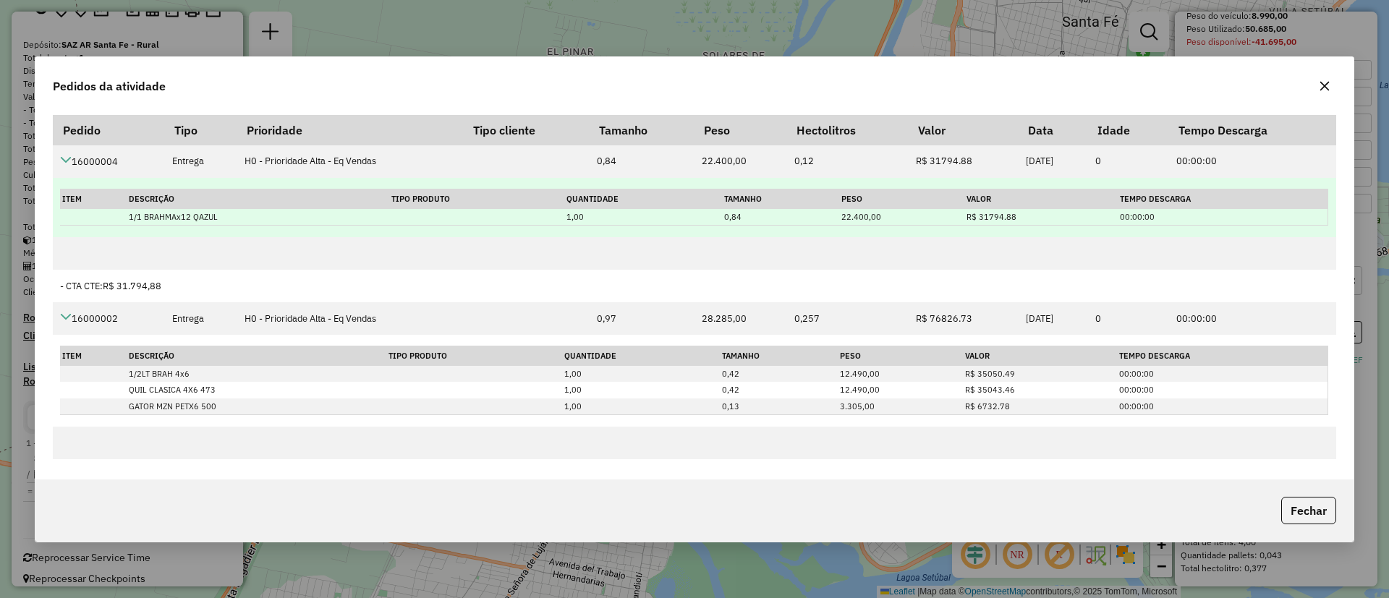
click at [891, 217] on td "22.400,00" at bounding box center [901, 217] width 125 height 17
click at [889, 215] on td "22.400,00" at bounding box center [901, 217] width 125 height 17
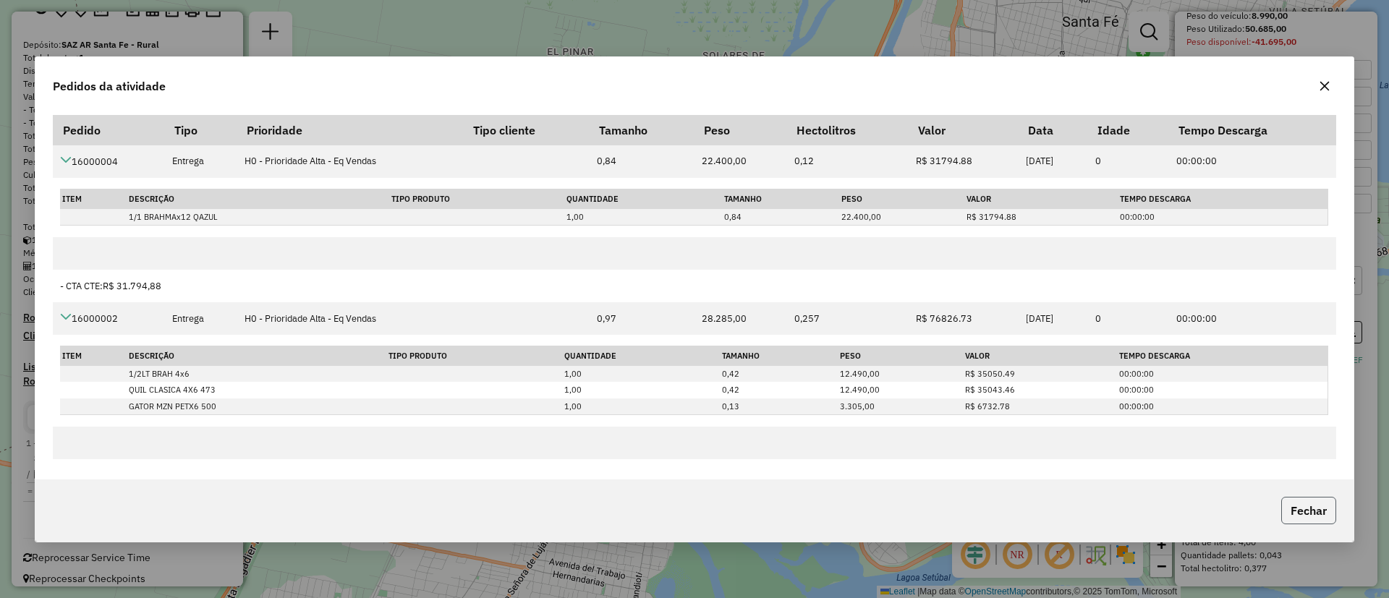
click at [1321, 509] on button "Fechar" at bounding box center [1308, 510] width 55 height 27
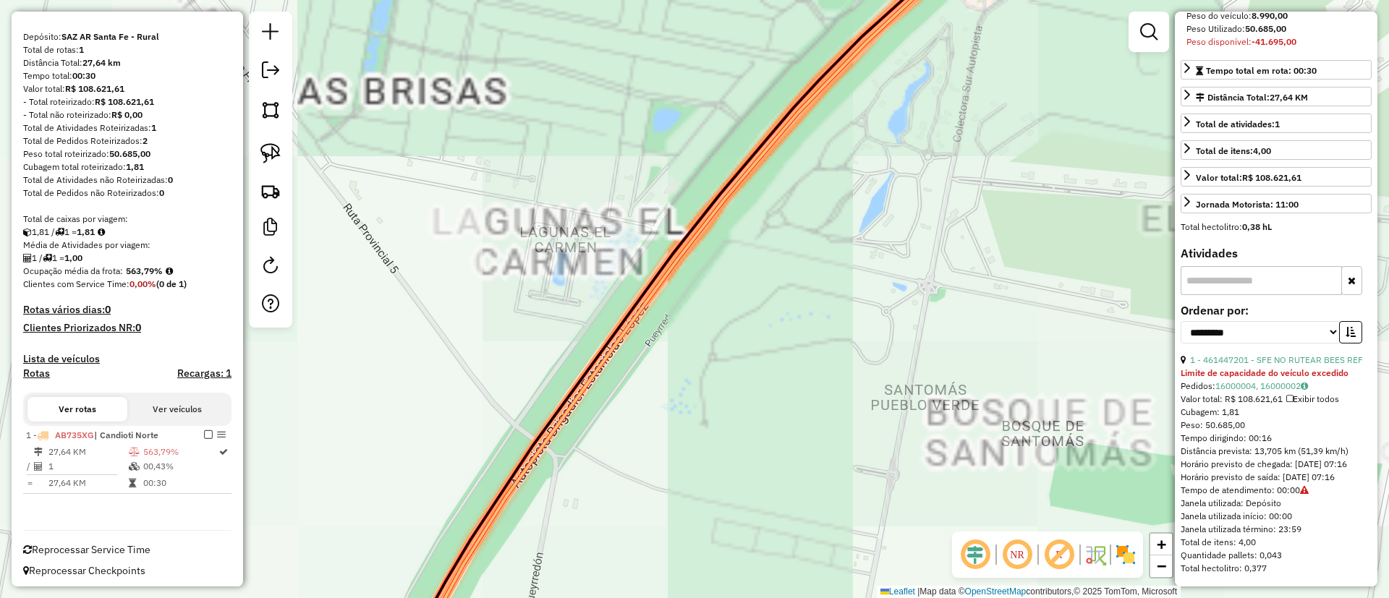
scroll to position [120, 0]
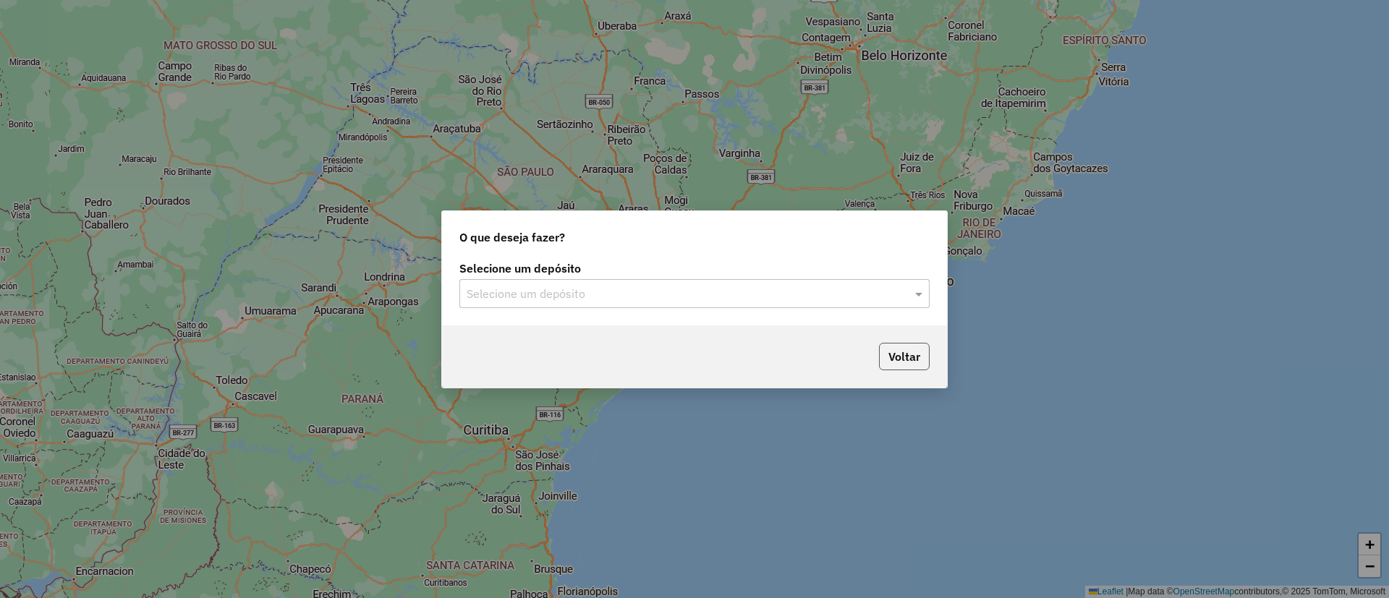
click at [889, 358] on button "Voltar" at bounding box center [904, 356] width 51 height 27
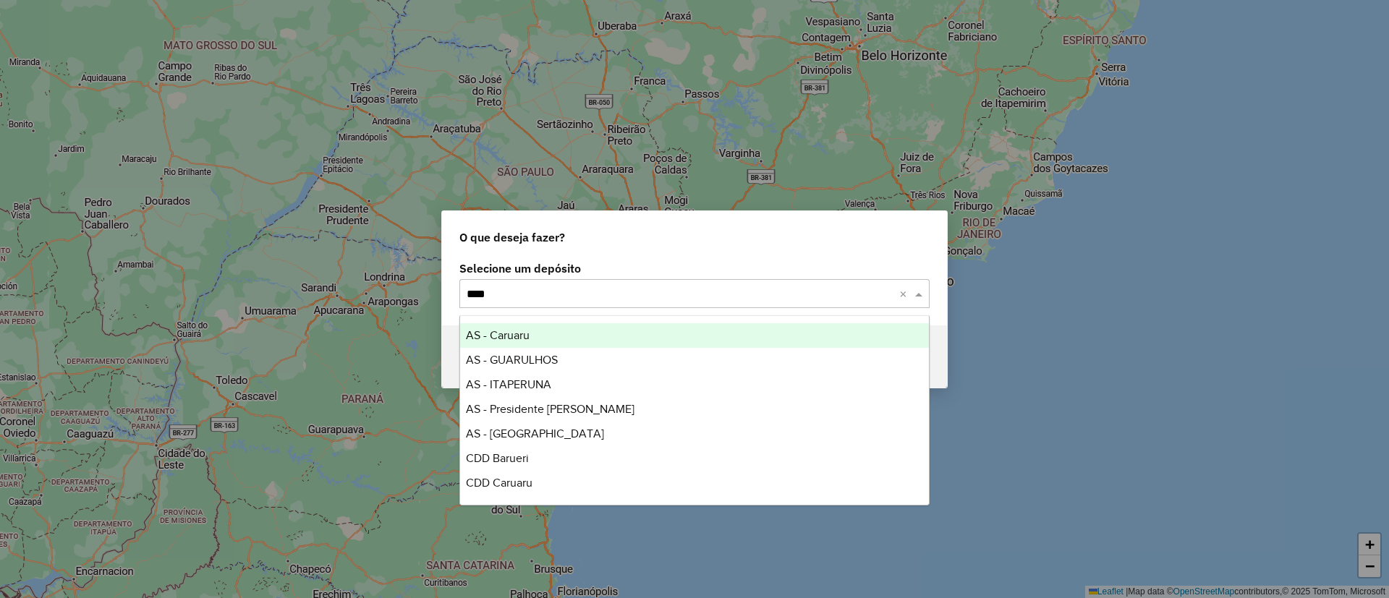
type input "*****"
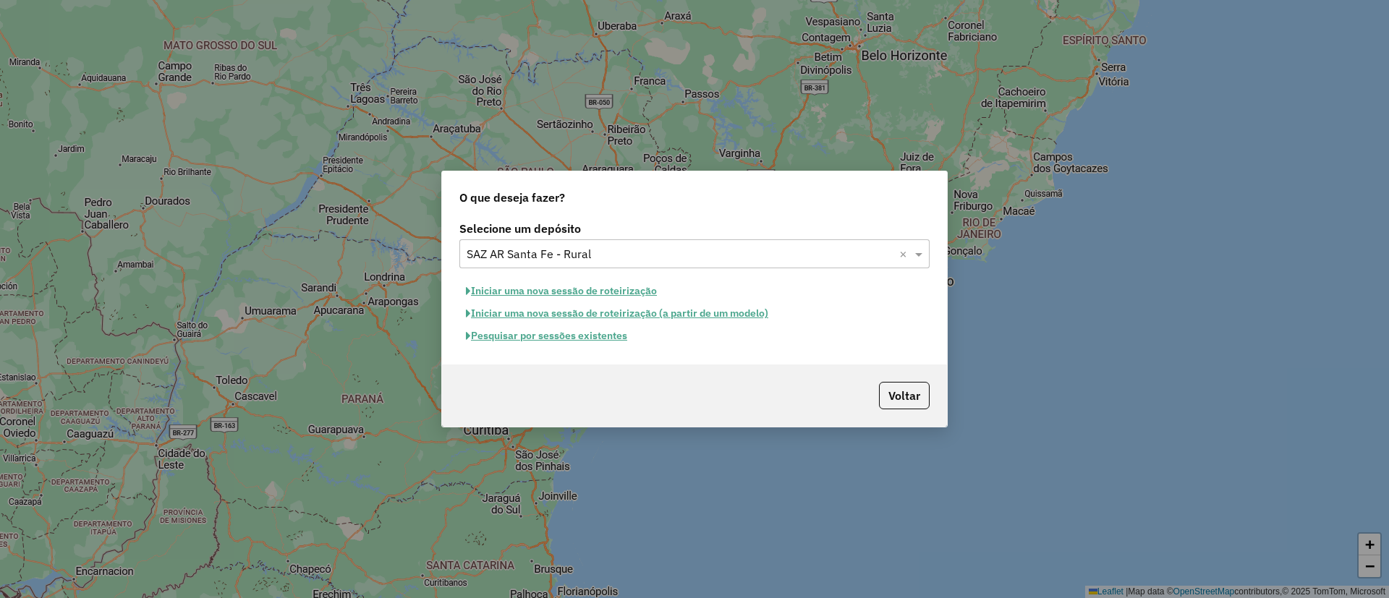
click at [602, 336] on button "Pesquisar por sessões existentes" at bounding box center [546, 336] width 174 height 22
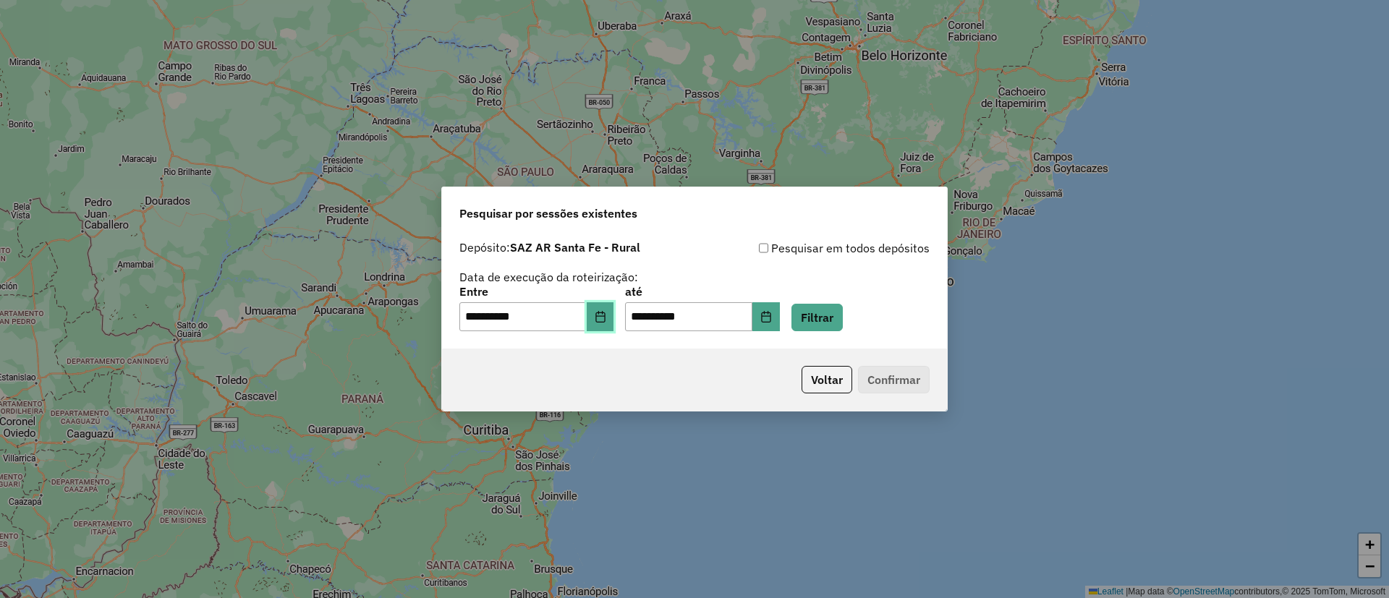
click at [605, 317] on icon "Choose Date" at bounding box center [599, 317] width 9 height 12
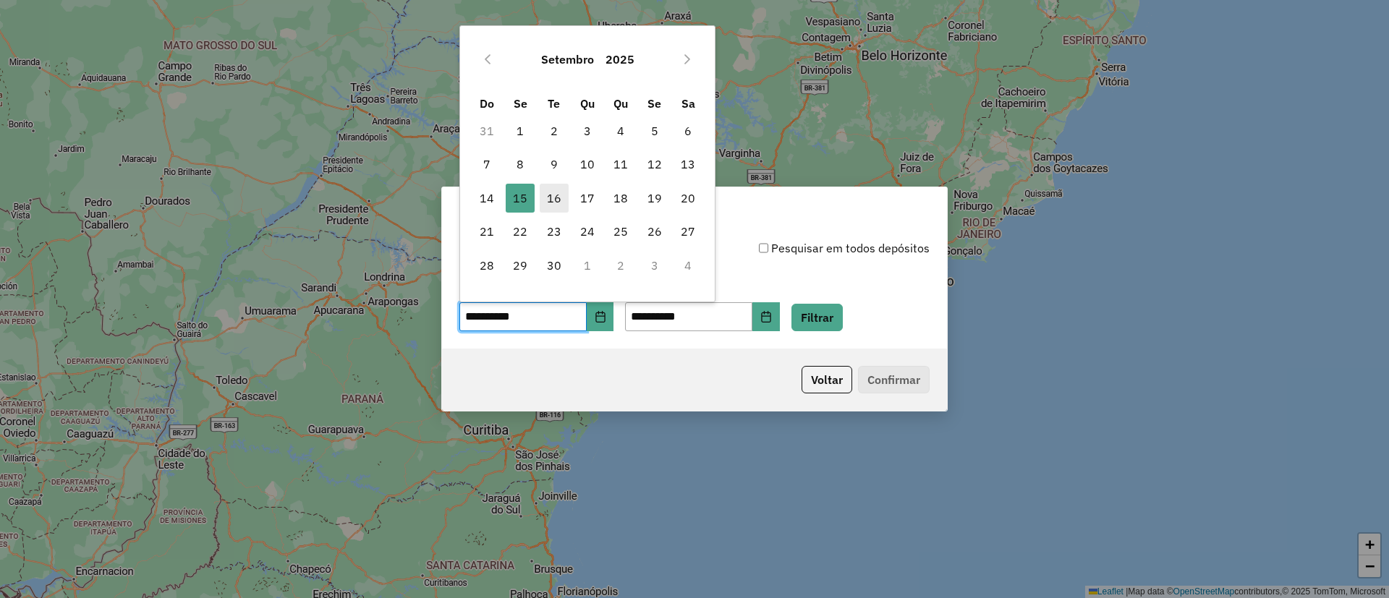
click at [548, 190] on span "16" at bounding box center [554, 198] width 29 height 29
type input "**********"
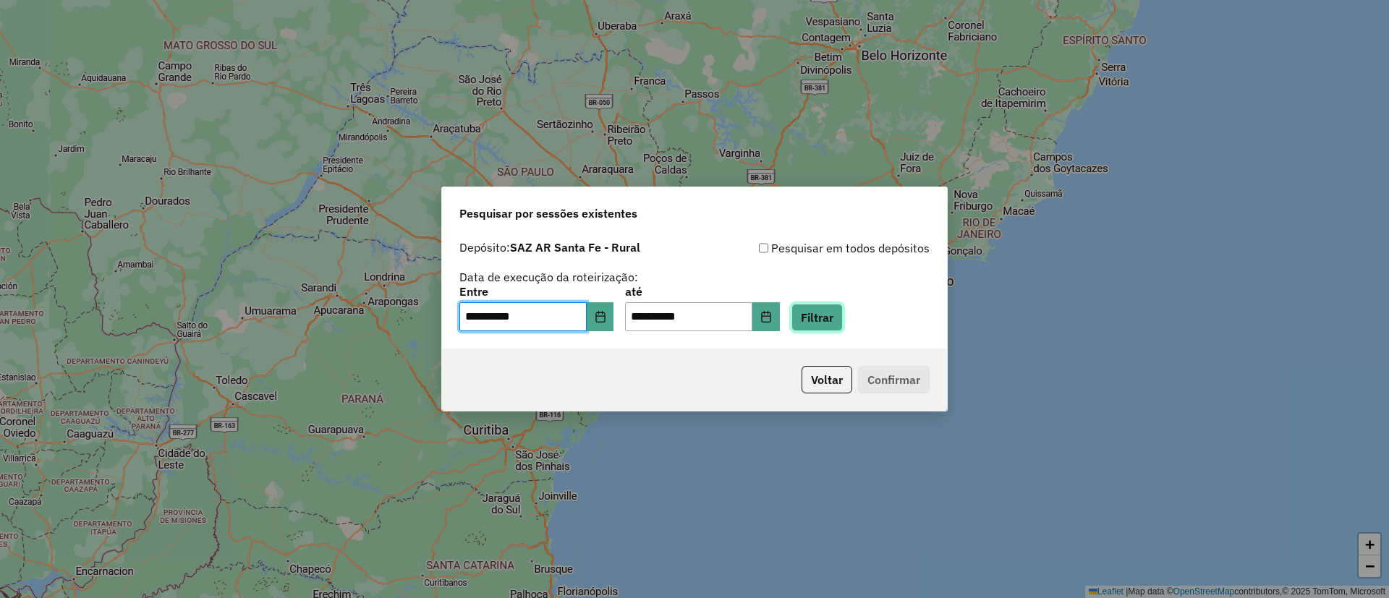
click at [839, 308] on button "Filtrar" at bounding box center [817, 317] width 51 height 27
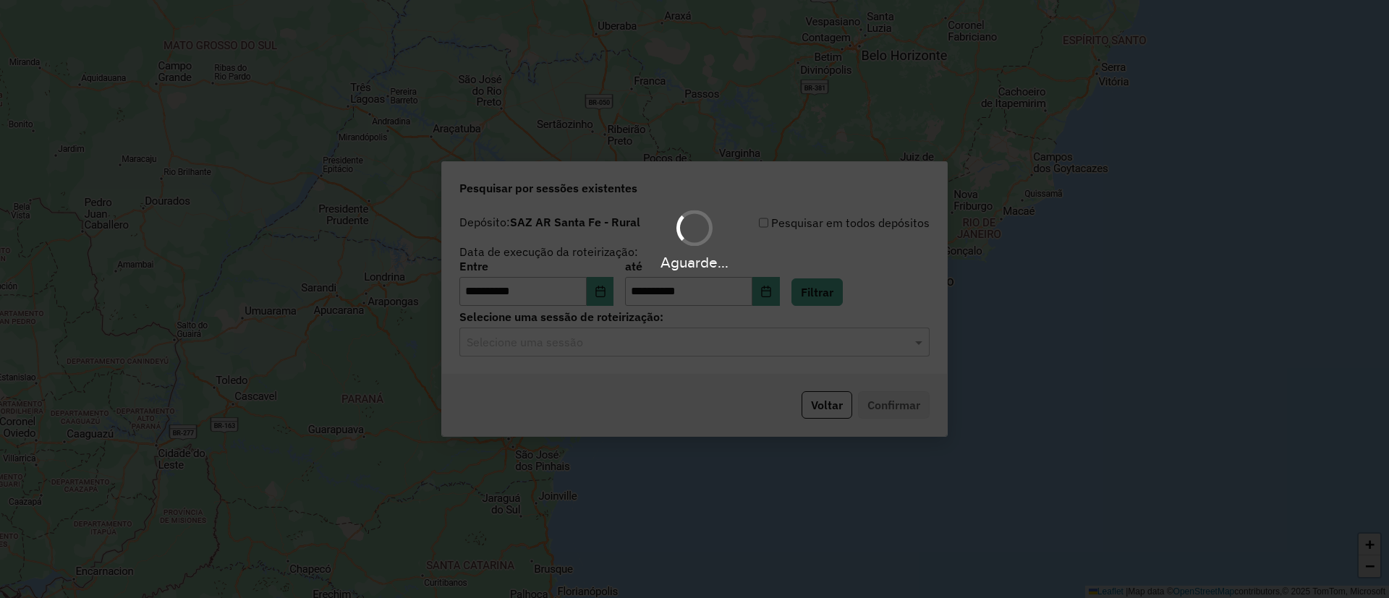
click at [653, 342] on div "Aguarde..." at bounding box center [694, 299] width 1389 height 598
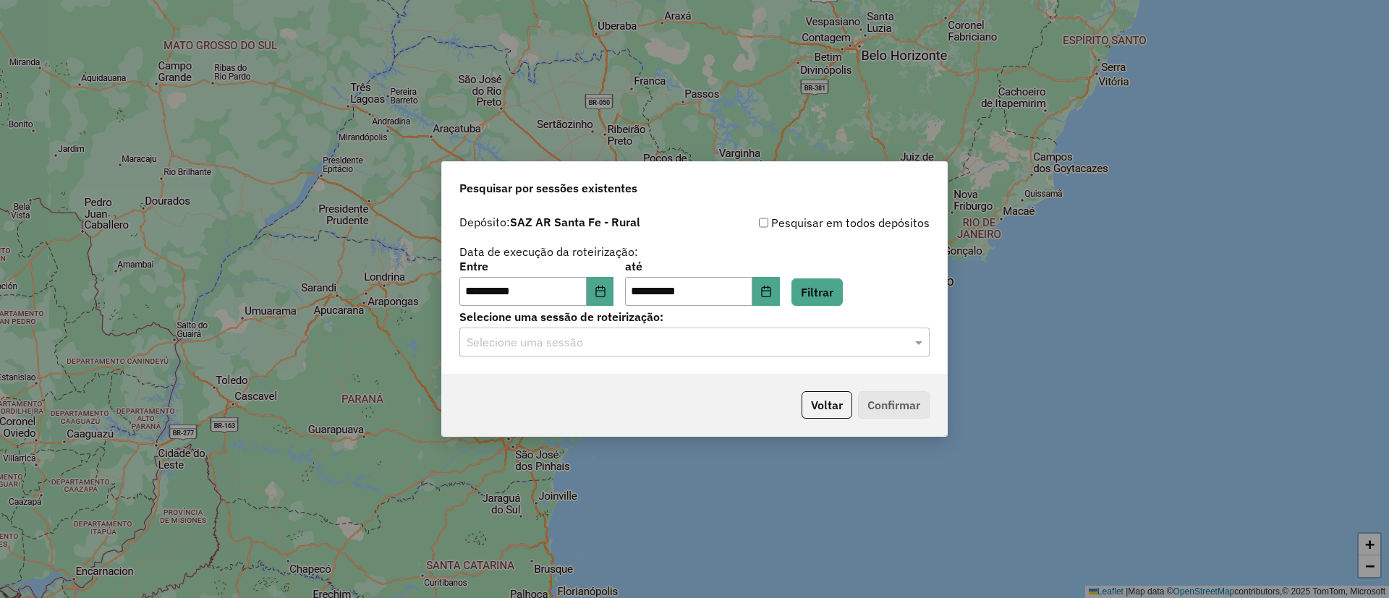
click at [653, 342] on input "text" at bounding box center [680, 342] width 427 height 17
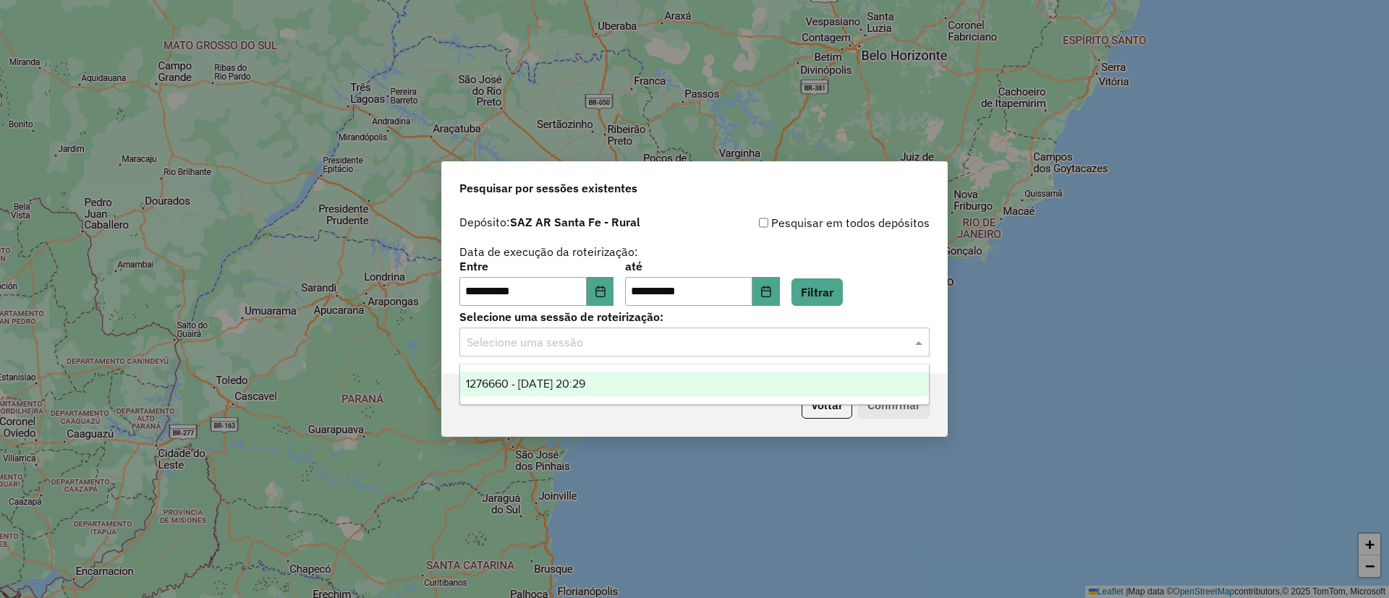
click at [667, 376] on div "1276660 - 16/09/2025 20:29" at bounding box center [694, 384] width 469 height 25
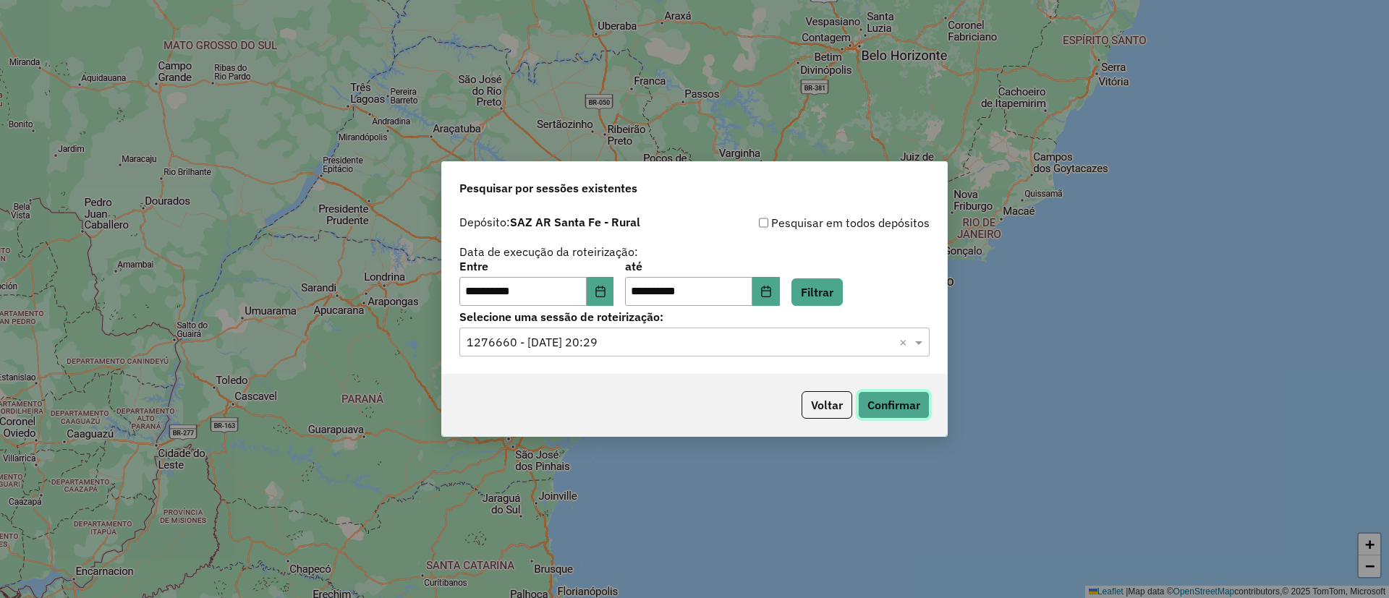
click at [860, 402] on button "Confirmar" at bounding box center [894, 404] width 72 height 27
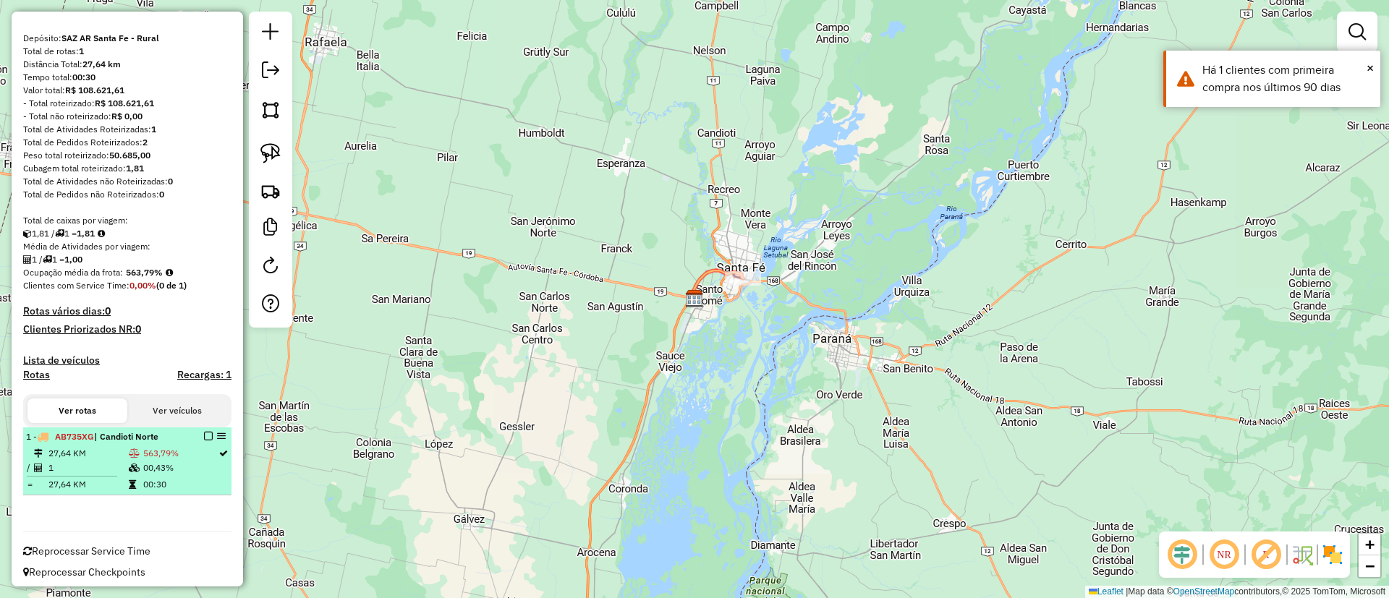
scroll to position [120, 0]
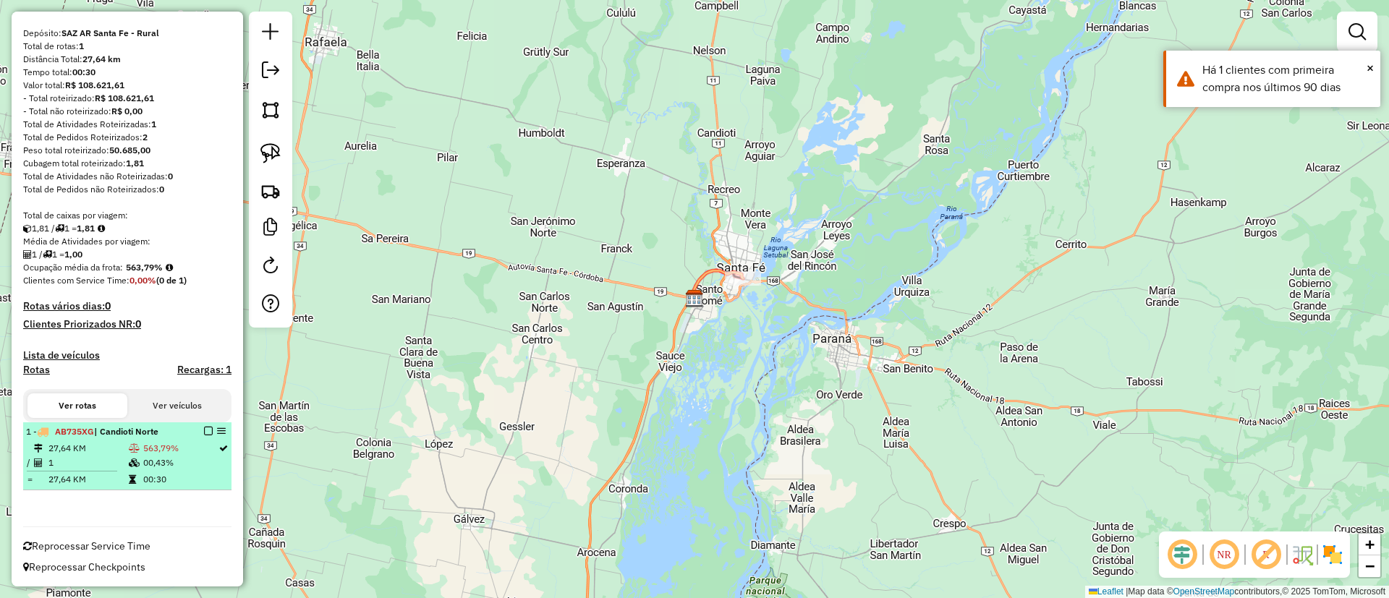
click at [207, 425] on div "1 - AB735XG | Candioti Norte" at bounding box center [127, 431] width 203 height 13
select select "**********"
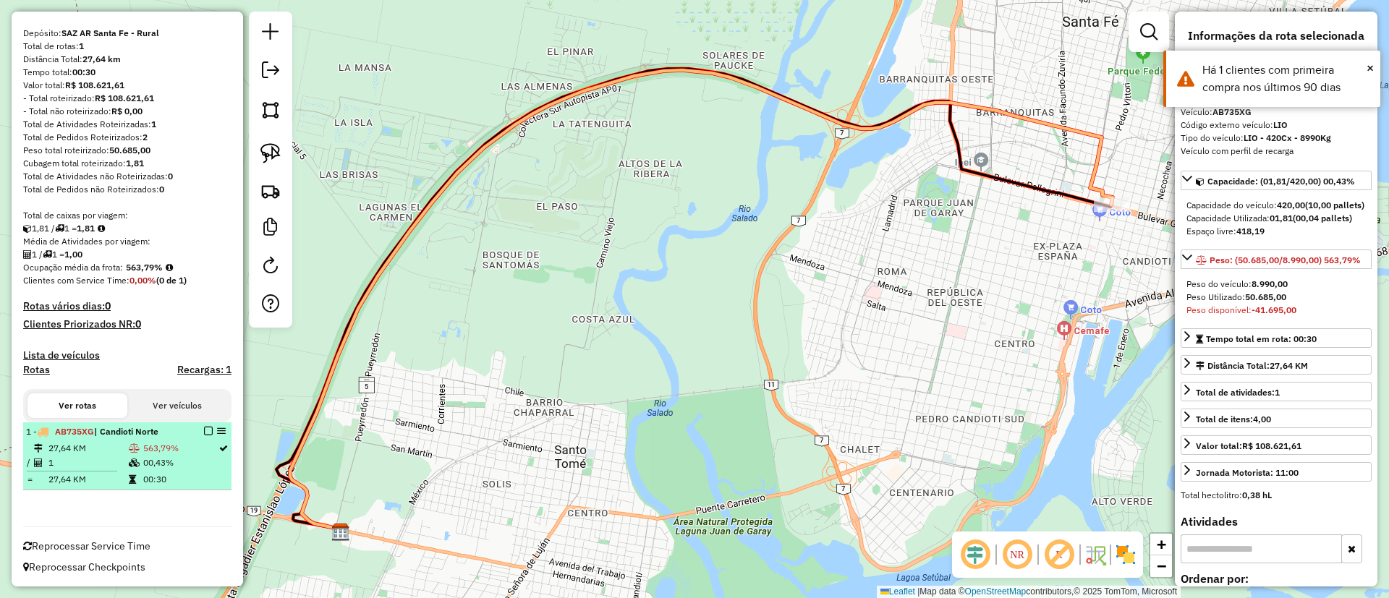
click at [206, 431] on em at bounding box center [208, 431] width 9 height 9
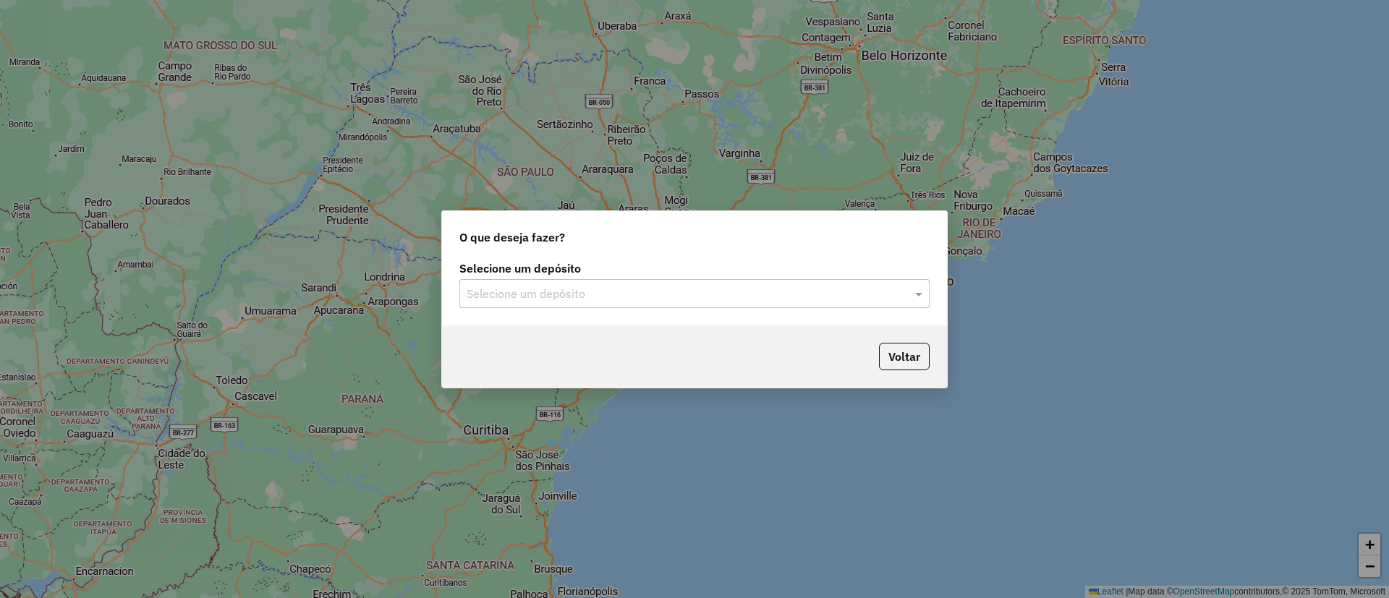
click at [579, 290] on input "text" at bounding box center [680, 294] width 427 height 17
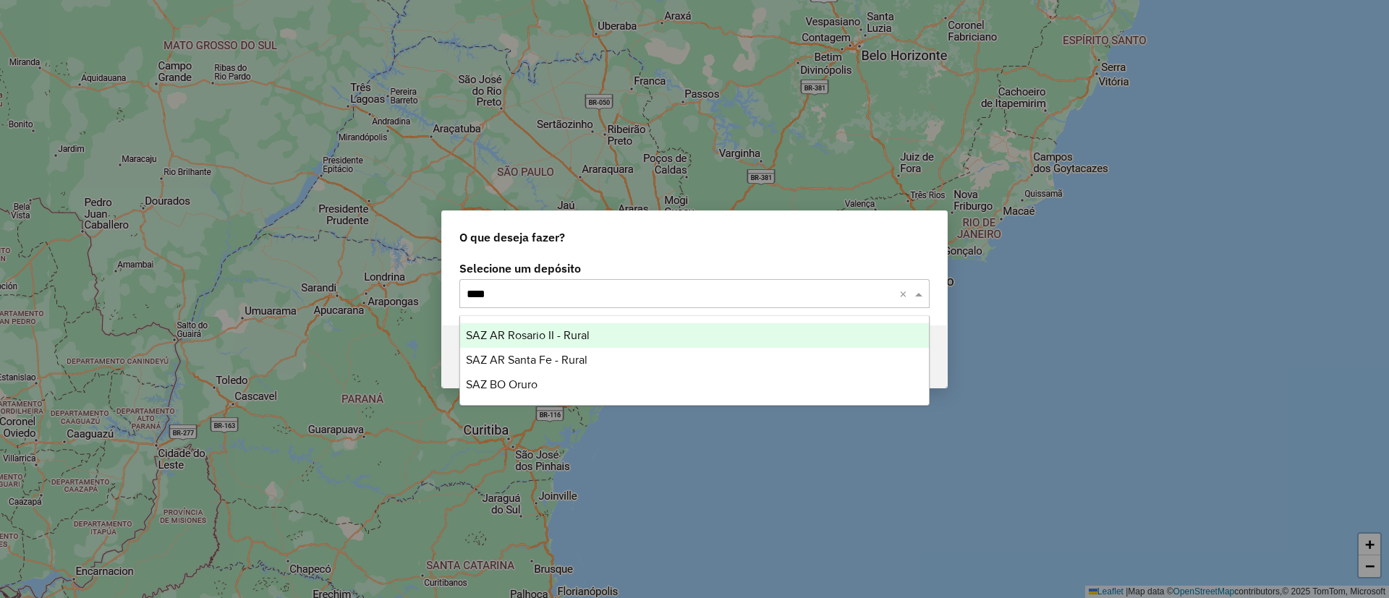
type input "*****"
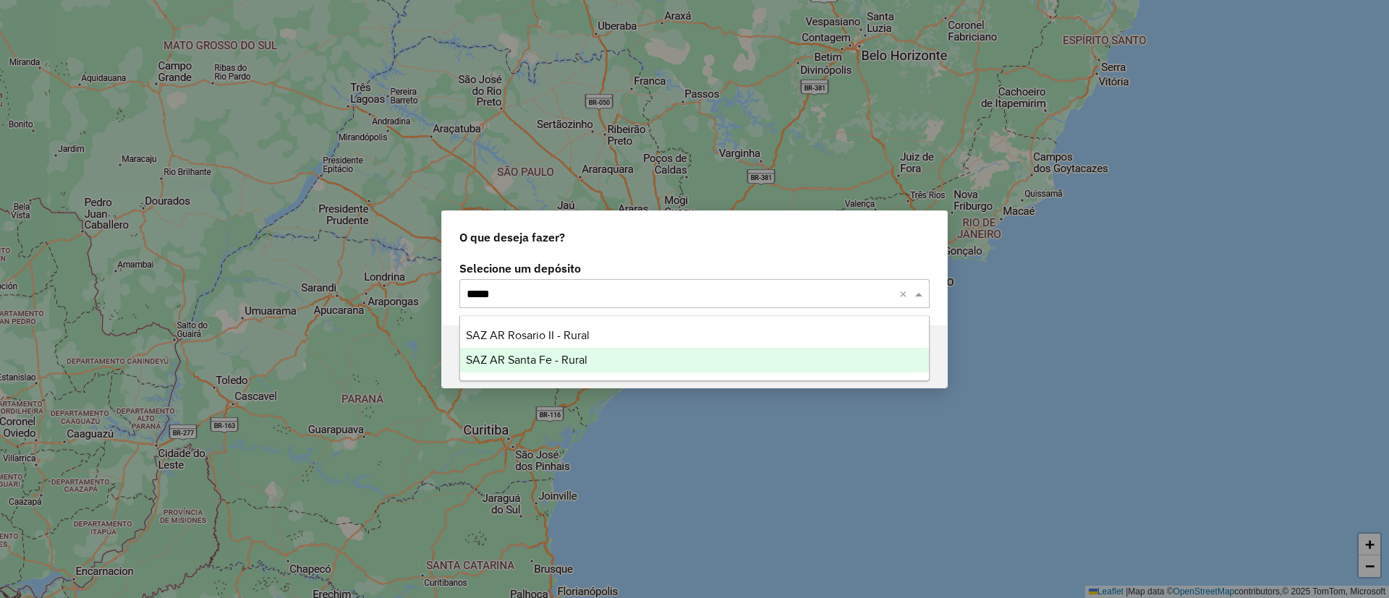
click at [669, 356] on div "SAZ AR Santa Fe - Rural" at bounding box center [694, 360] width 469 height 25
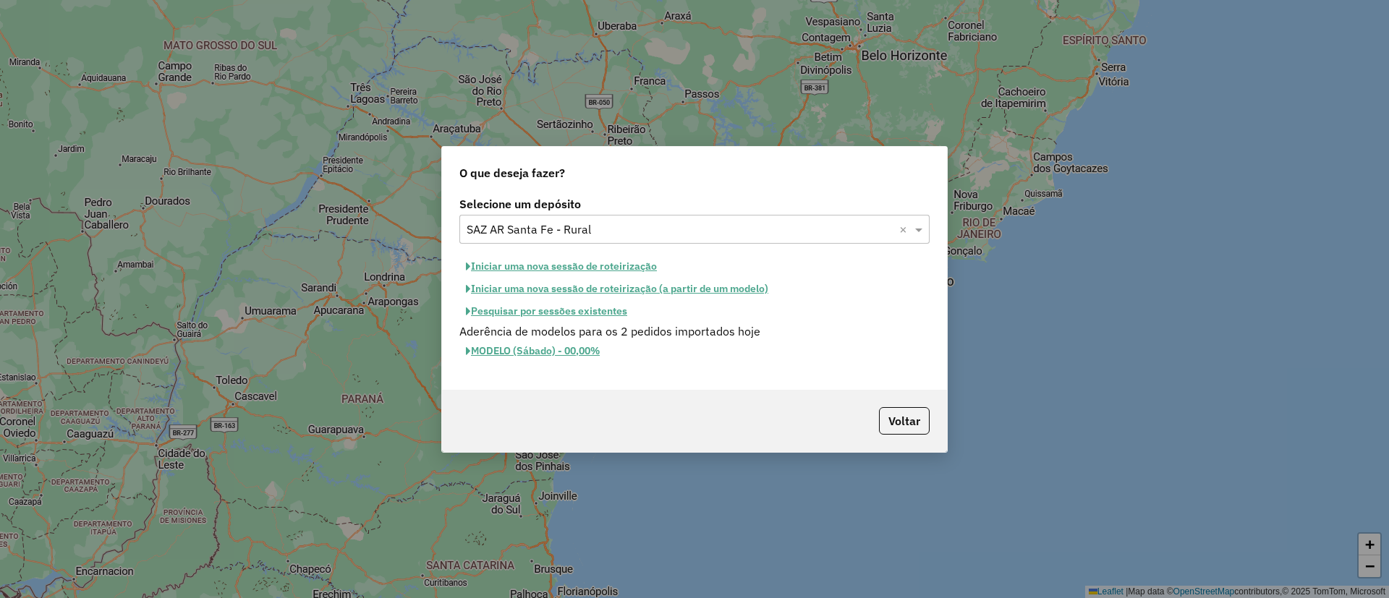
click at [587, 271] on button "Iniciar uma nova sessão de roteirização" at bounding box center [561, 266] width 204 height 22
select select "*"
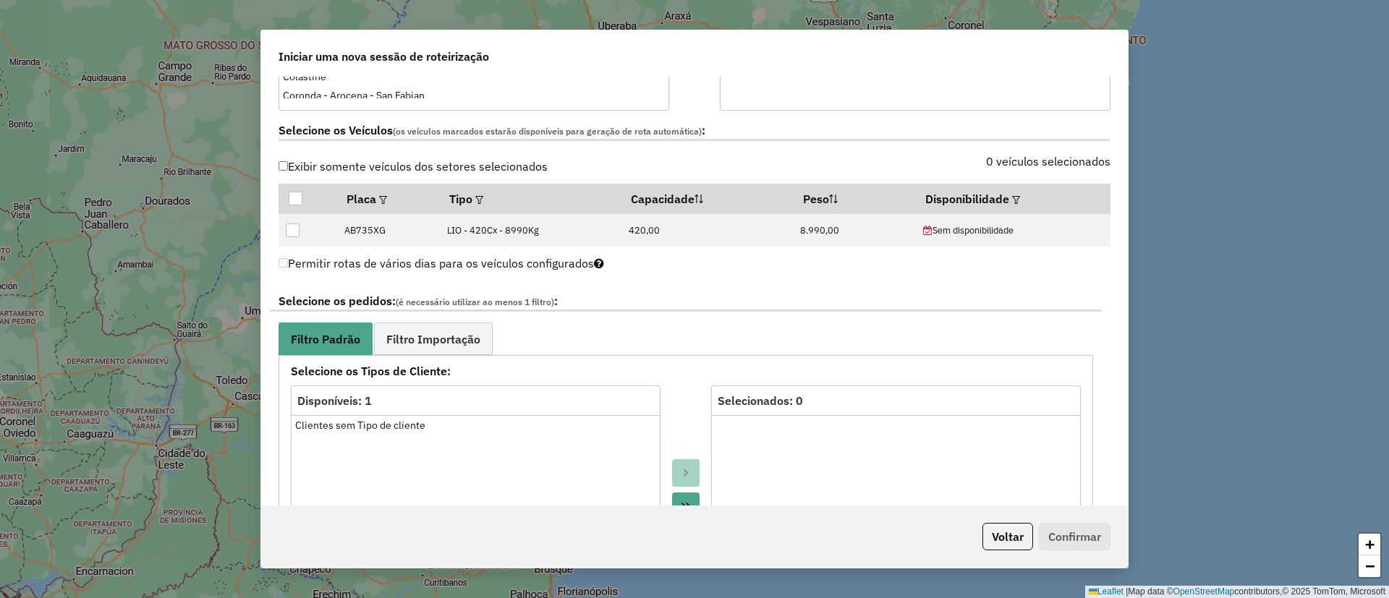
scroll to position [326, 0]
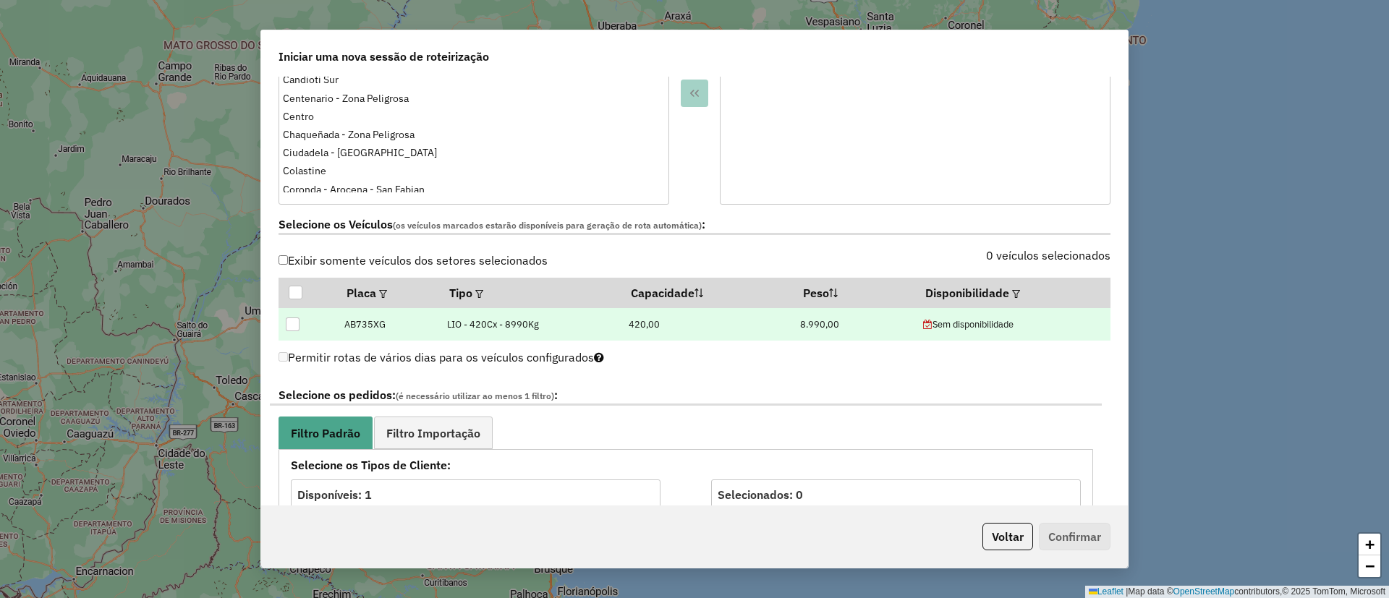
click at [292, 321] on div at bounding box center [293, 325] width 14 height 14
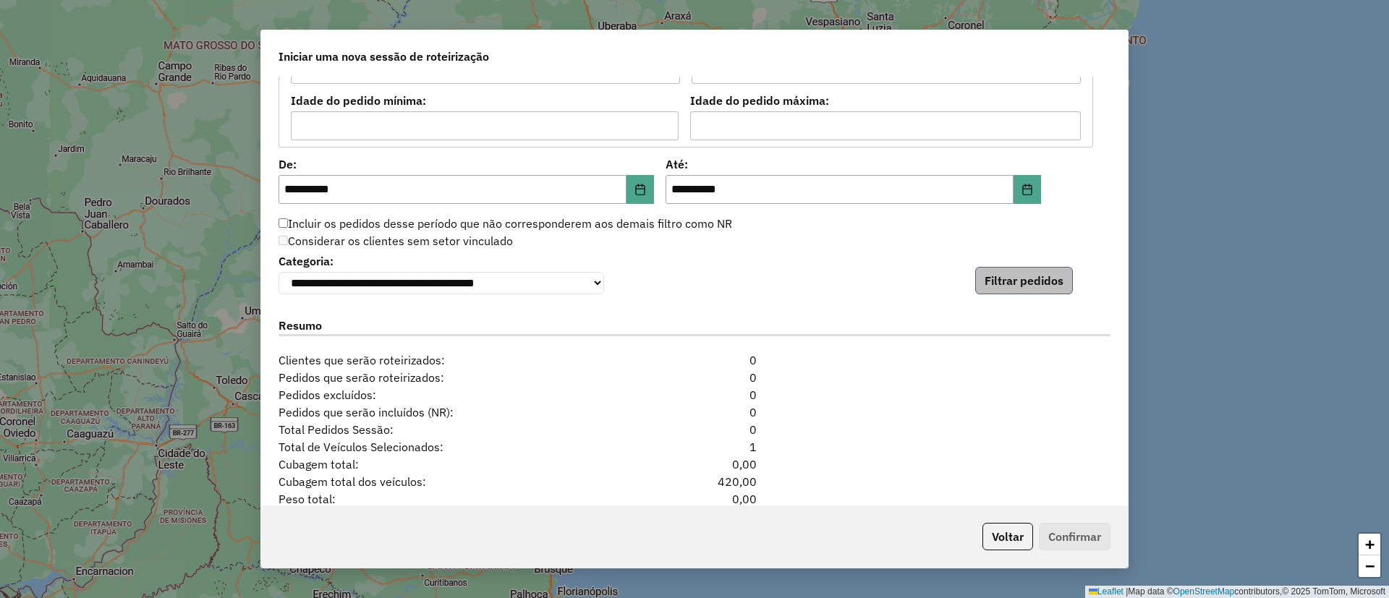
scroll to position [1194, 0]
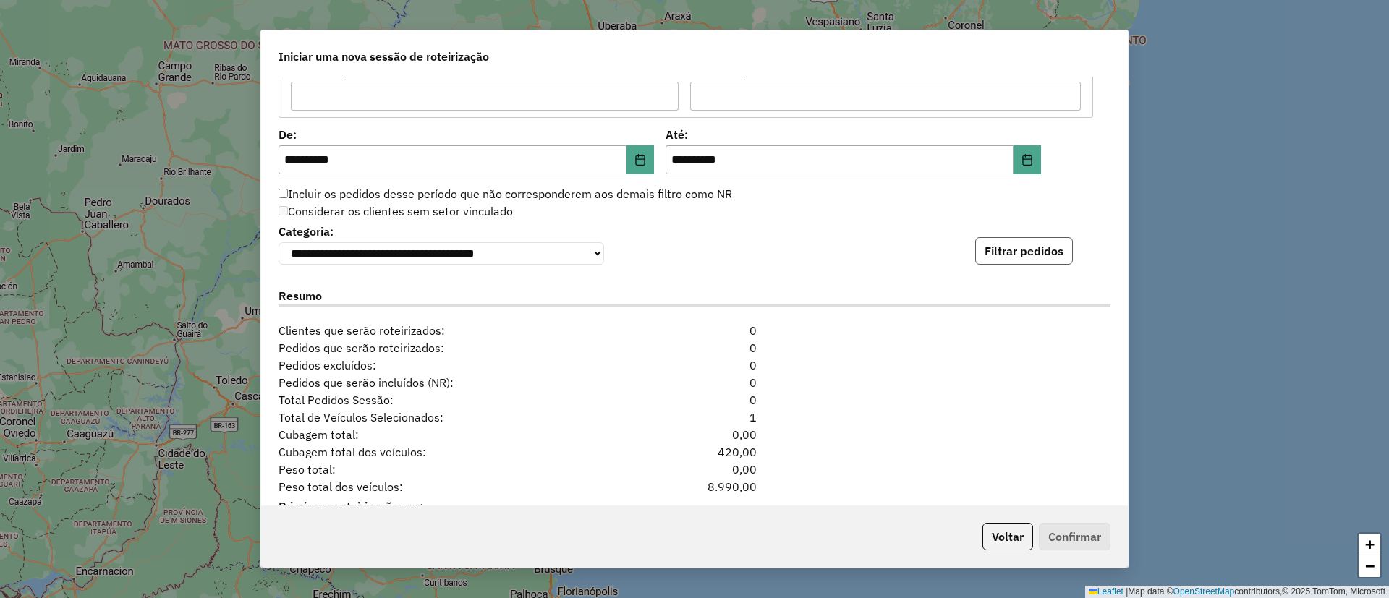
click at [978, 254] on button "Filtrar pedidos" at bounding box center [1024, 250] width 98 height 27
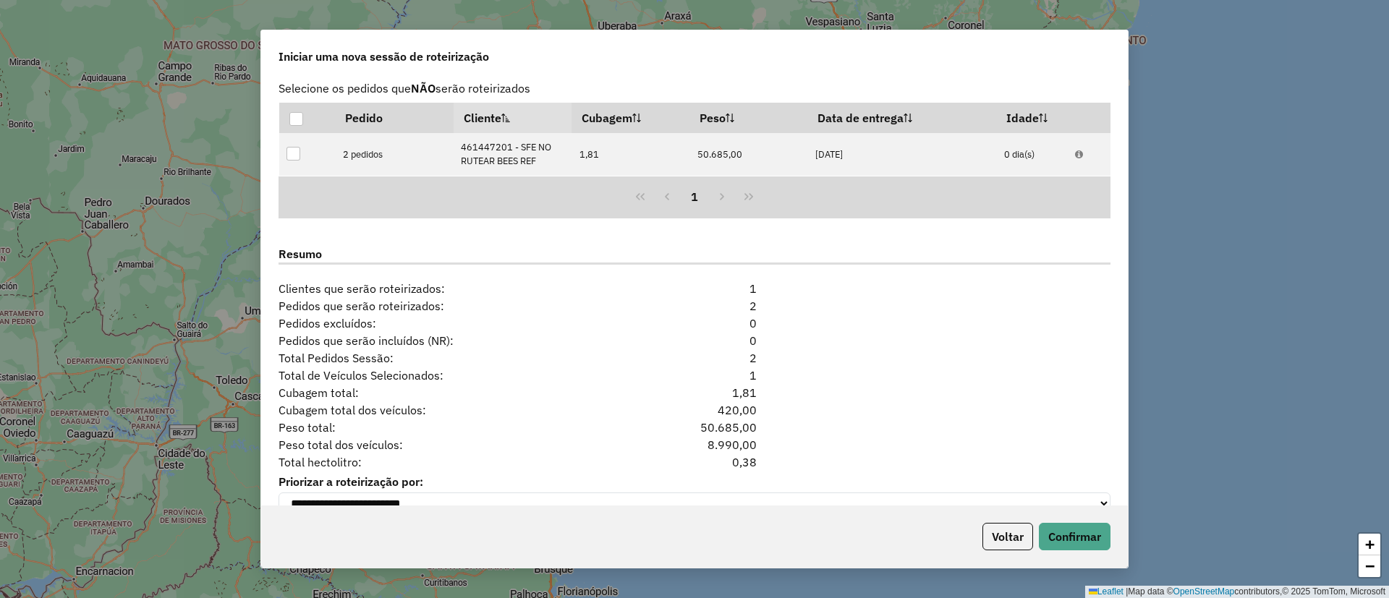
scroll to position [1457, 0]
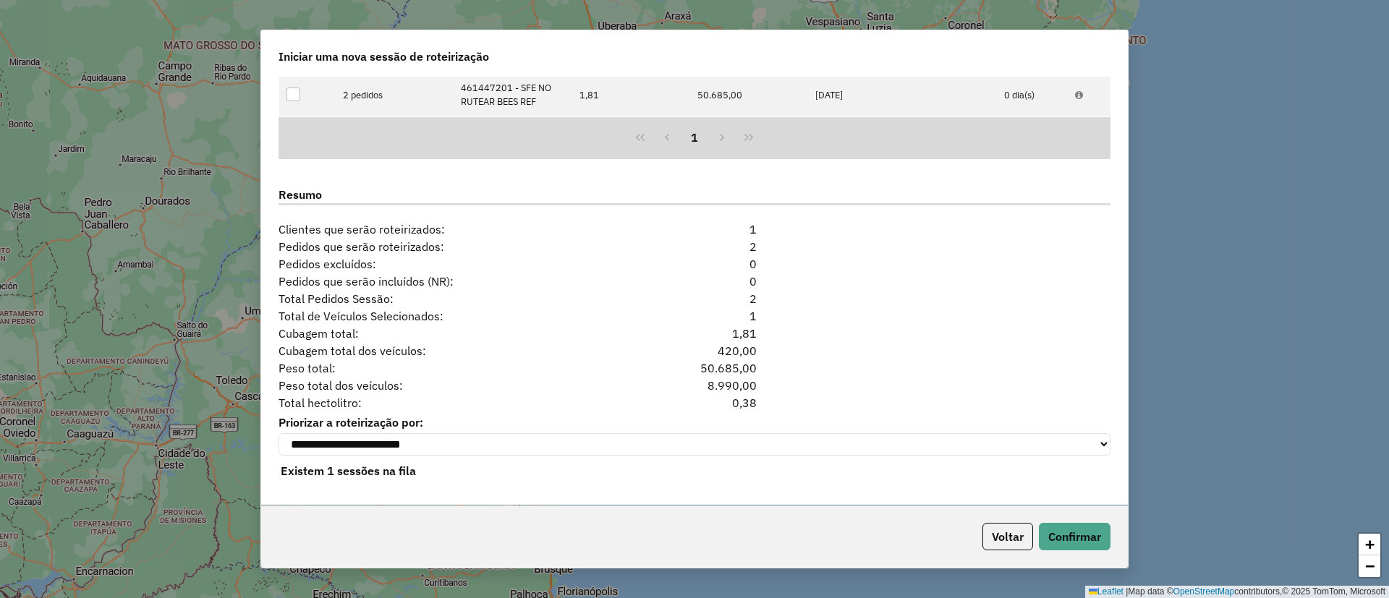
drag, startPoint x: 682, startPoint y: 362, endPoint x: 755, endPoint y: 364, distance: 72.4
click at [755, 364] on div "50.685,00" at bounding box center [695, 368] width 142 height 17
click at [696, 361] on div "50.685,00" at bounding box center [695, 368] width 142 height 17
drag, startPoint x: 696, startPoint y: 362, endPoint x: 798, endPoint y: 361, distance: 102.0
click at [798, 361] on div "Peso total: 50.685,00" at bounding box center [694, 368] width 849 height 17
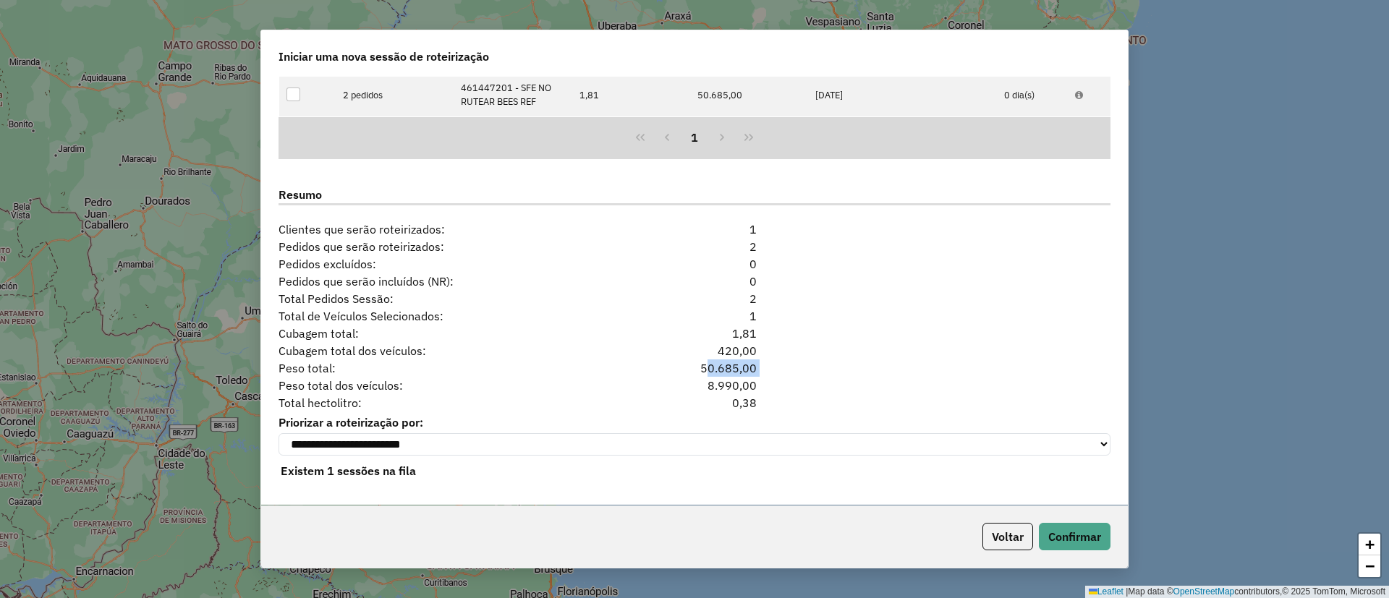
click at [698, 368] on div "50.685,00" at bounding box center [695, 368] width 142 height 17
drag, startPoint x: 696, startPoint y: 366, endPoint x: 755, endPoint y: 363, distance: 59.4
click at [755, 363] on div "50.685,00" at bounding box center [695, 368] width 142 height 17
click at [685, 363] on div "50.685,00" at bounding box center [695, 368] width 142 height 17
drag, startPoint x: 715, startPoint y: 365, endPoint x: 758, endPoint y: 367, distance: 42.7
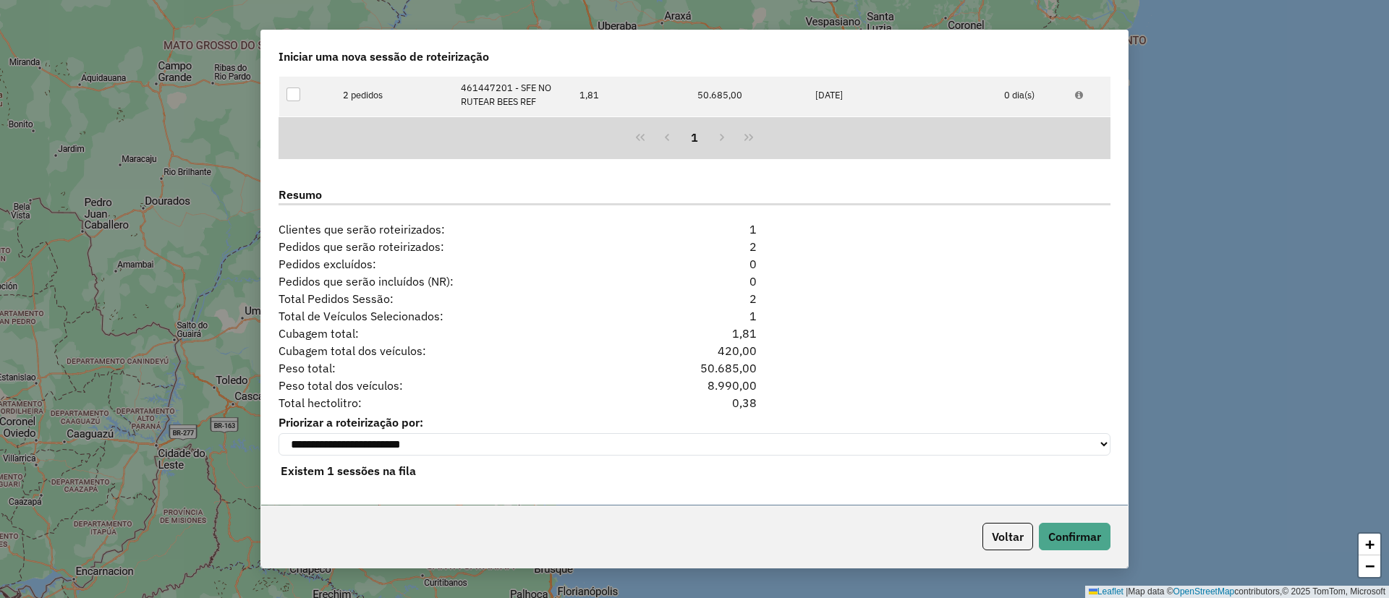
click at [758, 367] on div "50.685,00" at bounding box center [695, 368] width 142 height 17
click at [700, 369] on div "50.685,00" at bounding box center [695, 368] width 142 height 17
drag, startPoint x: 700, startPoint y: 369, endPoint x: 774, endPoint y: 370, distance: 74.5
click at [774, 370] on div "Peso total: 50.685,00" at bounding box center [694, 368] width 849 height 17
click at [716, 363] on div "50.685,00" at bounding box center [695, 368] width 142 height 17
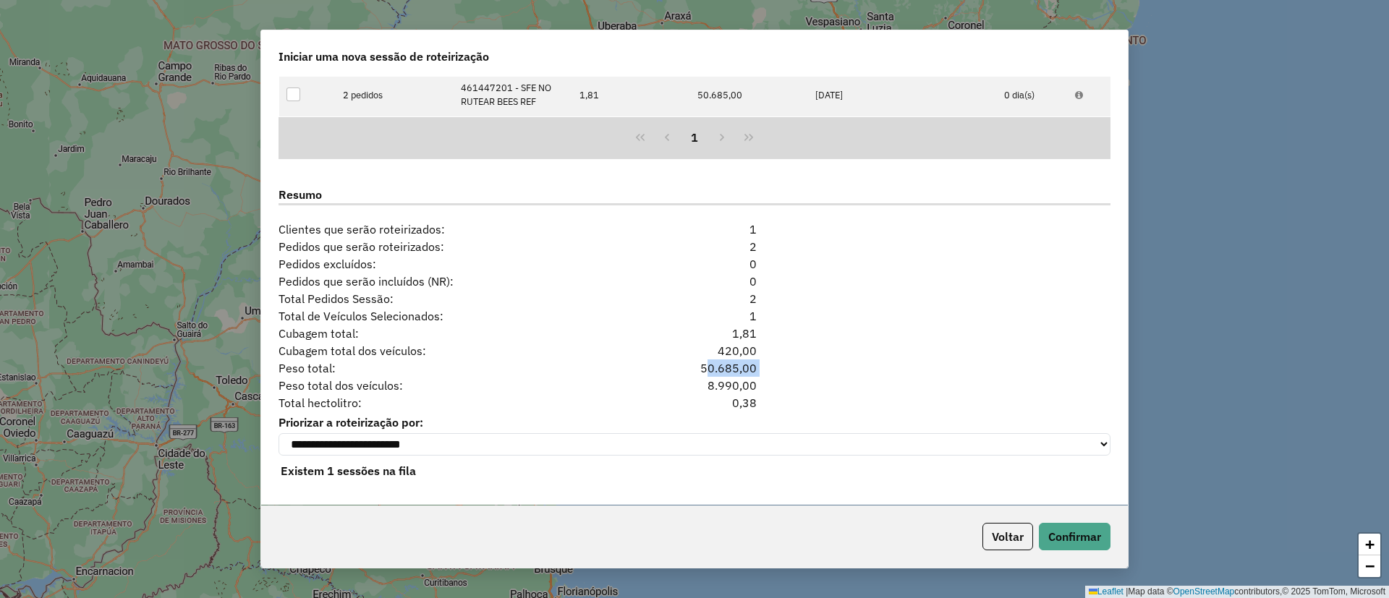
drag, startPoint x: 700, startPoint y: 363, endPoint x: 745, endPoint y: 360, distance: 45.0
click at [759, 368] on div "50.685,00" at bounding box center [695, 368] width 142 height 17
click at [1057, 538] on button "Confirmar" at bounding box center [1075, 536] width 72 height 27
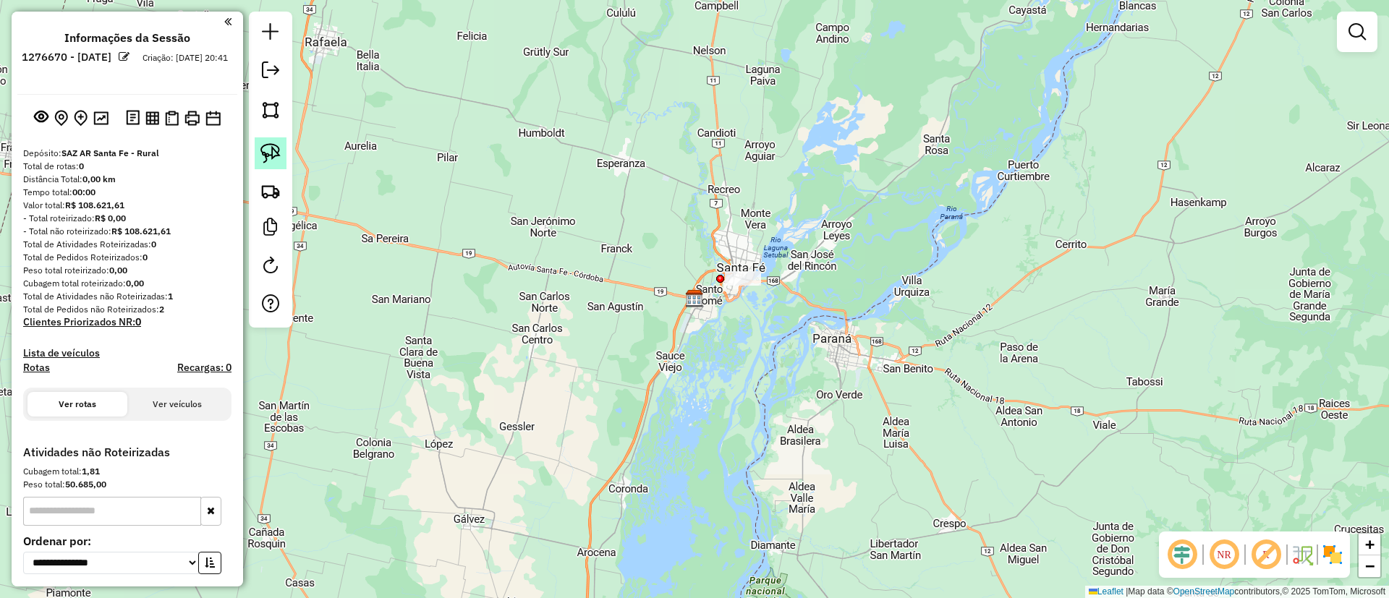
click at [273, 153] on img at bounding box center [270, 153] width 20 height 20
drag, startPoint x: 711, startPoint y: 284, endPoint x: 792, endPoint y: 275, distance: 81.5
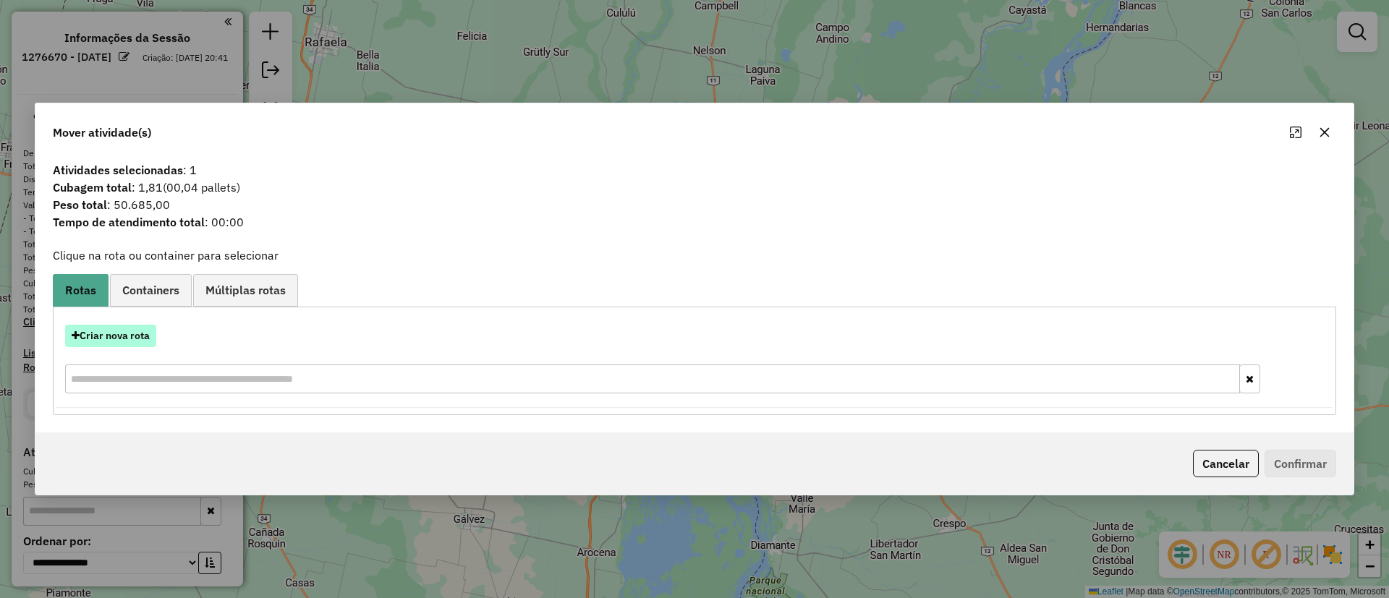
click at [108, 334] on button "Criar nova rota" at bounding box center [110, 336] width 91 height 22
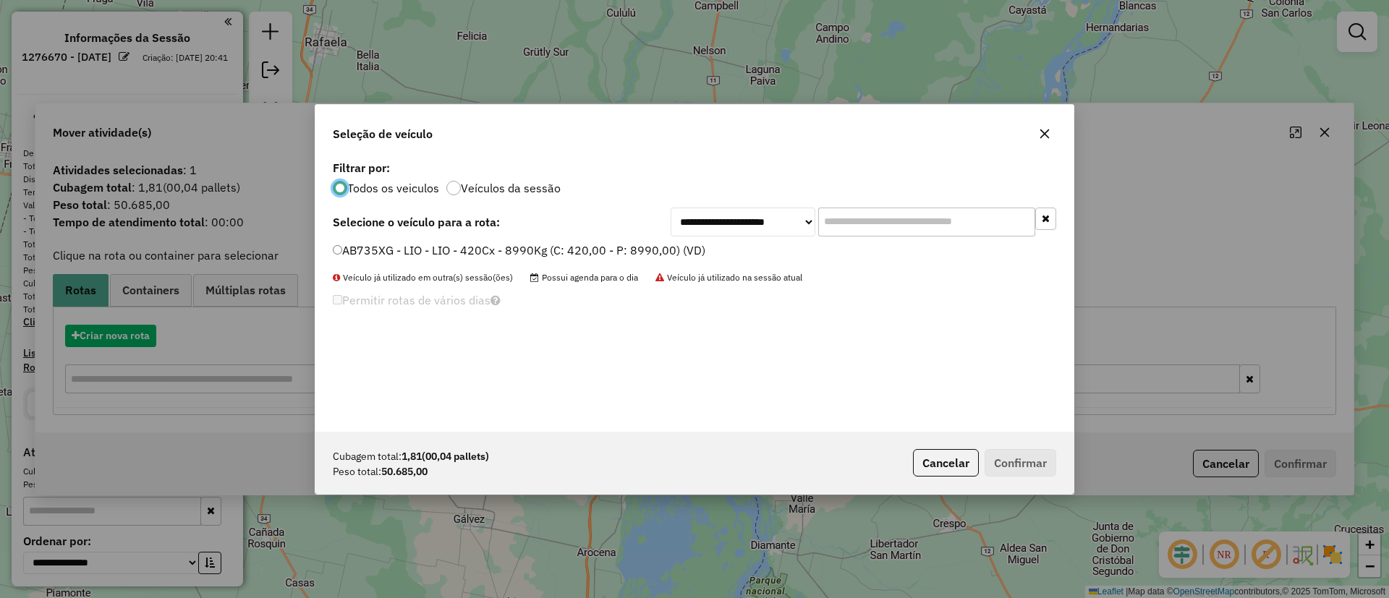
scroll to position [8, 4]
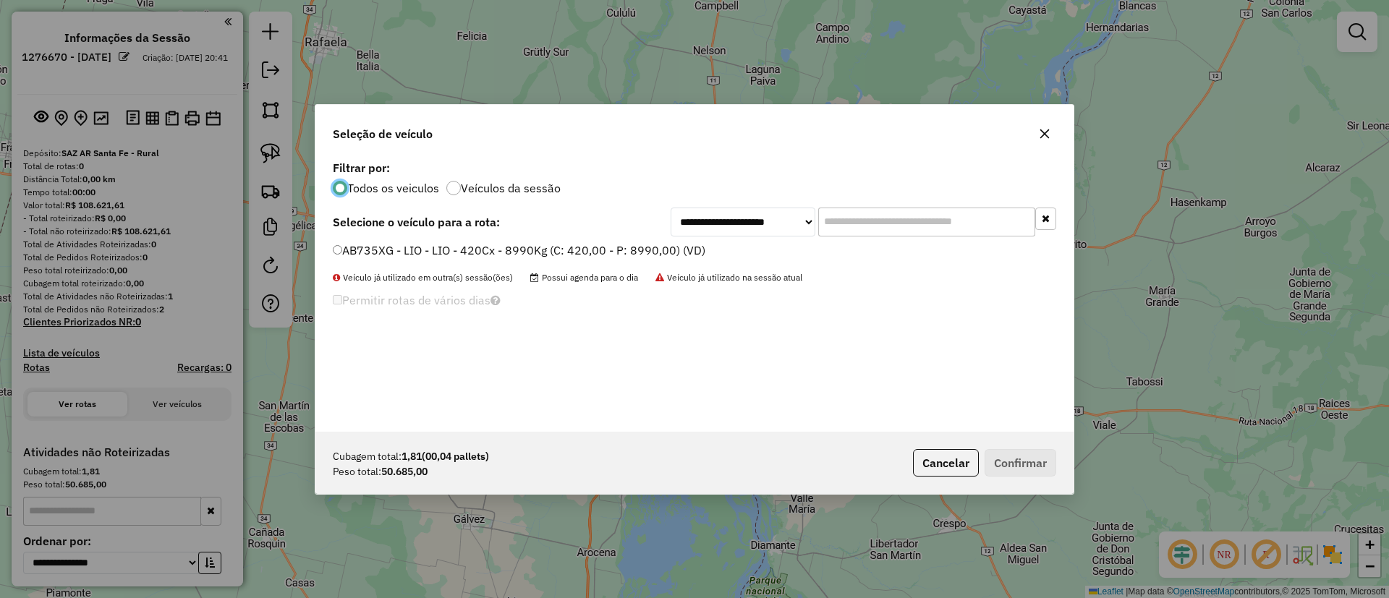
click at [412, 262] on div "AB735XG - LIO - LIO - 420Cx - 8990Kg (C: 420,00 - P: 8990,00) (VD)" at bounding box center [694, 256] width 741 height 29
click at [412, 255] on label "AB735XG - LIO - LIO - 420Cx - 8990Kg (C: 420,00 - P: 8990,00) (VD)" at bounding box center [519, 250] width 373 height 17
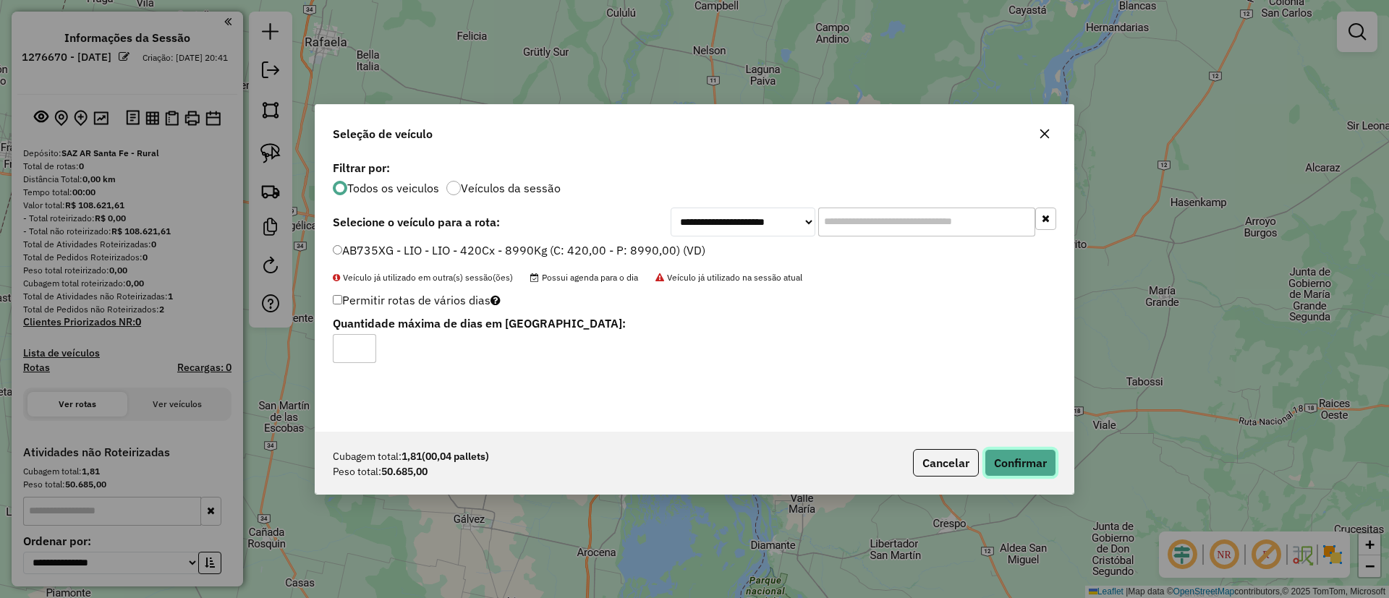
click at [1022, 457] on button "Confirmar" at bounding box center [1021, 462] width 72 height 27
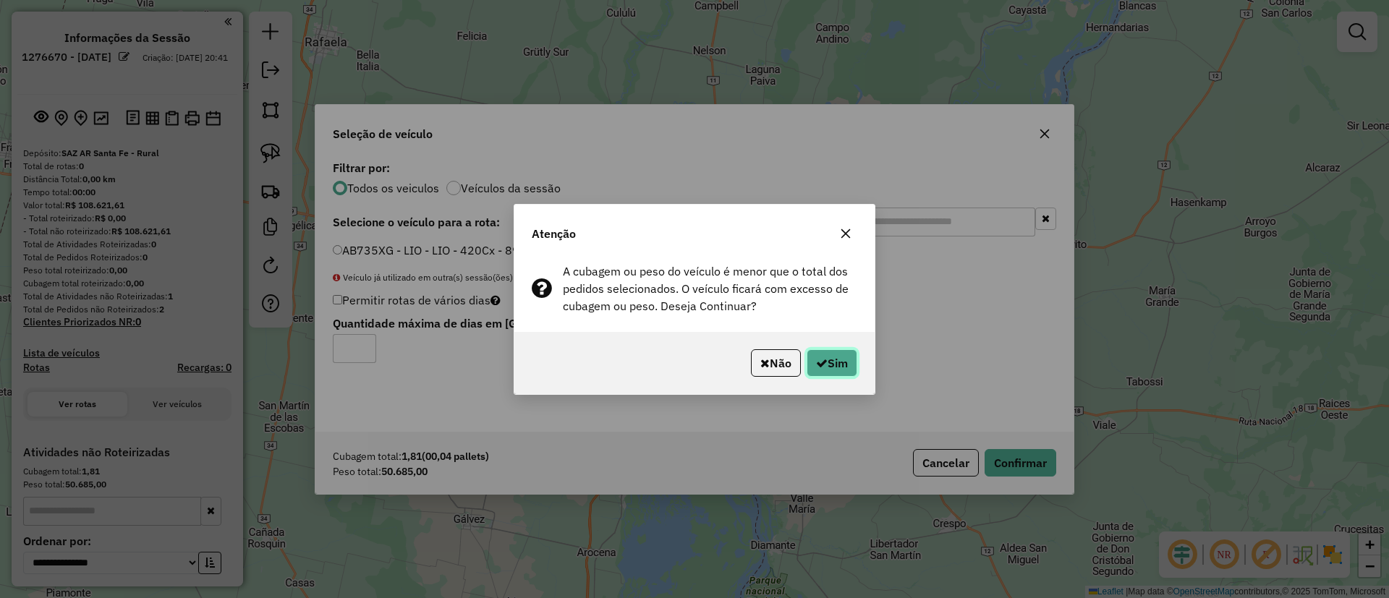
click at [835, 358] on button "Sim" at bounding box center [832, 362] width 51 height 27
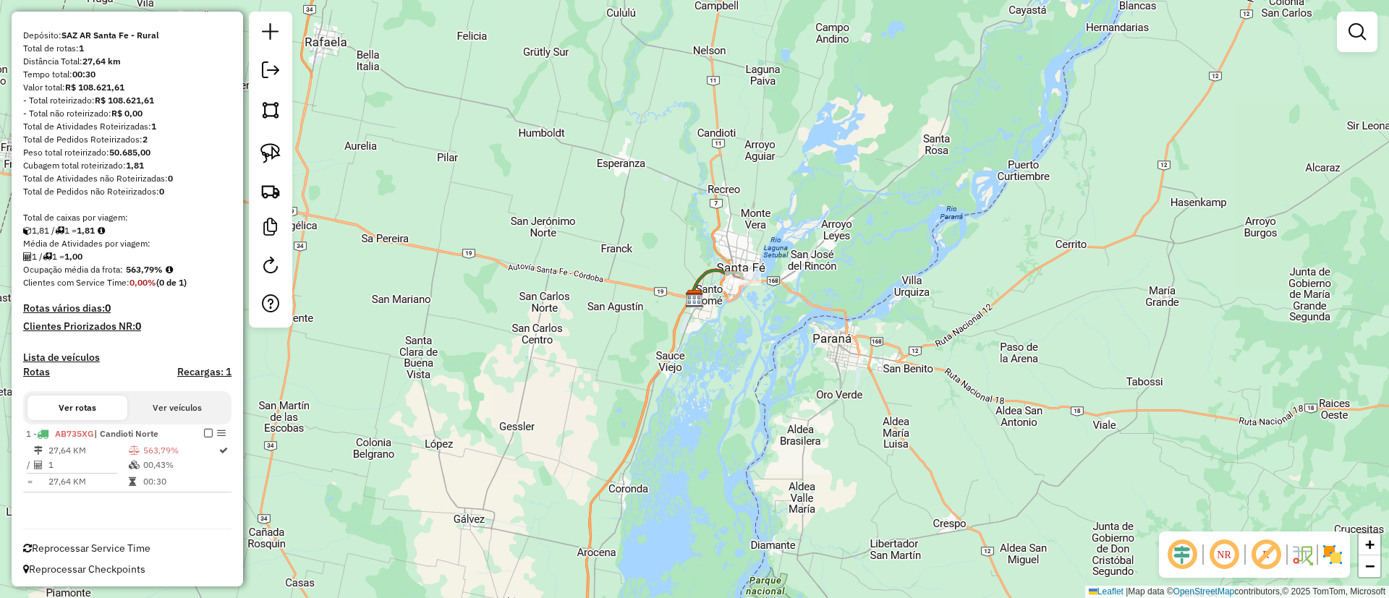
scroll to position [120, 0]
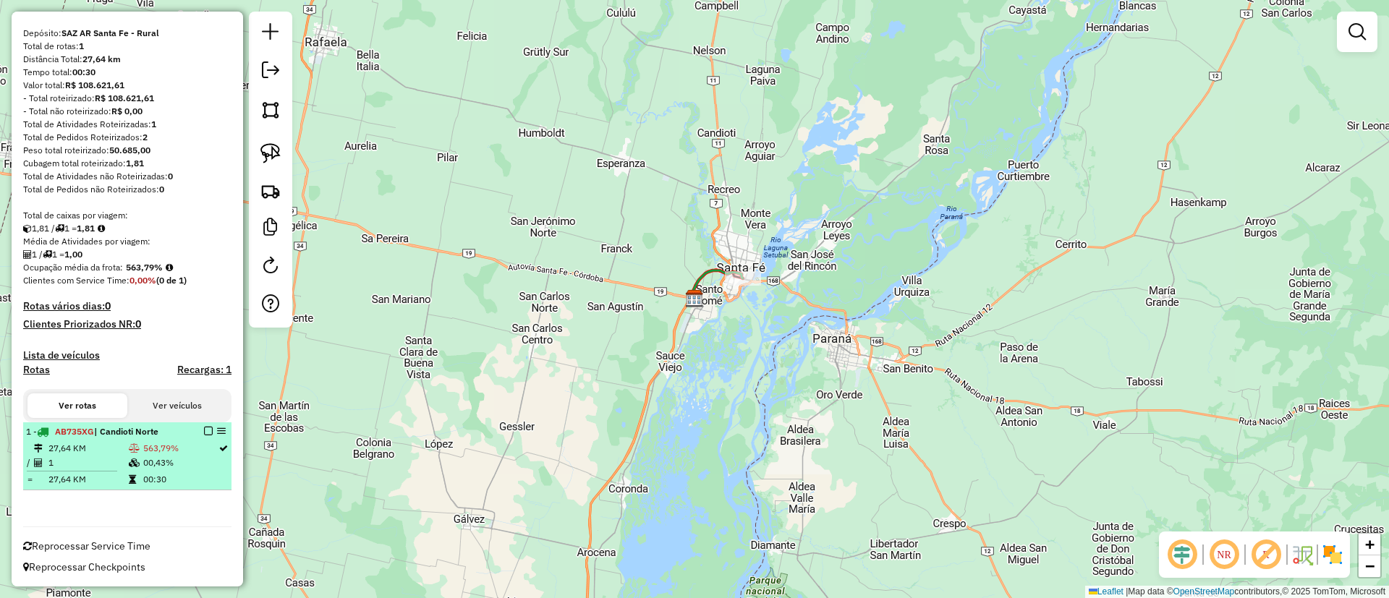
click at [118, 426] on span "| Candioti Norte" at bounding box center [126, 431] width 64 height 11
select select "**********"
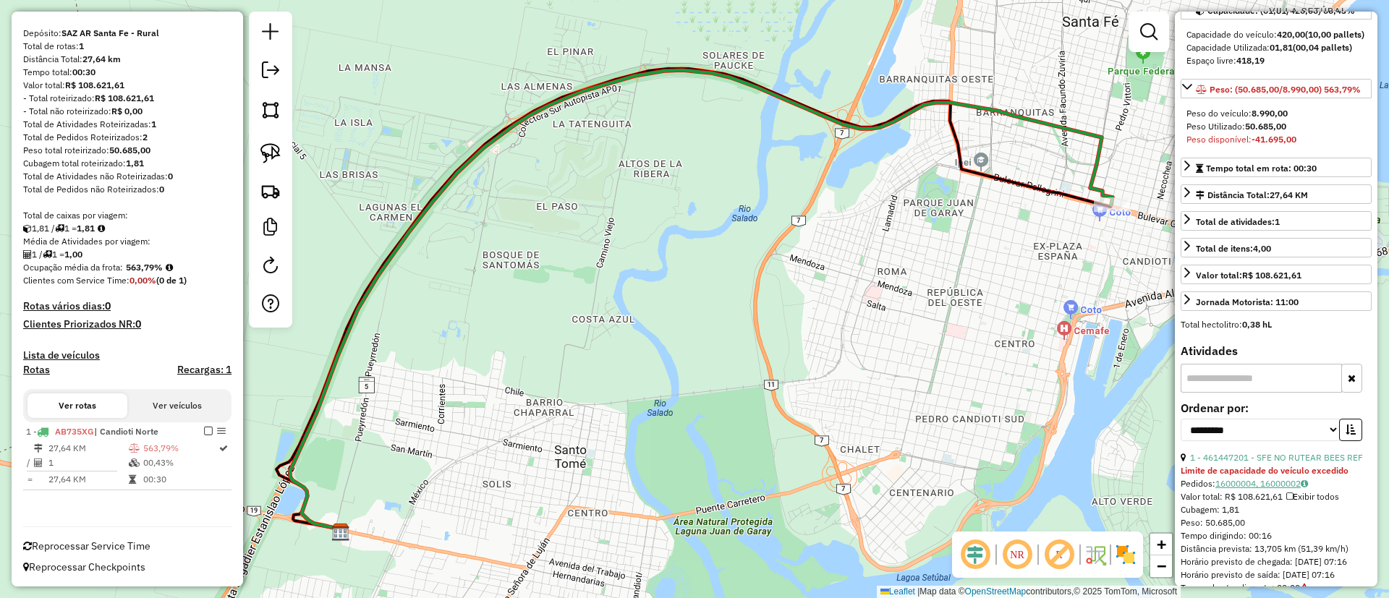
scroll to position [294, 0]
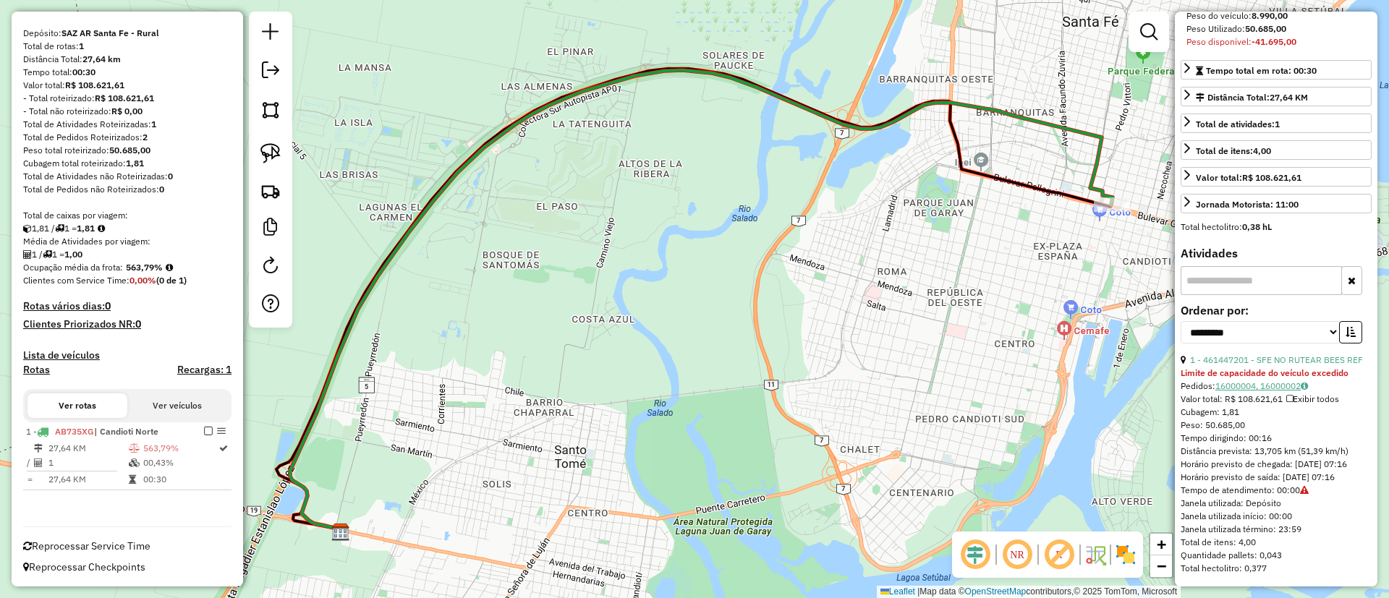
click at [1268, 381] on link "16000004, 16000002" at bounding box center [1262, 386] width 93 height 11
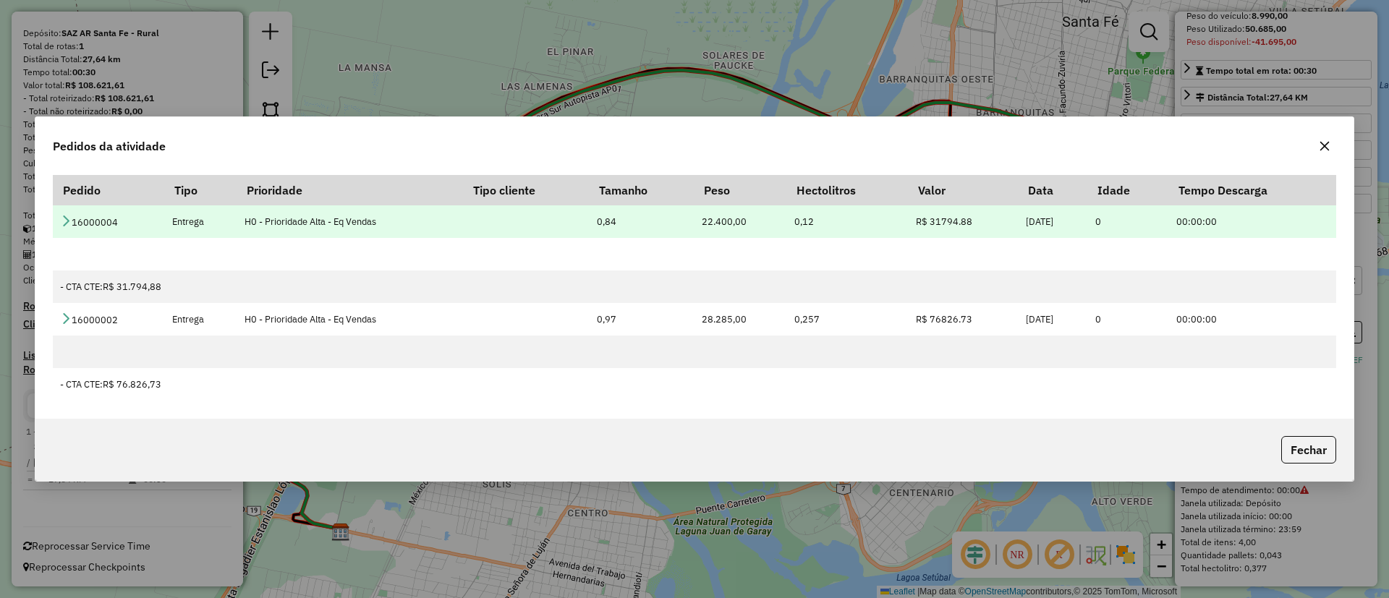
click at [284, 223] on td "H0 - Prioridade Alta - Eq Vendas" at bounding box center [350, 221] width 226 height 33
click at [70, 226] on icon at bounding box center [66, 221] width 12 height 12
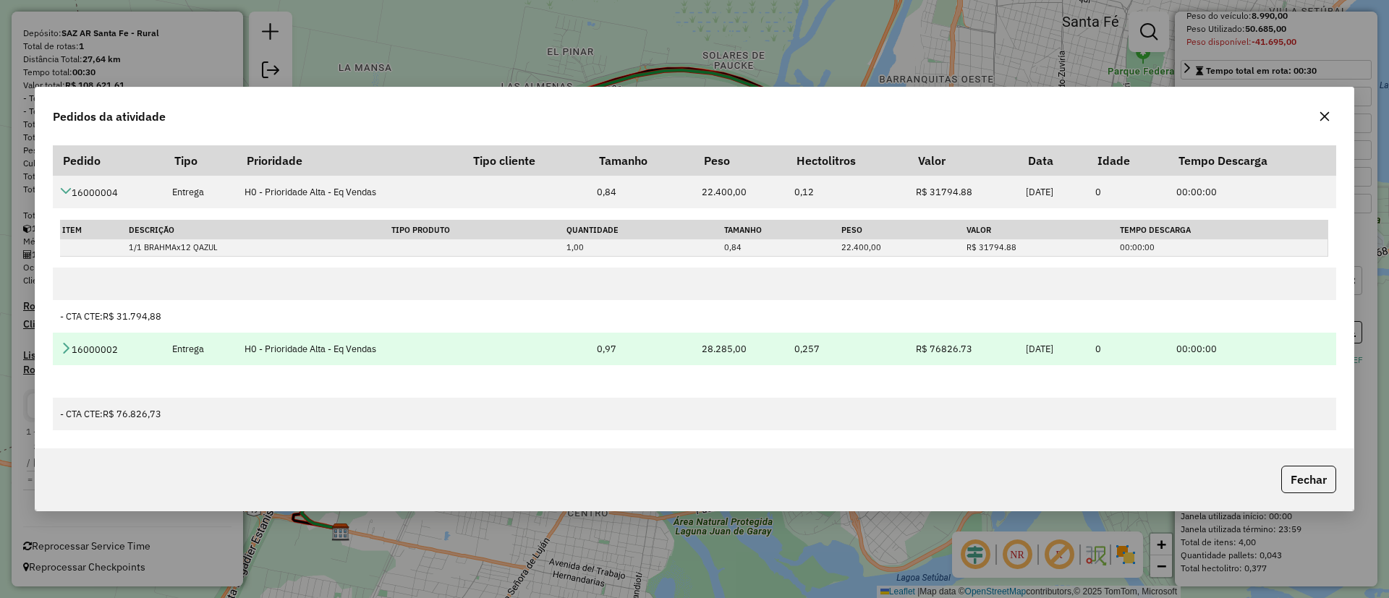
click at [64, 347] on icon at bounding box center [66, 348] width 12 height 12
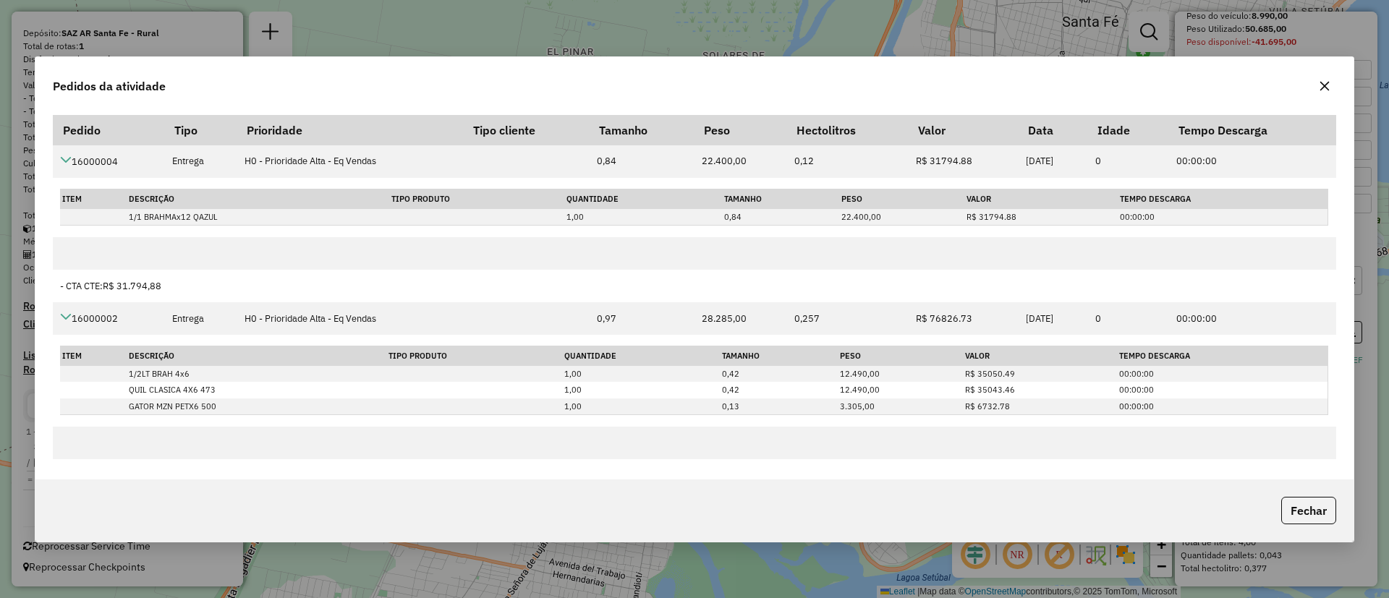
click at [1324, 82] on icon "button" at bounding box center [1325, 86] width 12 height 12
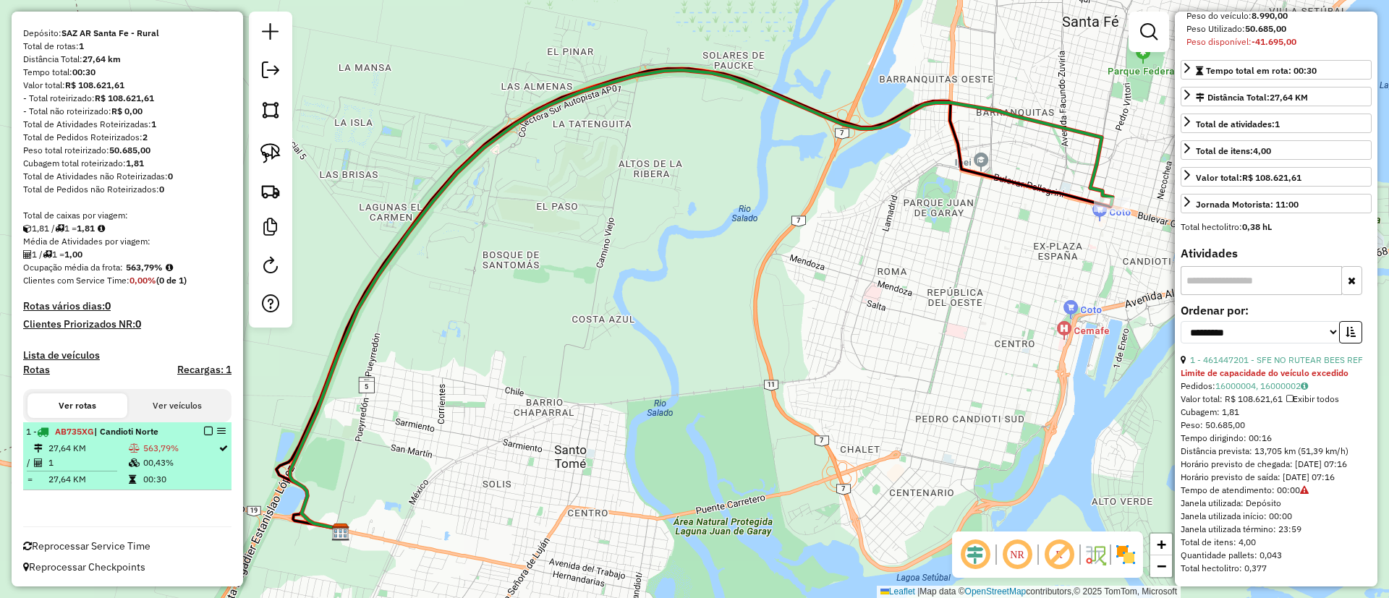
click at [203, 424] on li "1 - AB735XG | Candioti Norte 27,64 KM 563,79% / 1 00,43% = 27,64 KM 00:30" at bounding box center [127, 457] width 208 height 68
click at [204, 428] on em at bounding box center [208, 431] width 9 height 9
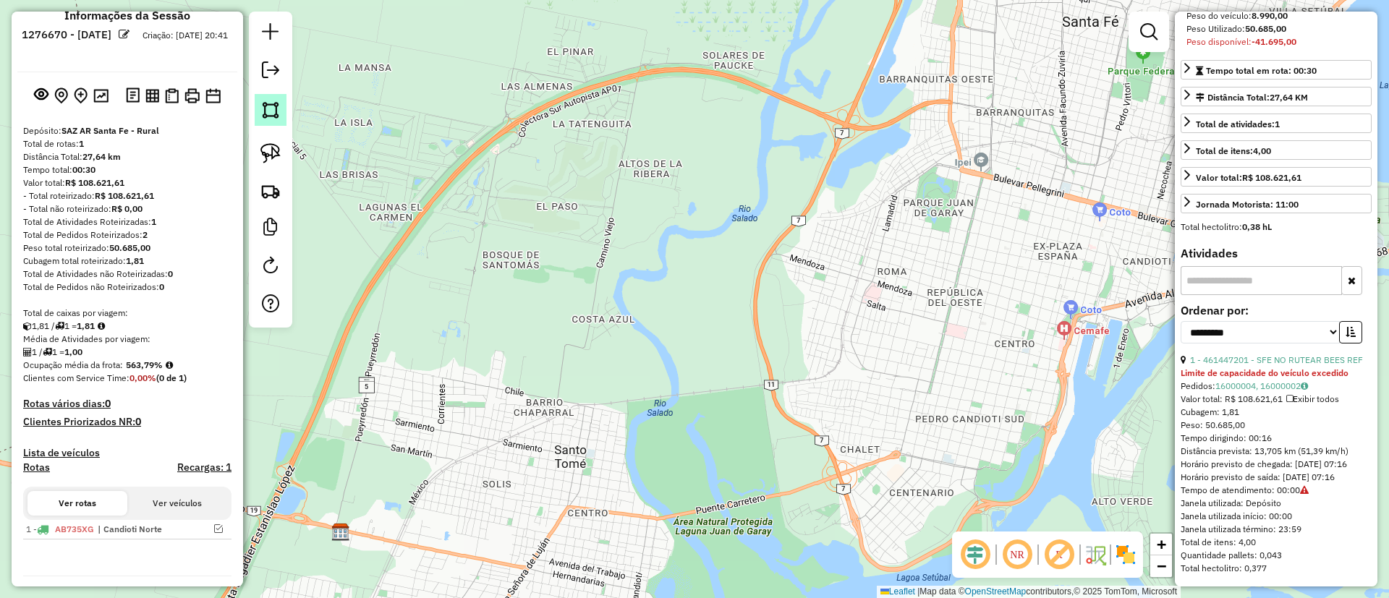
scroll to position [0, 0]
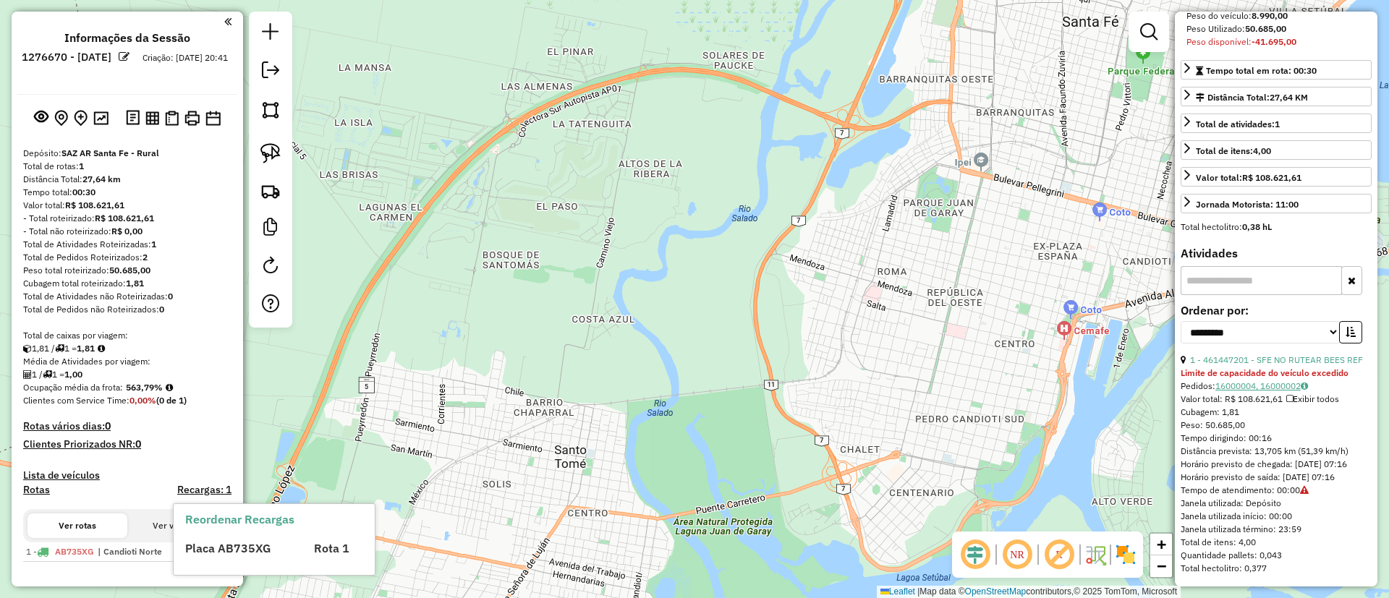
click at [1287, 381] on link "16000004, 16000002" at bounding box center [1262, 386] width 93 height 11
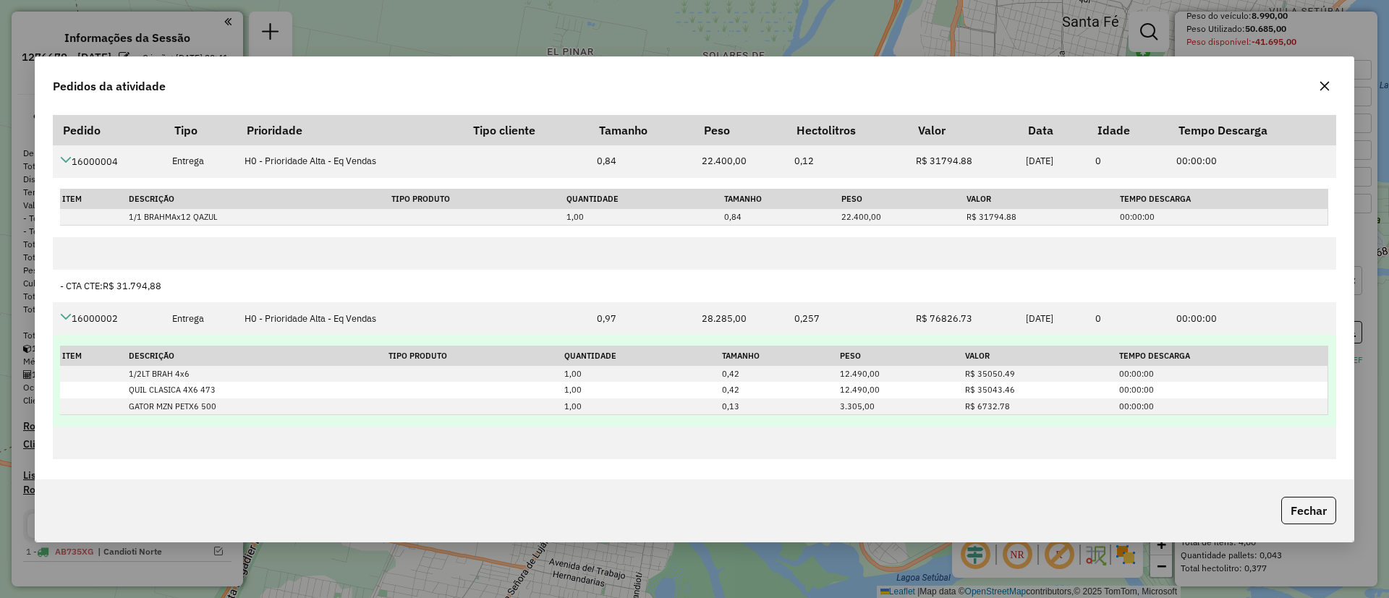
drag, startPoint x: 860, startPoint y: 403, endPoint x: 846, endPoint y: 363, distance: 43.0
click at [846, 363] on table "Item Descrição Tipo Produto Quantidade Tamanho Peso Valor Tempo Descarga 1/2LT …" at bounding box center [694, 380] width 1268 height 69
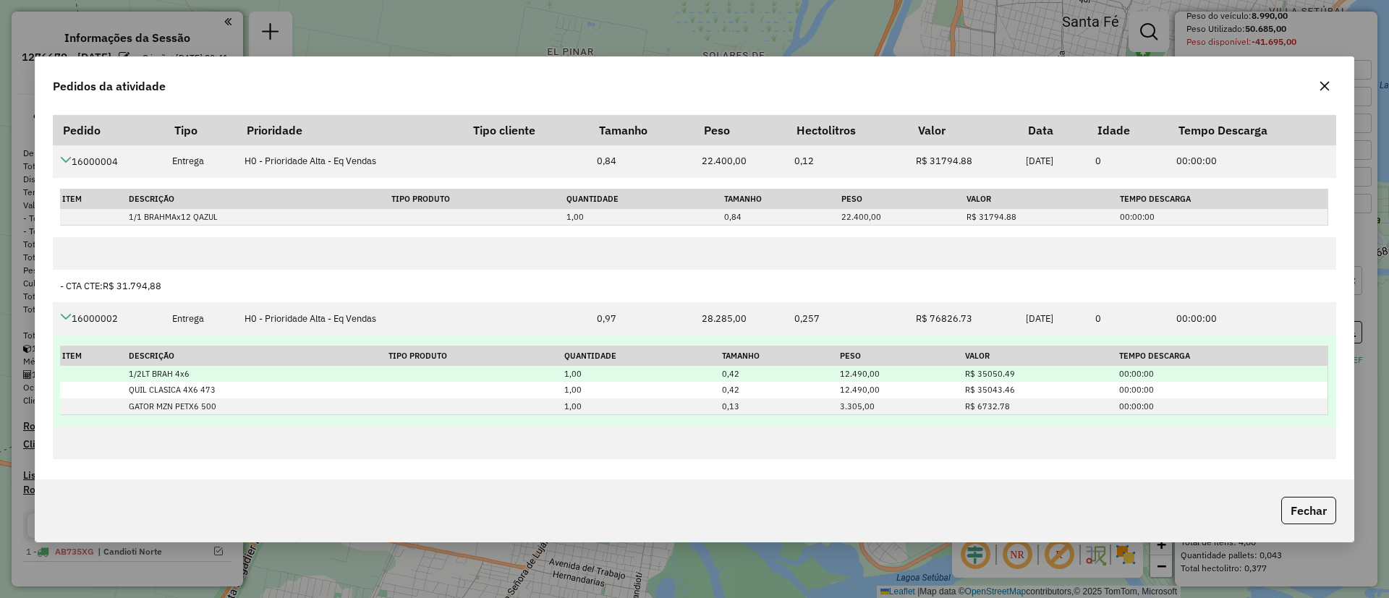
click at [849, 378] on td "12.490,00" at bounding box center [901, 374] width 126 height 17
drag, startPoint x: 873, startPoint y: 404, endPoint x: 845, endPoint y: 377, distance: 38.4
click at [845, 377] on tbody "1/2LT BRAH 4x6 1,00 0,42 12.490,00 R$ 35050.49 00:00:00 QUIL CLASICA 4X6 473 1,…" at bounding box center [694, 390] width 1268 height 49
click at [842, 374] on td "12.490,00" at bounding box center [901, 374] width 126 height 17
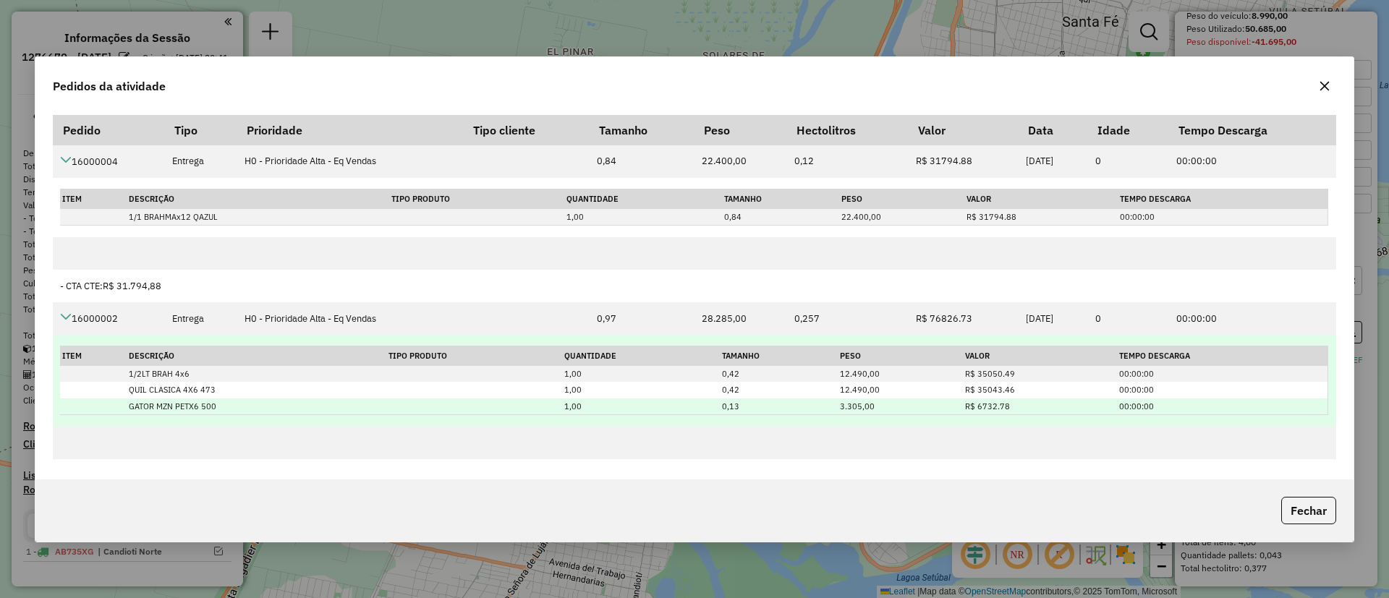
drag, startPoint x: 844, startPoint y: 376, endPoint x: 873, endPoint y: 400, distance: 37.4
click at [873, 400] on tbody "1/2LT BRAH 4x6 1,00 0,42 12.490,00 R$ 35050.49 00:00:00 QUIL CLASICA 4X6 473 1,…" at bounding box center [694, 390] width 1268 height 49
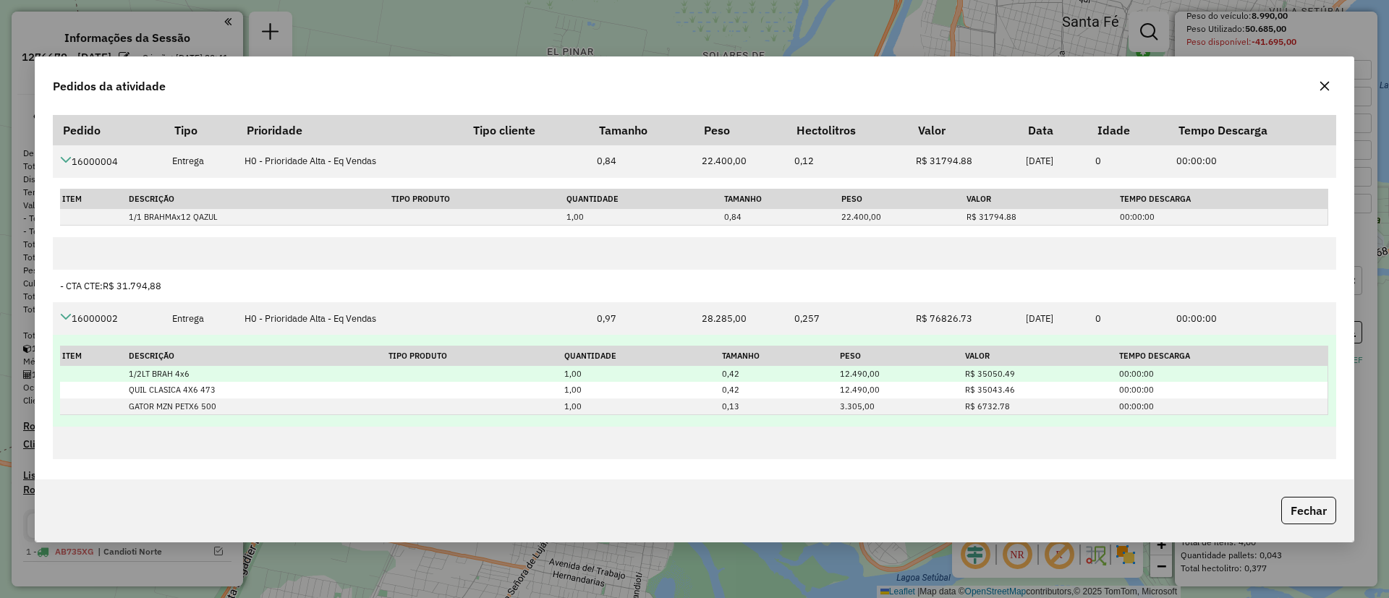
click at [843, 369] on td "12.490,00" at bounding box center [901, 374] width 126 height 17
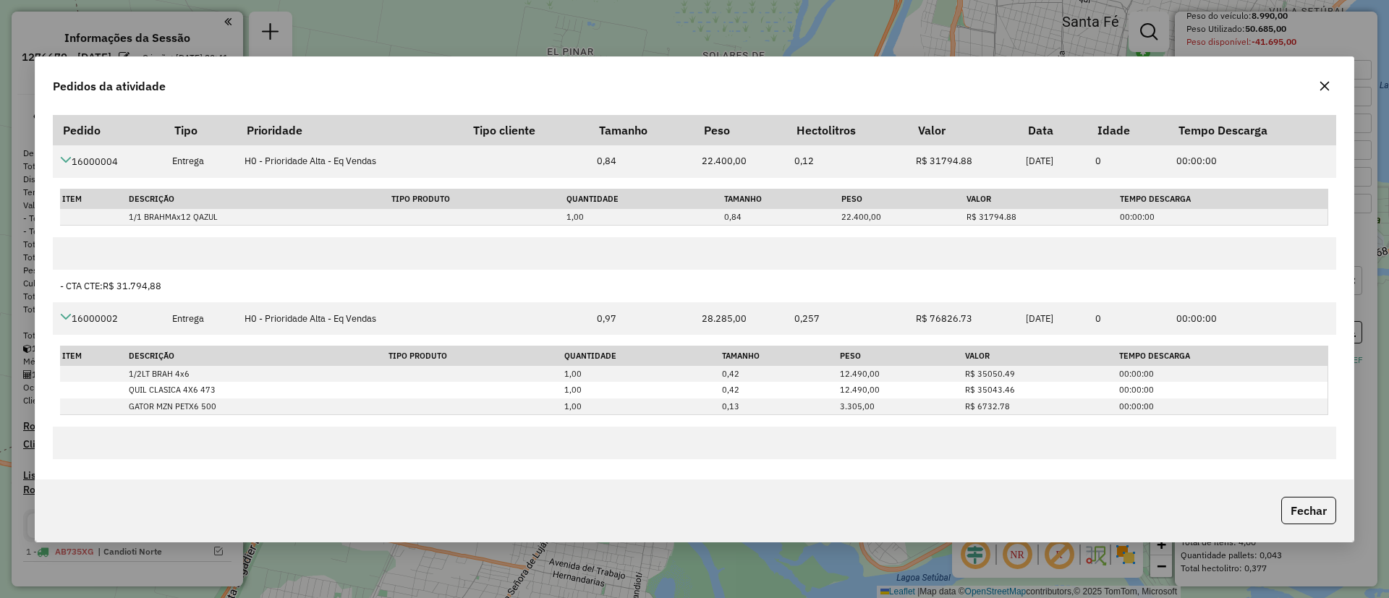
click at [1321, 82] on button "button" at bounding box center [1324, 86] width 23 height 23
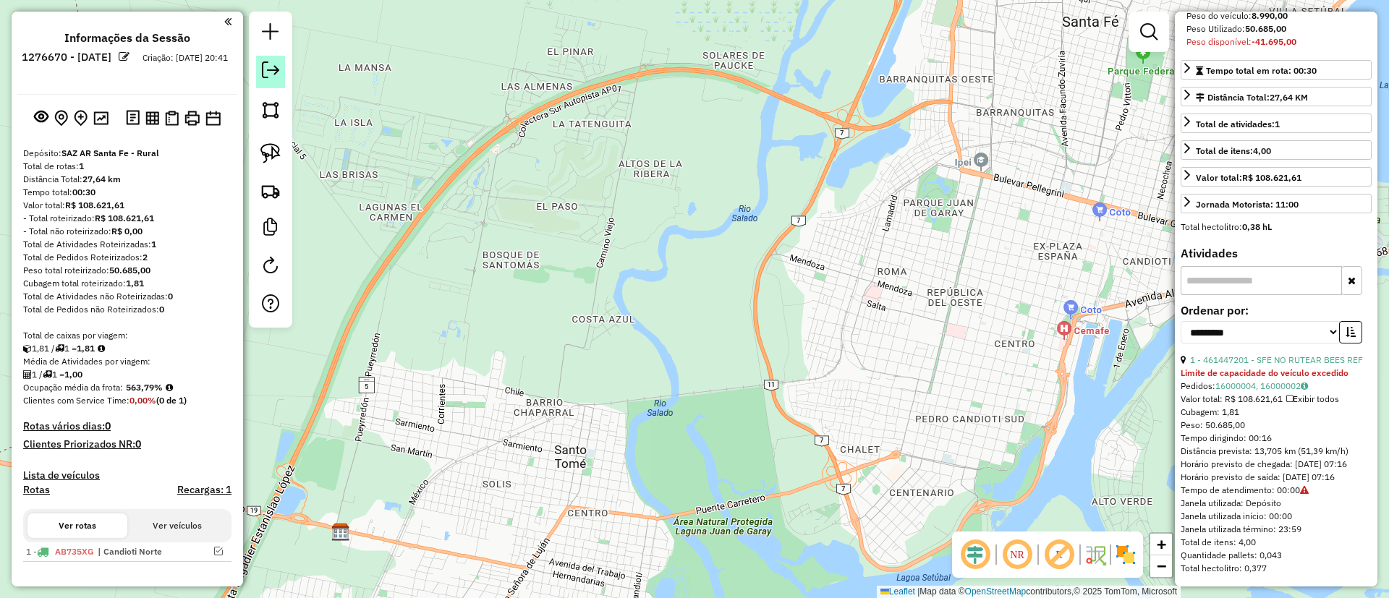
click at [276, 68] on em at bounding box center [270, 70] width 17 height 17
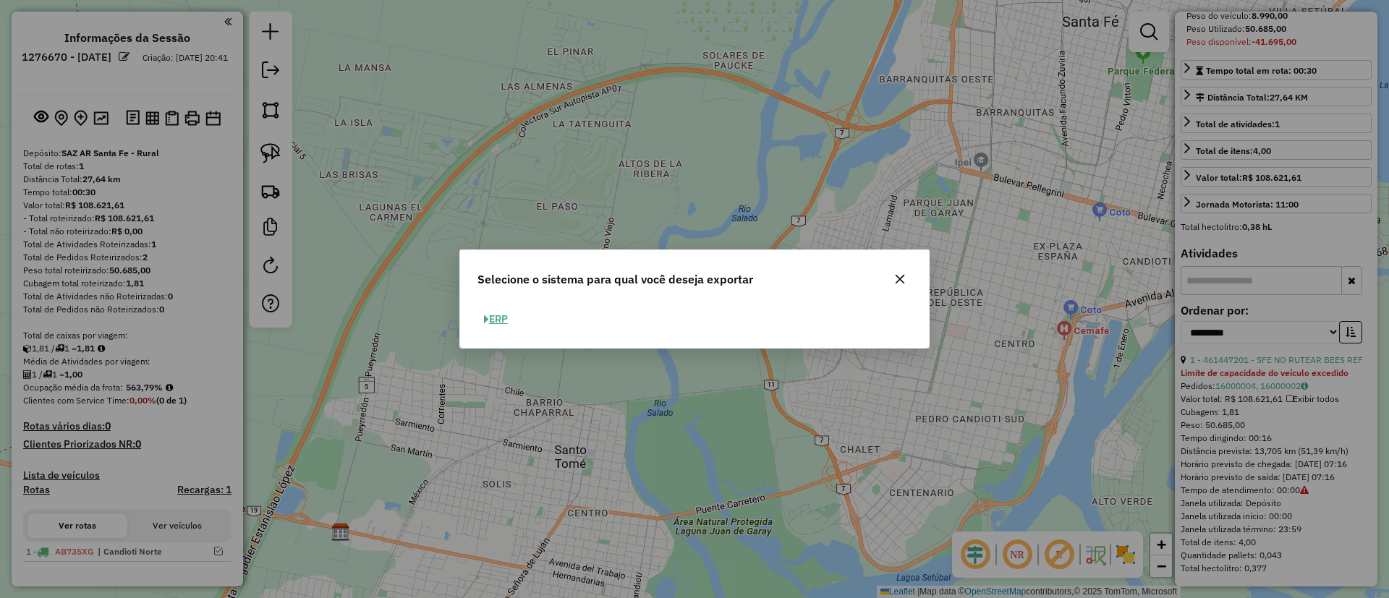
click at [506, 318] on button "ERP" at bounding box center [496, 319] width 37 height 22
select select "*********"
select select "**"
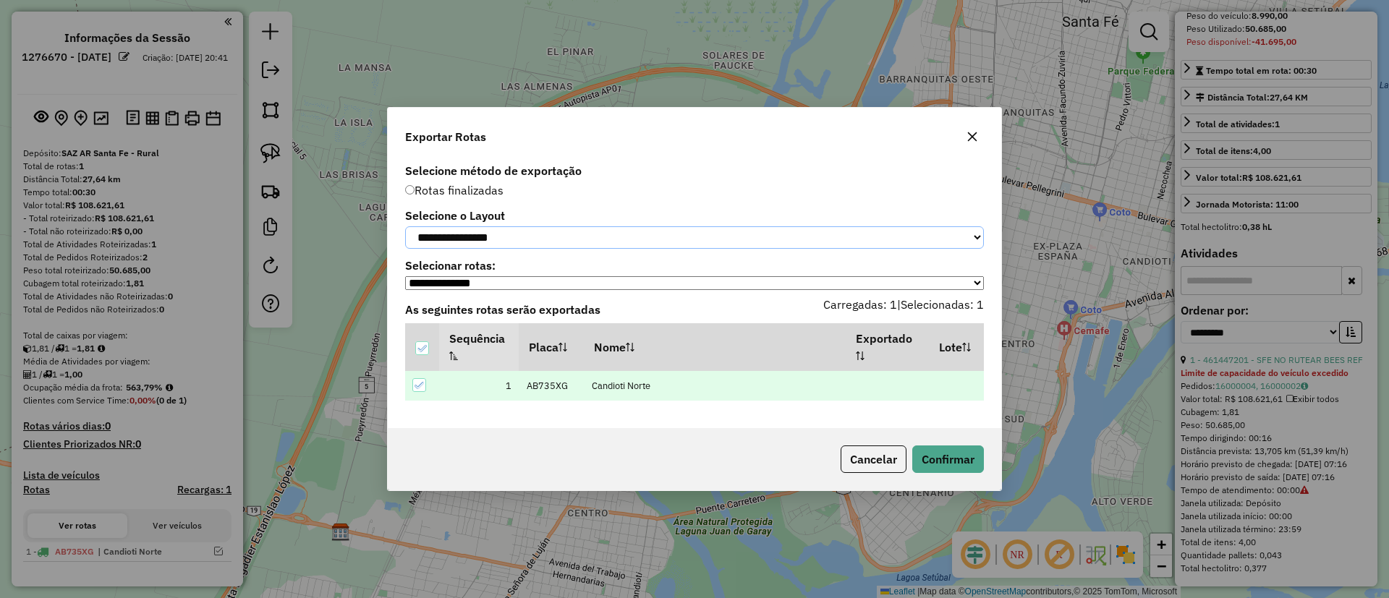
click at [474, 231] on select "**********" at bounding box center [694, 237] width 579 height 22
select select "*********"
click at [405, 226] on select "**********" at bounding box center [694, 237] width 579 height 22
click at [950, 470] on button "Confirmar" at bounding box center [948, 459] width 72 height 27
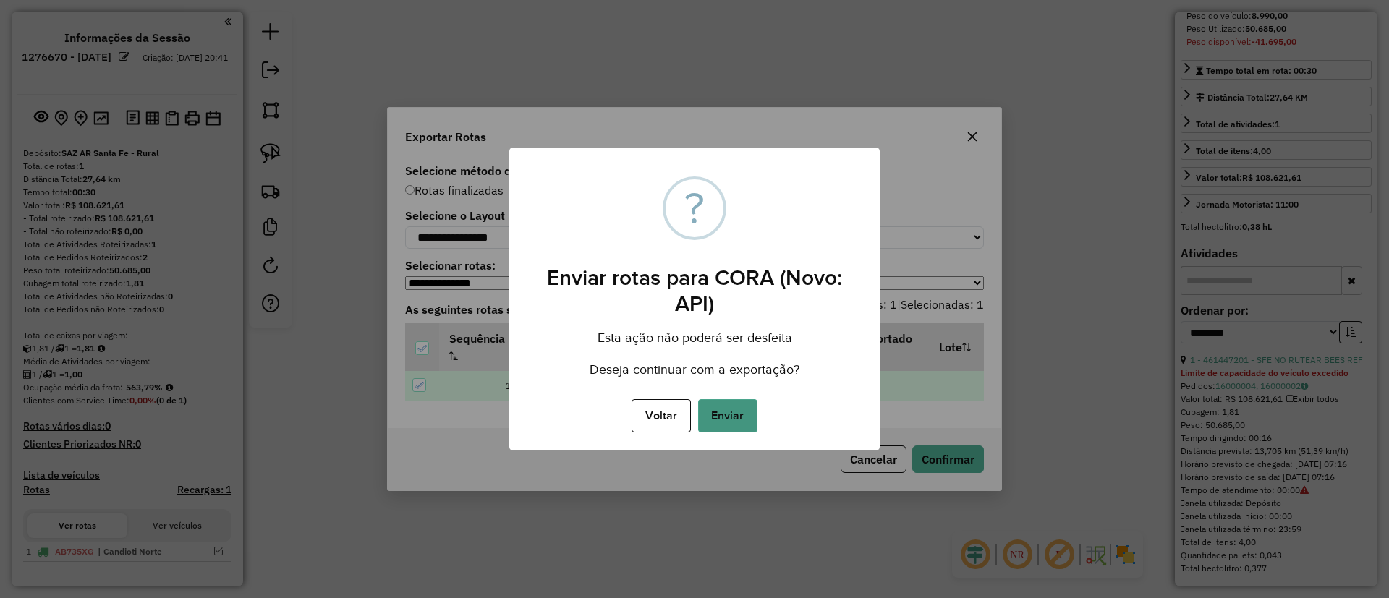
click at [729, 421] on button "Enviar" at bounding box center [727, 415] width 59 height 33
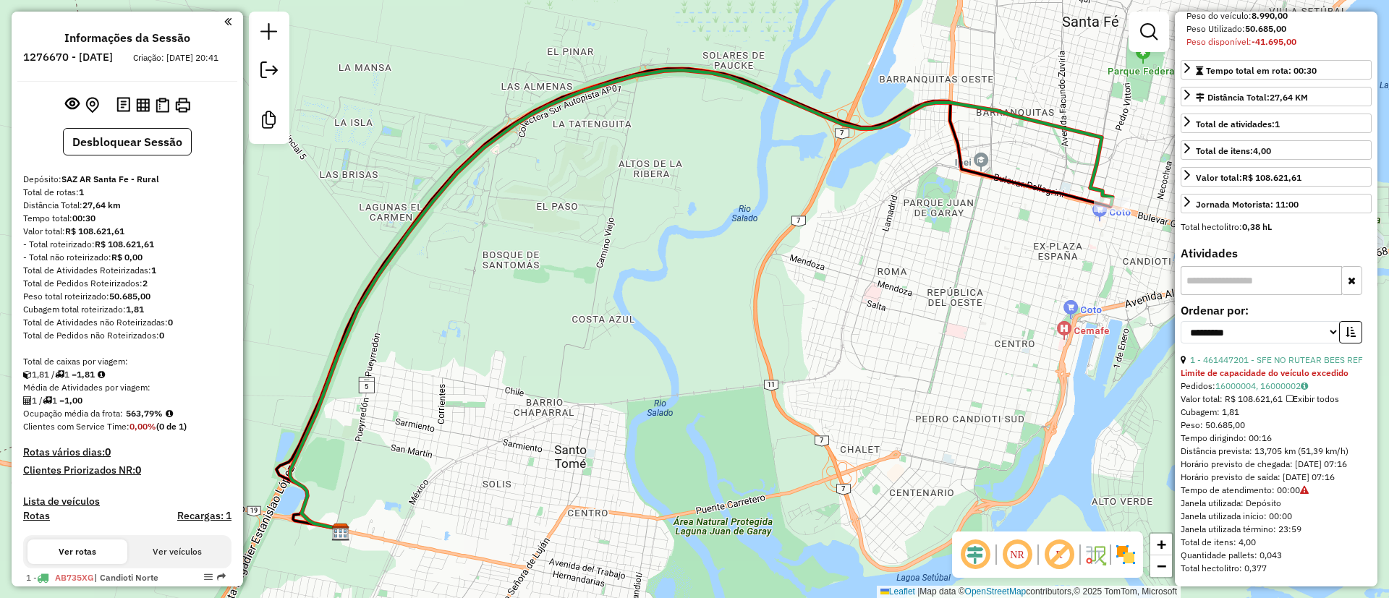
scroll to position [88, 0]
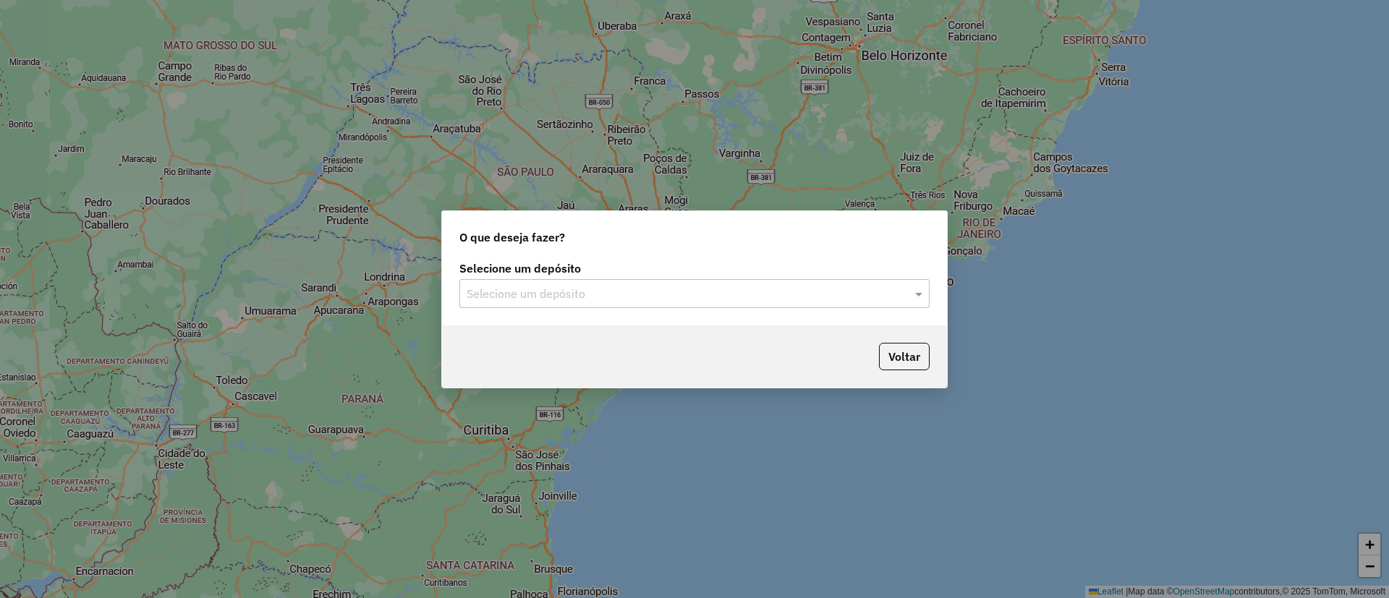
click at [616, 279] on div "Selecione um depósito" at bounding box center [694, 293] width 470 height 29
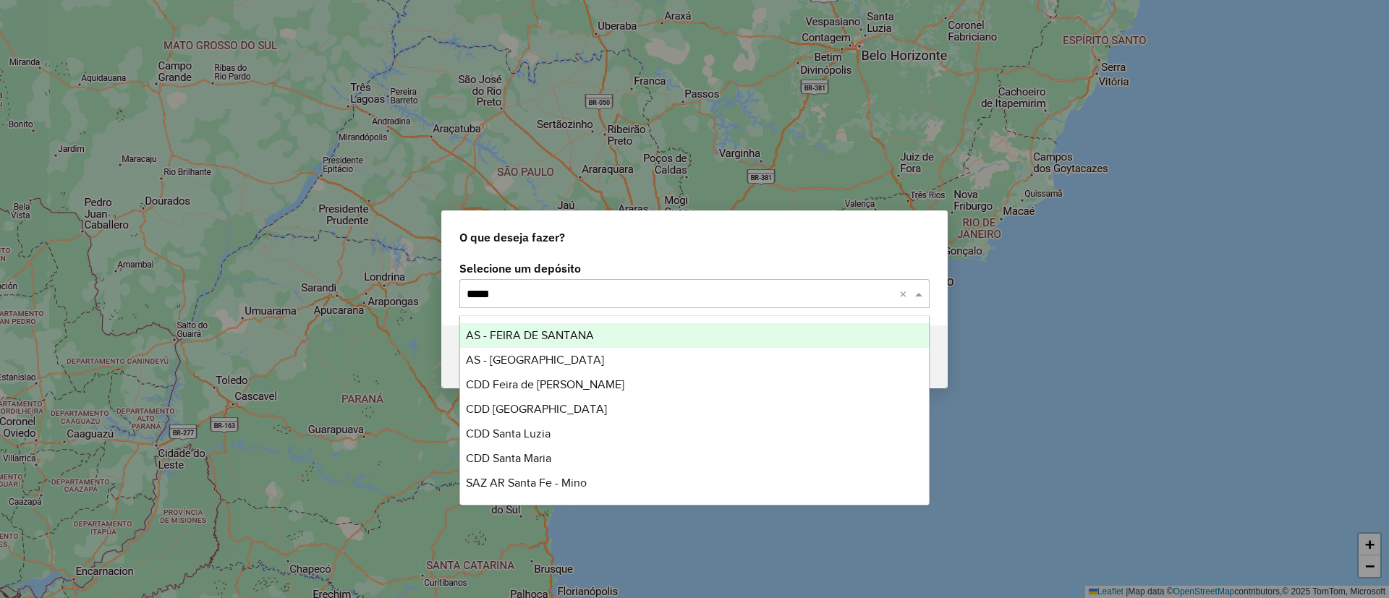
type input "*****"
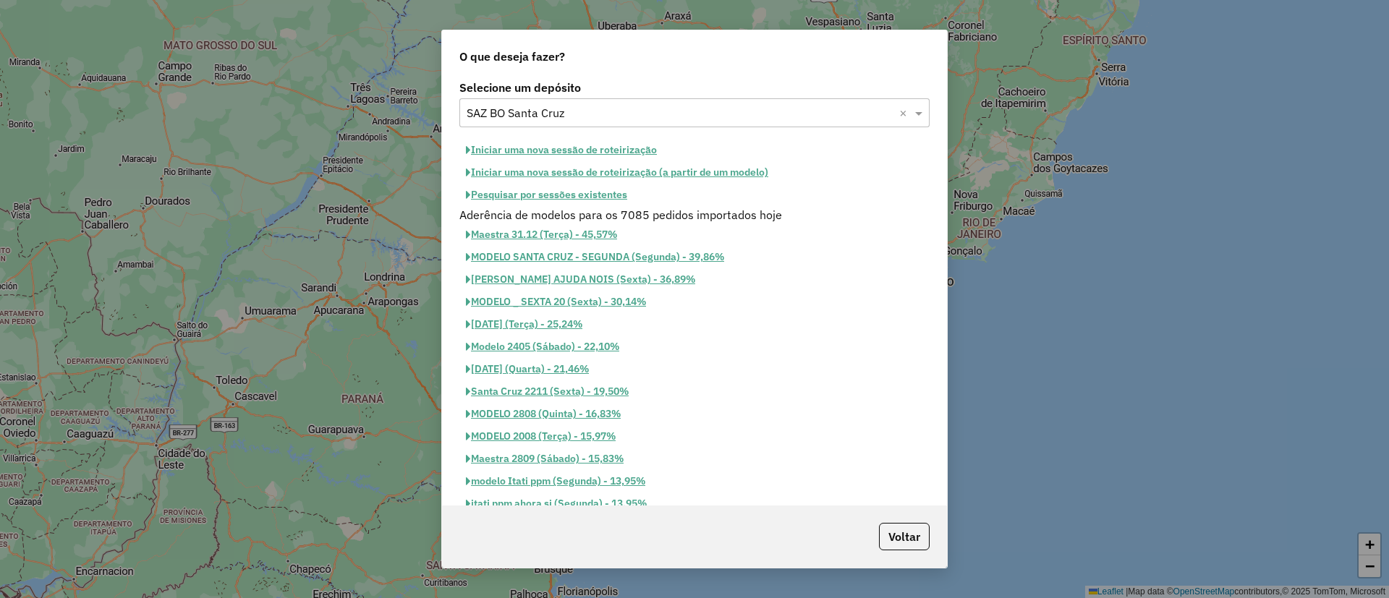
click at [540, 195] on button "Pesquisar por sessões existentes" at bounding box center [546, 195] width 174 height 22
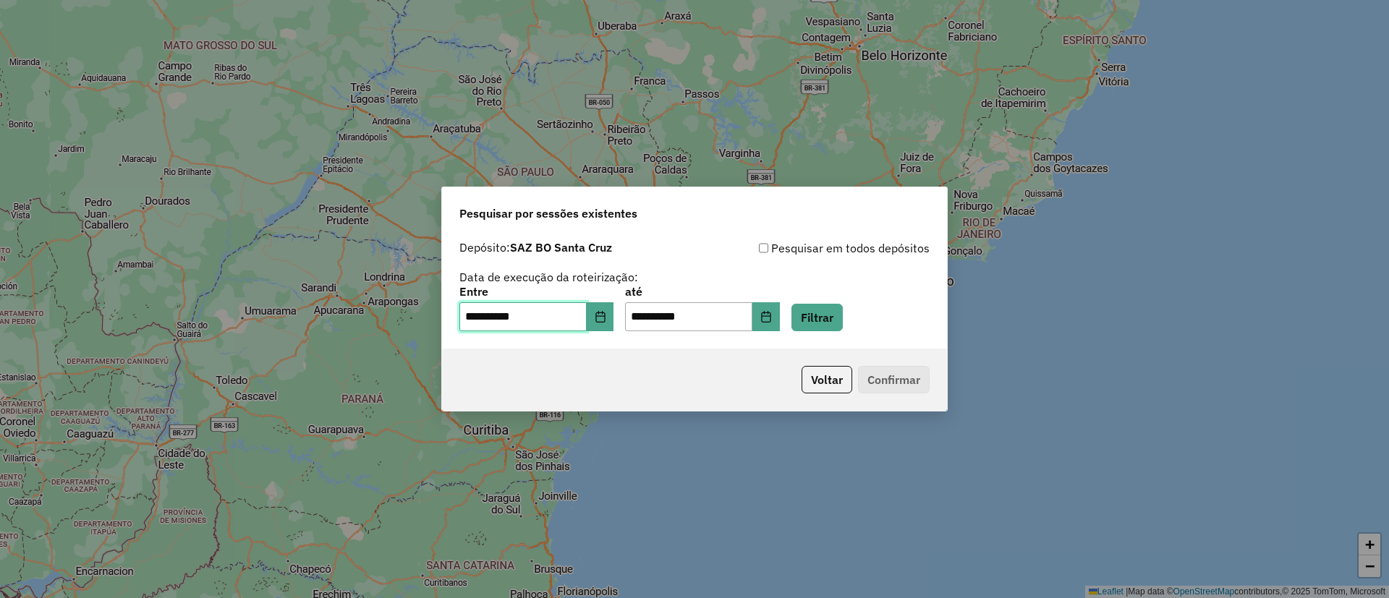
click at [587, 315] on input "**********" at bounding box center [522, 316] width 127 height 29
click at [606, 320] on icon "Choose Date" at bounding box center [601, 317] width 12 height 12
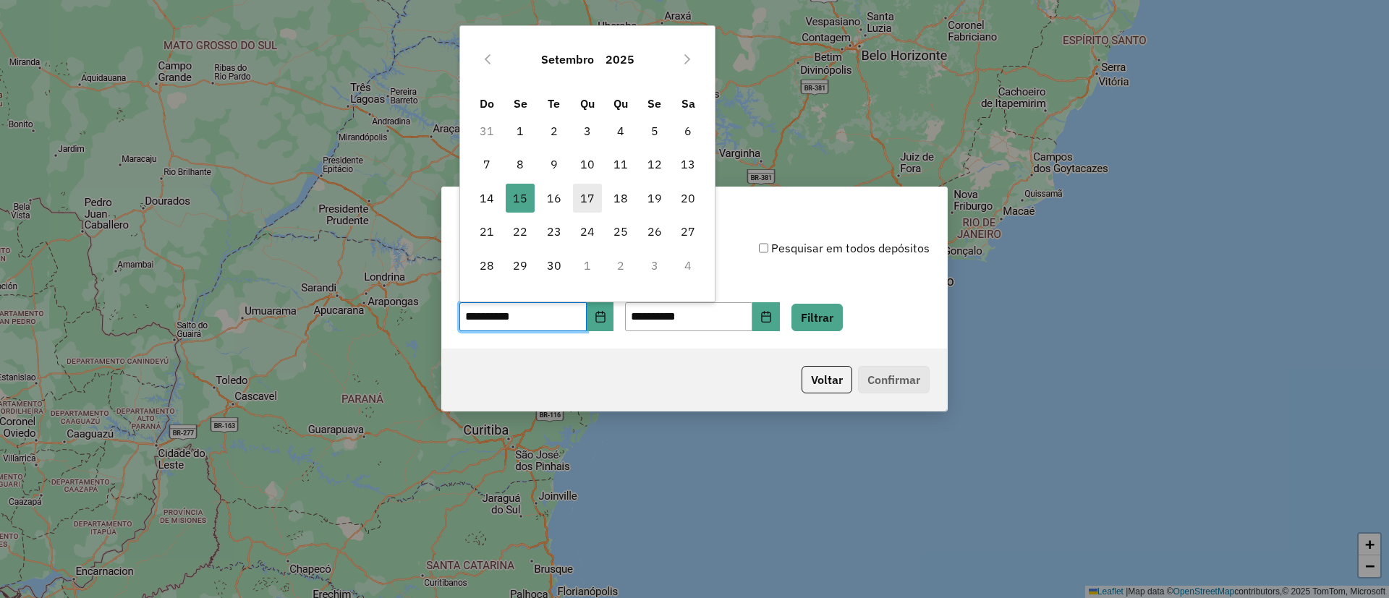
click at [549, 196] on span "16" at bounding box center [554, 198] width 29 height 29
type input "**********"
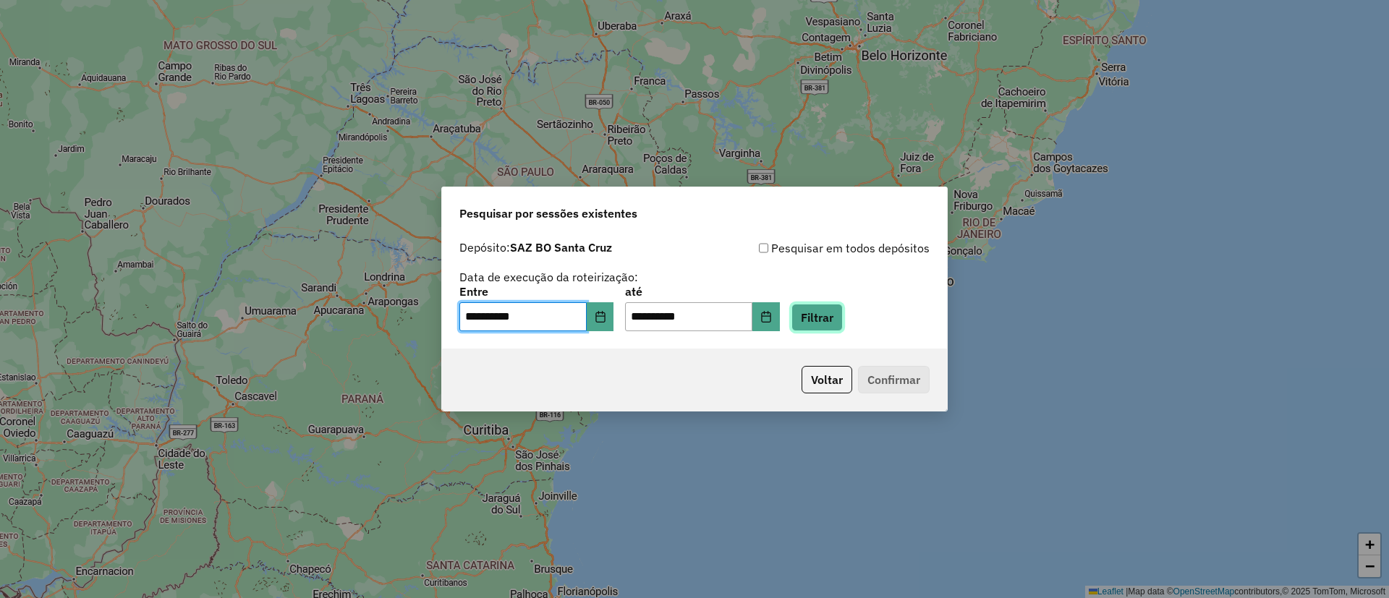
click at [828, 310] on button "Filtrar" at bounding box center [817, 317] width 51 height 27
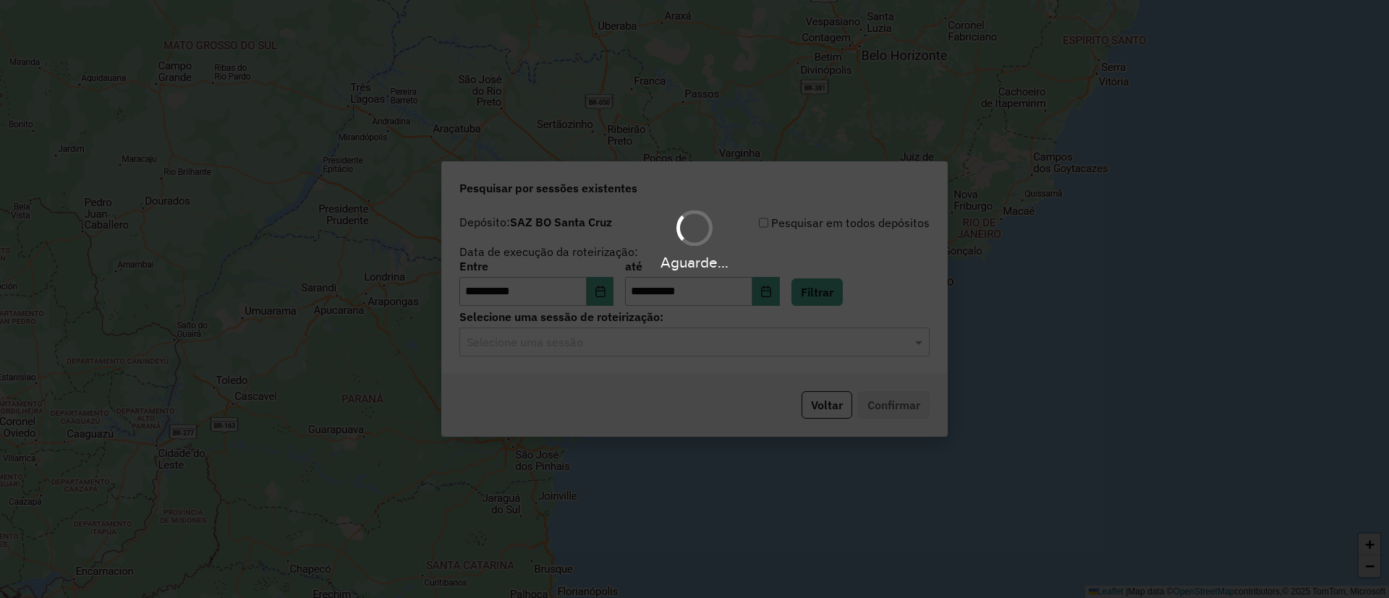
click at [596, 344] on div "Aguarde..." at bounding box center [694, 299] width 1389 height 598
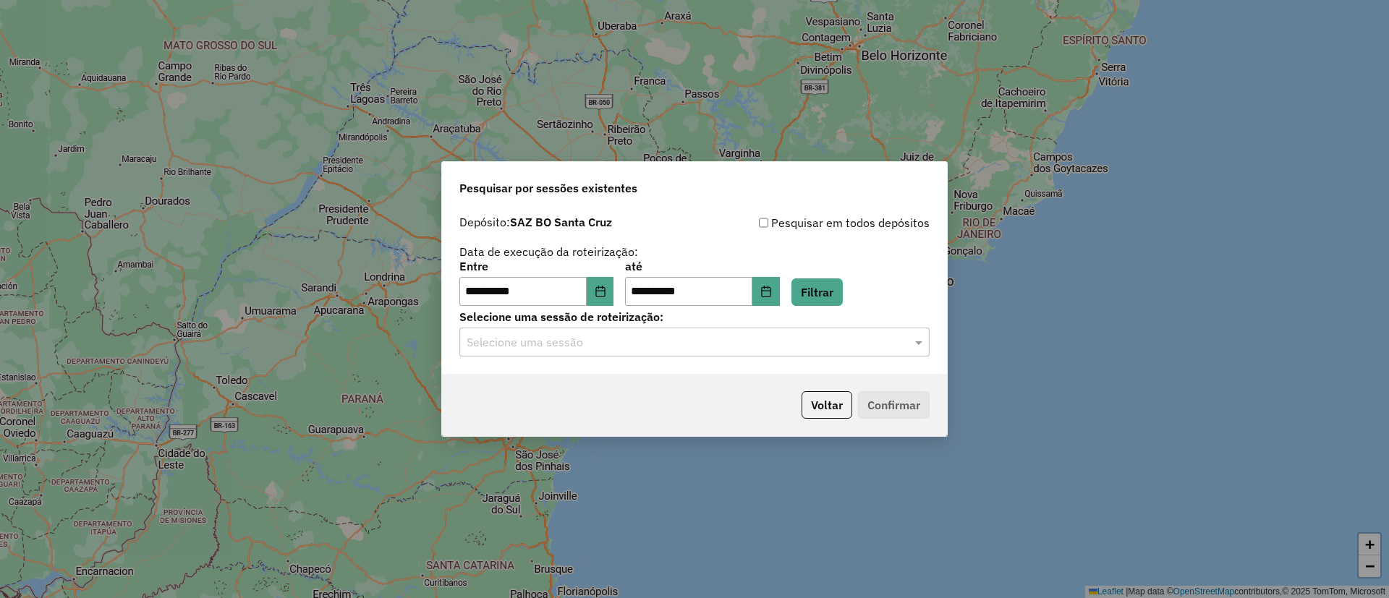
click at [595, 344] on input "text" at bounding box center [680, 342] width 427 height 17
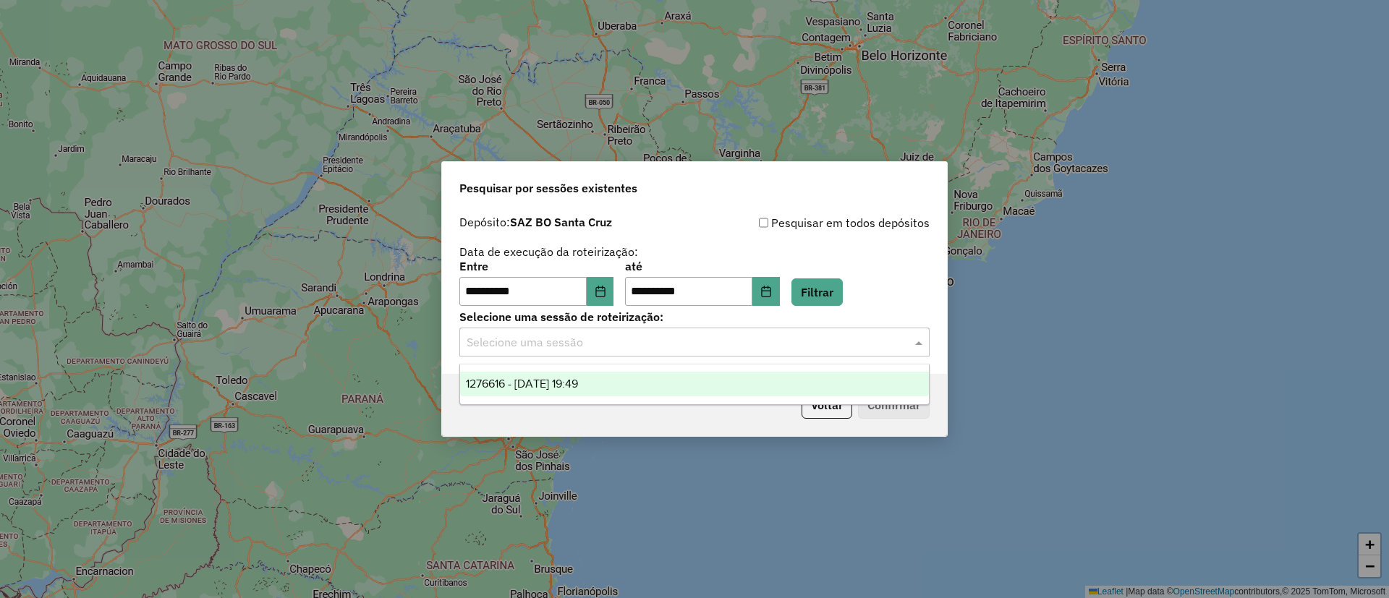
click at [608, 370] on ng-dropdown-panel "1276616 - [DATE] 19:49" at bounding box center [694, 384] width 470 height 41
click at [760, 391] on div "1276616 - [DATE] 19:49" at bounding box center [694, 384] width 469 height 25
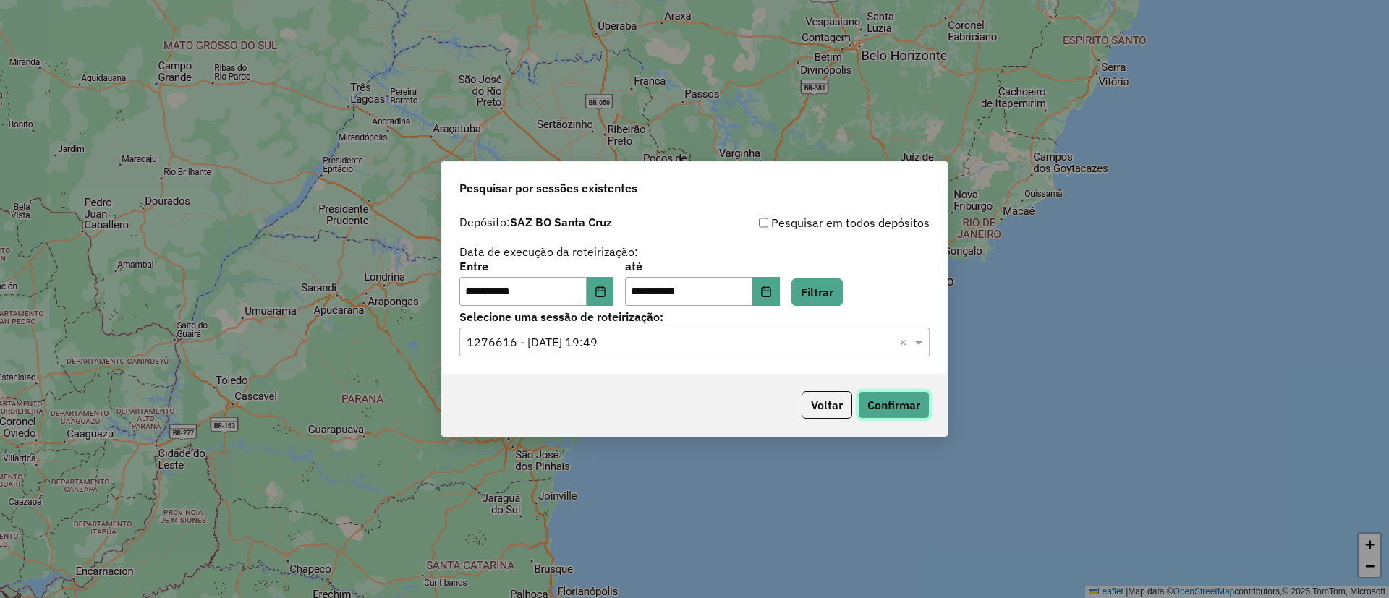
click at [866, 391] on button "Confirmar" at bounding box center [894, 404] width 72 height 27
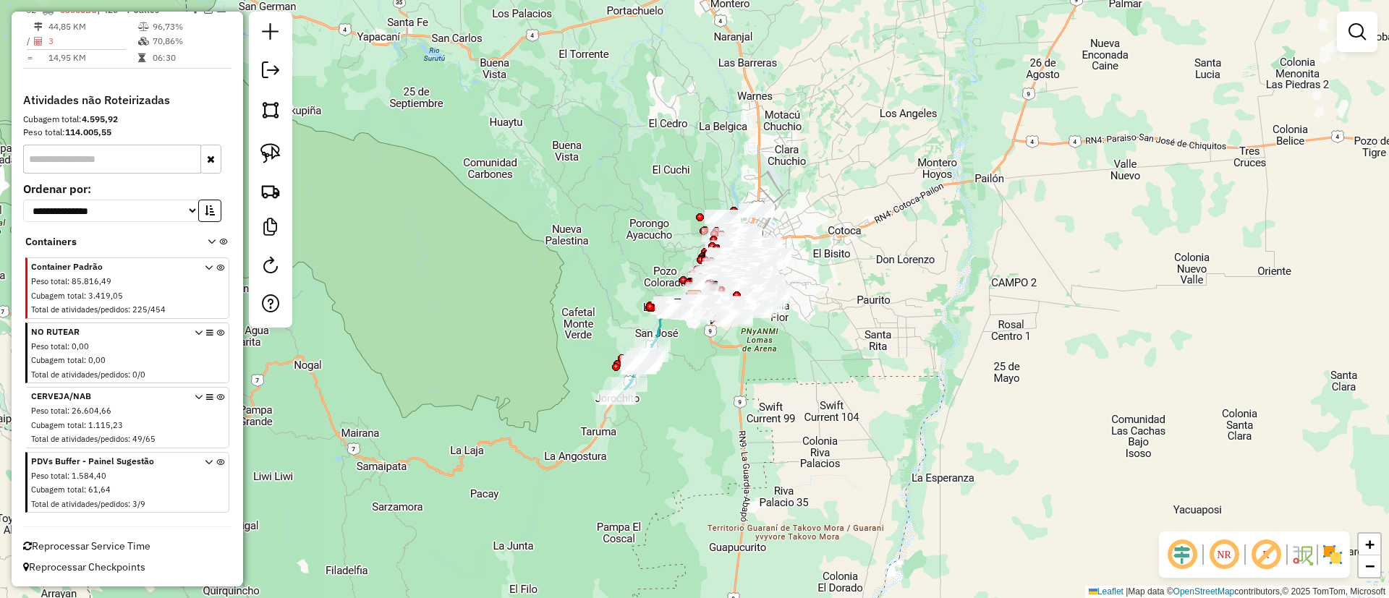
scroll to position [2955, 0]
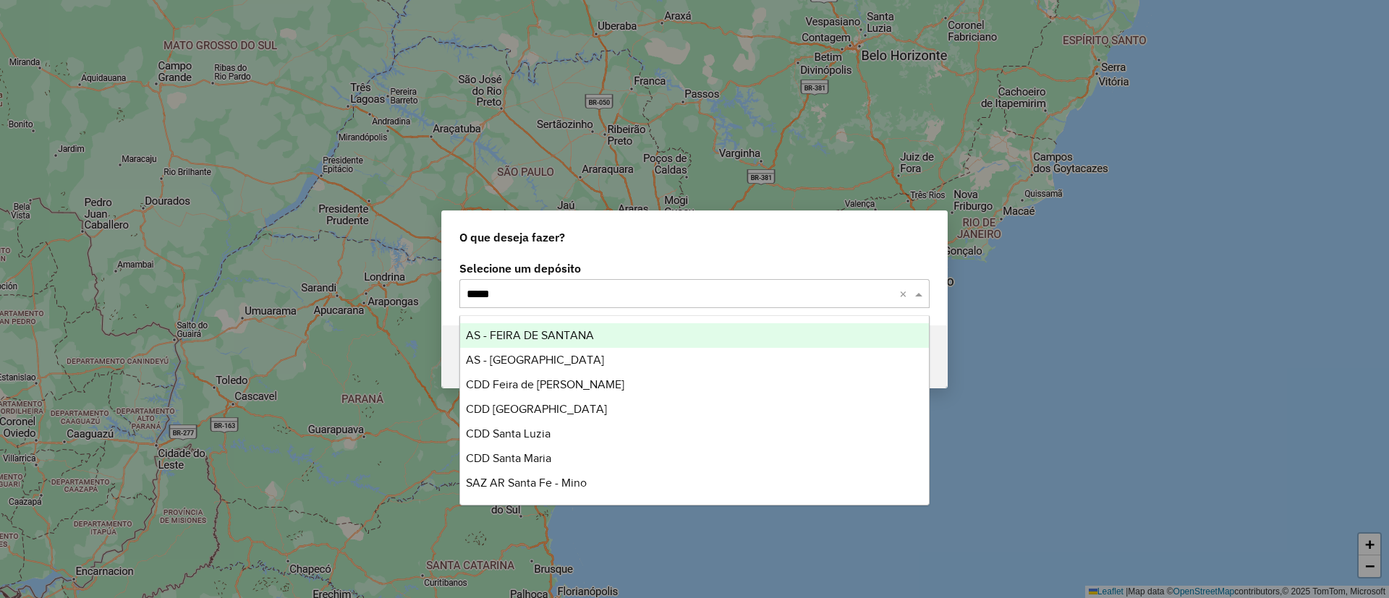
type input "*****"
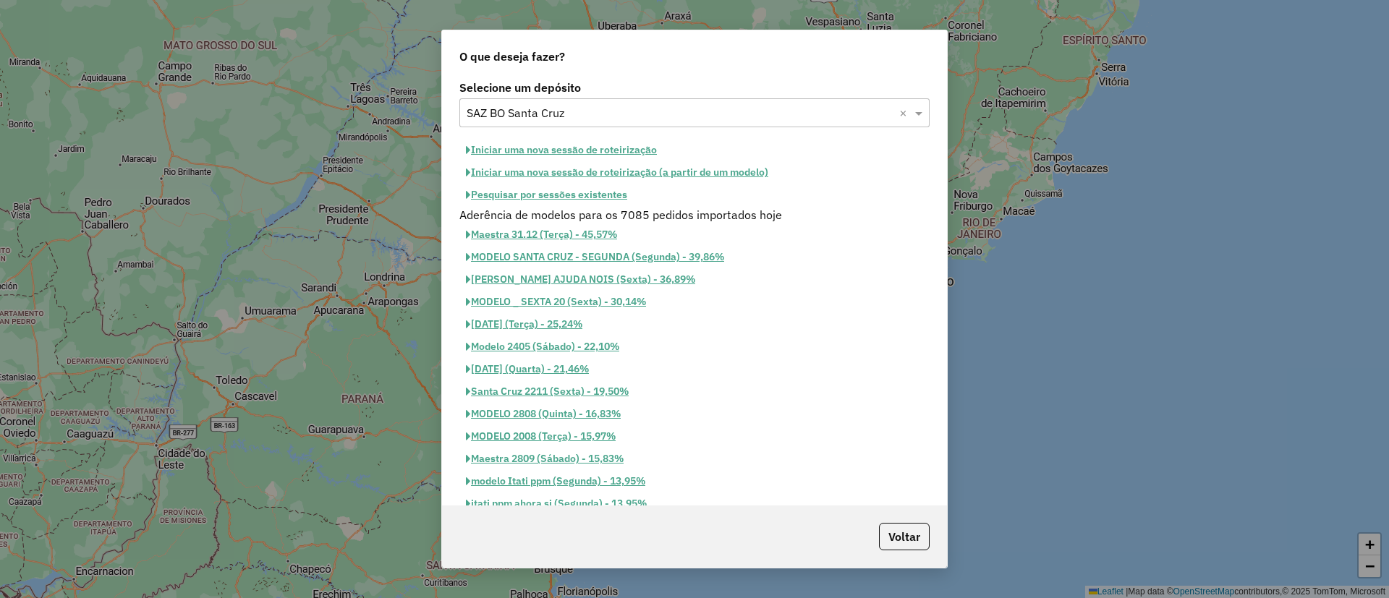
click at [528, 200] on button "Pesquisar por sessões existentes" at bounding box center [546, 195] width 174 height 22
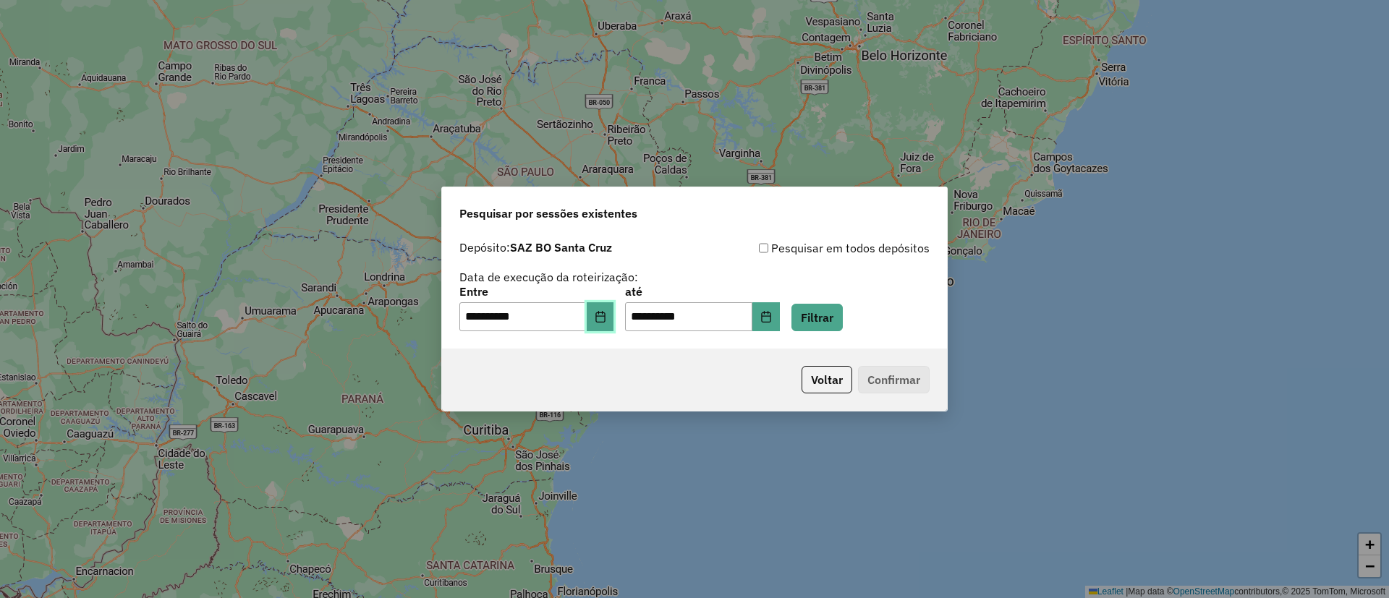
click at [614, 324] on button "Choose Date" at bounding box center [600, 316] width 27 height 29
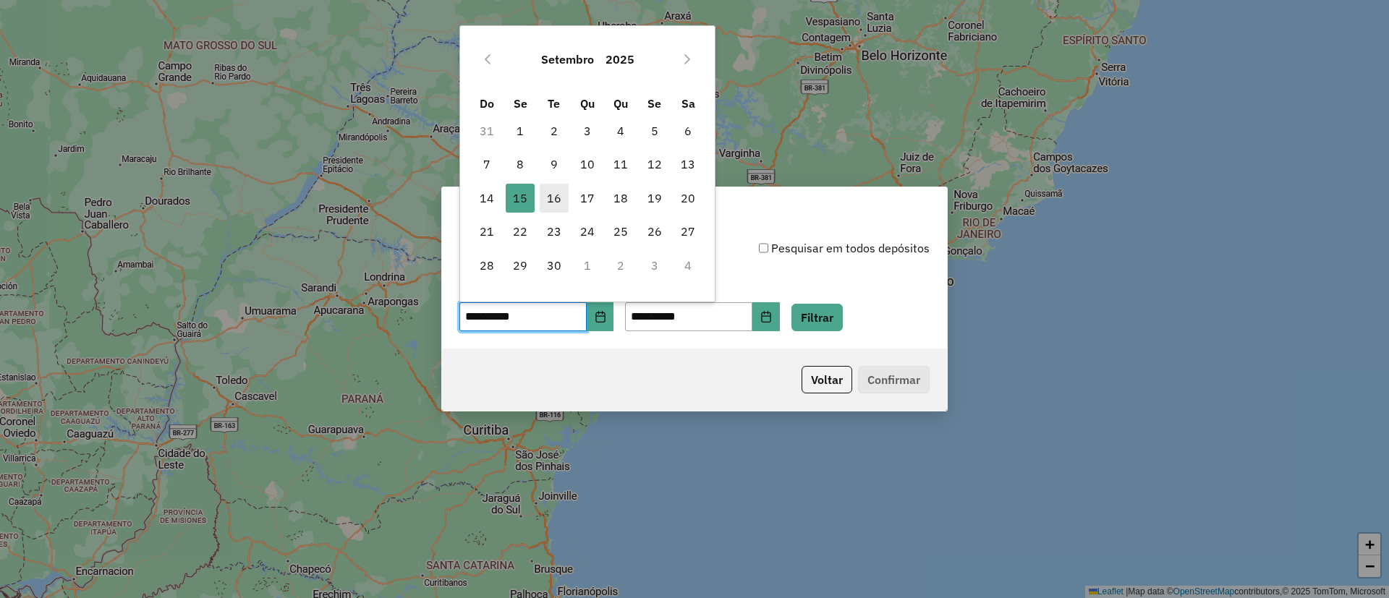
click at [561, 200] on span "16" at bounding box center [554, 198] width 29 height 29
type input "**********"
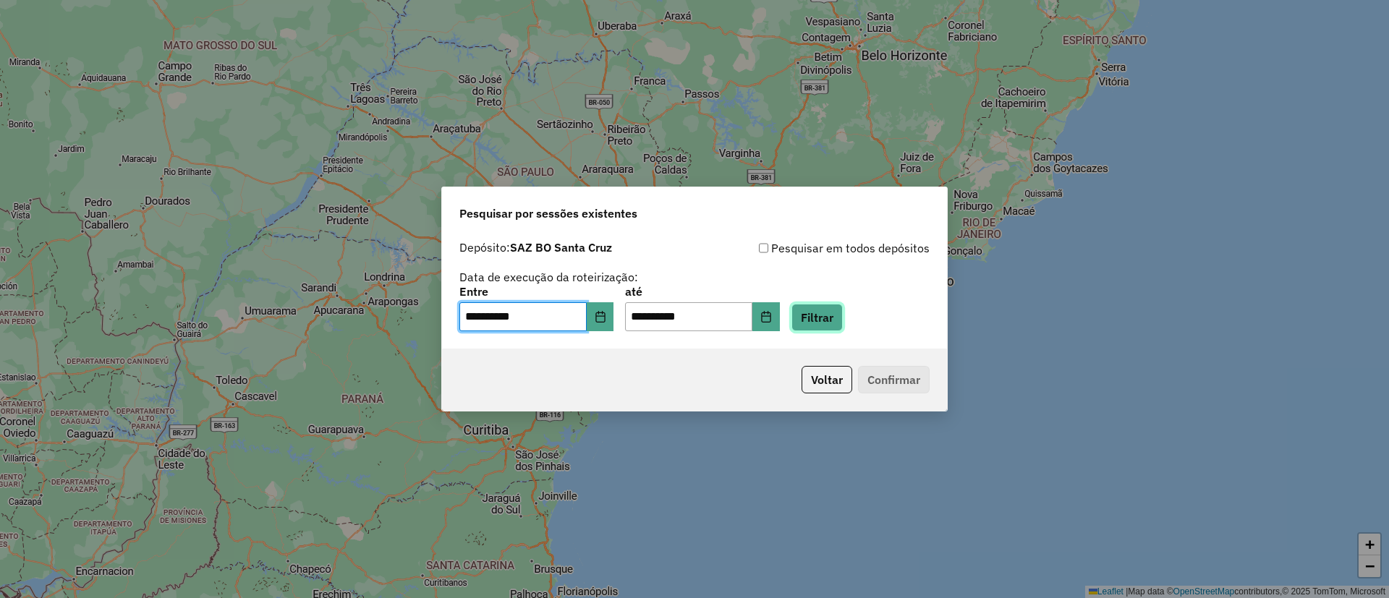
click at [820, 322] on button "Filtrar" at bounding box center [817, 317] width 51 height 27
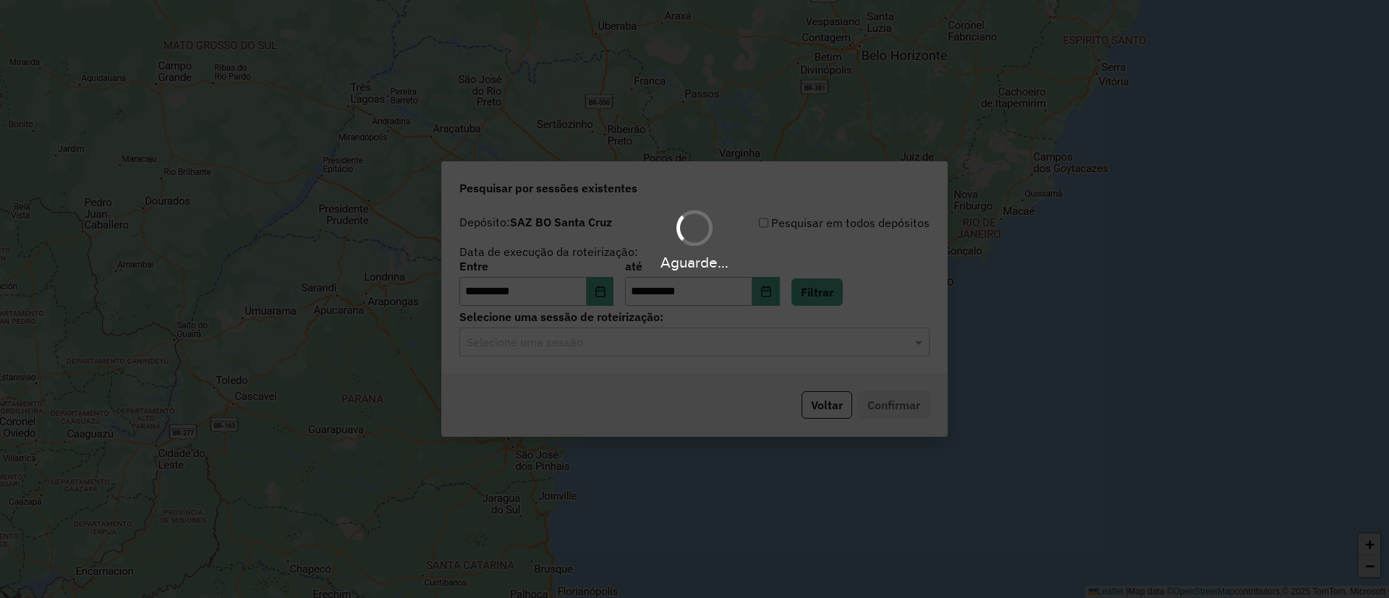
click at [698, 344] on div "Aguarde..." at bounding box center [694, 299] width 1389 height 598
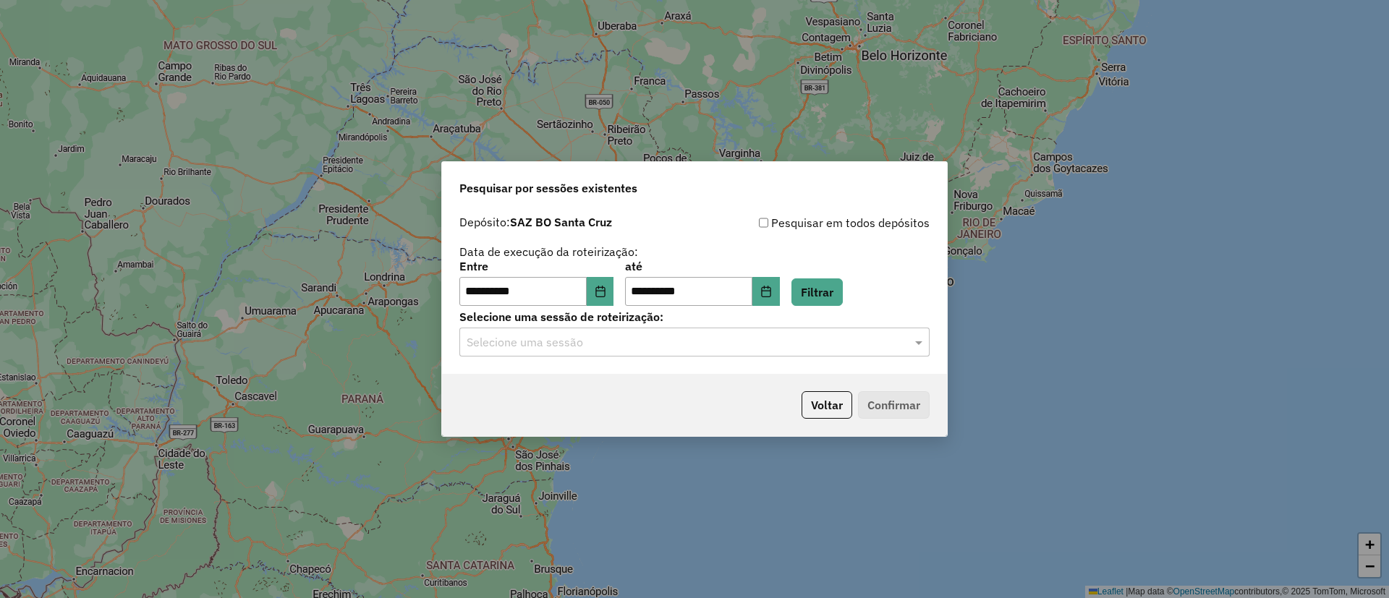
click at [693, 350] on input "text" at bounding box center [680, 342] width 427 height 17
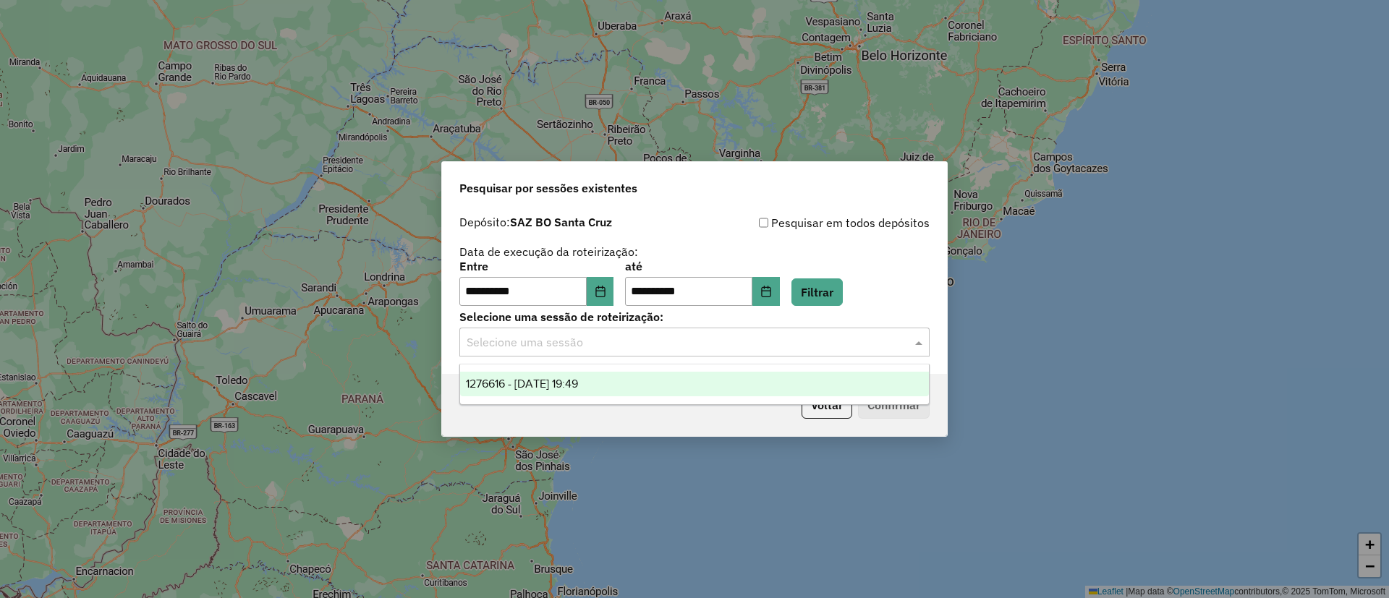
click at [690, 369] on ng-dropdown-panel "1276616 - 16/09/2025 19:49" at bounding box center [694, 384] width 470 height 41
click at [695, 373] on div "1276616 - 16/09/2025 19:49" at bounding box center [694, 384] width 469 height 25
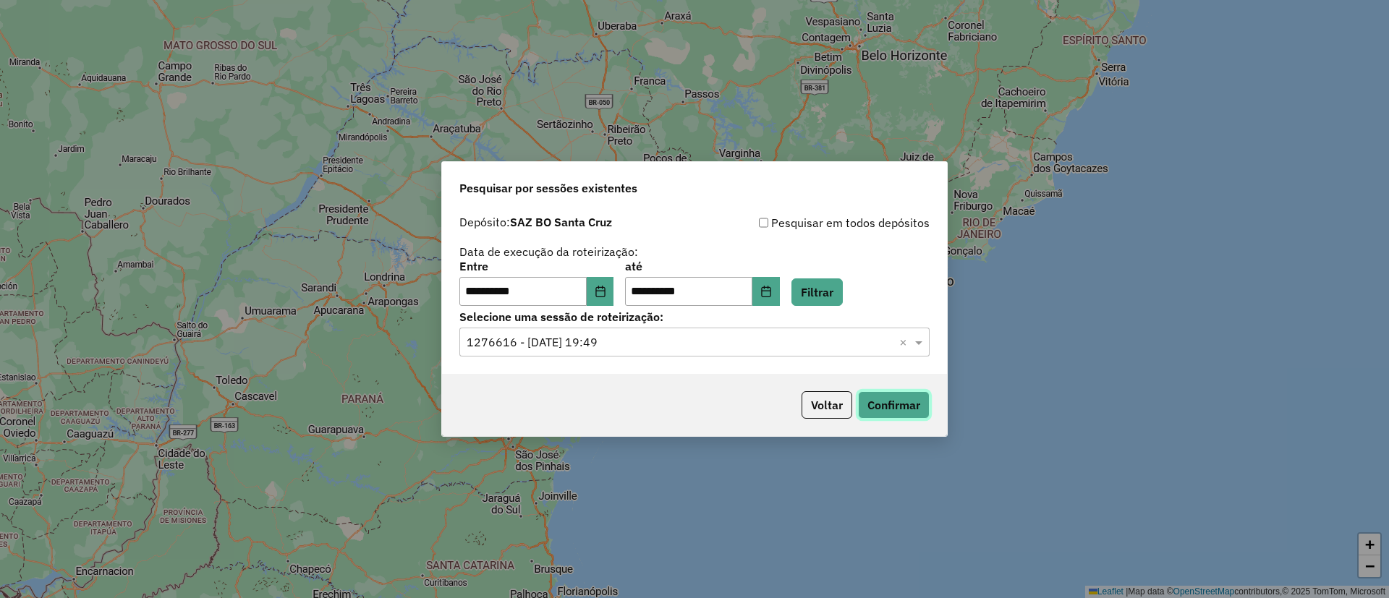
click at [891, 396] on button "Confirmar" at bounding box center [894, 404] width 72 height 27
click at [879, 409] on button "Confirmar" at bounding box center [894, 404] width 72 height 27
click at [826, 403] on button "Voltar" at bounding box center [827, 404] width 51 height 27
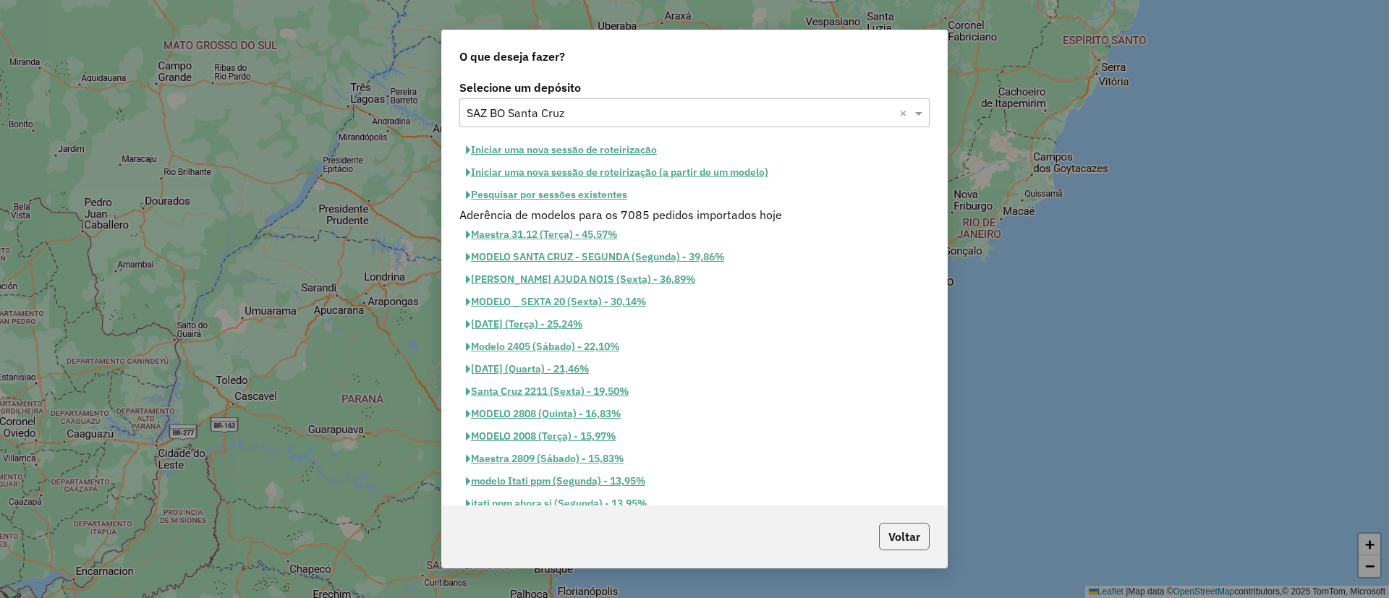
click at [901, 546] on button "Voltar" at bounding box center [904, 536] width 51 height 27
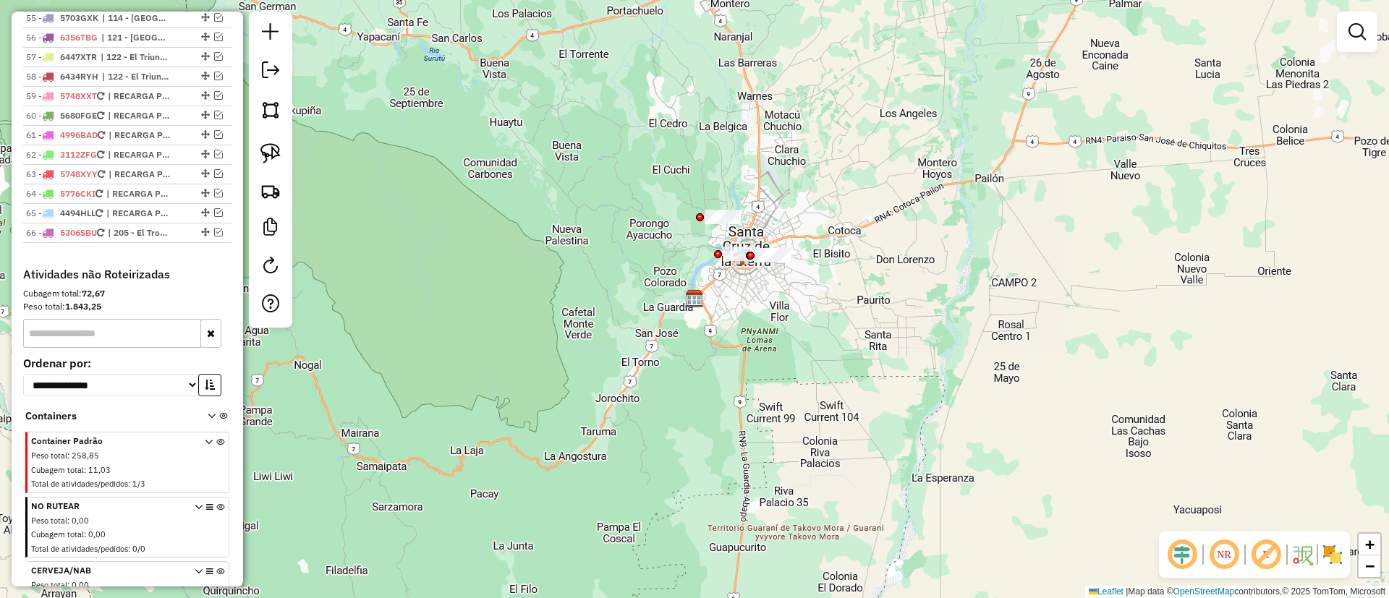
scroll to position [1737, 0]
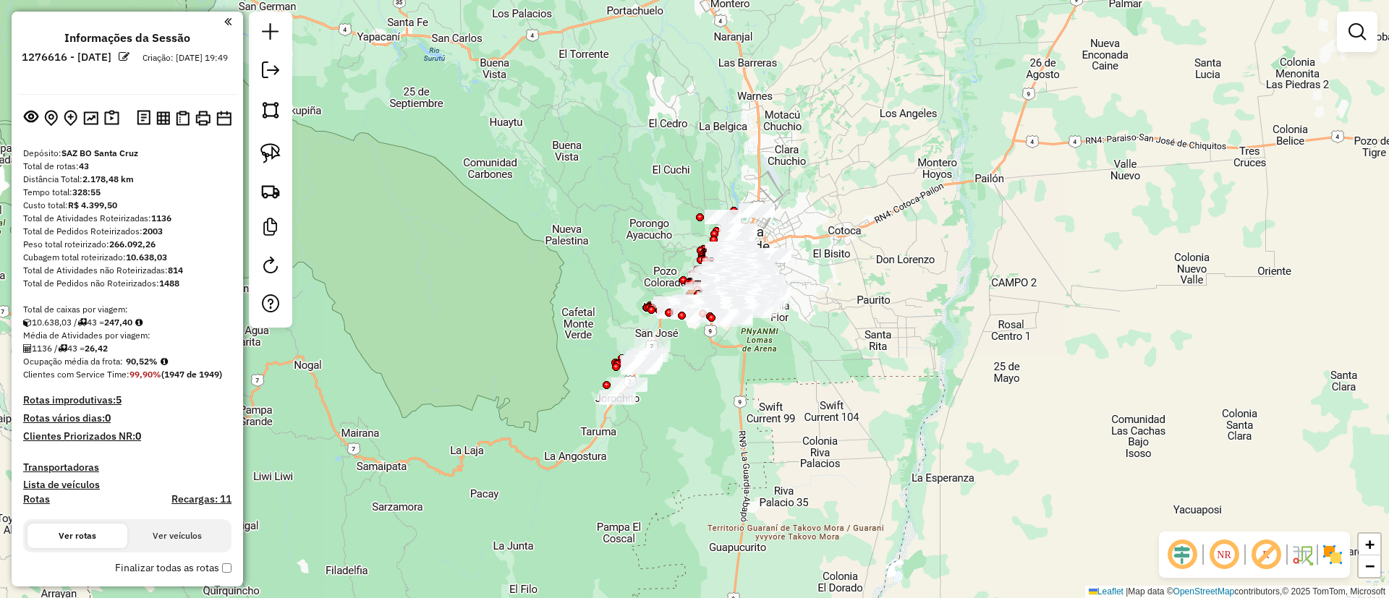
click at [397, 98] on div "Janela de atendimento Grade de atendimento Capacidade Transportadoras Veículos …" at bounding box center [694, 299] width 1389 height 598
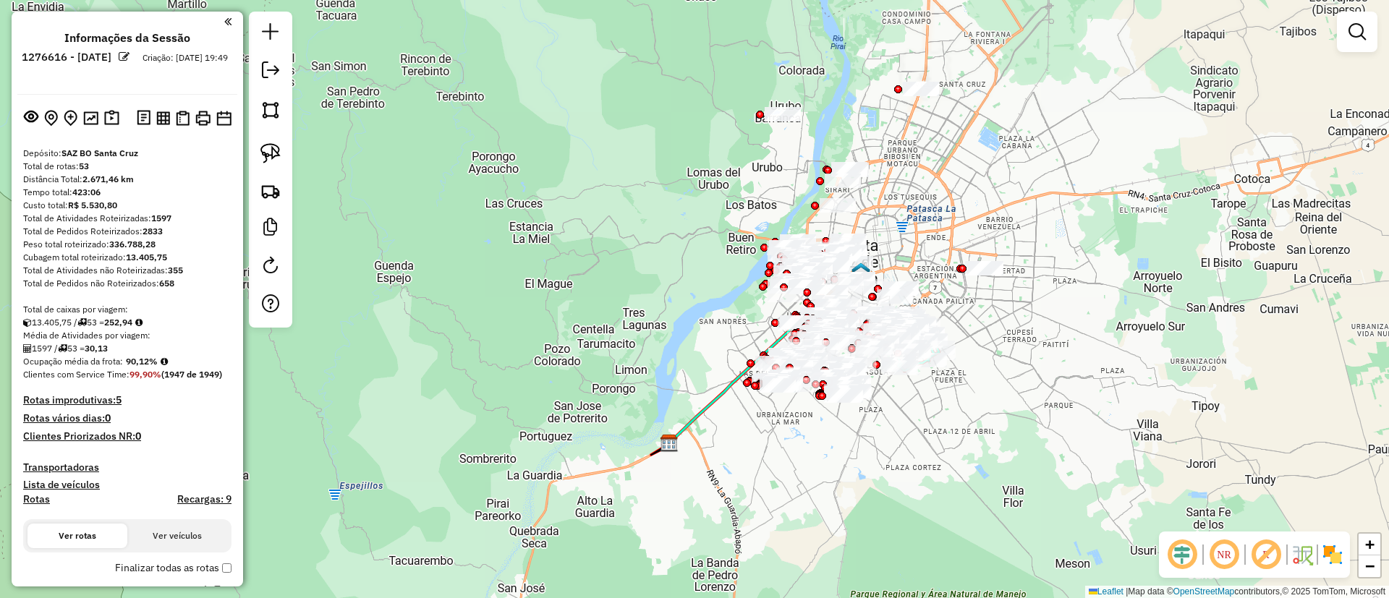
drag, startPoint x: 616, startPoint y: 200, endPoint x: 572, endPoint y: 193, distance: 44.6
click at [572, 193] on div "Janela de atendimento Grade de atendimento Capacidade Transportadoras Veículos …" at bounding box center [694, 299] width 1389 height 598
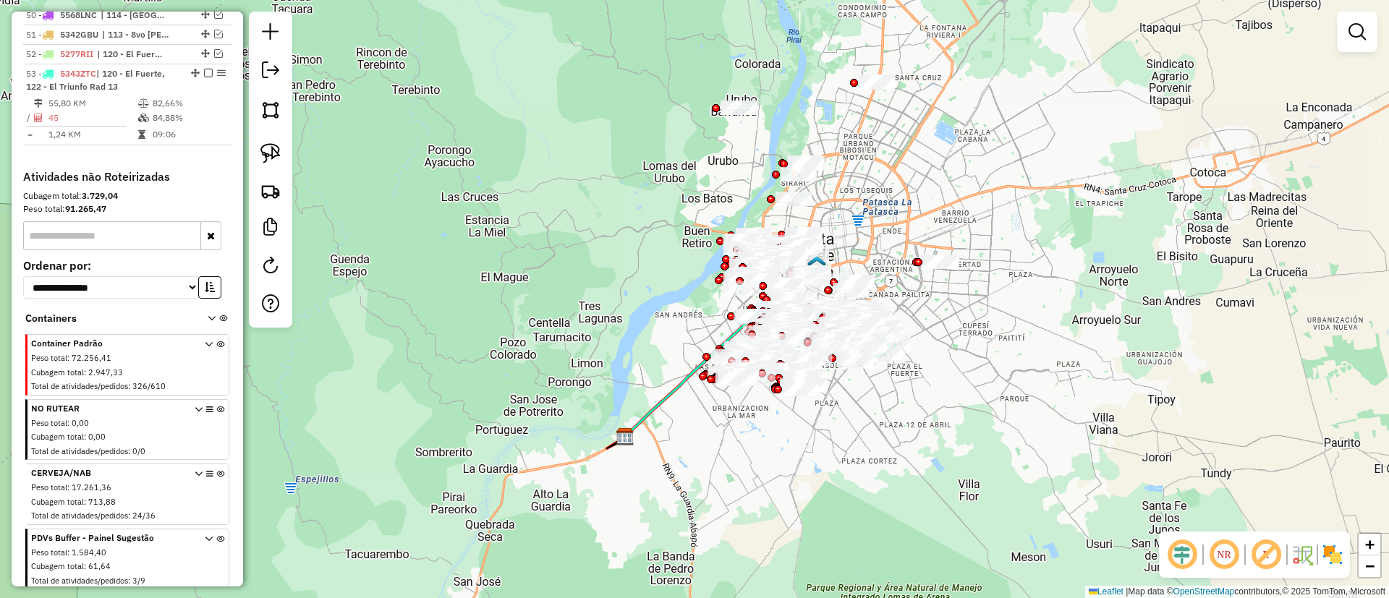
scroll to position [1610, 0]
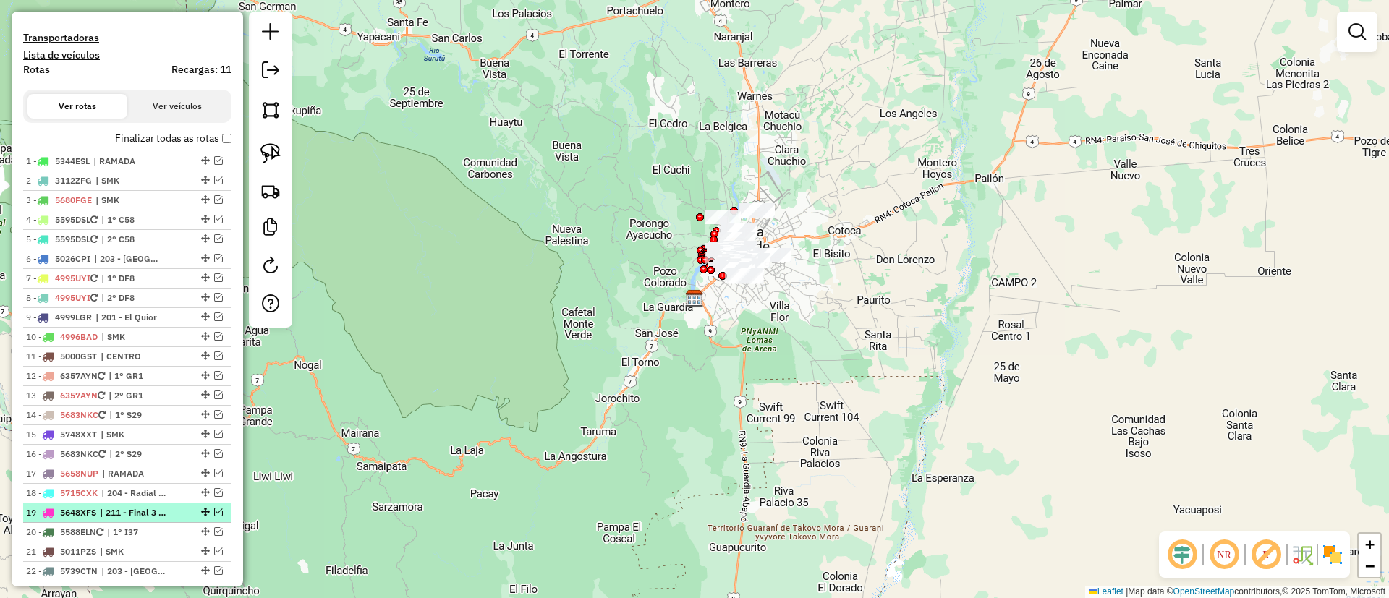
scroll to position [344, 0]
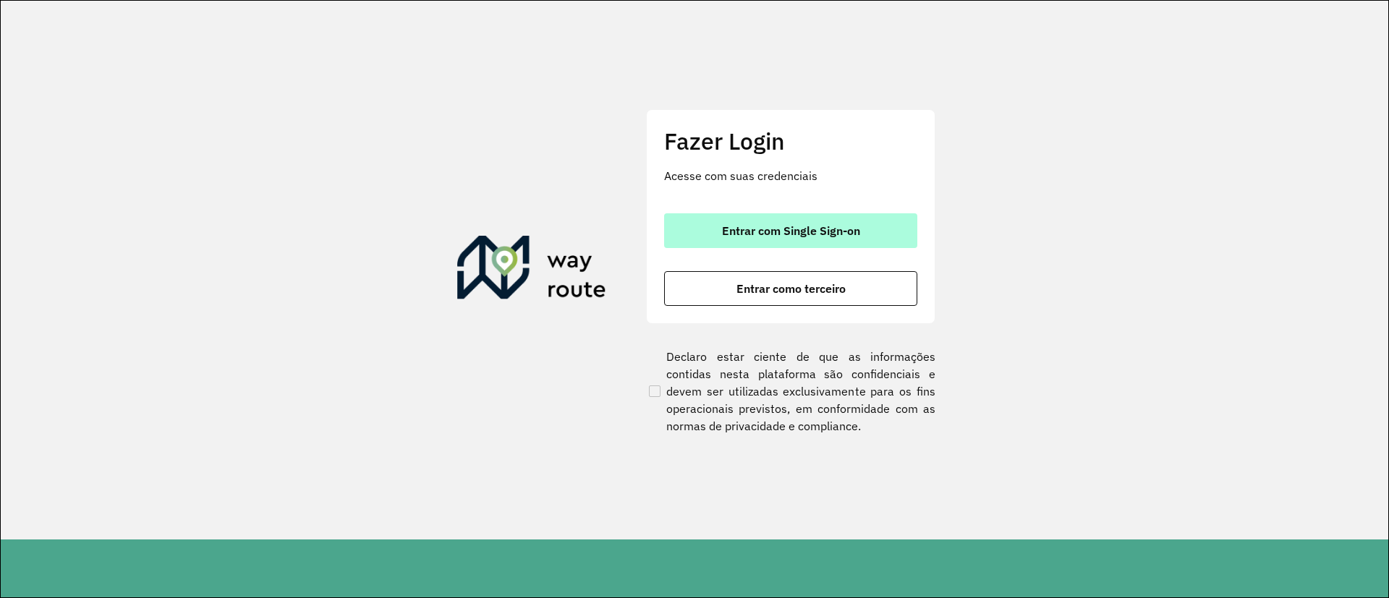
click at [747, 226] on span "Entrar com Single Sign-on" at bounding box center [791, 231] width 138 height 12
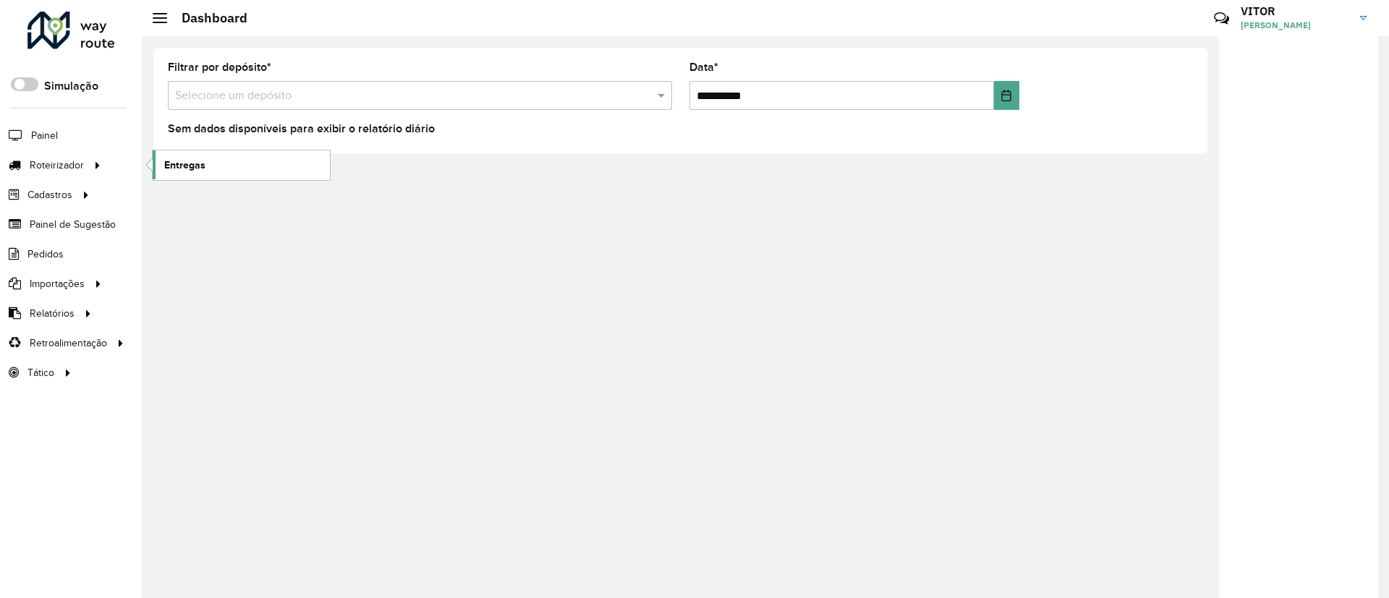
click at [195, 158] on span "Entregas" at bounding box center [184, 165] width 41 height 15
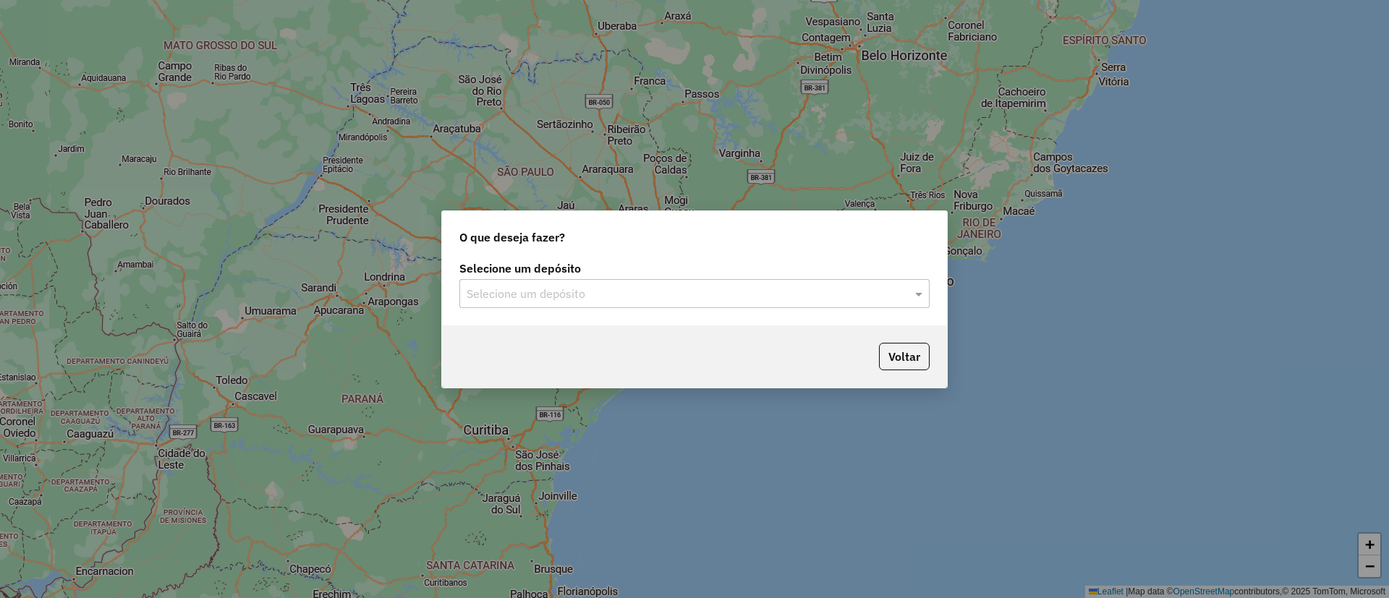
click at [671, 291] on input "text" at bounding box center [680, 294] width 427 height 17
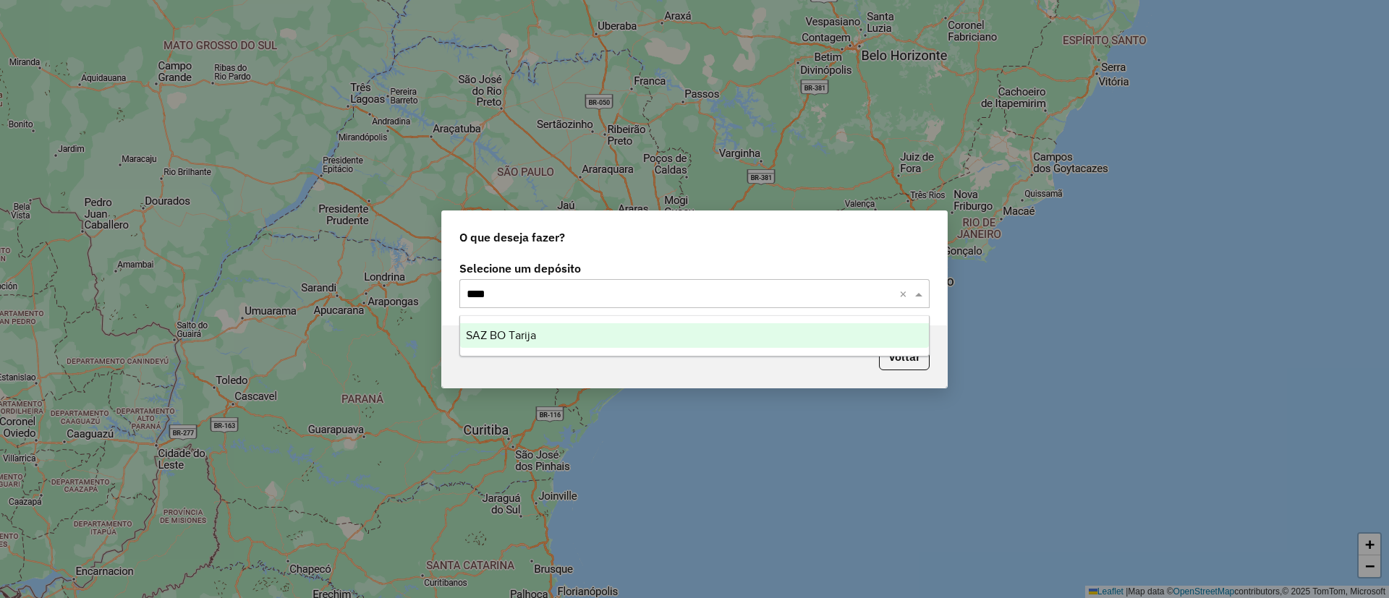
type input "*****"
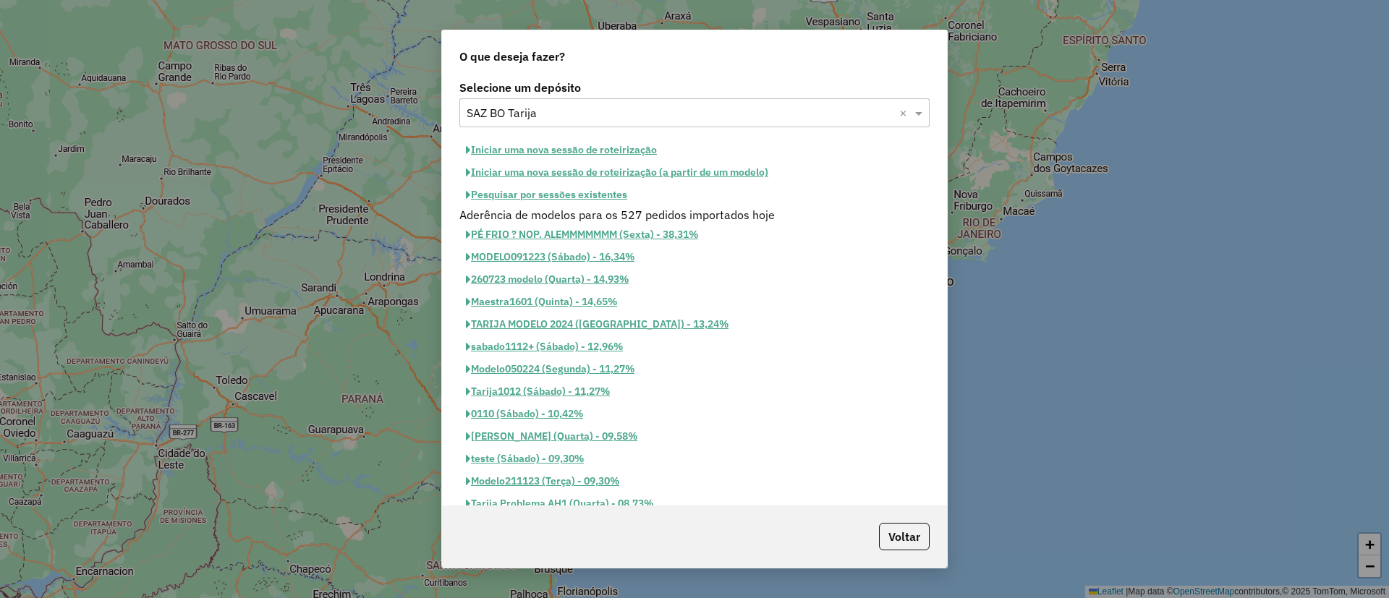
click at [596, 194] on button "Pesquisar por sessões existentes" at bounding box center [546, 195] width 174 height 22
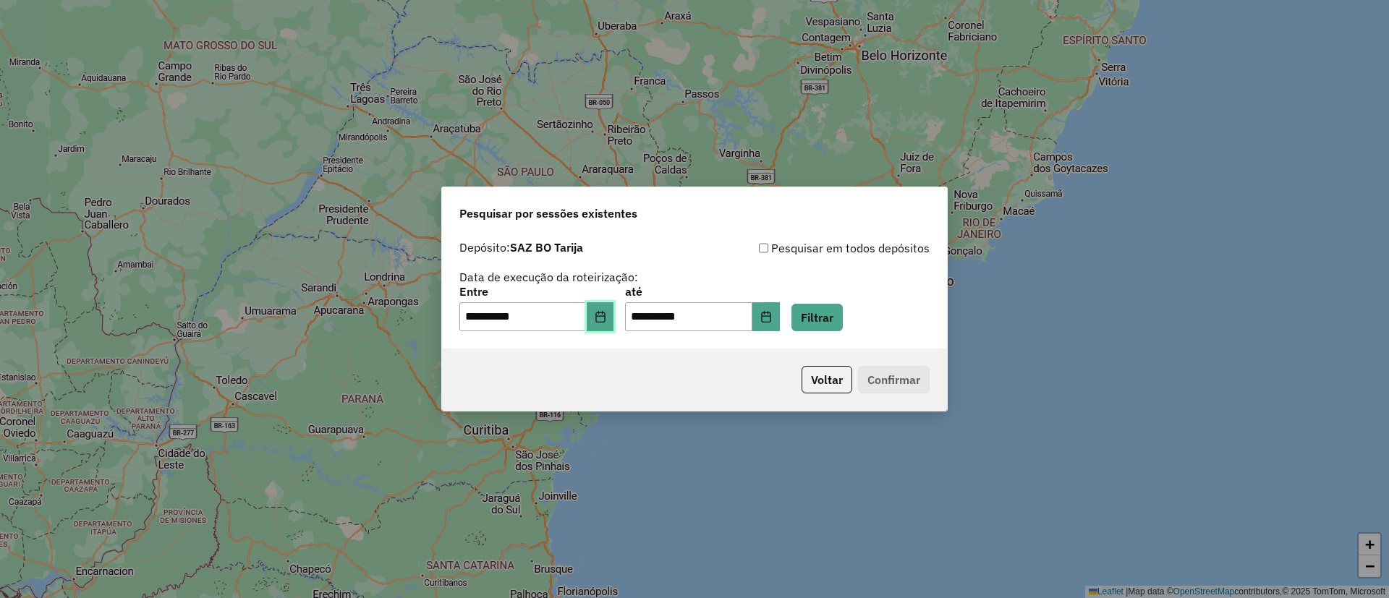
click at [603, 327] on button "Choose Date" at bounding box center [600, 316] width 27 height 29
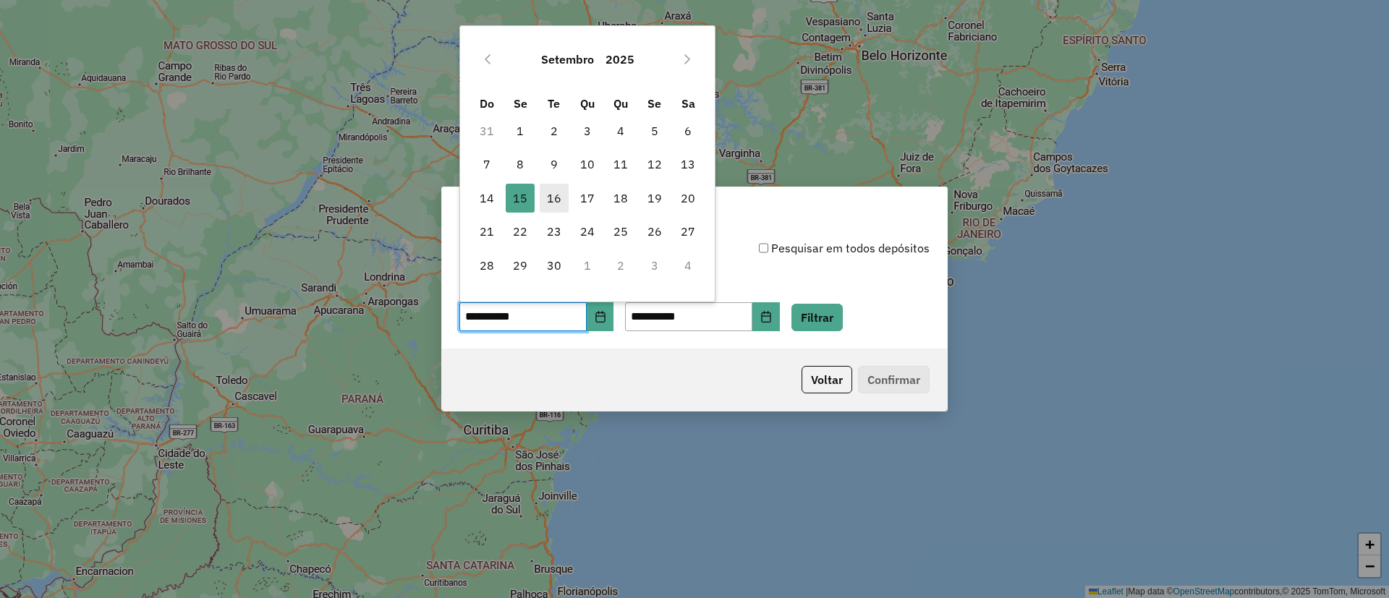
click at [556, 202] on span "16" at bounding box center [554, 198] width 29 height 29
type input "**********"
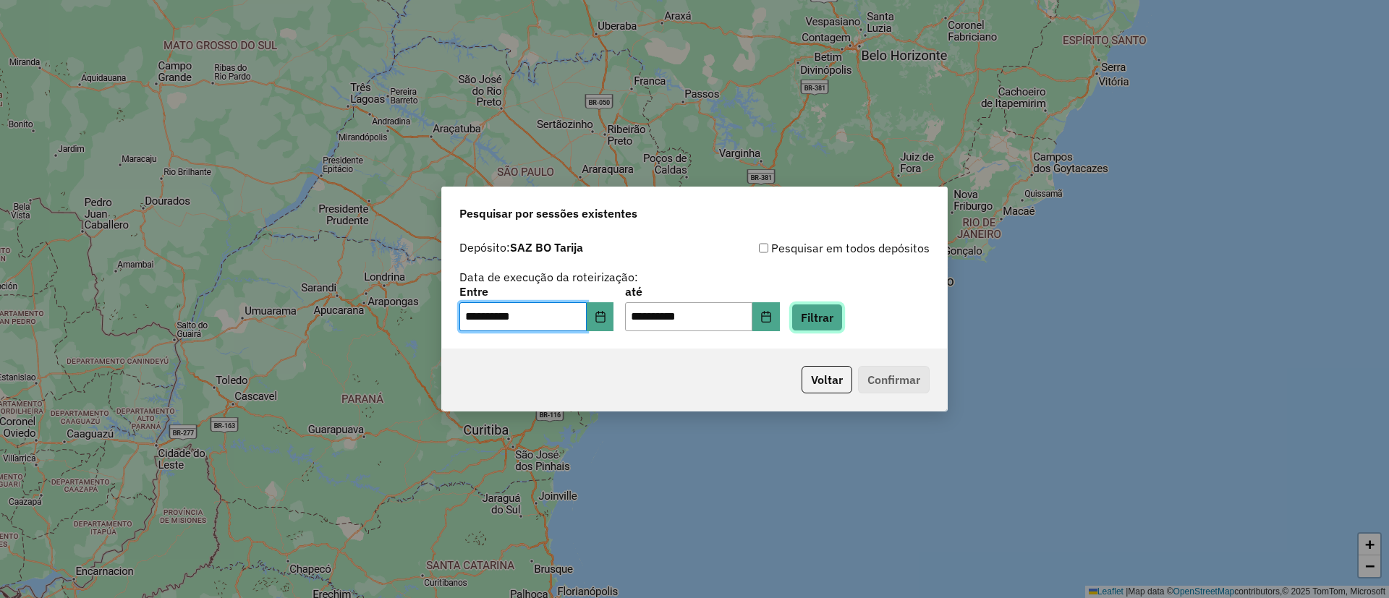
click at [835, 319] on button "Filtrar" at bounding box center [817, 317] width 51 height 27
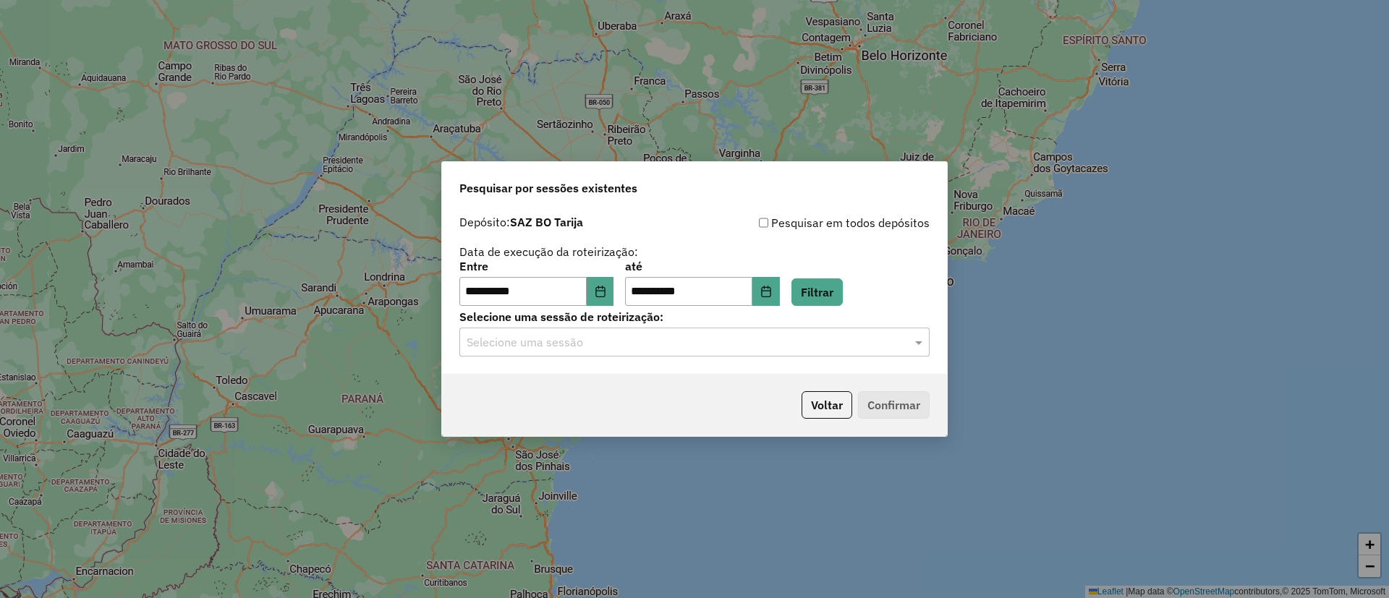
click at [681, 348] on input "text" at bounding box center [680, 342] width 427 height 17
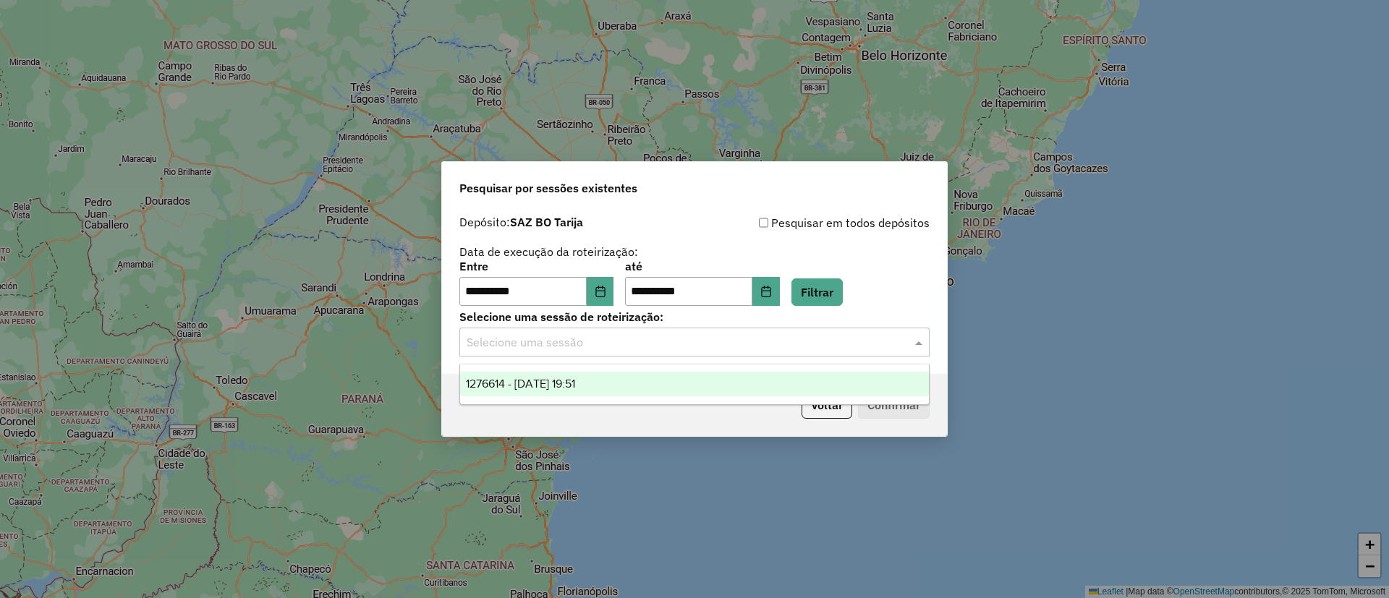
drag, startPoint x: 646, startPoint y: 374, endPoint x: 698, endPoint y: 389, distance: 54.3
click at [648, 376] on div "1276614 - [DATE] 19:51" at bounding box center [694, 384] width 469 height 25
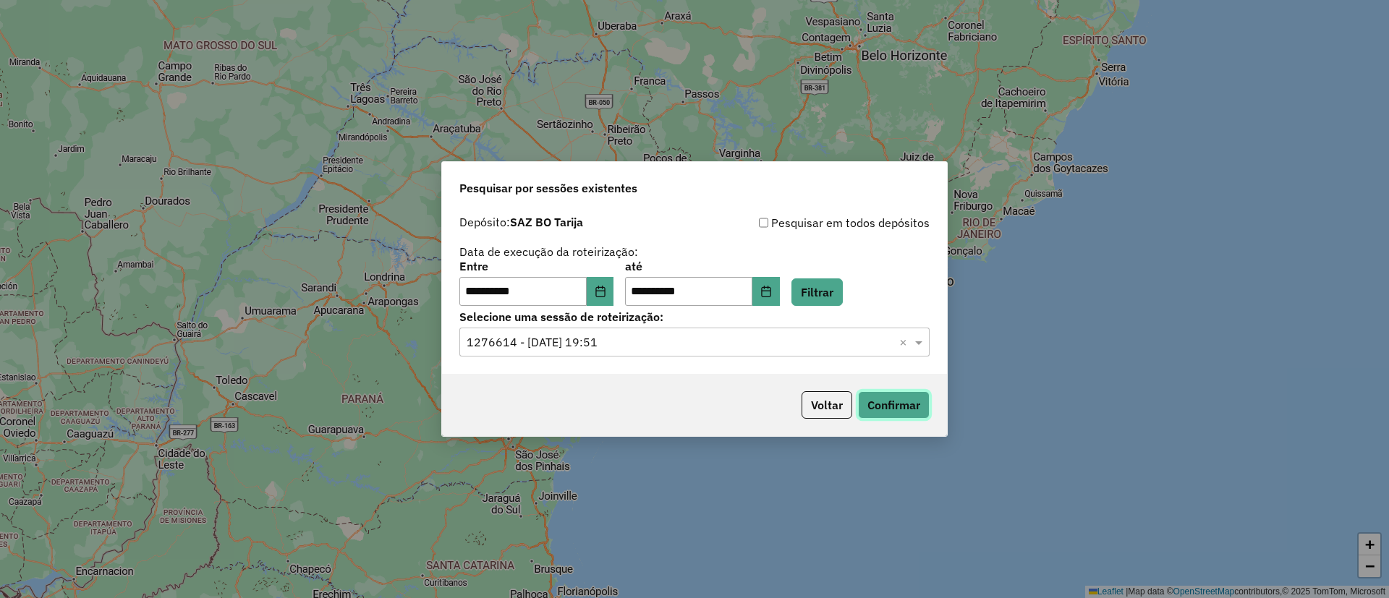
click at [889, 402] on button "Confirmar" at bounding box center [894, 404] width 72 height 27
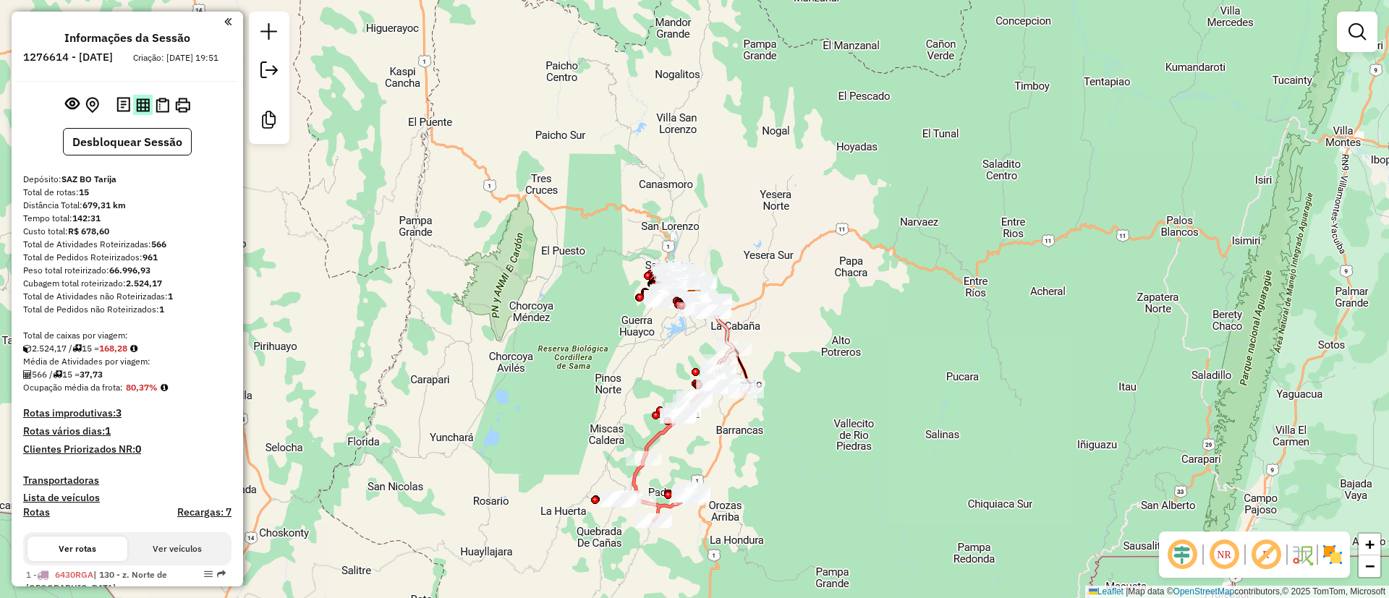
click at [138, 112] on img at bounding box center [143, 105] width 14 height 14
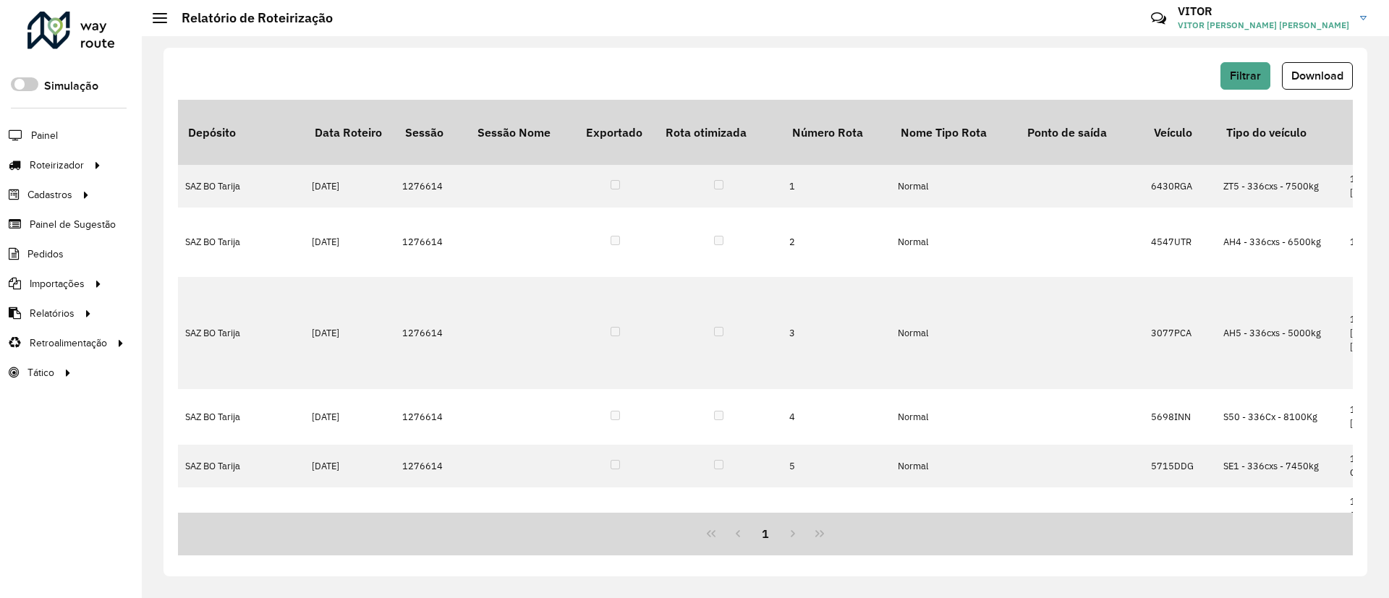
click at [1345, 72] on button "Download" at bounding box center [1317, 75] width 71 height 27
